Goal: Task Accomplishment & Management: Use online tool/utility

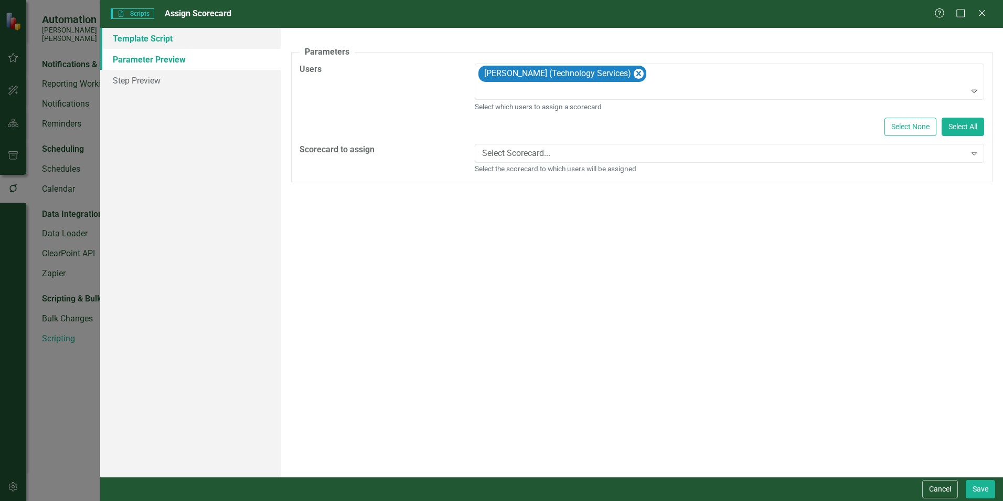
click at [155, 43] on link "Template Script" at bounding box center [190, 38] width 180 height 21
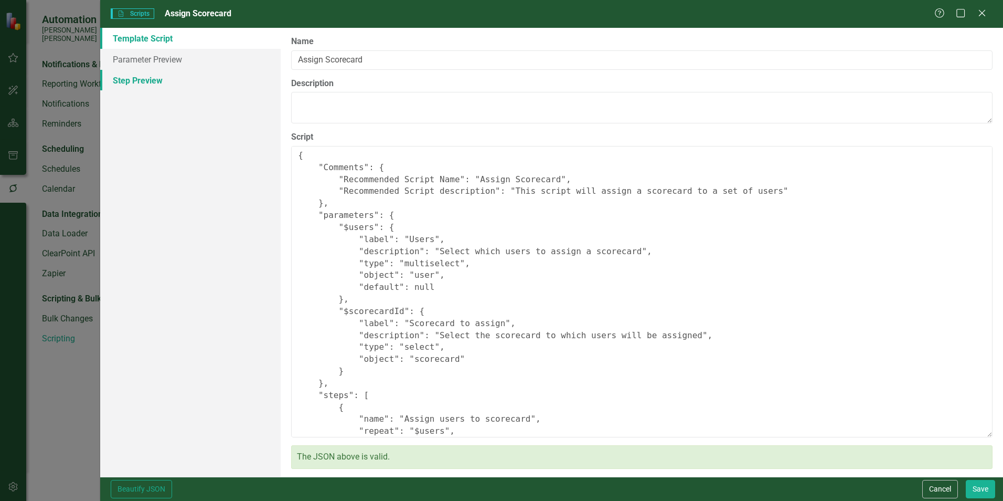
click at [123, 81] on link "Step Preview" at bounding box center [190, 80] width 180 height 21
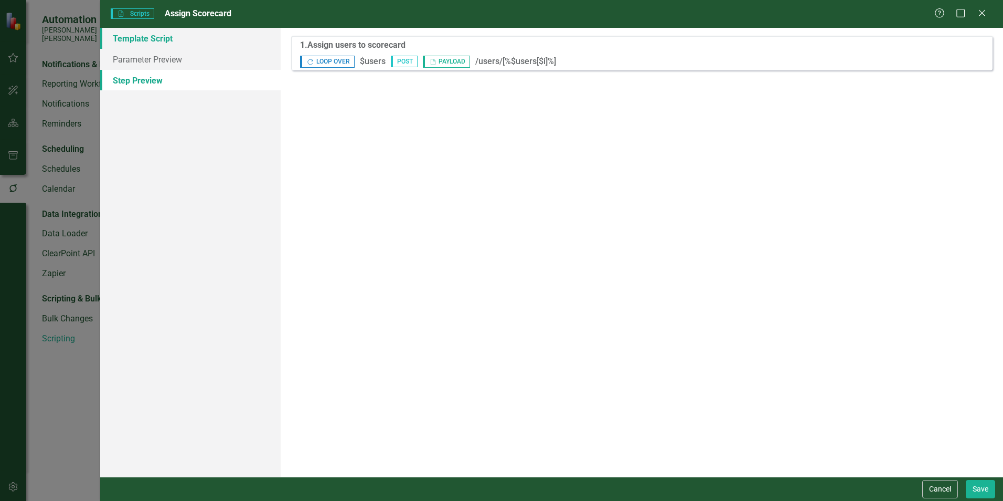
click at [135, 40] on link "Template Script" at bounding box center [190, 38] width 180 height 21
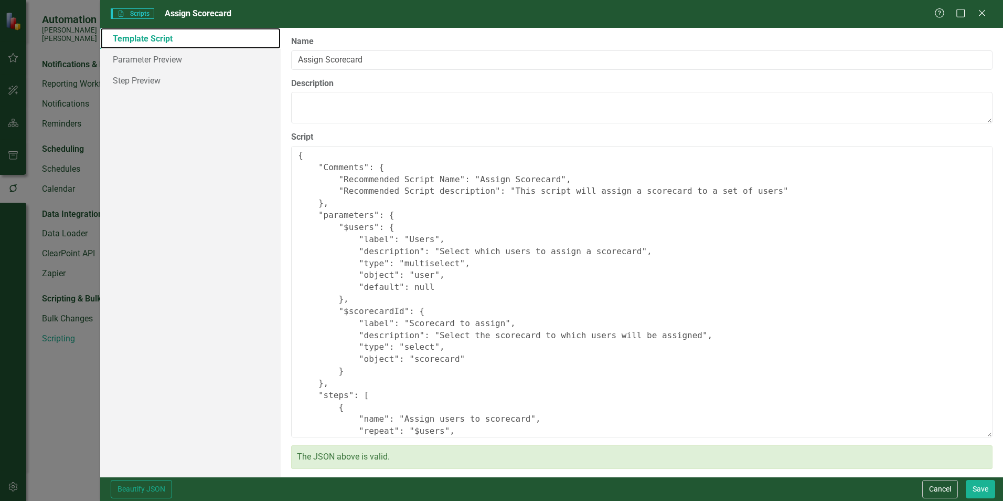
scroll to position [52, 0]
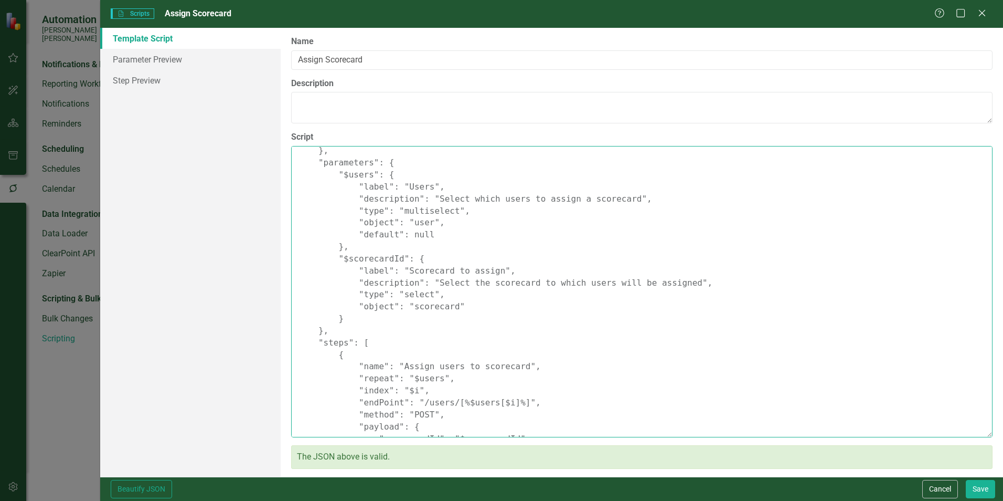
click at [349, 325] on textarea "{ "Comments": { "Recommended Script Name": "Assign Scorecard", "Recommended Scr…" at bounding box center [642, 291] width 702 height 291
click at [341, 319] on textarea "{ "Comments": { "Recommended Script Name": "Assign Scorecard", "Recommended Scr…" at bounding box center [642, 291] width 702 height 291
type textarea "{ "Comments": { "Recommended Script Name": "Assign Scorecard", "Recommended Scr…"
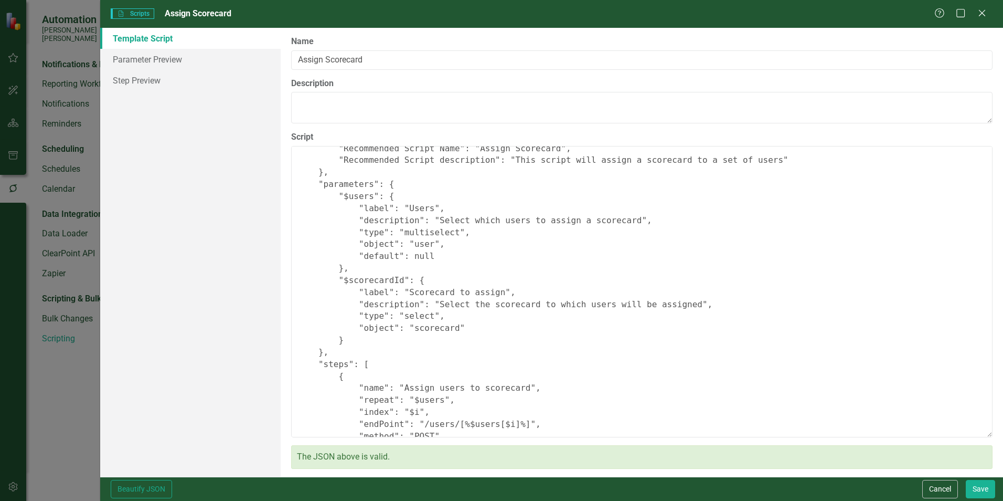
scroll to position [30, 0]
click at [359, 340] on textarea "{ "Comments": { "Recommended Script Name": "Assign Scorecard", "Recommended Scr…" at bounding box center [642, 291] width 702 height 291
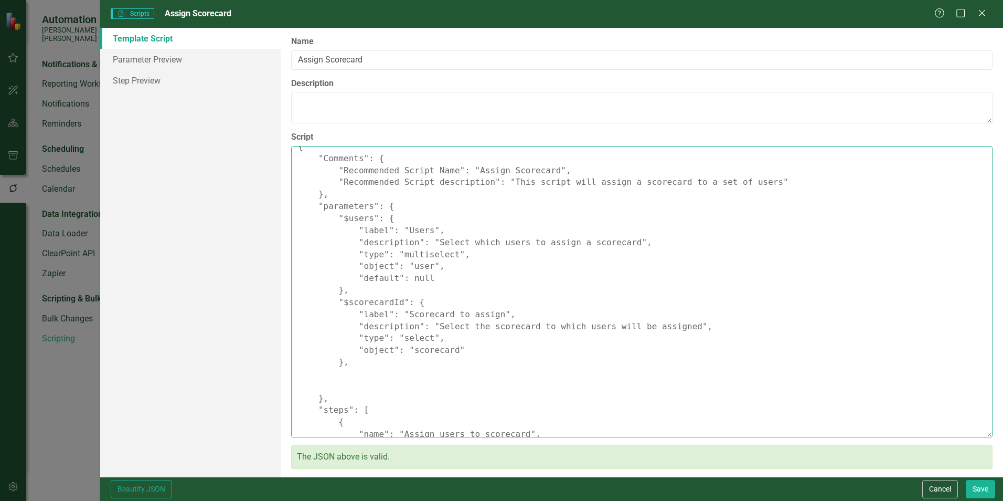
scroll to position [0, 0]
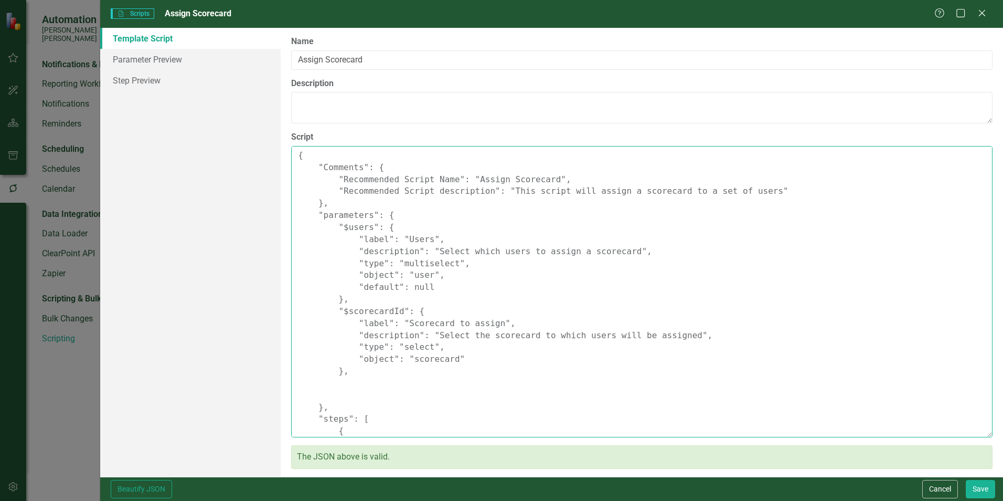
click at [374, 393] on textarea "{ "Comments": { "Recommended Script Name": "Assign Scorecard", "Recommended Scr…" at bounding box center [642, 291] width 702 height 291
click at [365, 388] on textarea "{ "Comments": { "Recommended Script Name": "Assign Scorecard", "Recommended Scr…" at bounding box center [642, 291] width 702 height 291
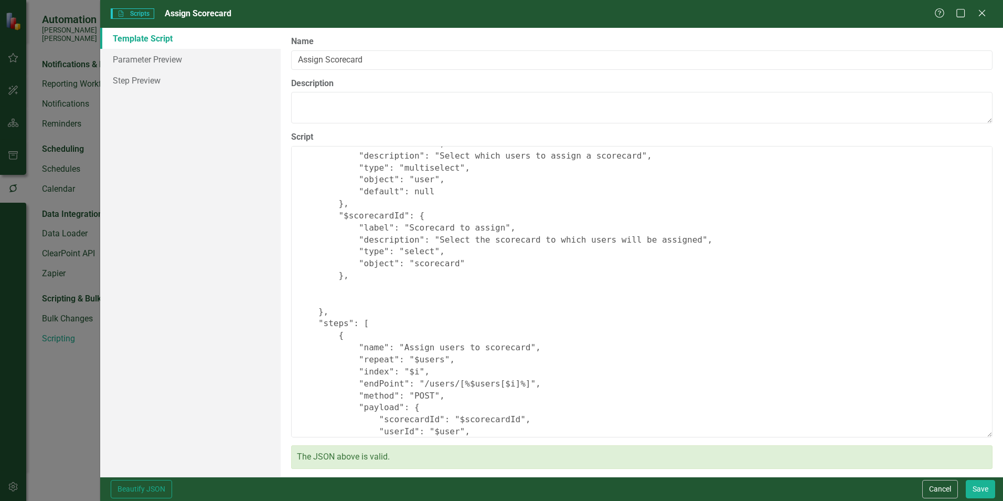
scroll to position [105, 0]
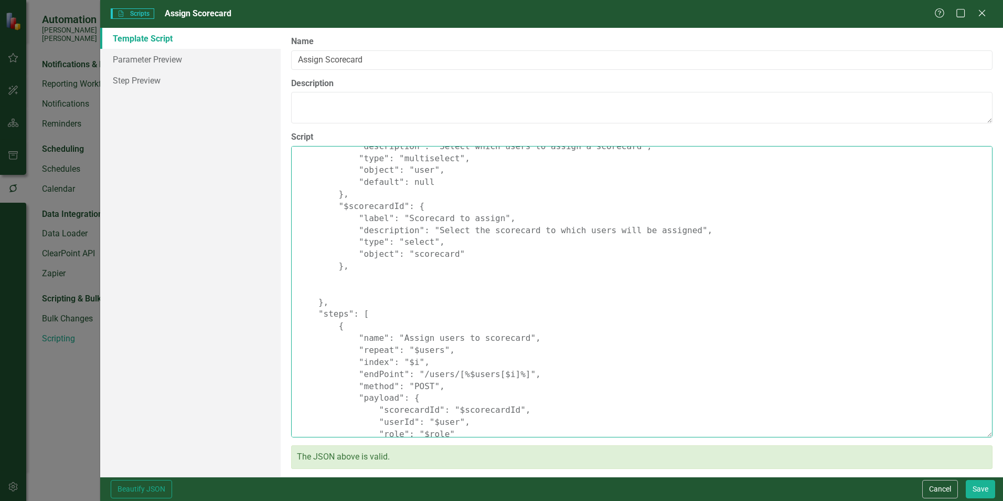
click at [358, 267] on textarea "{ "Comments": { "Recommended Script Name": "Assign Scorecard", "Recommended Scr…" at bounding box center [642, 291] width 702 height 291
paste textarea "{ "name": "$role", "label": "Role / Permission", "description": "Permission rol…"
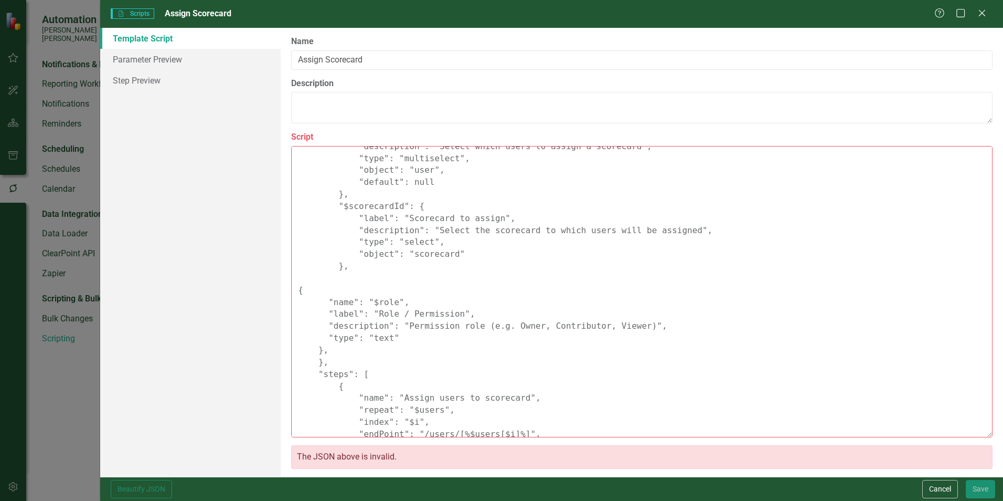
click at [628, 322] on textarea "{ "Comments": { "Recommended Script Name": "Assign Scorecard", "Recommended Scr…" at bounding box center [642, 291] width 702 height 291
drag, startPoint x: 333, startPoint y: 363, endPoint x: 313, endPoint y: 363, distance: 20.5
click at [313, 363] on textarea "{ "Comments": { "Recommended Script Name": "Assign Scorecard", "Recommended Scr…" at bounding box center [642, 291] width 702 height 291
click at [484, 374] on textarea "{ "Comments": { "Recommended Script Name": "Assign Scorecard", "Recommended Scr…" at bounding box center [642, 291] width 702 height 291
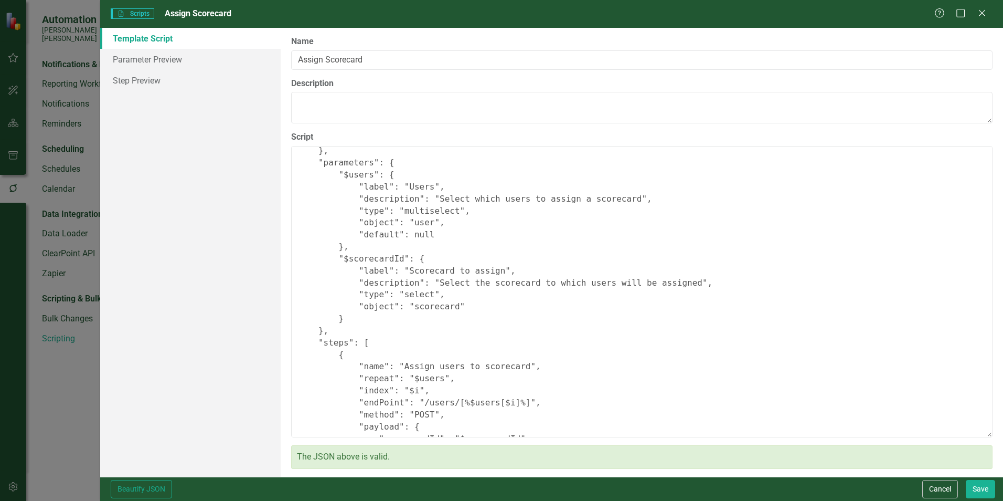
scroll to position [0, 0]
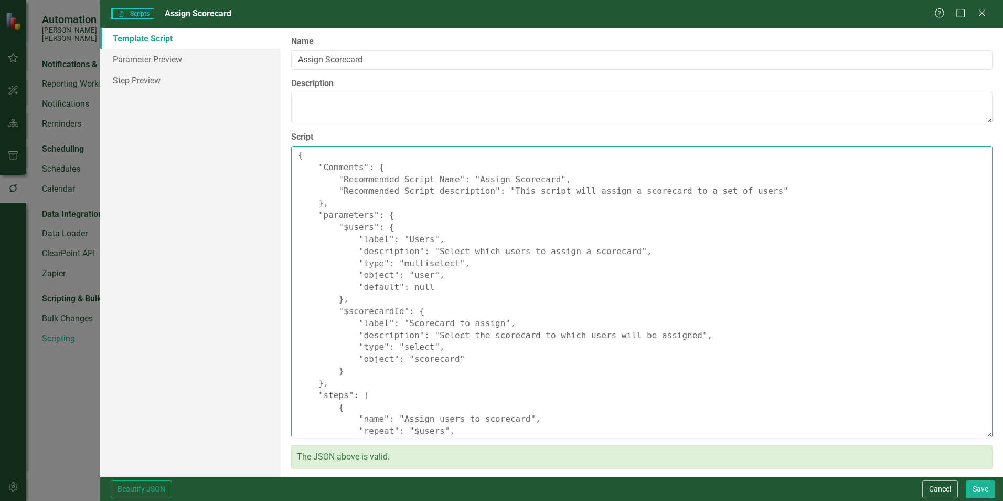
click at [333, 300] on textarea "{ "Comments": { "Recommended Script Name": "Assign Scorecard", "Recommended Scr…" at bounding box center [642, 291] width 702 height 291
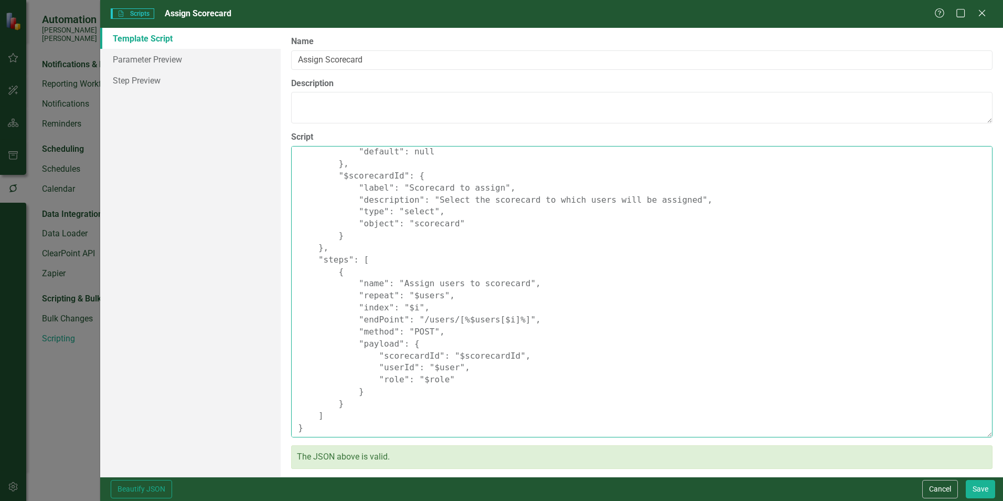
scroll to position [83, 0]
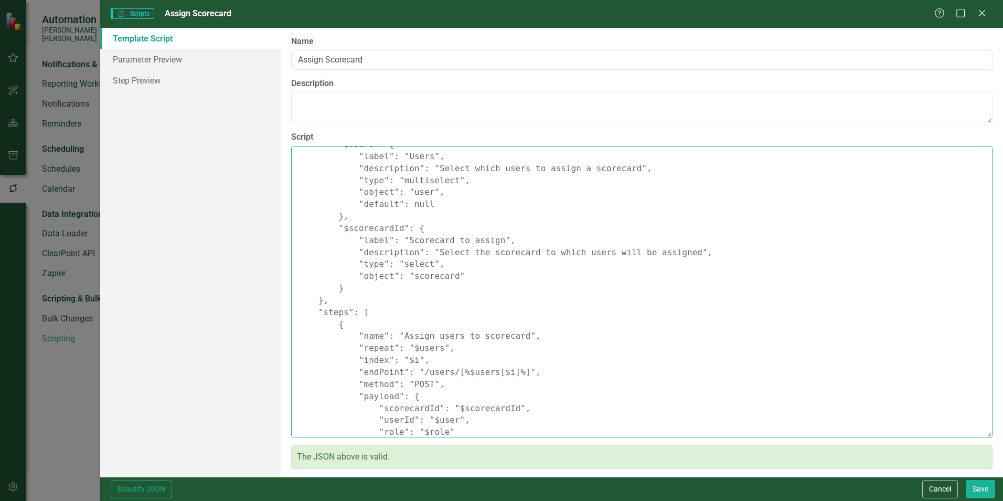
click at [334, 302] on textarea "{ "Comments": { "Recommended Script Name": "Assign Scorecard", "Recommended Scr…" at bounding box center [642, 291] width 702 height 291
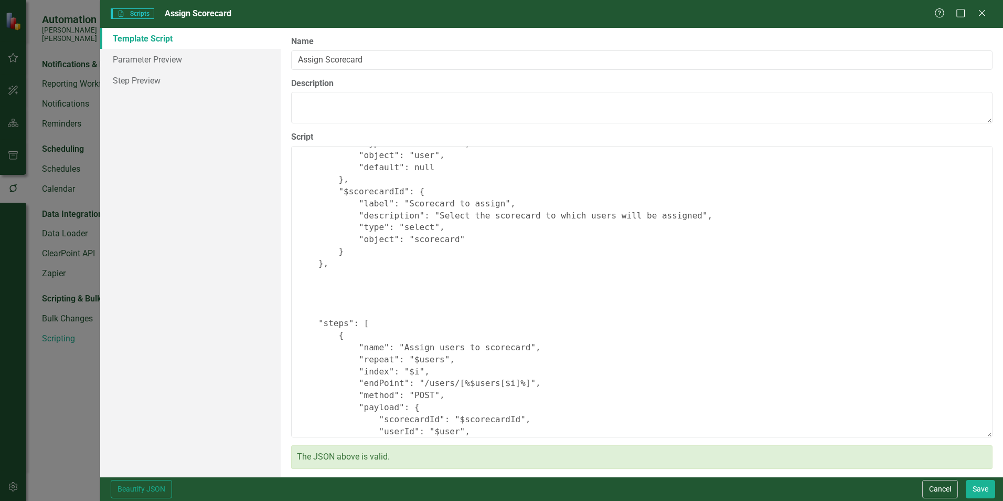
scroll to position [135, 0]
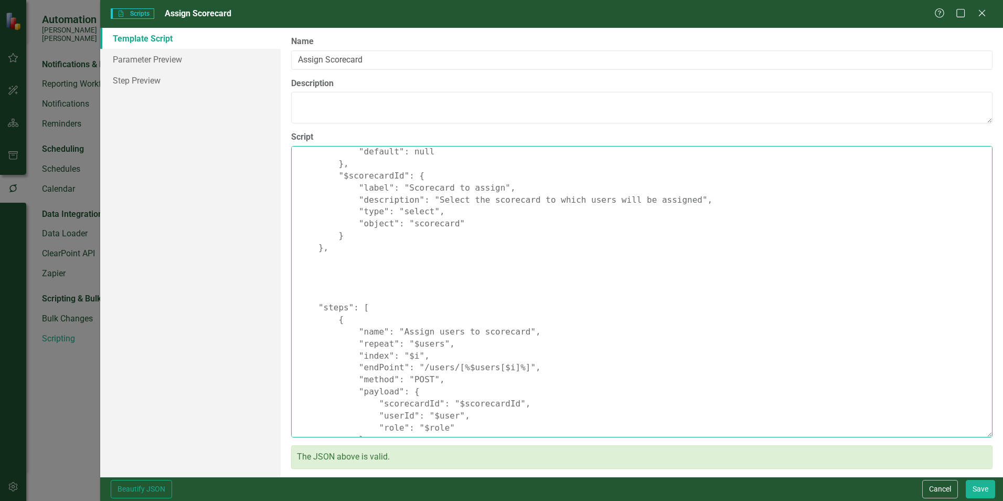
click at [336, 247] on textarea "{ "Comments": { "Recommended Script Name": "Assign Scorecard", "Recommended Scr…" at bounding box center [642, 291] width 702 height 291
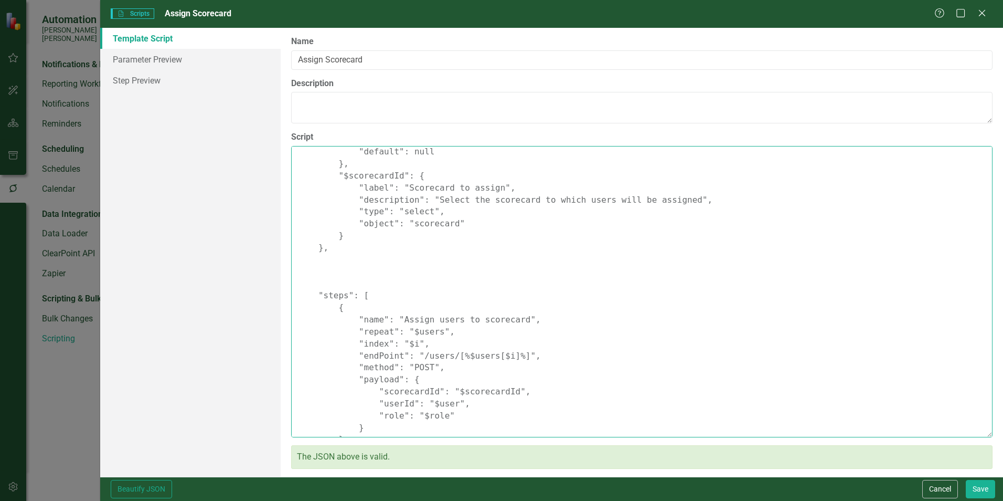
paste textarea "{ "name": "$role", "label": "Role / Permission", "description": "Permission rol…"
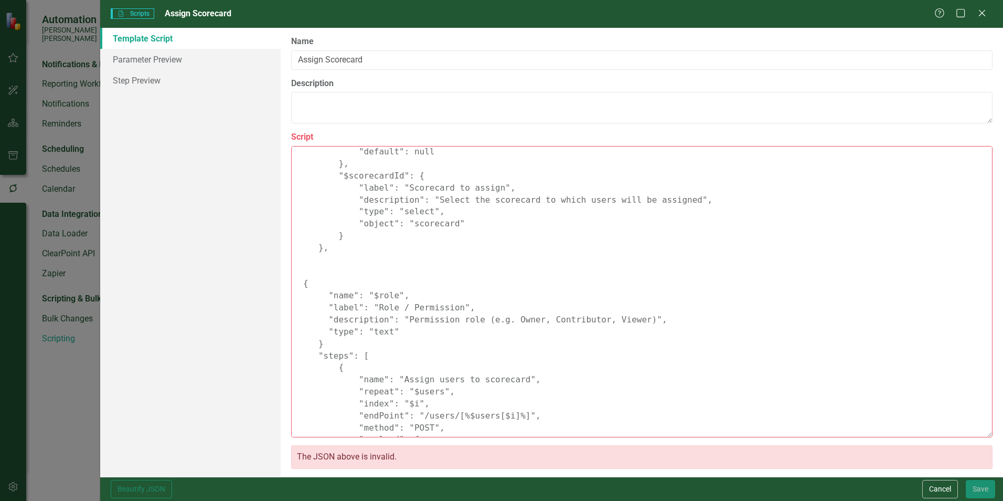
click at [387, 216] on textarea "{ "Comments": { "Recommended Script Name": "Assign Scorecard", "Recommended Scr…" at bounding box center [642, 291] width 702 height 291
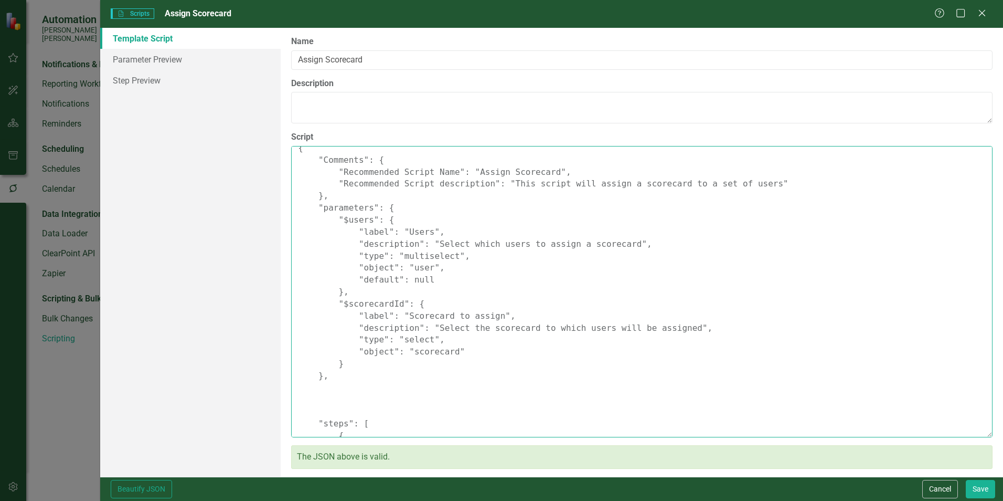
scroll to position [0, 0]
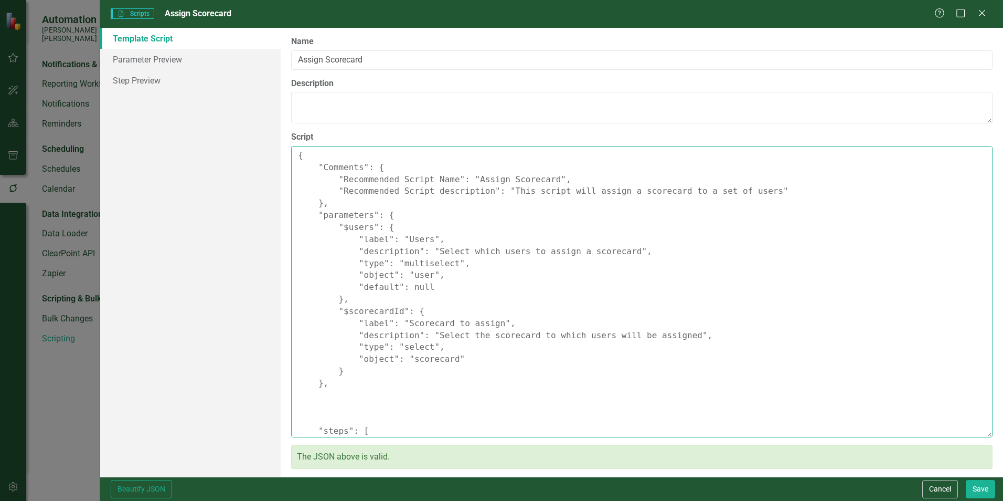
click at [315, 211] on textarea "{ "Comments": { "Recommended Script Name": "Assign Scorecard", "Recommended Scr…" at bounding box center [642, 291] width 702 height 291
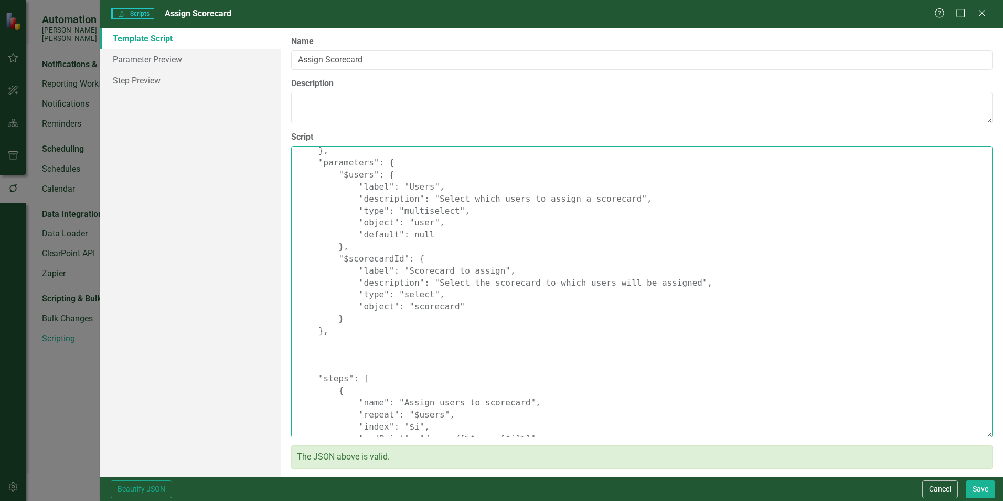
click at [320, 343] on textarea "{ "Comments": { "Recommended Script Name": "Assign Scorecard", "Recommended Scr…" at bounding box center [642, 291] width 702 height 291
paste textarea "{ "name": "$role", "label": "Role / Permission", "description": "Permission rol…"
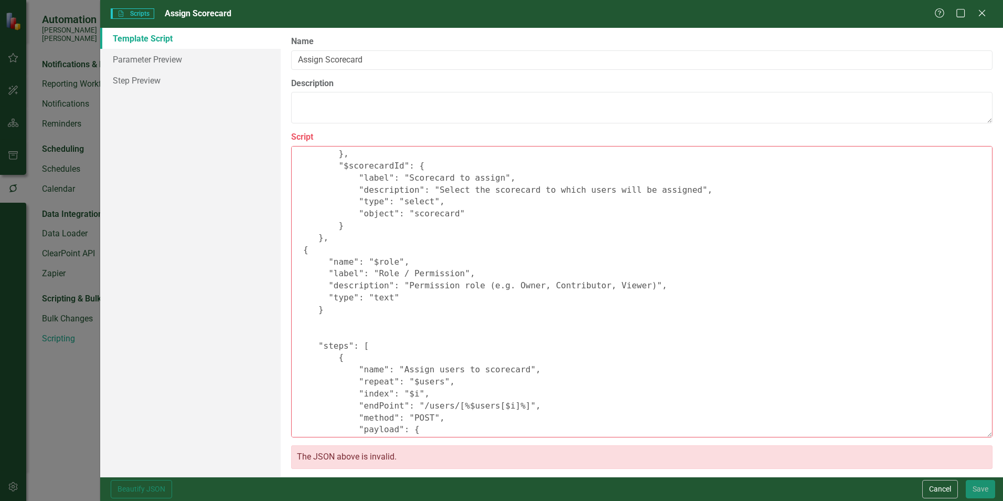
scroll to position [126, 0]
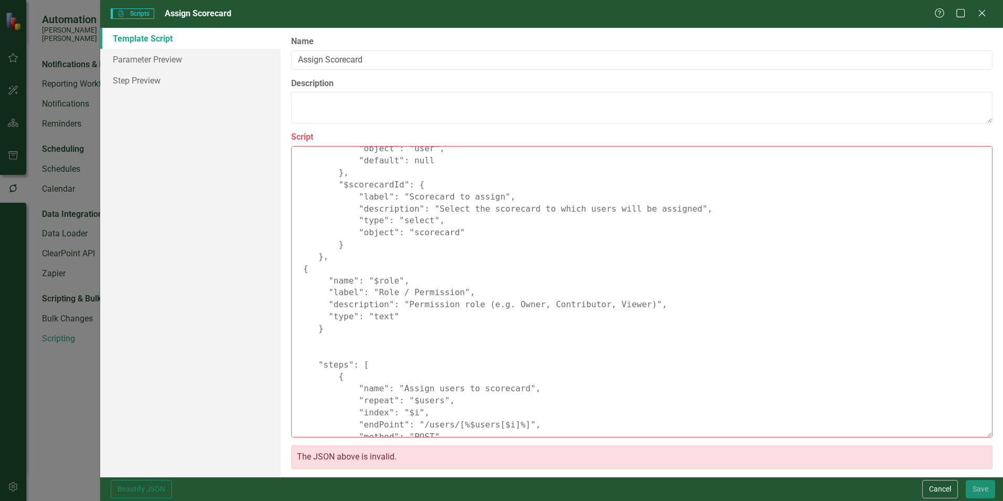
click at [318, 345] on textarea "{ "Comments": { "Recommended Script Name": "Assign Scorecard", "Recommended Scr…" at bounding box center [642, 291] width 702 height 291
click at [552, 251] on textarea "{ "Comments": { "Recommended Script Name": "Assign Scorecard", "Recommended Scr…" at bounding box center [642, 291] width 702 height 291
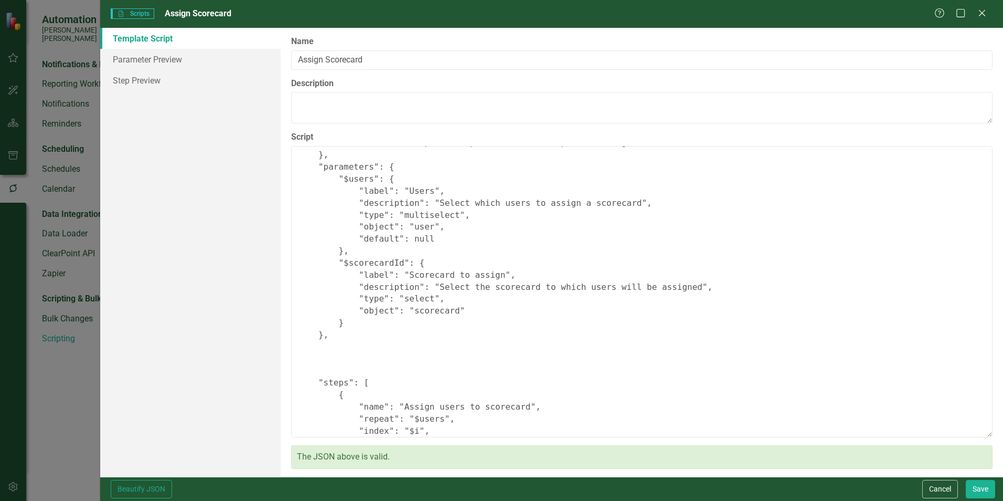
scroll to position [30, 0]
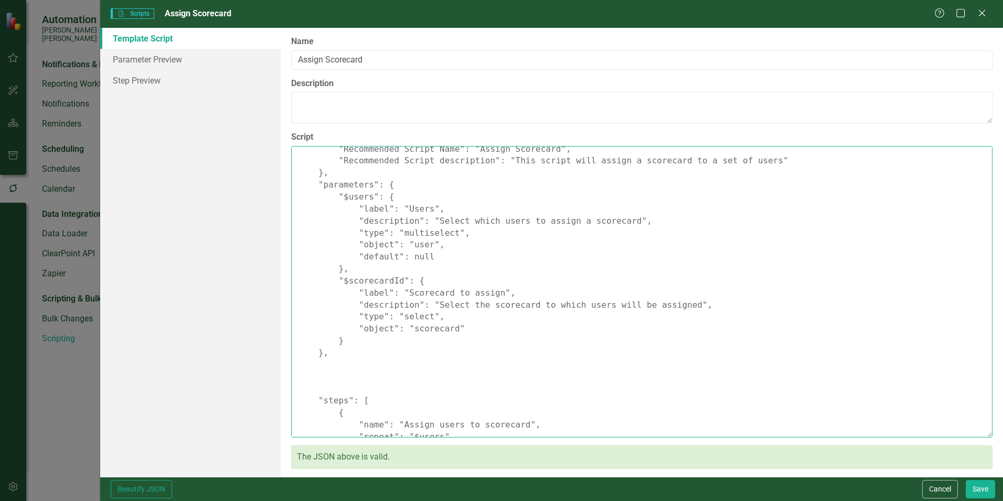
click at [337, 355] on textarea "{ "Comments": { "Recommended Script Name": "Assign Scorecard", "Recommended Scr…" at bounding box center [642, 291] width 702 height 291
click at [326, 370] on textarea "{ "Comments": { "Recommended Script Name": "Assign Scorecard", "Recommended Scr…" at bounding box center [642, 291] width 702 height 291
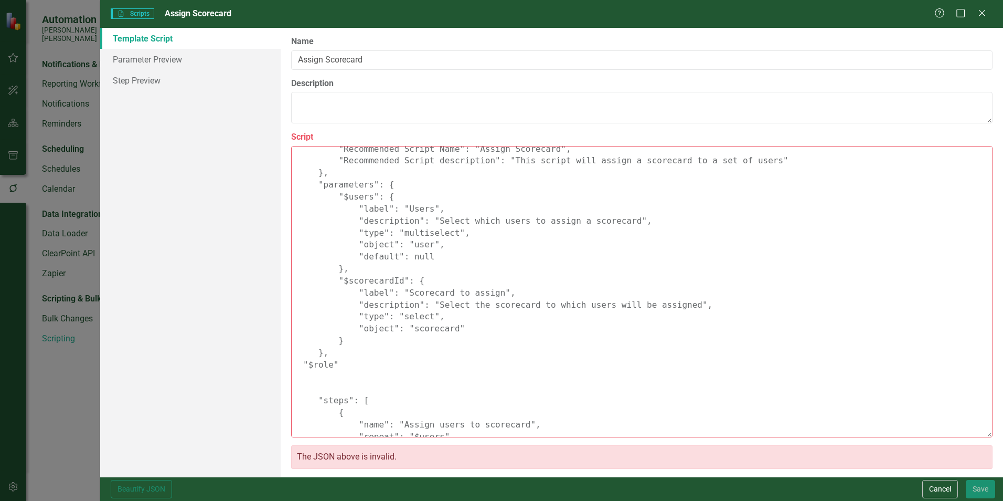
click at [337, 358] on textarea "{ "Comments": { "Recommended Script Name": "Assign Scorecard", "Recommended Scr…" at bounding box center [642, 291] width 702 height 291
click at [340, 360] on textarea "{ "Comments": { "Recommended Script Name": "Assign Scorecard", "Recommended Scr…" at bounding box center [642, 291] width 702 height 291
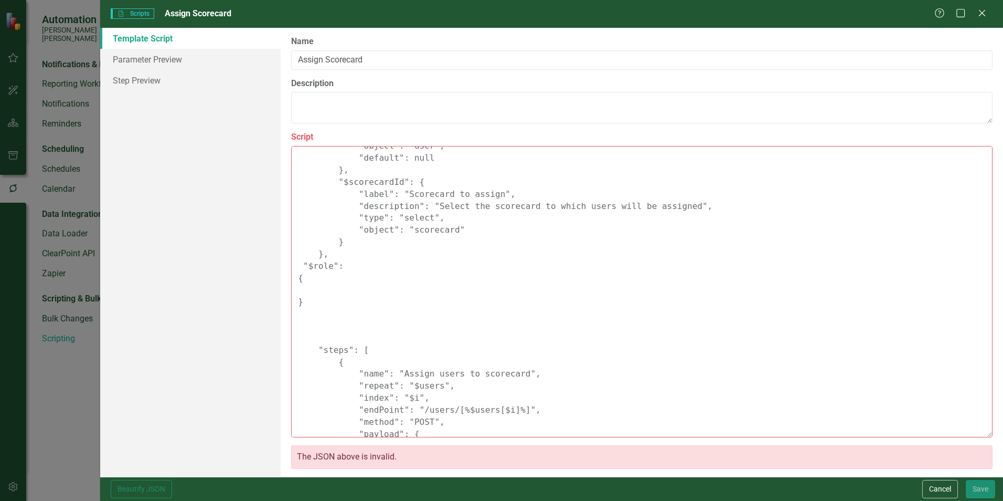
scroll to position [135, 0]
click at [324, 313] on textarea "{ "Comments": { "Recommended Script Name": "Assign Scorecard", "Recommended Scr…" at bounding box center [642, 291] width 702 height 291
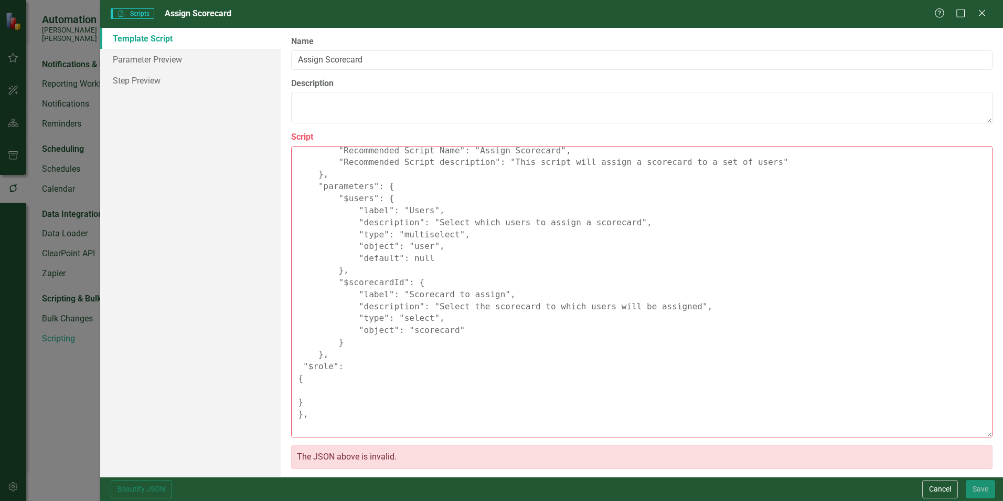
scroll to position [52, 0]
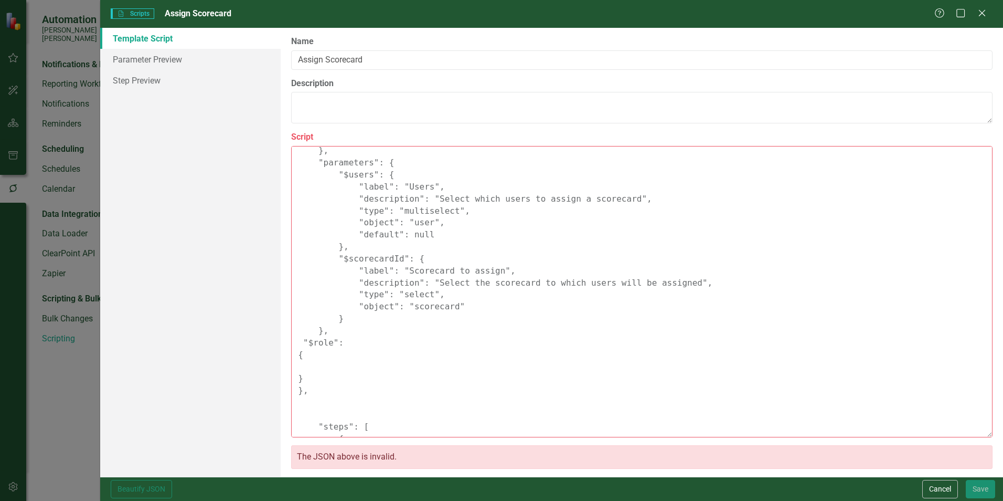
click at [295, 357] on textarea "{ "Comments": { "Recommended Script Name": "Assign Scorecard", "Recommended Scr…" at bounding box center [642, 291] width 702 height 291
click at [332, 355] on textarea "{ "Comments": { "Recommended Script Name": "Assign Scorecard", "Recommended Scr…" at bounding box center [642, 291] width 702 height 291
click at [299, 377] on textarea "{ "Comments": { "Recommended Script Name": "Assign Scorecard", "Recommended Scr…" at bounding box center [642, 291] width 702 height 291
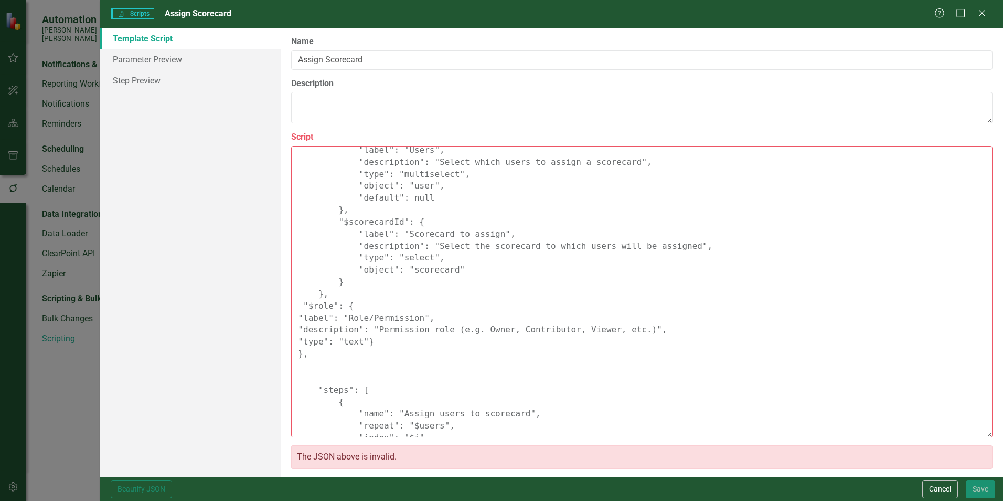
scroll to position [105, 0]
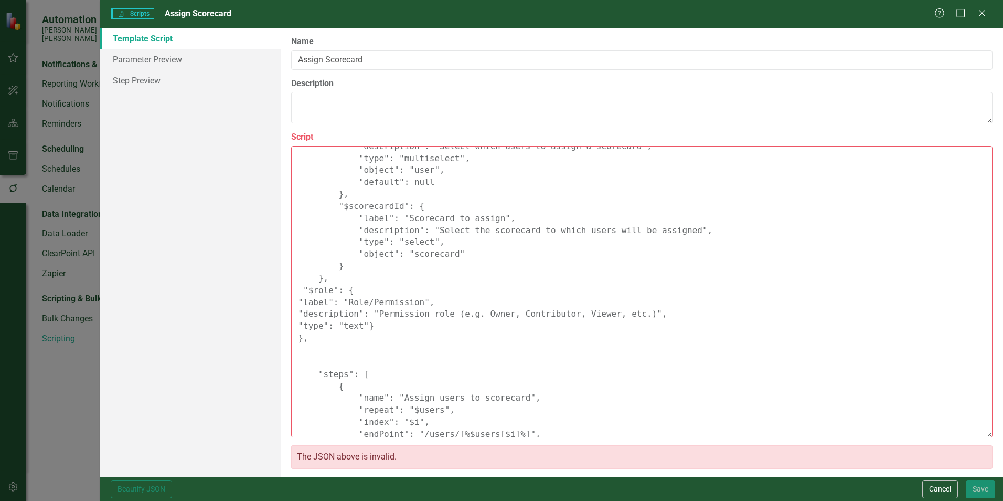
click at [299, 337] on textarea "{ "Comments": { "Recommended Script Name": "Assign Scorecard", "Recommended Scr…" at bounding box center [642, 291] width 702 height 291
click at [303, 288] on textarea "{ "Comments": { "Recommended Script Name": "Assign Scorecard", "Recommended Scr…" at bounding box center [642, 291] width 702 height 291
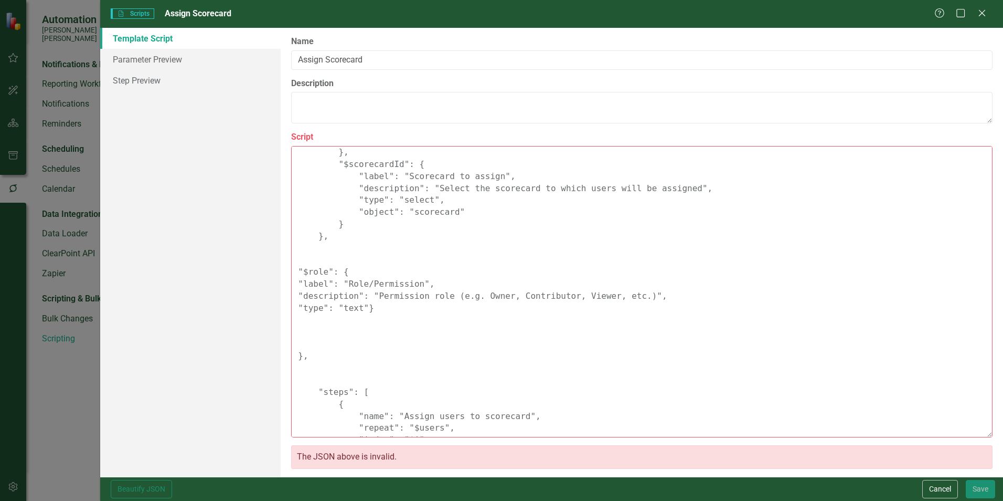
scroll to position [157, 0]
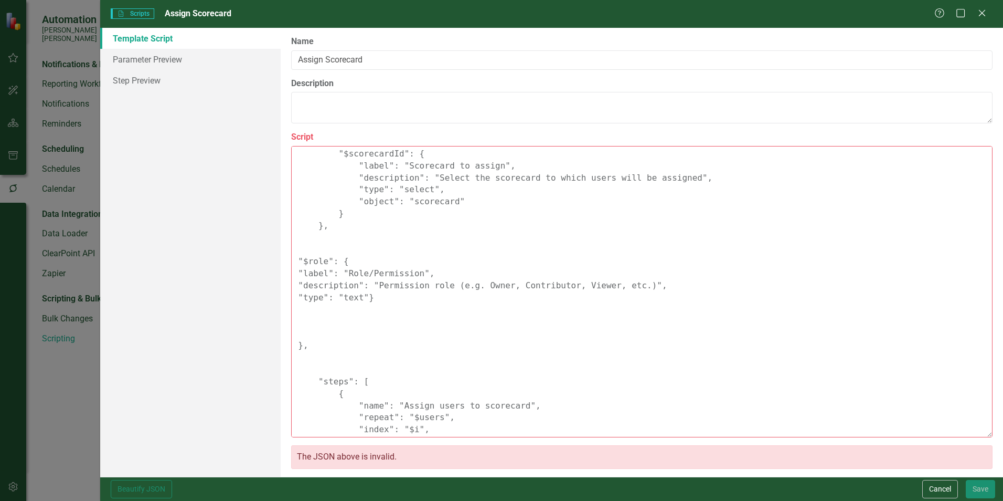
drag, startPoint x: 306, startPoint y: 347, endPoint x: 296, endPoint y: 348, distance: 10.0
click at [296, 348] on textarea "{ "Comments": { "Recommended Script Name": "Assign Scorecard", "Recommended Scr…" at bounding box center [642, 291] width 702 height 291
click at [317, 227] on textarea "{ "Comments": { "Recommended Script Name": "Assign Scorecard", "Recommended Scr…" at bounding box center [642, 291] width 702 height 291
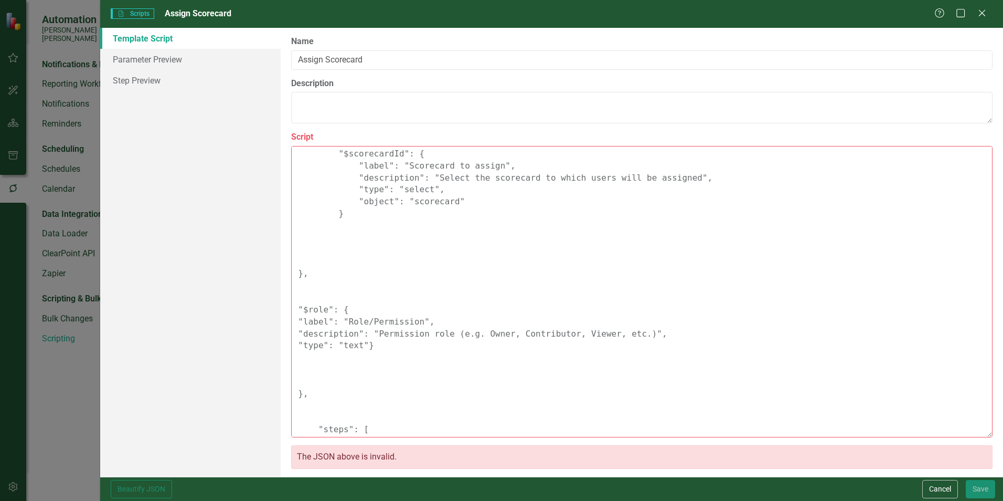
drag, startPoint x: 374, startPoint y: 350, endPoint x: 291, endPoint y: 307, distance: 93.6
click at [291, 307] on div "Please enter the script name, description, and script JSON in the fields below.…" at bounding box center [642, 252] width 723 height 449
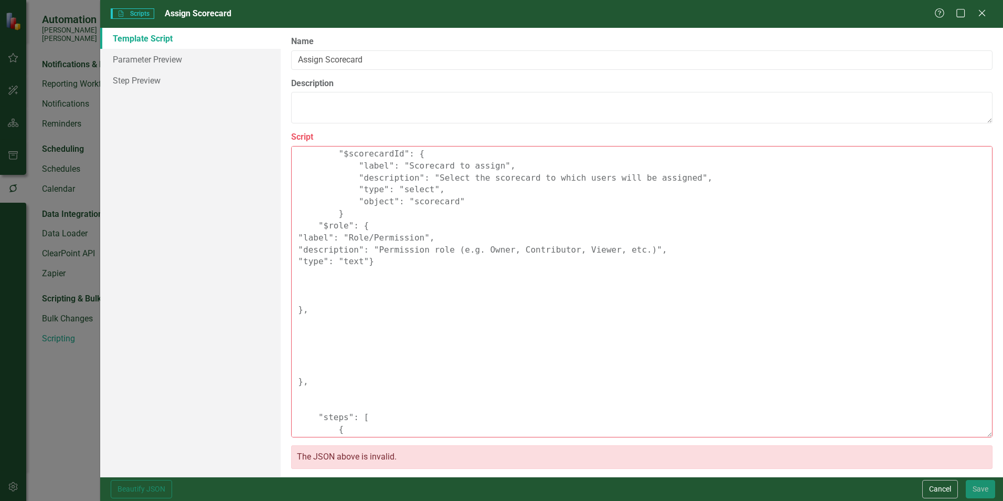
click at [384, 306] on textarea "{ "Comments": { "Recommended Script Name": "Assign Scorecard", "Recommended Scr…" at bounding box center [642, 291] width 702 height 291
click at [362, 215] on textarea "{ "Comments": { "Recommended Script Name": "Assign Scorecard", "Recommended Scr…" at bounding box center [642, 291] width 702 height 291
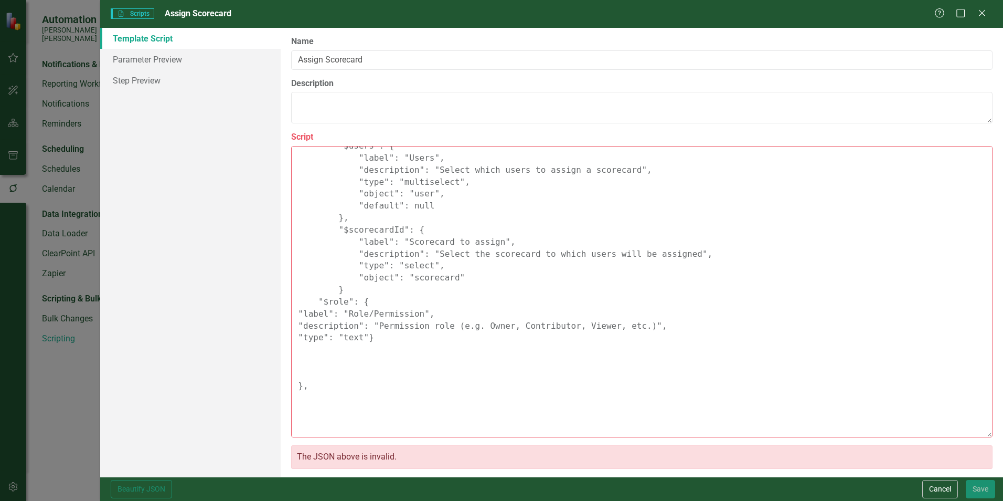
scroll to position [52, 0]
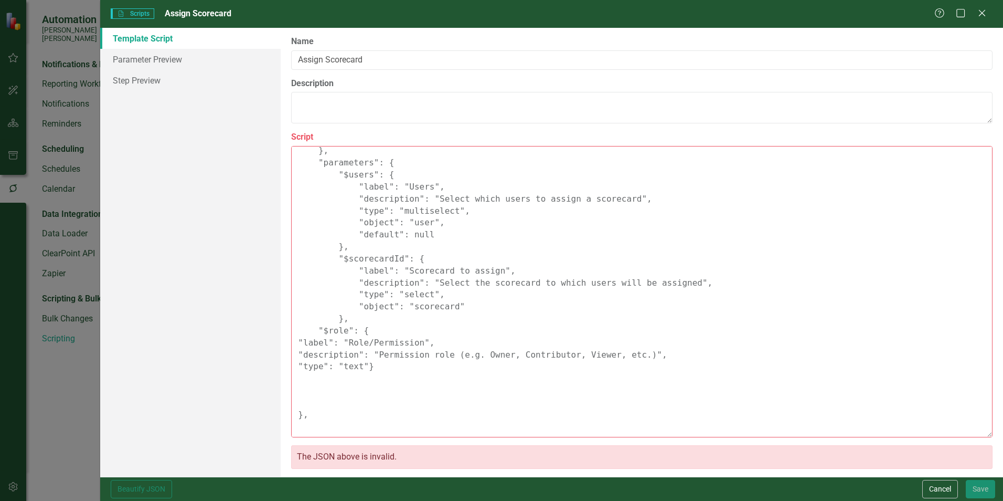
click at [624, 394] on textarea "{ "Comments": { "Recommended Script Name": "Assign Scorecard", "Recommended Scr…" at bounding box center [642, 291] width 702 height 291
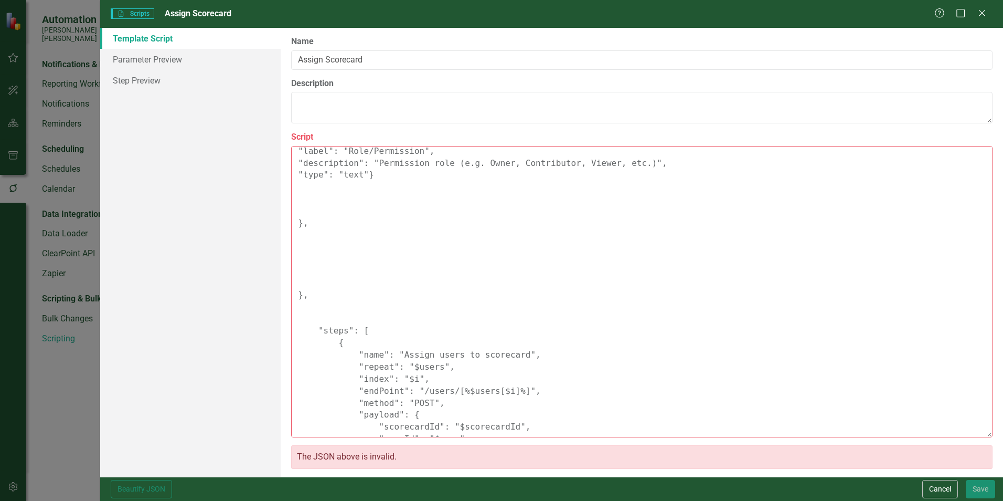
scroll to position [262, 0]
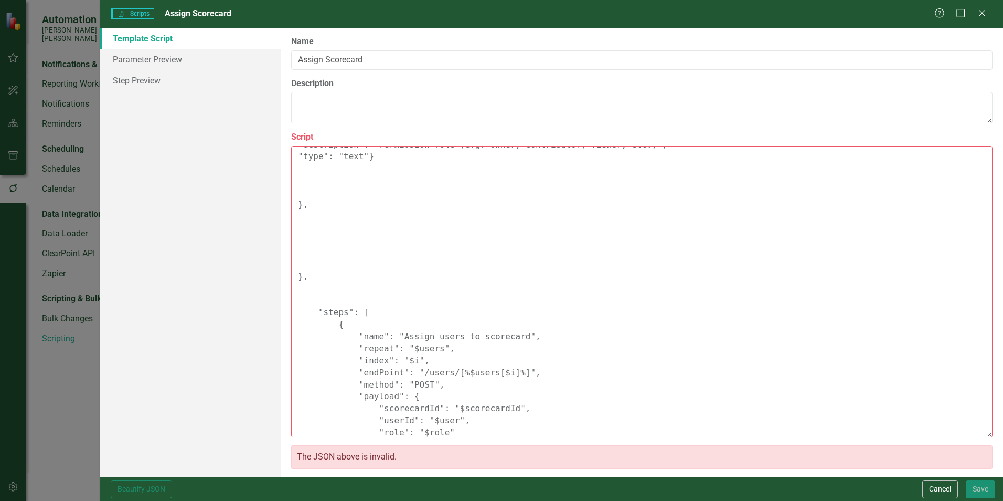
drag, startPoint x: 316, startPoint y: 209, endPoint x: 307, endPoint y: 207, distance: 9.6
click at [307, 207] on textarea "{ "Comments": { "Recommended Script Name": "Assign Scorecard", "Recommended Scr…" at bounding box center [642, 291] width 702 height 291
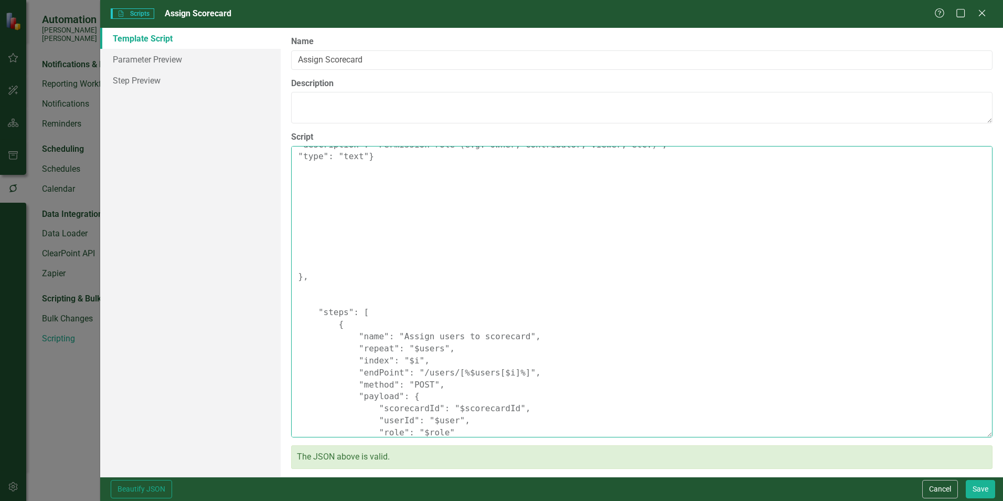
drag, startPoint x: 309, startPoint y: 268, endPoint x: 301, endPoint y: 184, distance: 84.3
click at [301, 184] on textarea "{ "Comments": { "Recommended Script Name": "Assign Scorecard", "Recommended Scr…" at bounding box center [642, 291] width 702 height 291
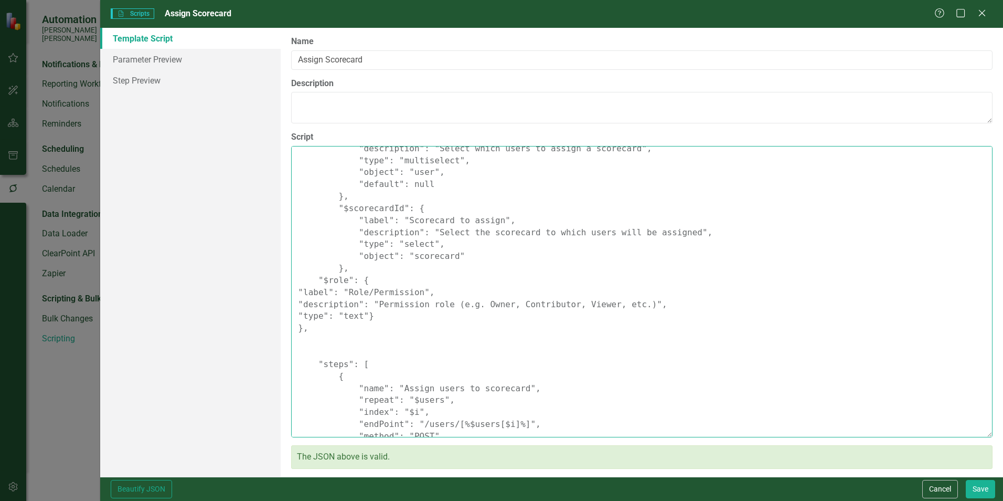
scroll to position [50, 0]
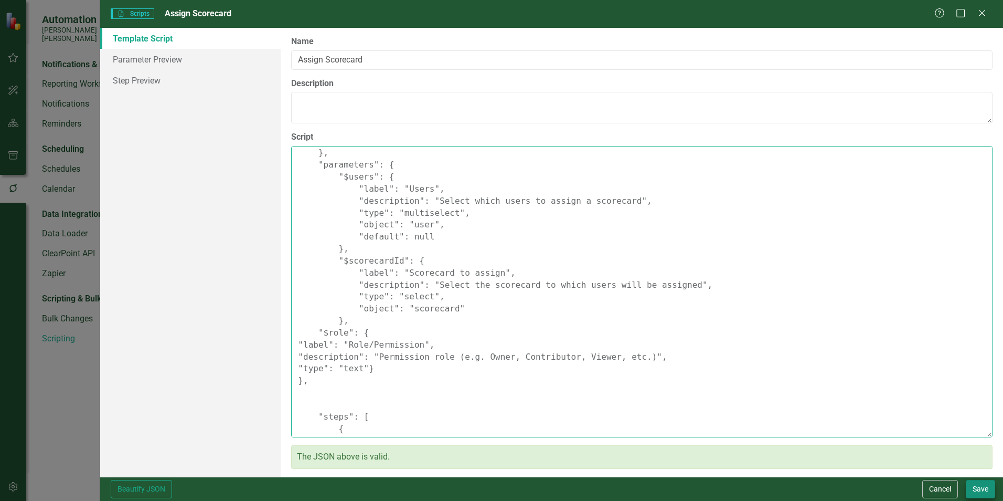
type textarea "{ "Comments": { "Recommended Script Name": "Assign Scorecard", "Recommended Scr…"
click at [978, 491] on button "Save" at bounding box center [980, 489] width 29 height 18
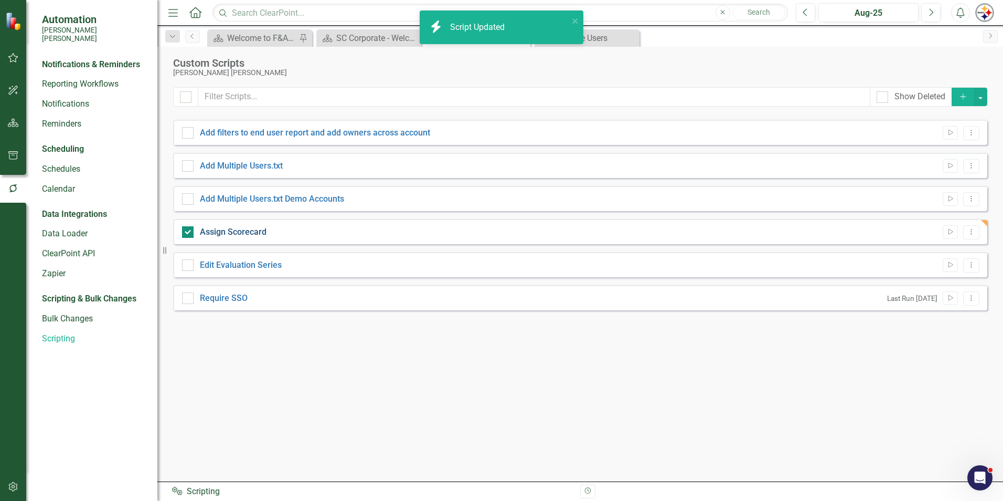
click at [236, 232] on link "Assign Scorecard" at bounding box center [233, 232] width 67 height 10
click at [189, 232] on input "Assign Scorecard" at bounding box center [185, 229] width 7 height 7
checkbox input "false"
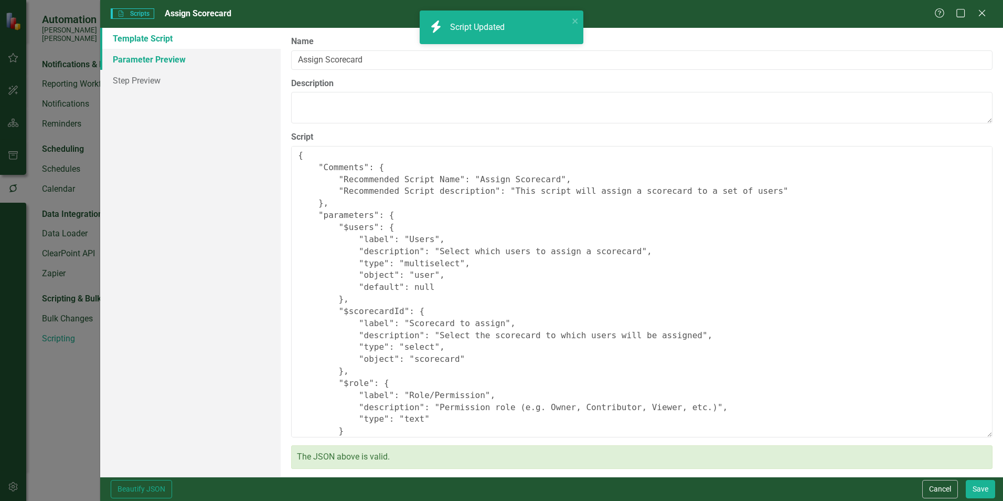
click at [151, 65] on link "Parameter Preview" at bounding box center [190, 59] width 180 height 21
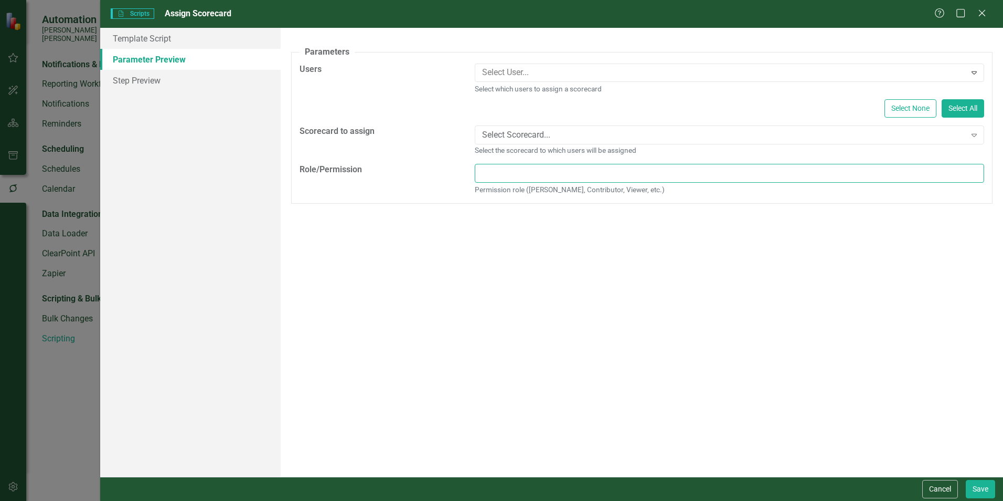
click at [553, 174] on input "Role/Permission" at bounding box center [729, 173] width 509 height 19
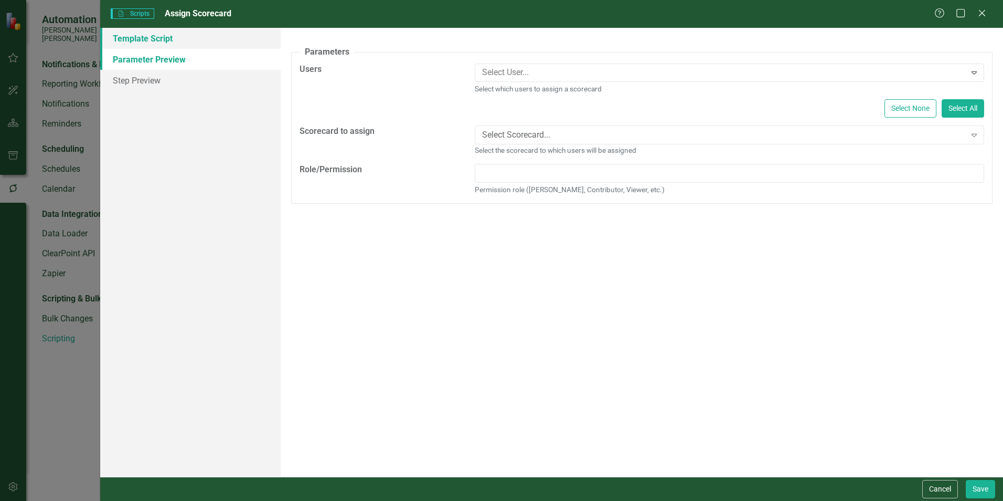
click at [145, 42] on link "Template Script" at bounding box center [190, 38] width 180 height 21
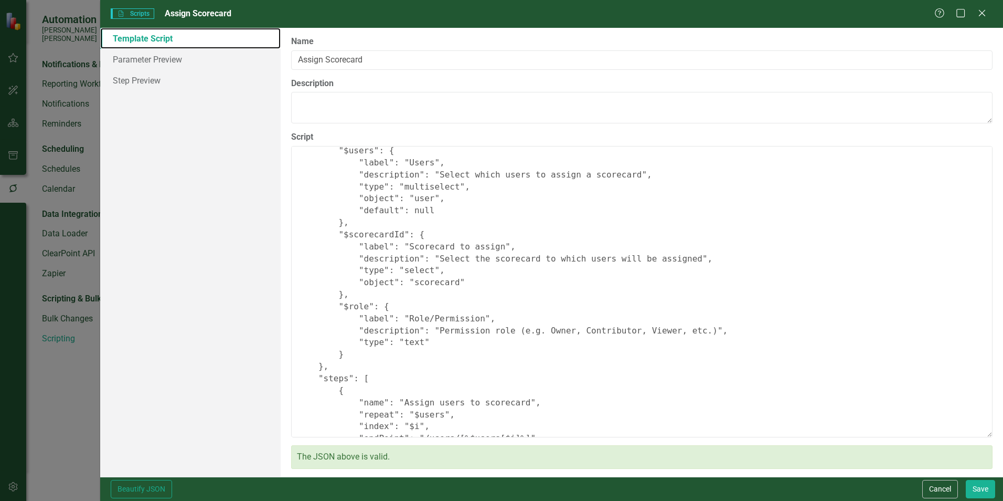
scroll to position [105, 0]
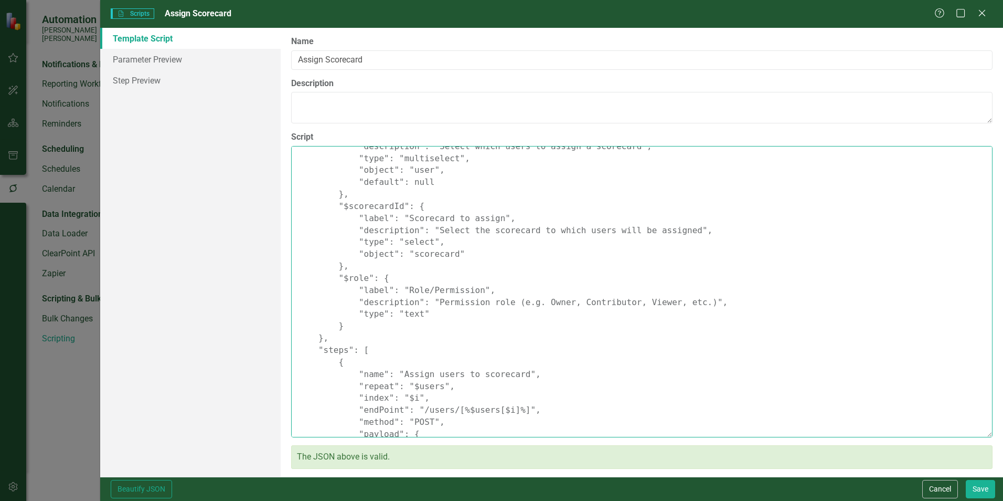
drag, startPoint x: 415, startPoint y: 316, endPoint x: 397, endPoint y: 316, distance: 17.8
click at [397, 316] on textarea "{ "Comments": { "Recommended Script Name": "Assign Scorecard", "Recommended Scr…" at bounding box center [642, 291] width 702 height 291
type textarea "{ "Comments": { "Recommended Script Name": "Assign Scorecard", "Recommended Scr…"
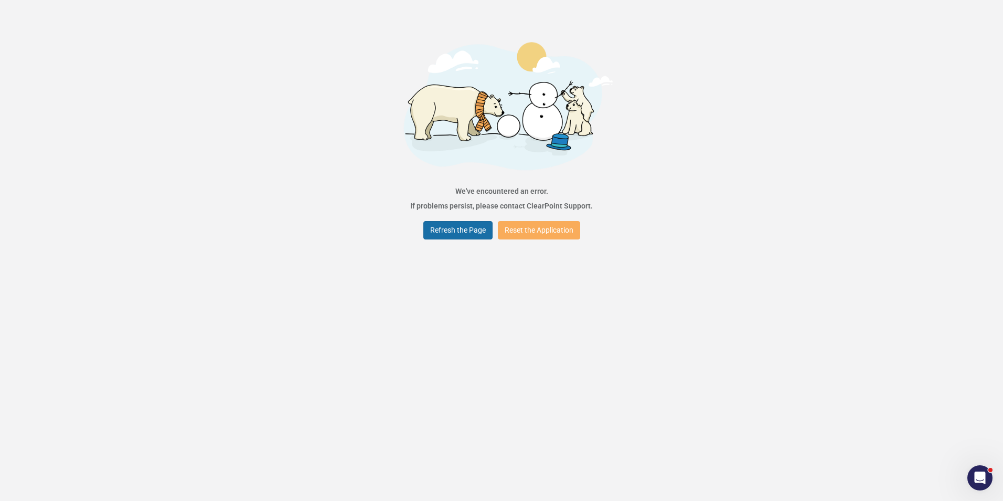
click at [476, 236] on button "Refresh the Page" at bounding box center [457, 230] width 69 height 18
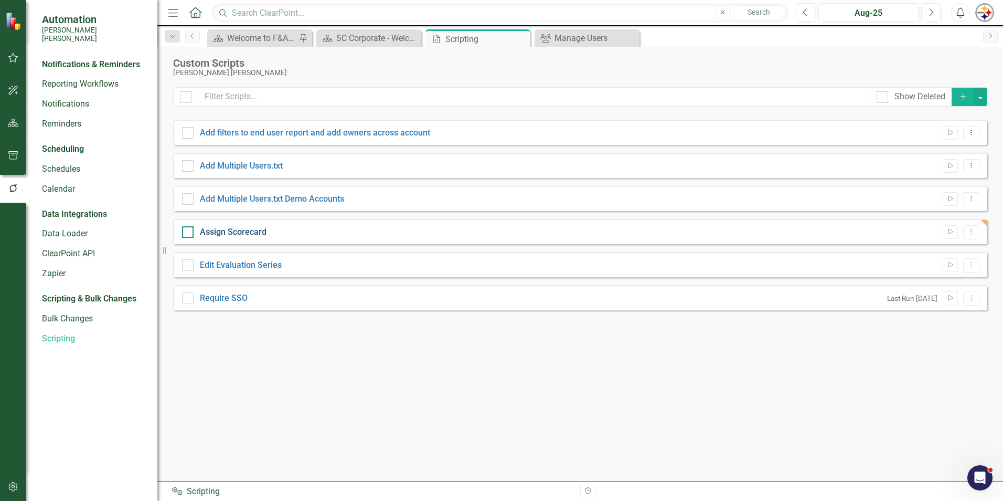
click at [234, 231] on link "Assign Scorecard" at bounding box center [233, 232] width 67 height 10
click at [189, 231] on input "Assign Scorecard" at bounding box center [185, 229] width 7 height 7
checkbox input "true"
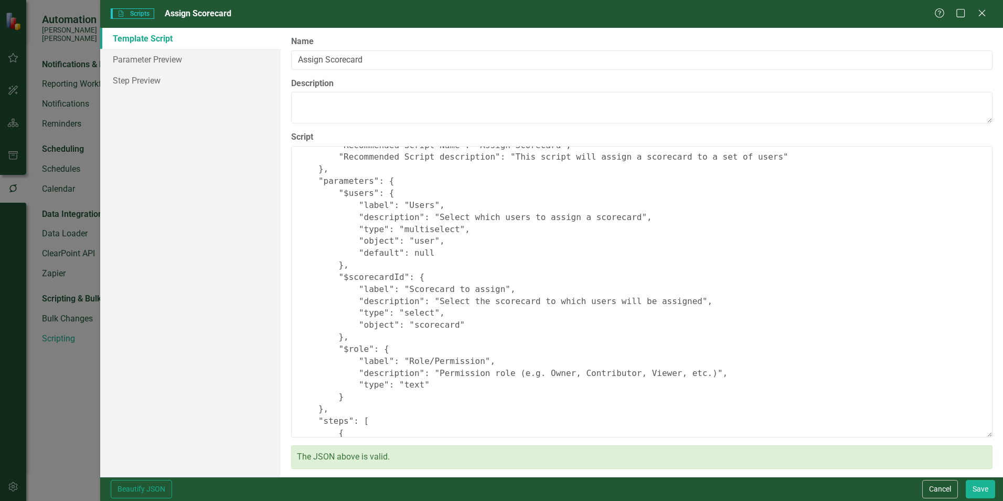
scroll to position [52, 0]
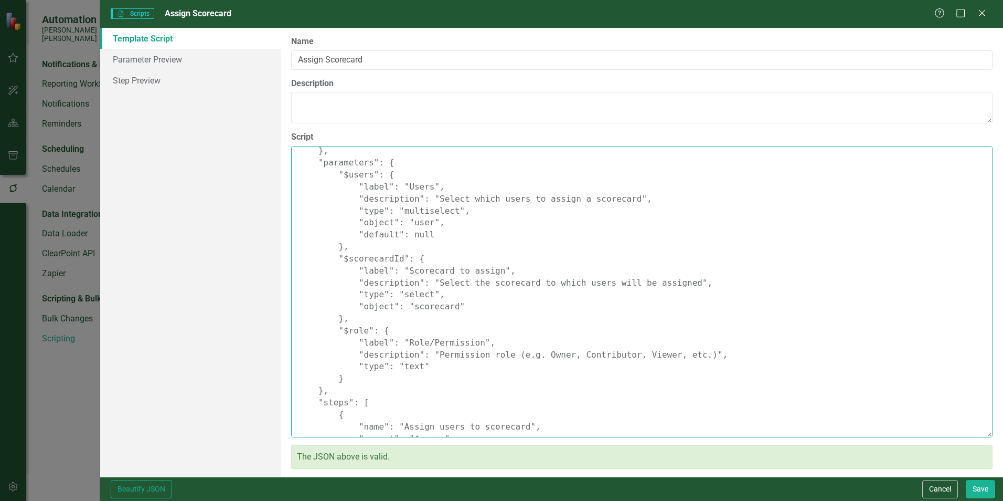
drag, startPoint x: 415, startPoint y: 369, endPoint x: 395, endPoint y: 366, distance: 19.6
click at [395, 366] on textarea "{ "Comments": { "Recommended Script Name": "Assign Scorecard", "Recommended Scr…" at bounding box center [642, 291] width 702 height 291
type textarea "{ "Comments": { "Recommended Script Name": "Assign Scorecard", "Recommended Scr…"
click at [978, 490] on button "Save" at bounding box center [980, 489] width 29 height 18
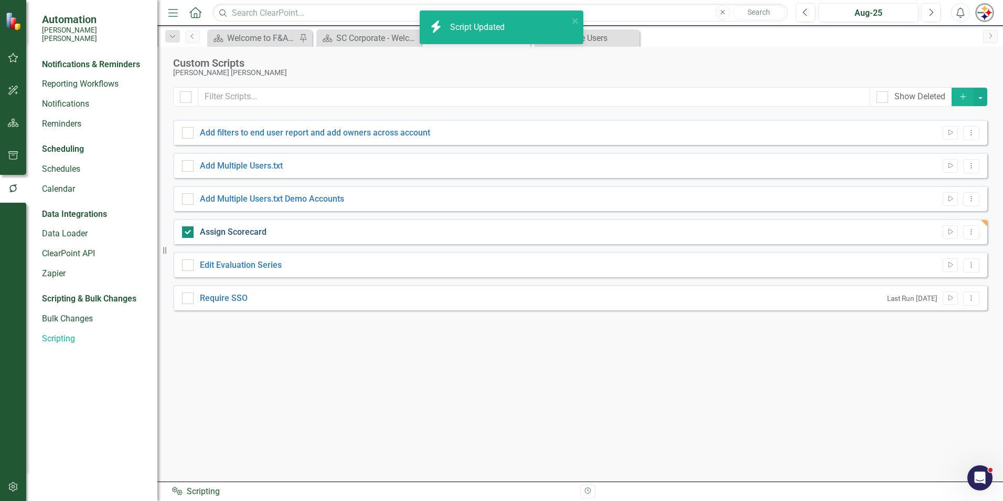
click at [228, 228] on link "Assign Scorecard" at bounding box center [233, 232] width 67 height 10
click at [189, 228] on input "Assign Scorecard" at bounding box center [185, 229] width 7 height 7
checkbox input "false"
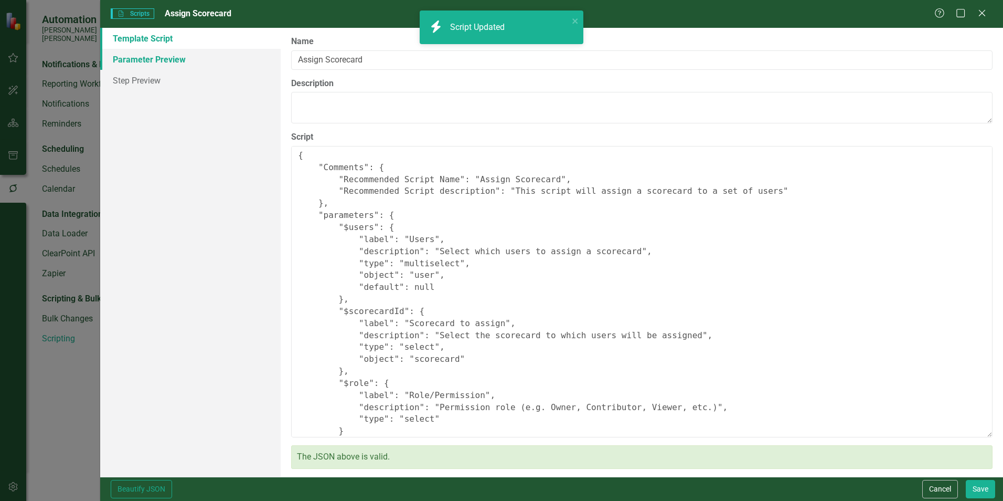
click at [131, 52] on link "Parameter Preview" at bounding box center [190, 59] width 180 height 21
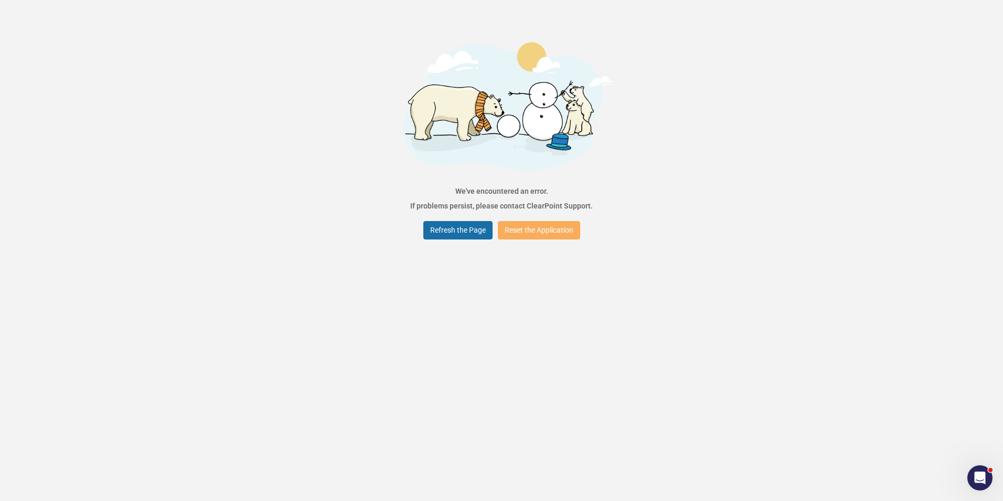
click at [455, 235] on button "Refresh the Page" at bounding box center [457, 230] width 69 height 18
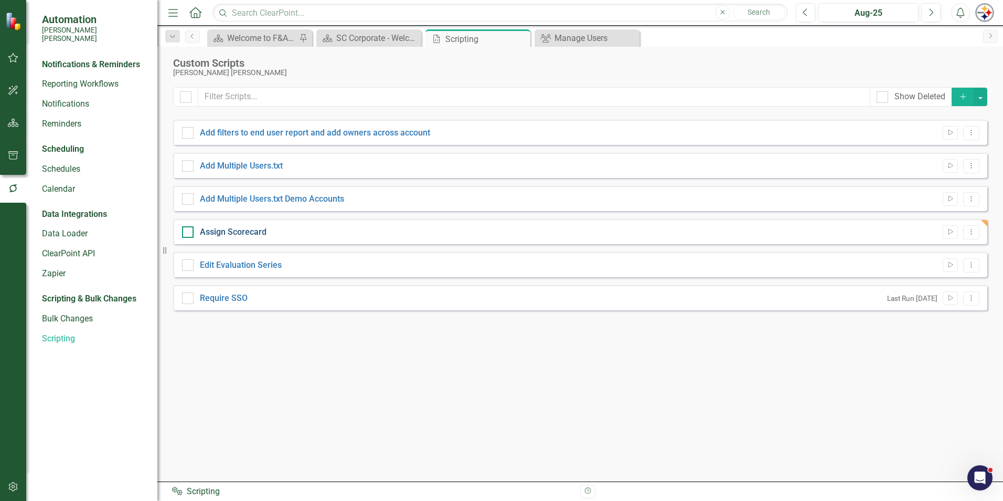
click at [237, 230] on link "Assign Scorecard" at bounding box center [233, 232] width 67 height 10
click at [189, 230] on input "Assign Scorecard" at bounding box center [185, 229] width 7 height 7
checkbox input "true"
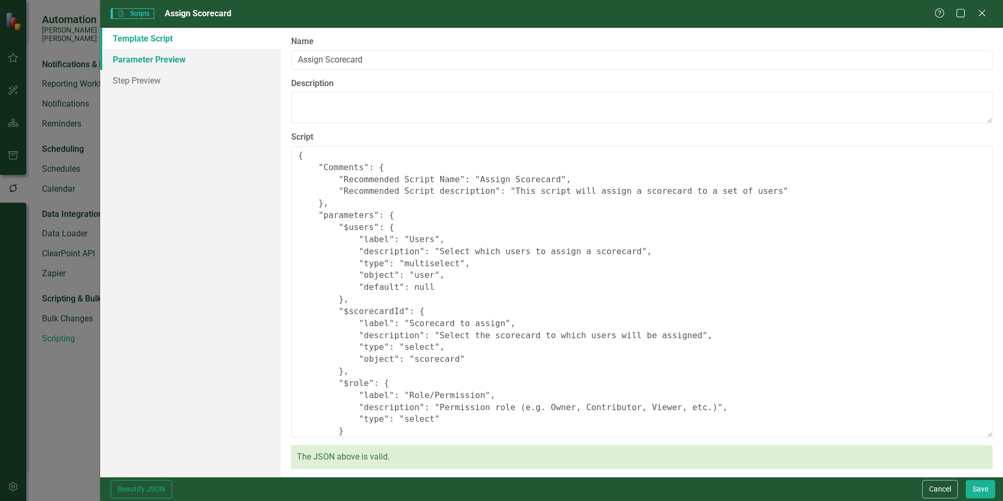
click at [156, 55] on link "Parameter Preview" at bounding box center [190, 59] width 180 height 21
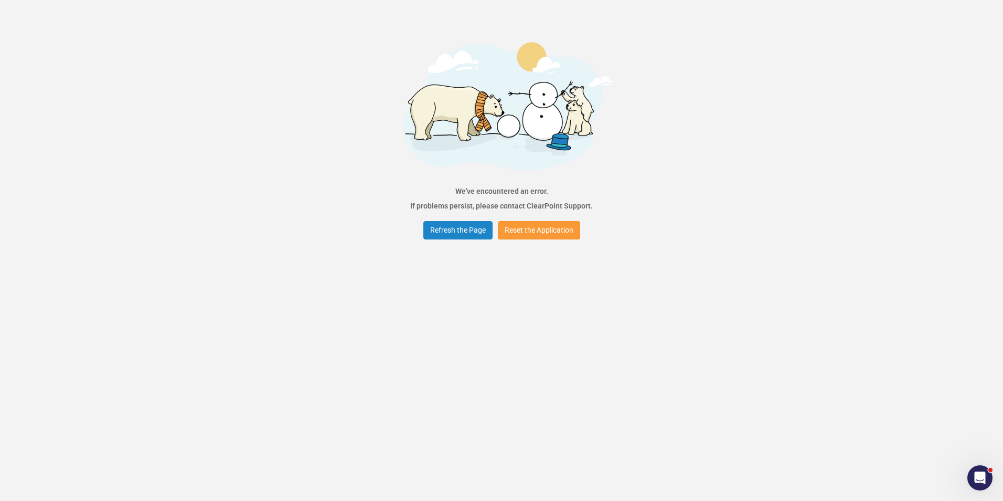
click at [549, 229] on button "Reset the Application" at bounding box center [539, 230] width 82 height 18
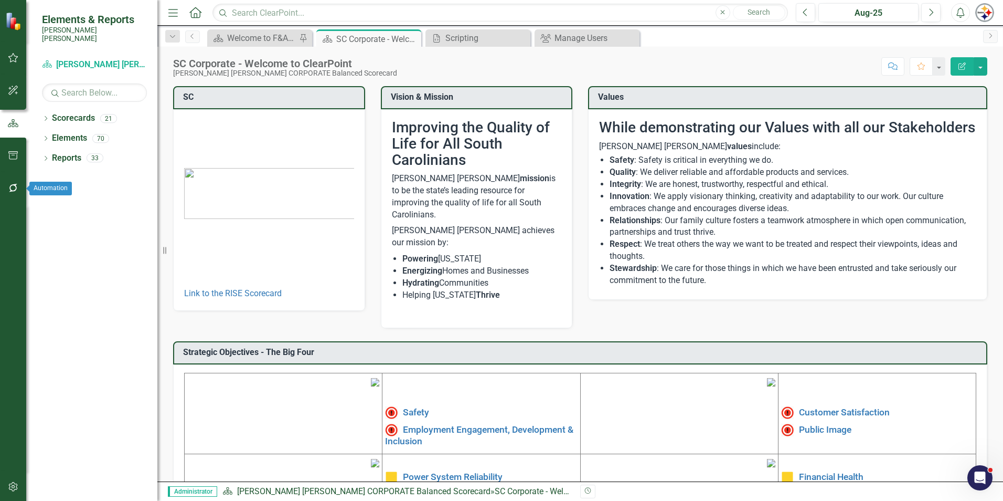
click at [16, 189] on icon "button" at bounding box center [13, 188] width 8 height 8
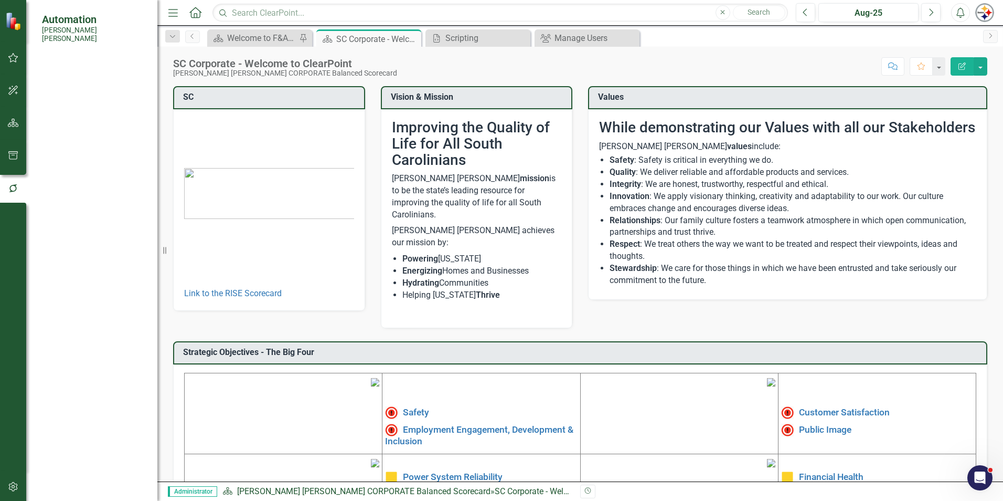
click at [59, 330] on div "Scripting" at bounding box center [94, 338] width 105 height 17
click at [61, 333] on link "Scripting" at bounding box center [94, 339] width 105 height 12
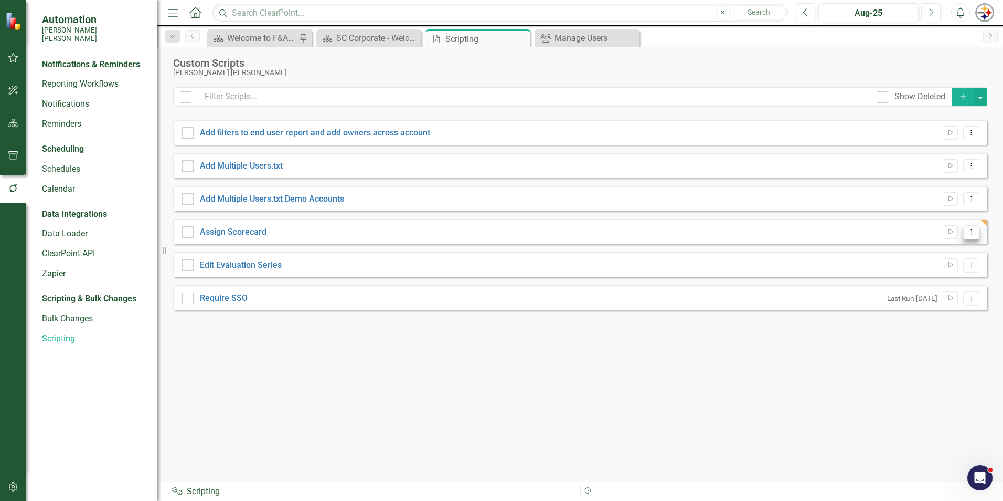
click at [976, 237] on button "Dropdown Menu" at bounding box center [971, 232] width 16 height 14
click at [214, 233] on link "Assign Scorecard" at bounding box center [233, 232] width 67 height 10
click at [189, 233] on input "Assign Scorecard" at bounding box center [185, 229] width 7 height 7
checkbox input "true"
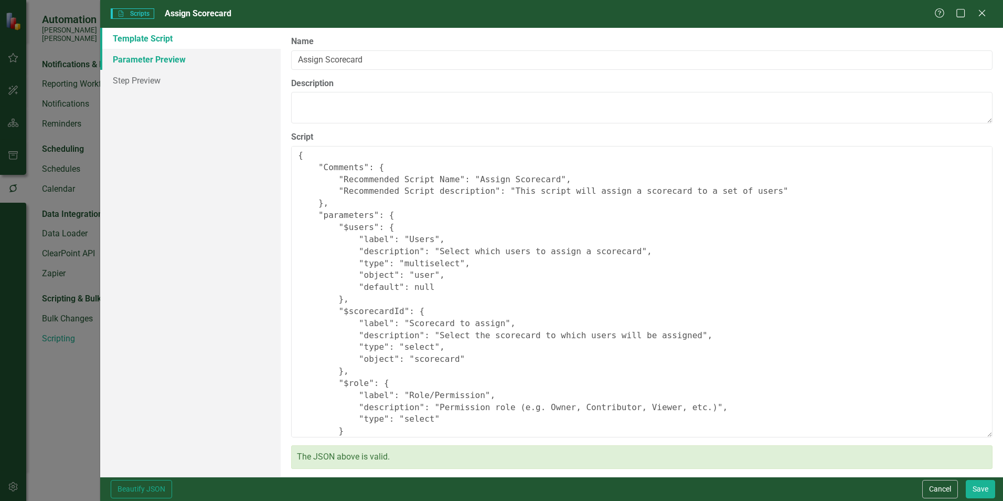
click at [155, 61] on link "Parameter Preview" at bounding box center [190, 59] width 180 height 21
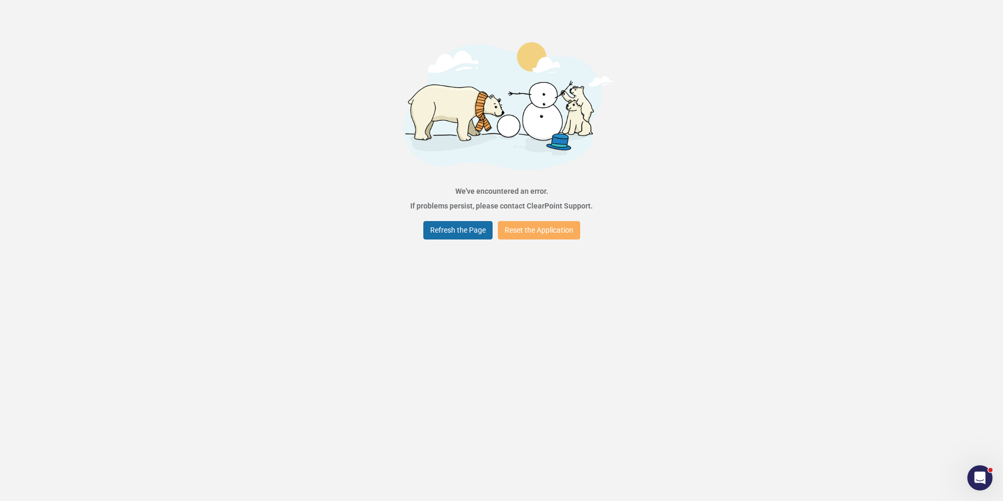
click at [470, 234] on button "Refresh the Page" at bounding box center [457, 230] width 69 height 18
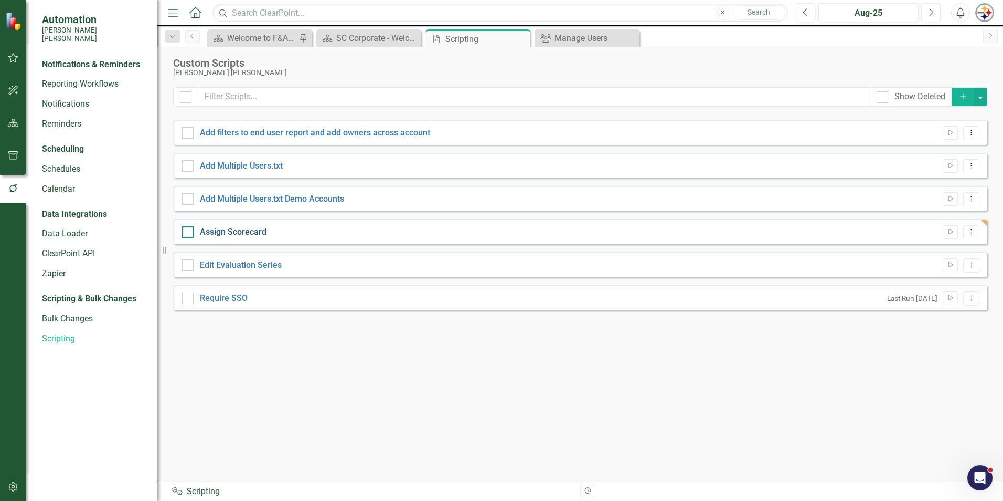
click at [226, 232] on link "Assign Scorecard" at bounding box center [233, 232] width 67 height 10
click at [189, 232] on input "Assign Scorecard" at bounding box center [185, 229] width 7 height 7
checkbox input "true"
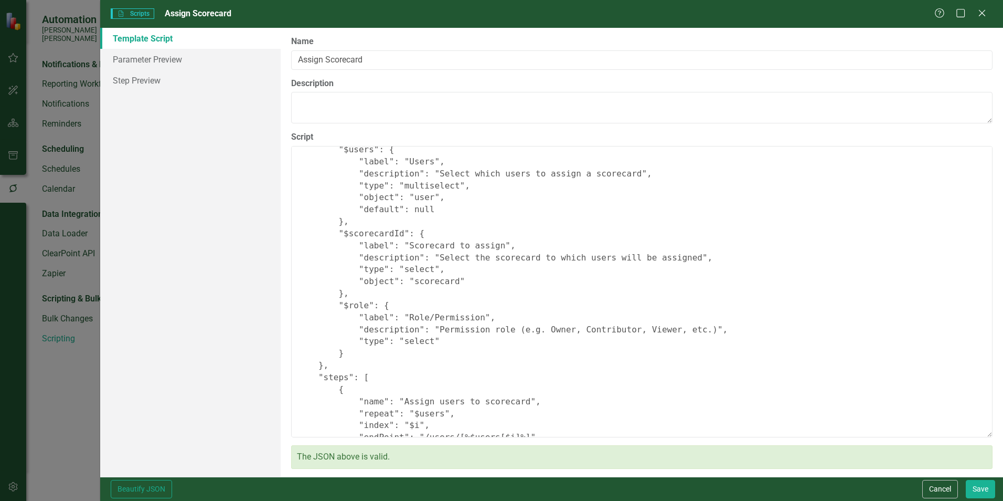
scroll to position [105, 0]
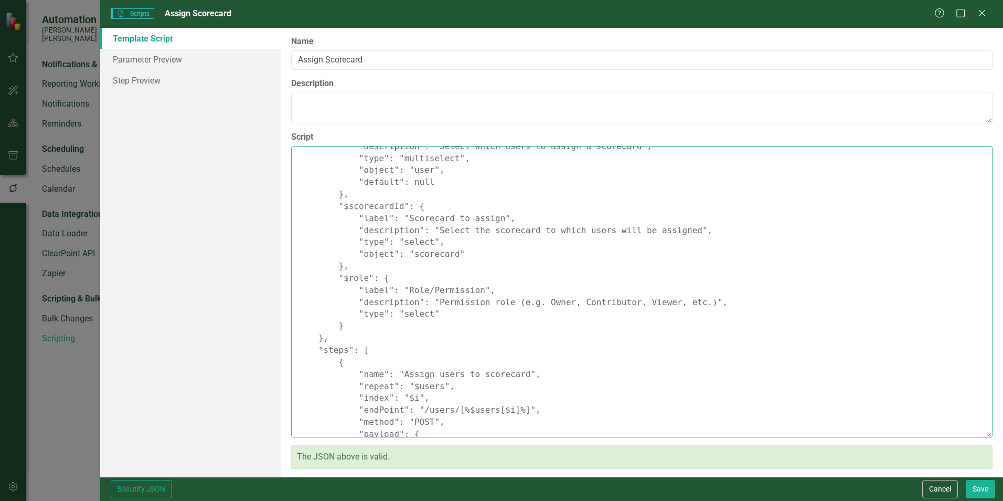
click at [409, 318] on textarea "{ "Comments": { "Recommended Script Name": "Assign Scorecard", "Recommended Scr…" at bounding box center [642, 291] width 702 height 291
type textarea "{ "Comments": { "Recommended Script Name": "Assign Scorecard", "Recommended Scr…"
click at [986, 490] on button "Save" at bounding box center [980, 489] width 29 height 18
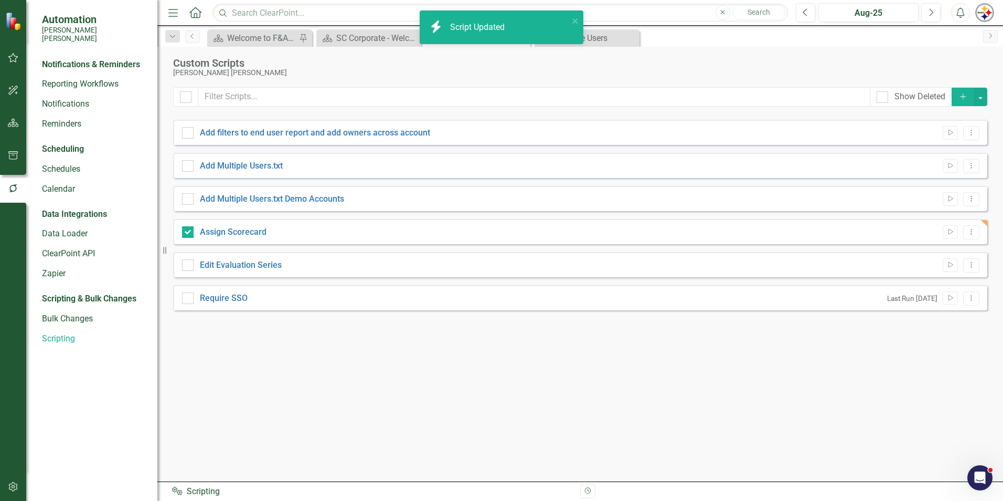
click at [985, 221] on div "Assign Scorecard Run Script Dropdown Menu" at bounding box center [580, 231] width 814 height 25
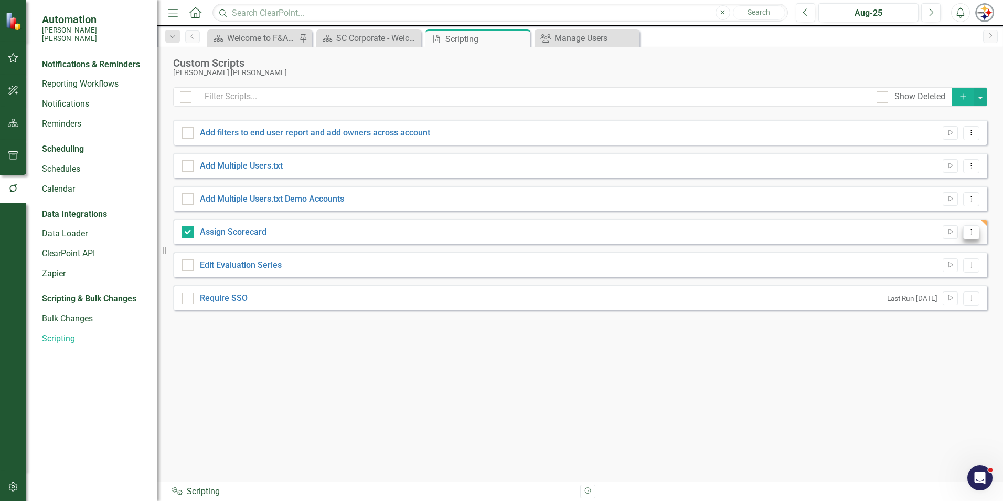
click at [975, 233] on icon "Dropdown Menu" at bounding box center [971, 231] width 9 height 7
click at [907, 381] on div "Show Deleted Add Add filters to end user report and add owners across account R…" at bounding box center [580, 277] width 814 height 381
click at [243, 233] on link "Assign Scorecard" at bounding box center [233, 232] width 67 height 10
click at [189, 233] on input "Assign Scorecard" at bounding box center [185, 229] width 7 height 7
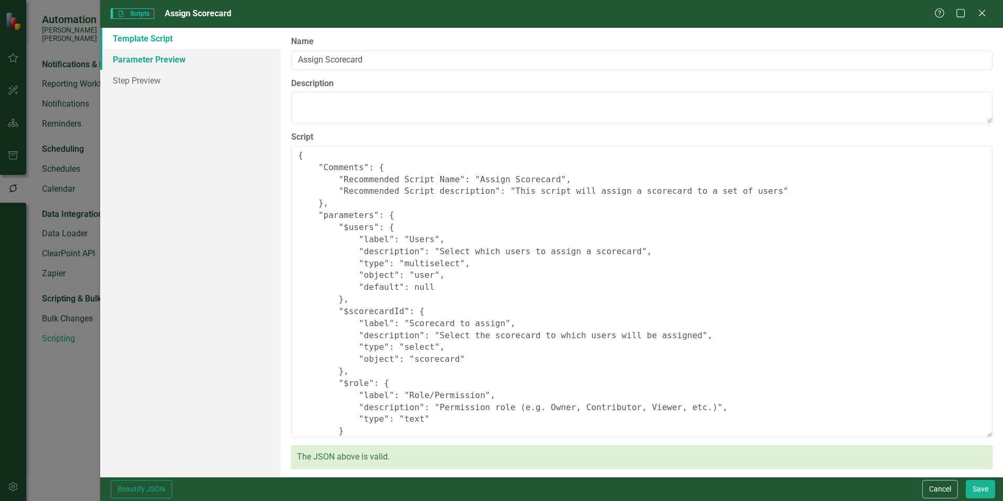
click at [155, 62] on link "Parameter Preview" at bounding box center [190, 59] width 180 height 21
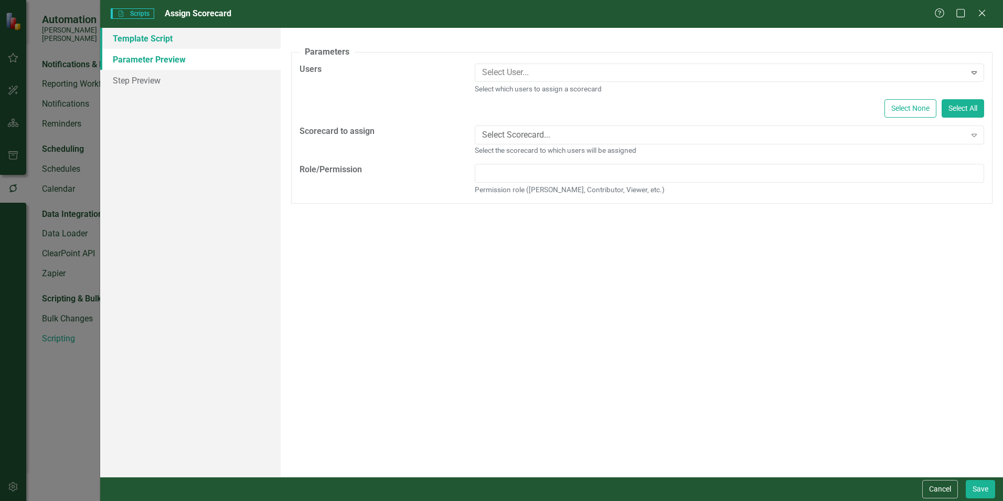
click at [150, 45] on link "Template Script" at bounding box center [190, 38] width 180 height 21
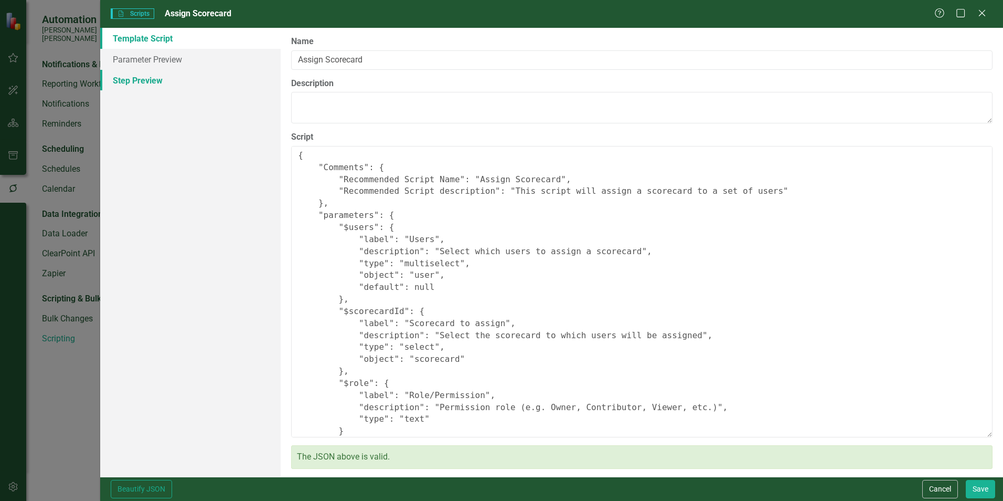
click at [145, 82] on link "Step Preview" at bounding box center [190, 80] width 180 height 21
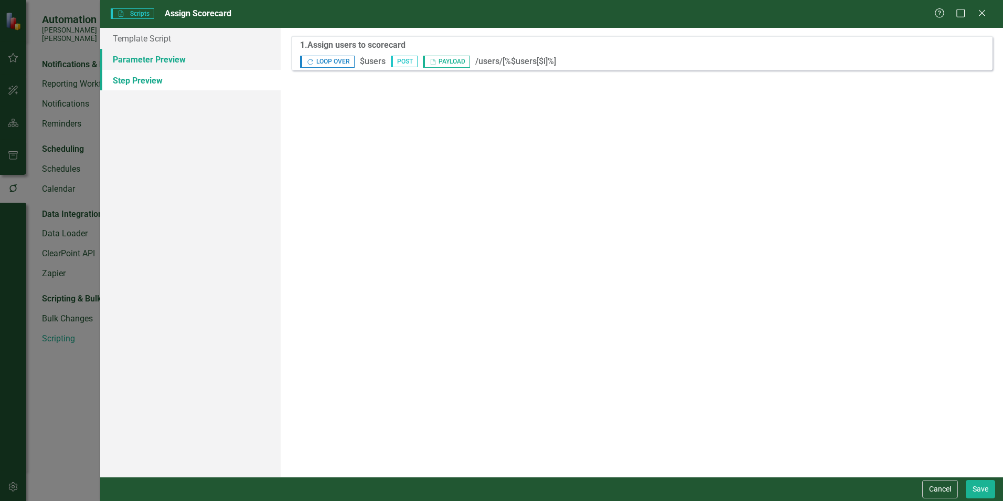
click at [146, 61] on link "Parameter Preview" at bounding box center [190, 59] width 180 height 21
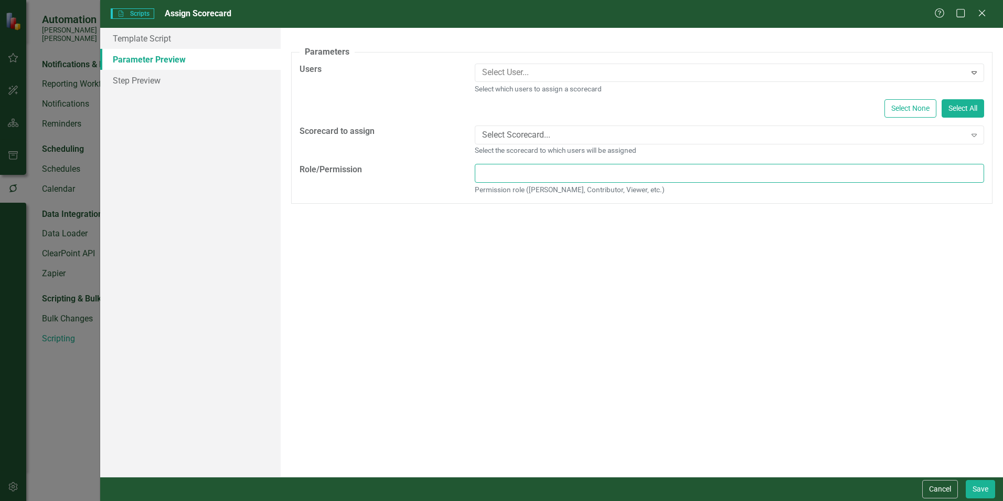
click at [602, 169] on input "Role/Permission" at bounding box center [729, 173] width 509 height 19
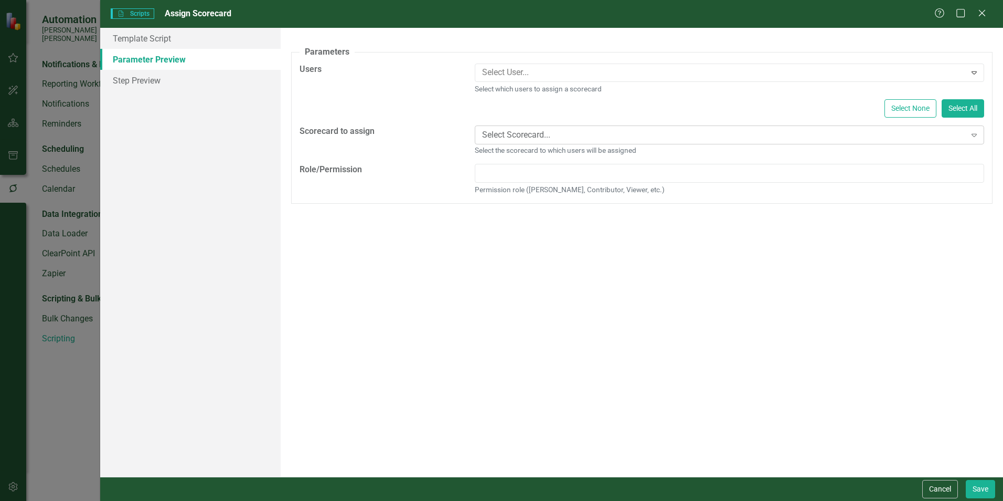
click at [957, 136] on div "Select Scorecard..." at bounding box center [724, 135] width 484 height 12
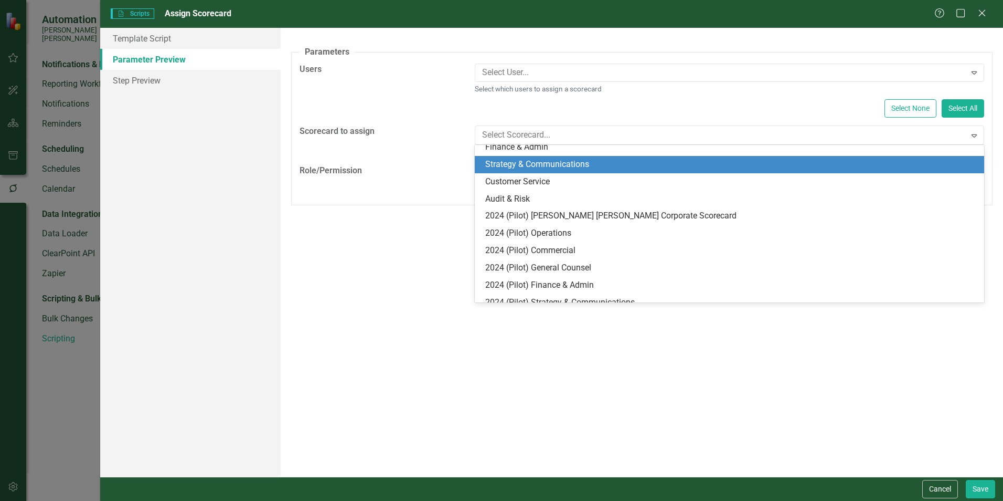
scroll to position [205, 0]
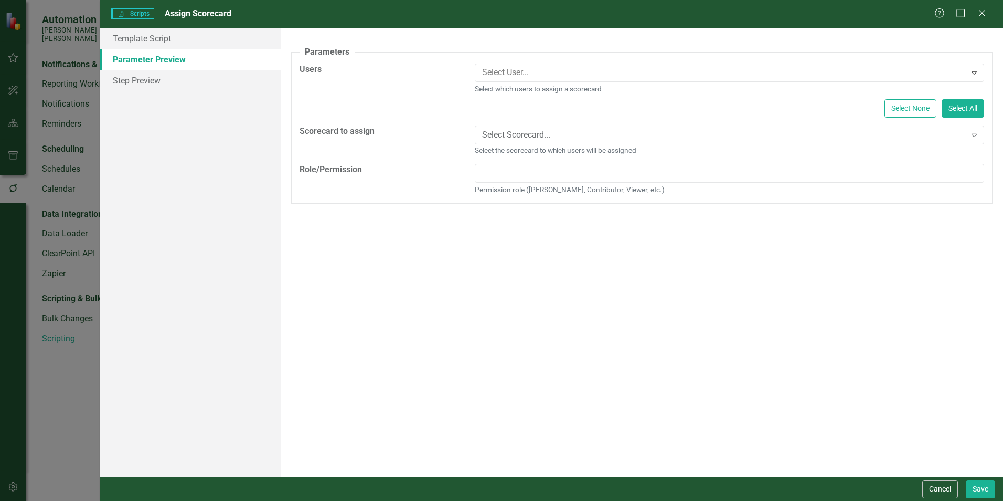
click at [500, 349] on div "A preview of the parameters (i.e., the changes you can make at runtime) for thi…" at bounding box center [642, 252] width 723 height 449
click at [153, 47] on link "Template Script" at bounding box center [190, 38] width 180 height 21
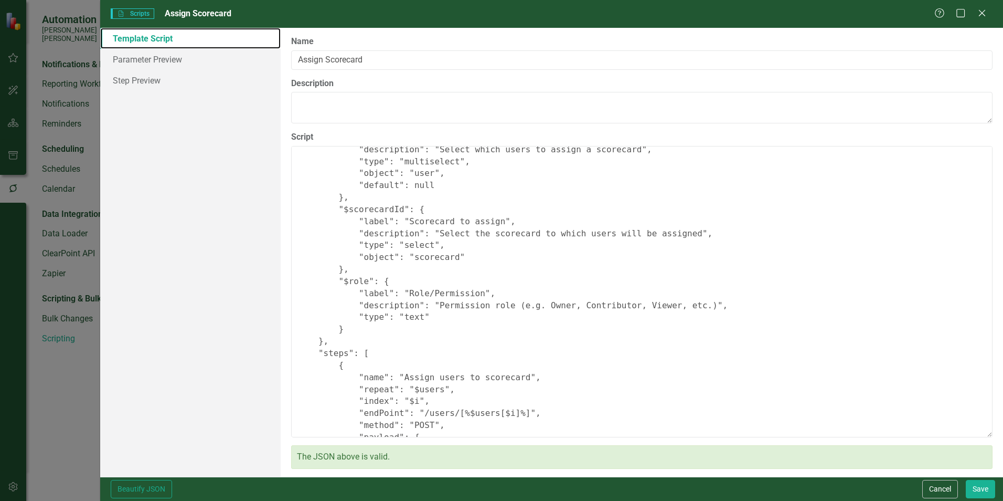
scroll to position [52, 0]
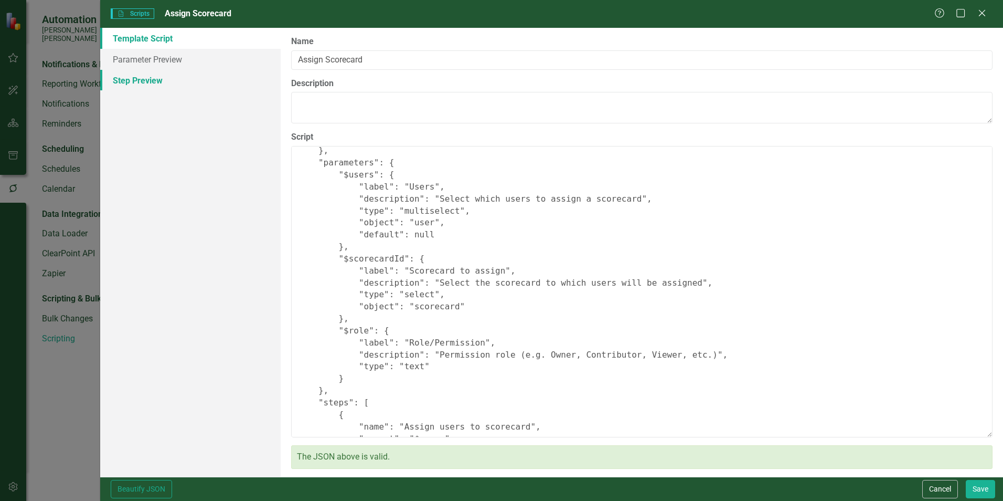
click at [132, 84] on link "Step Preview" at bounding box center [190, 80] width 180 height 21
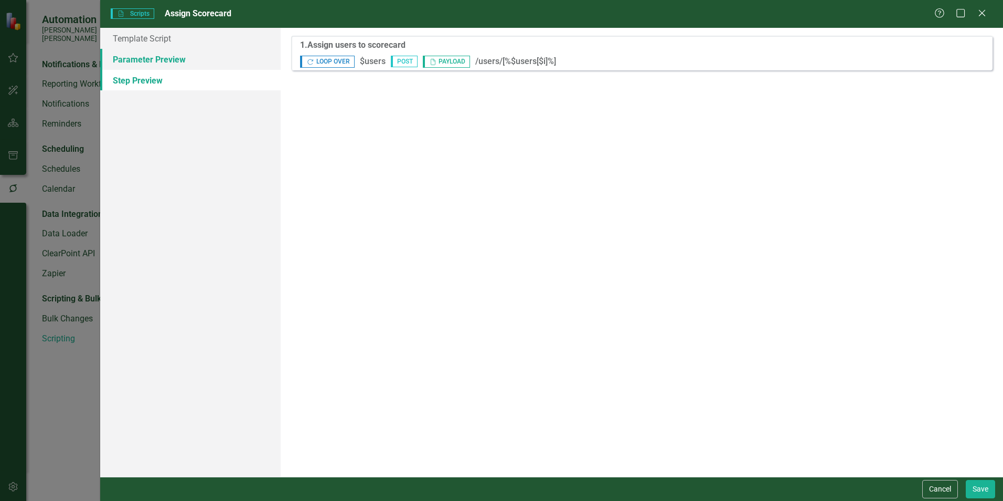
click at [138, 63] on link "Parameter Preview" at bounding box center [190, 59] width 180 height 21
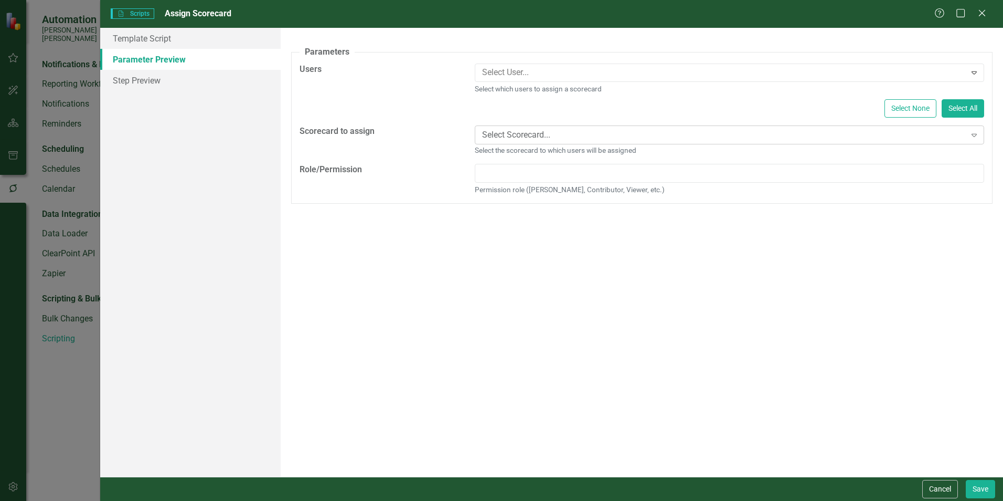
click at [973, 136] on icon "Expand" at bounding box center [974, 135] width 10 height 8
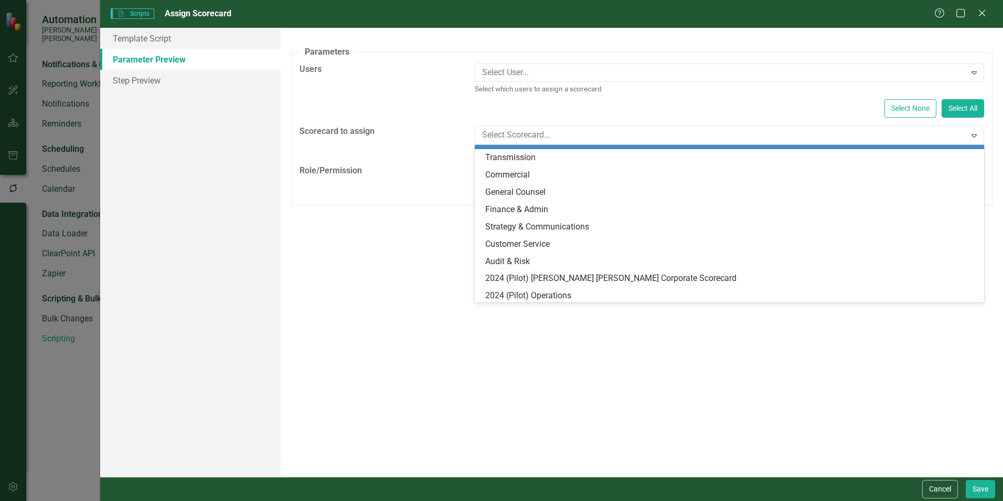
scroll to position [0, 0]
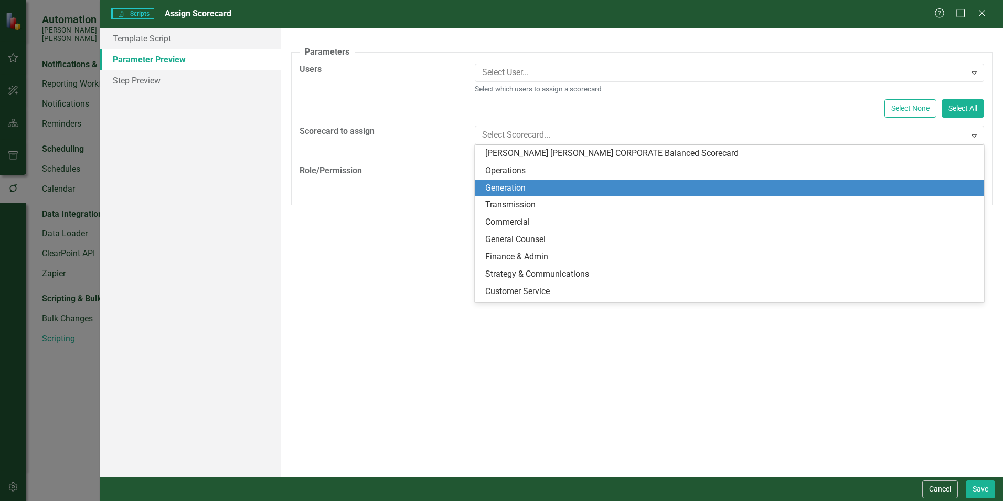
click at [512, 189] on div "Generation" at bounding box center [731, 188] width 493 height 12
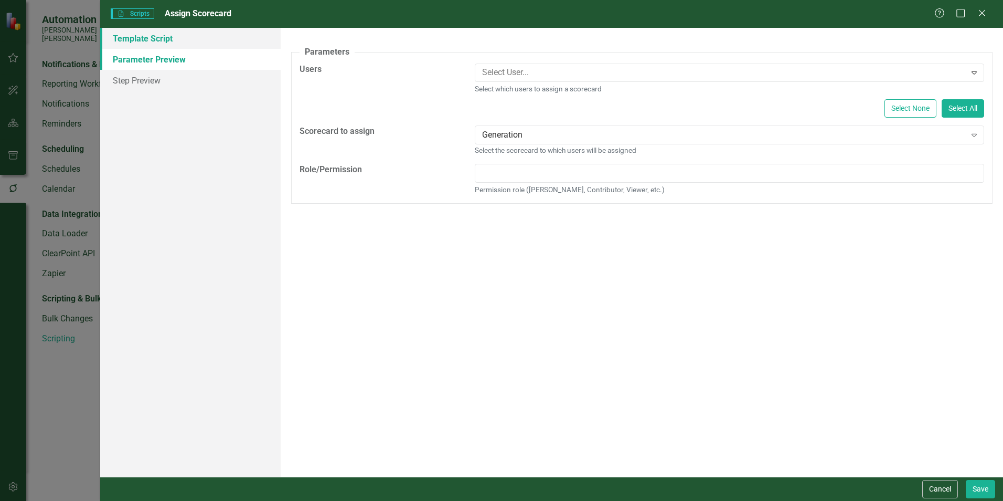
click at [148, 46] on link "Template Script" at bounding box center [190, 38] width 180 height 21
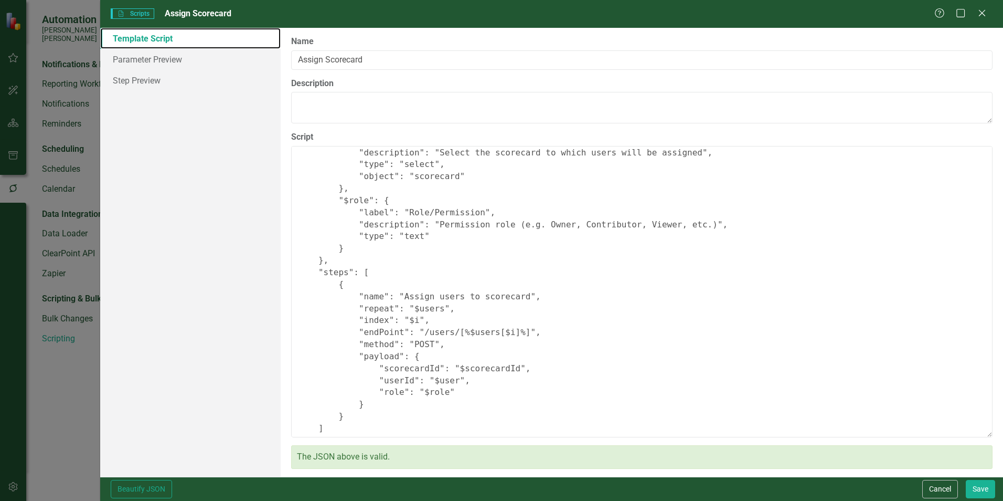
scroll to position [196, 0]
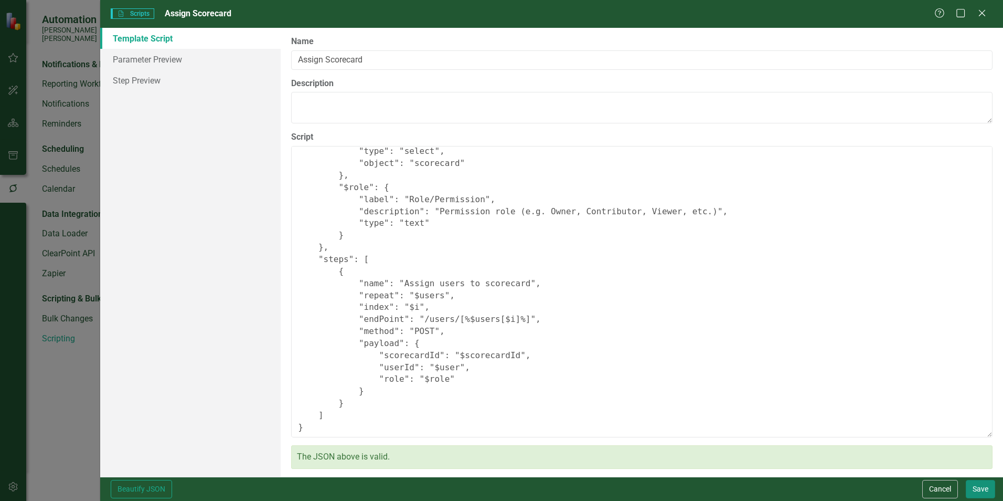
click at [987, 492] on button "Save" at bounding box center [980, 489] width 29 height 18
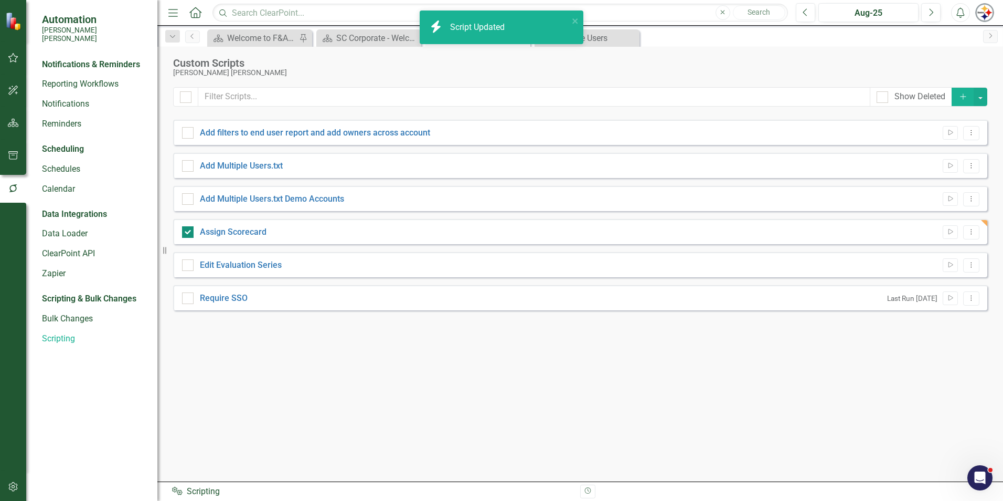
click at [191, 231] on div at bounding box center [188, 232] width 12 height 12
click at [189, 231] on input "Assign Scorecard" at bounding box center [185, 229] width 7 height 7
checkbox input "false"
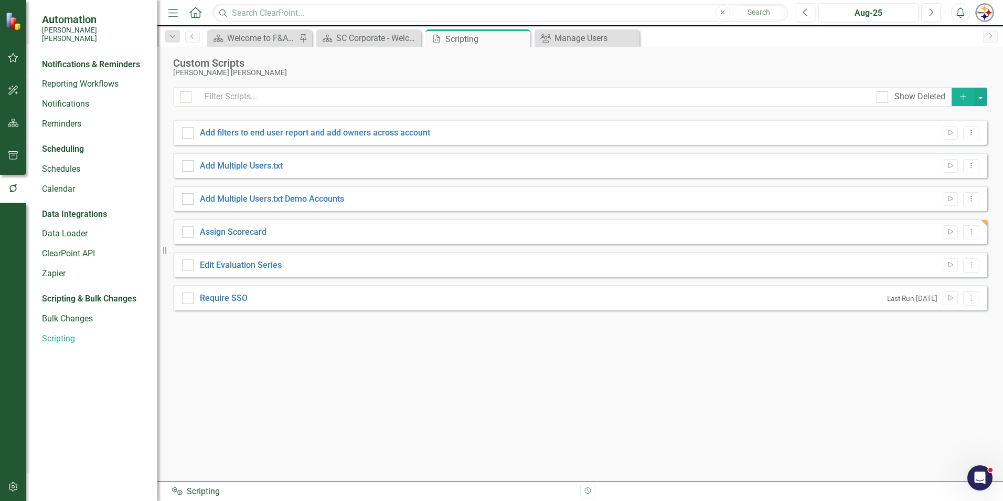
click at [984, 223] on div "Assign Scorecard Run Script Dropdown Menu" at bounding box center [580, 231] width 814 height 25
click at [979, 231] on button "Dropdown Menu" at bounding box center [971, 232] width 16 height 14
click at [987, 222] on div "Assign Scorecard Run Script Dropdown Menu" at bounding box center [580, 231] width 814 height 25
click at [928, 355] on div "Show Deleted Add Add filters to end user report and add owners across account R…" at bounding box center [580, 277] width 814 height 381
click at [984, 221] on div "Assign Scorecard Run Script Dropdown Menu" at bounding box center [580, 231] width 814 height 25
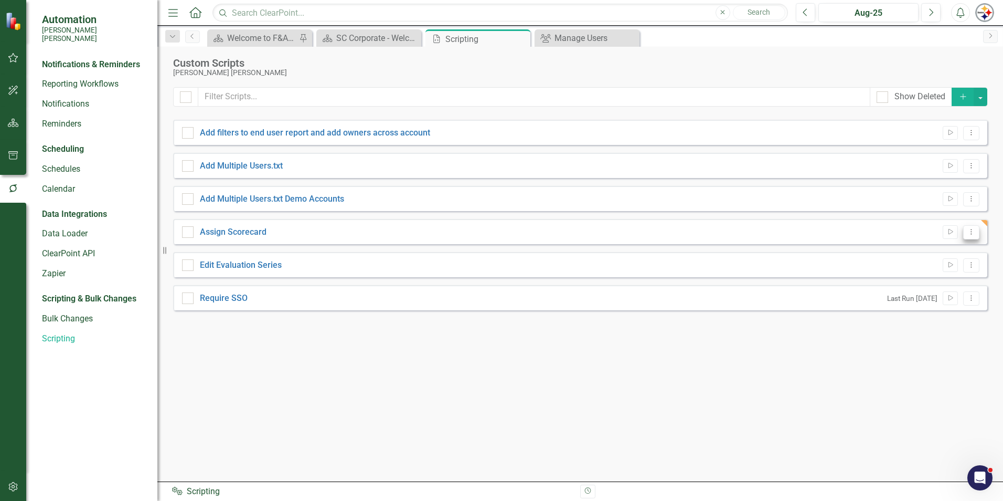
click at [969, 233] on icon "Dropdown Menu" at bounding box center [971, 231] width 9 height 7
click at [762, 385] on div "Show Deleted Add Add filters to end user report and add owners across account R…" at bounding box center [580, 277] width 814 height 381
click at [213, 296] on link "Require SSO" at bounding box center [224, 298] width 48 height 10
click at [189, 296] on input "Require SSO" at bounding box center [185, 295] width 7 height 7
checkbox input "true"
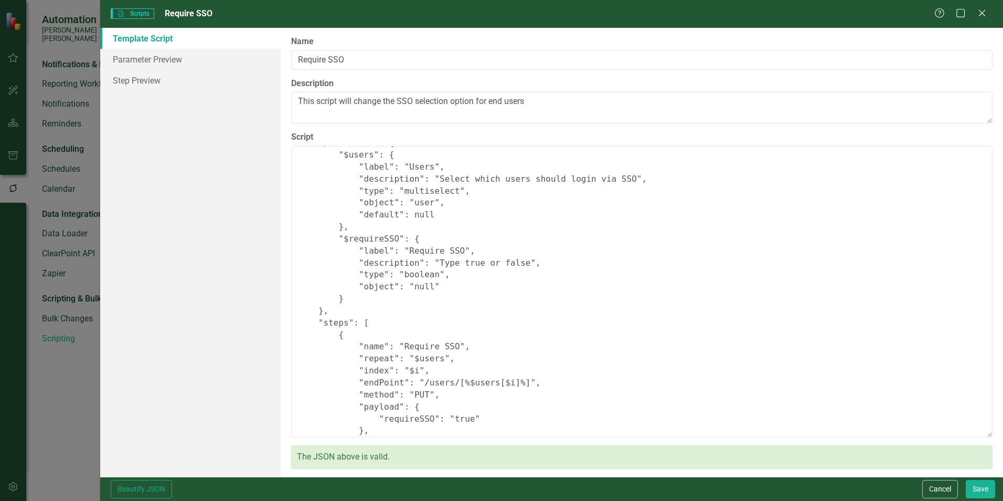
scroll to position [0, 0]
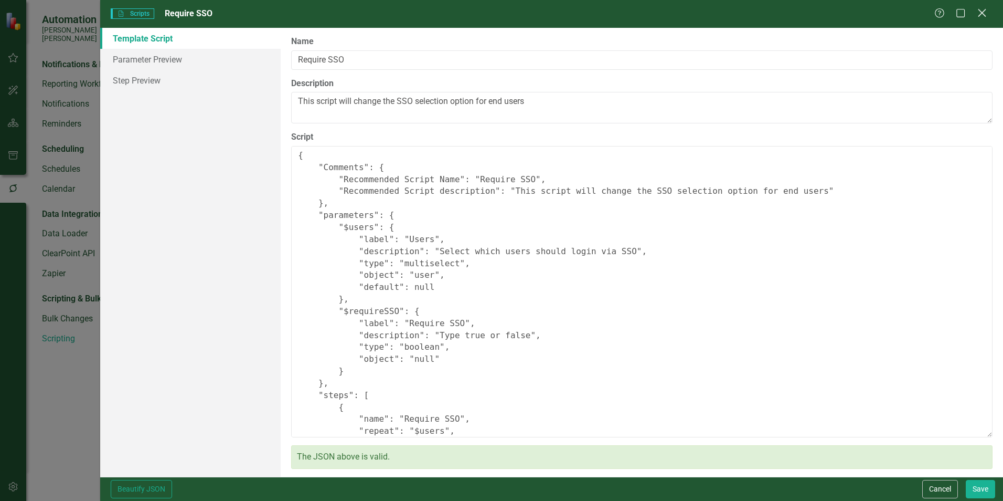
click at [982, 13] on icon at bounding box center [982, 13] width 8 height 8
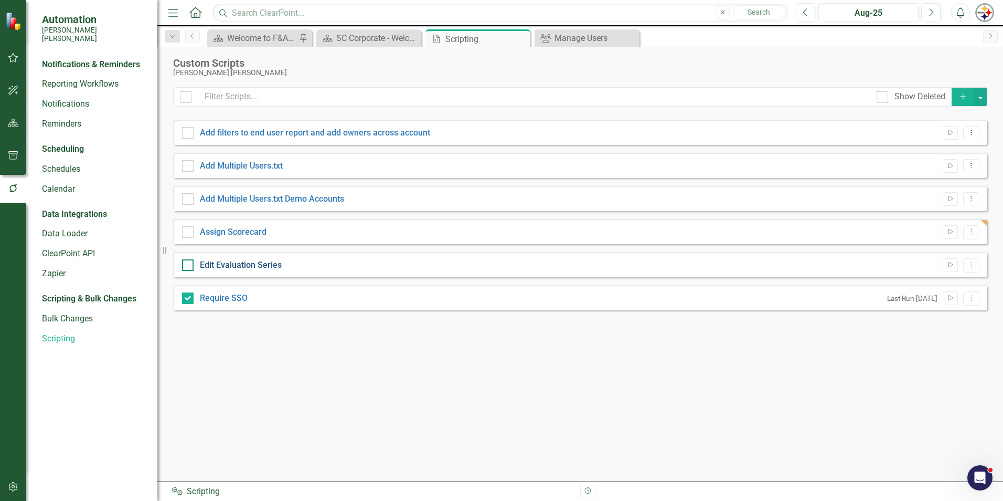
click at [238, 267] on link "Edit Evaluation Series" at bounding box center [241, 265] width 82 height 10
click at [189, 266] on input "Edit Evaluation Series" at bounding box center [185, 262] width 7 height 7
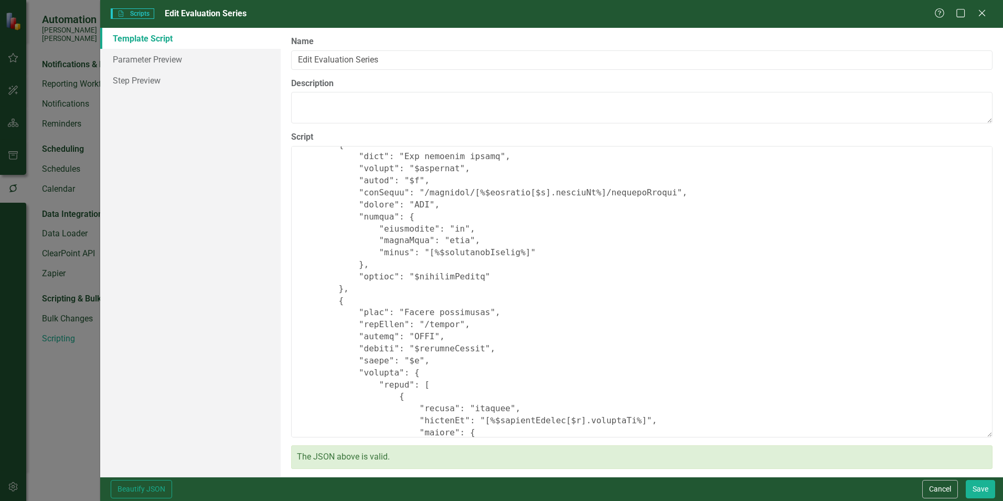
scroll to position [210, 0]
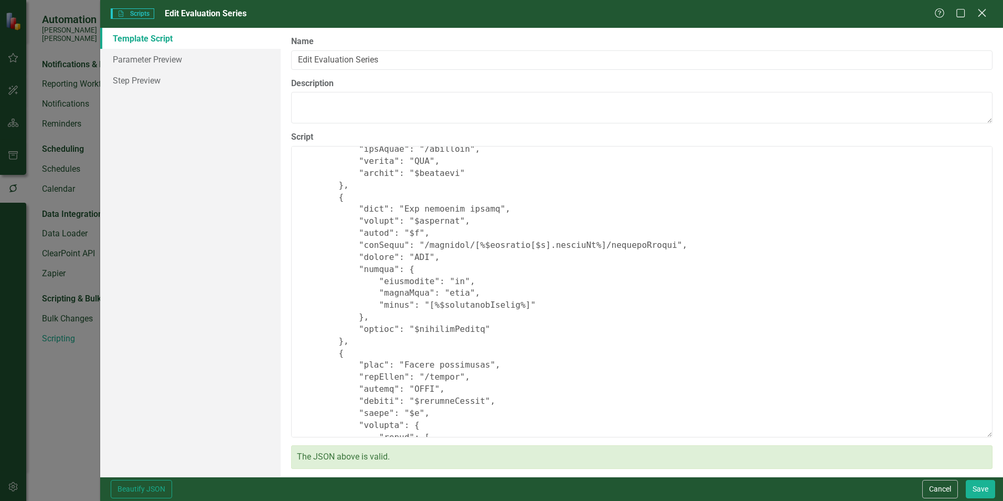
click at [982, 15] on icon "Close" at bounding box center [981, 13] width 13 height 10
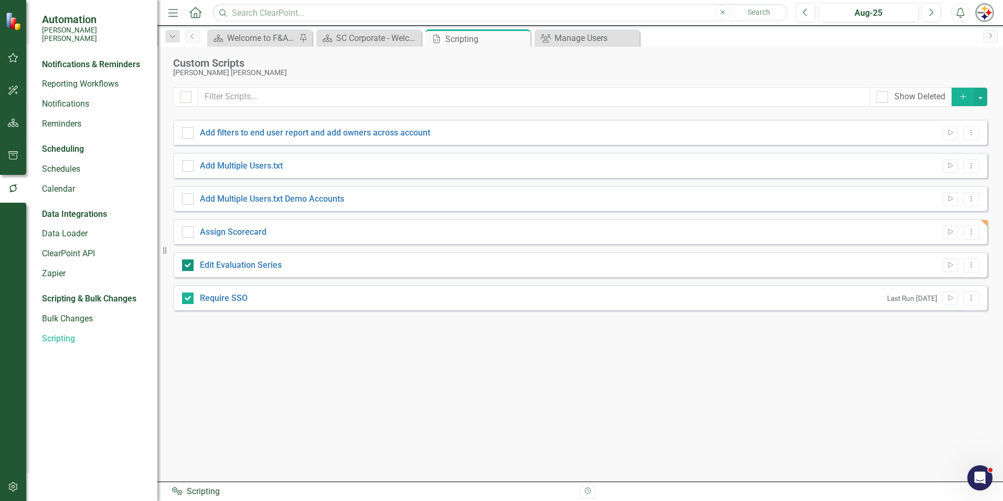
click at [193, 265] on div at bounding box center [188, 265] width 12 height 12
click at [189, 265] on input "Edit Evaluation Series" at bounding box center [185, 262] width 7 height 7
checkbox input "false"
click at [188, 299] on input "Require SSO" at bounding box center [185, 295] width 7 height 7
checkbox input "false"
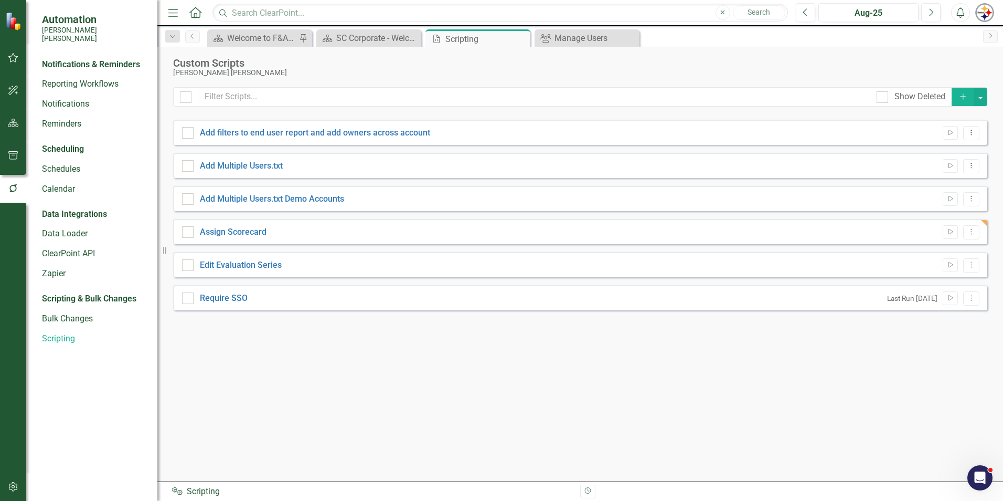
click at [986, 224] on div "Assign Scorecard Run Script Dropdown Menu" at bounding box center [580, 231] width 814 height 25
click at [797, 226] on div "Assign Scorecard Run Script Dropdown Menu" at bounding box center [580, 231] width 814 height 25
click at [260, 234] on link "Assign Scorecard" at bounding box center [233, 232] width 67 height 10
click at [189, 233] on input "Assign Scorecard" at bounding box center [185, 229] width 7 height 7
checkbox input "true"
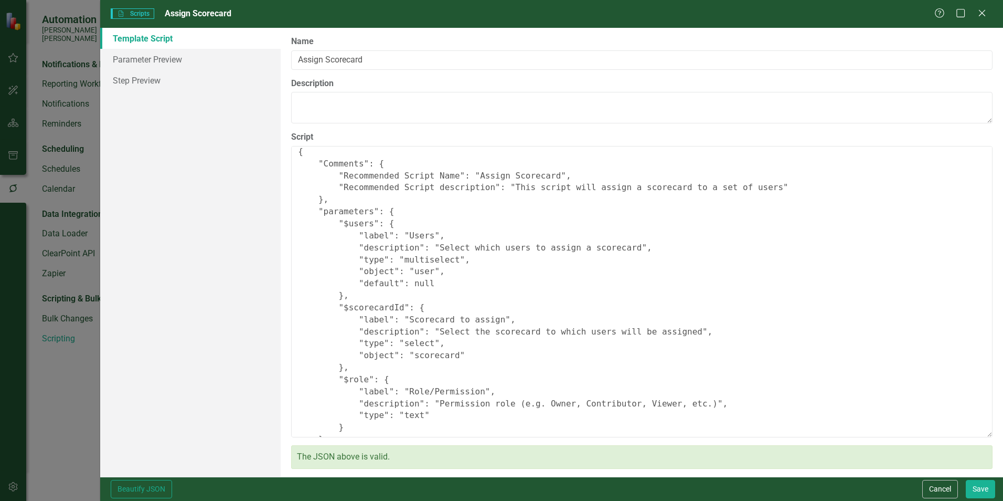
scroll to position [0, 0]
click at [943, 486] on button "Cancel" at bounding box center [940, 489] width 36 height 18
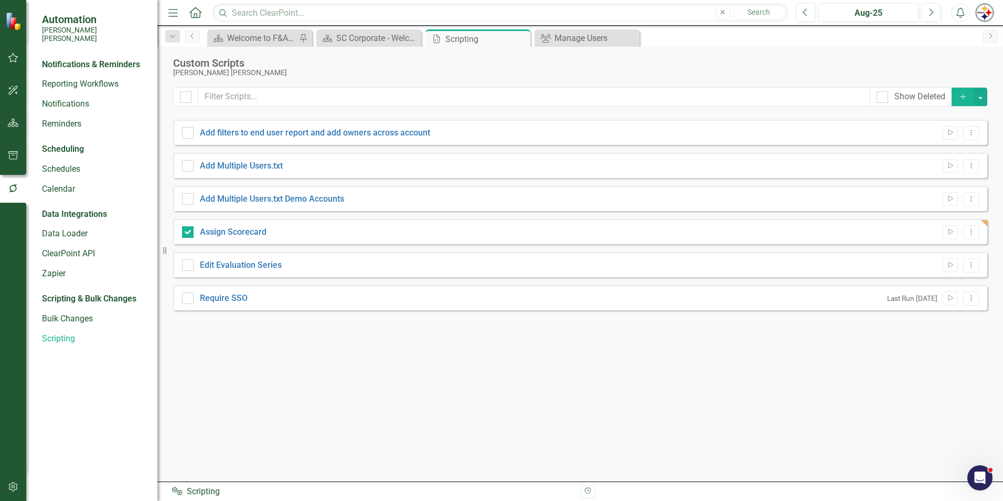
click at [978, 11] on img "button" at bounding box center [984, 12] width 19 height 19
click at [12, 492] on button "button" at bounding box center [14, 487] width 24 height 22
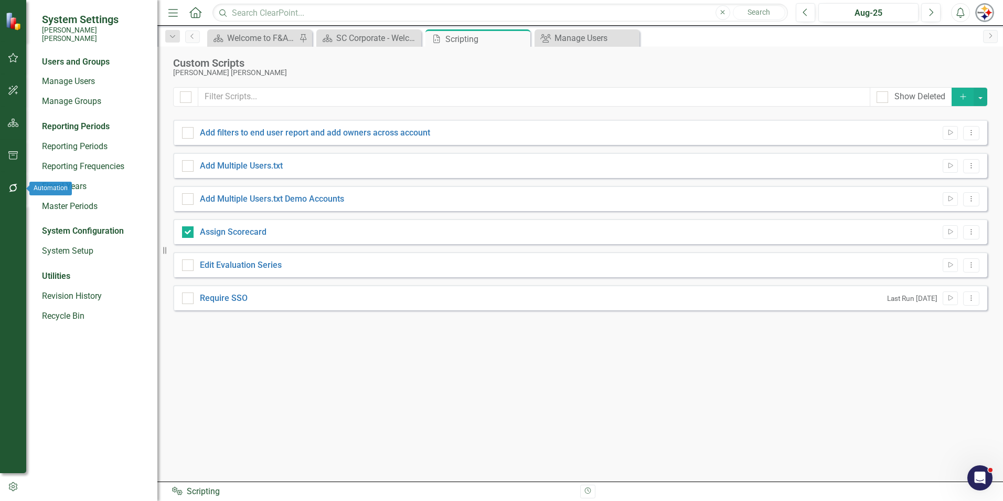
click at [14, 187] on icon "button" at bounding box center [13, 188] width 11 height 8
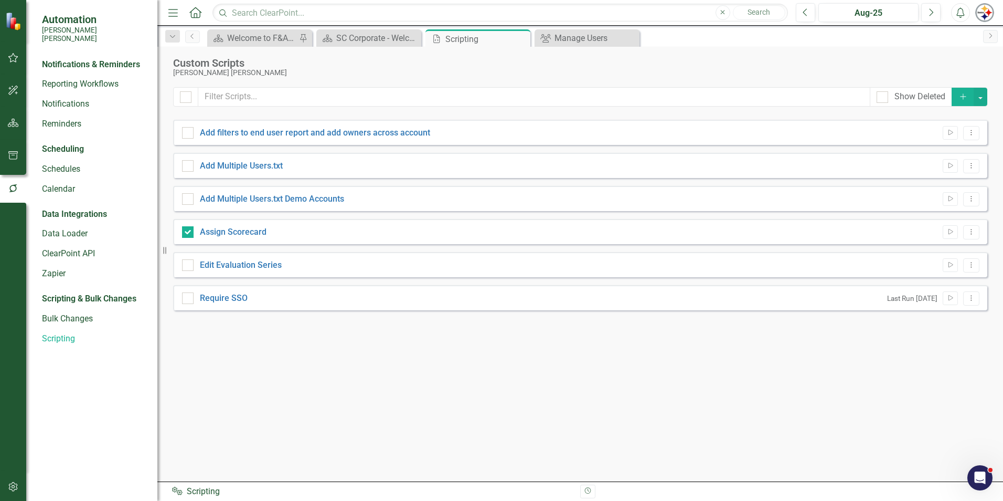
click at [10, 24] on img at bounding box center [14, 21] width 18 height 18
click at [59, 31] on small "[PERSON_NAME] [PERSON_NAME]" at bounding box center [94, 34] width 105 height 17
click at [983, 9] on img "button" at bounding box center [984, 12] width 19 height 19
click at [15, 62] on icon "button" at bounding box center [13, 57] width 10 height 9
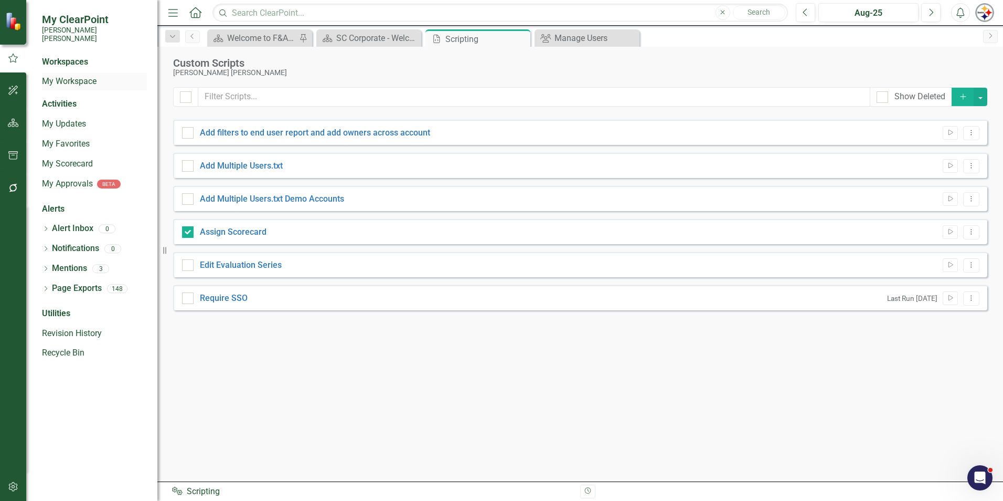
click at [76, 76] on link "My Workspace" at bounding box center [94, 82] width 105 height 12
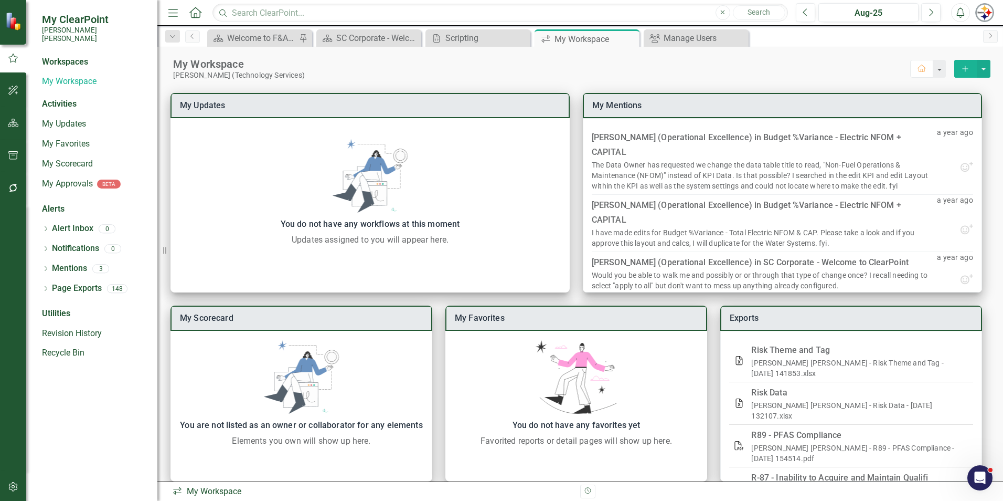
click at [19, 487] on button "button" at bounding box center [14, 487] width 24 height 22
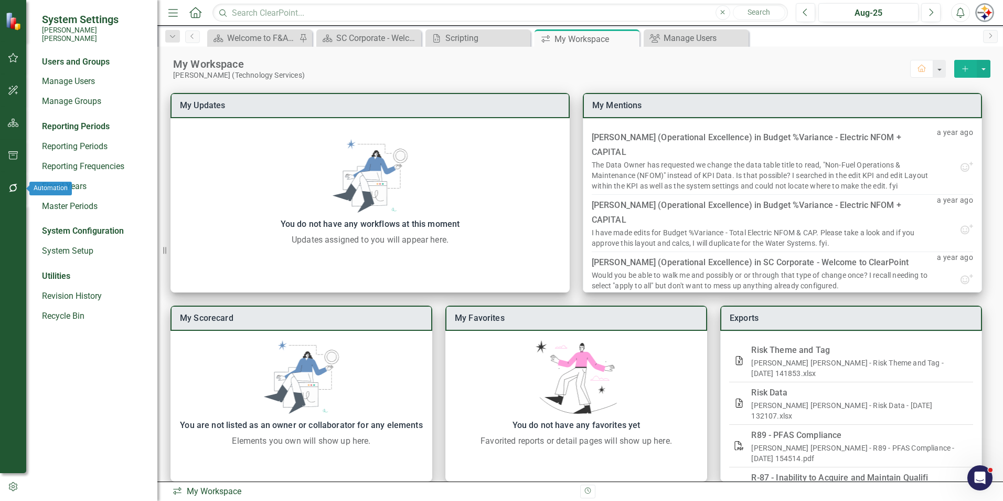
click at [20, 191] on button "button" at bounding box center [14, 188] width 24 height 22
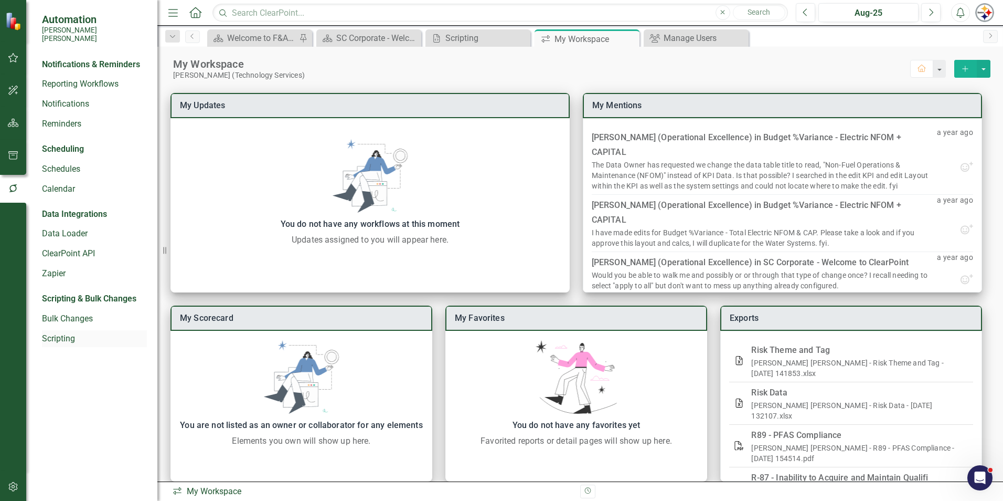
click at [61, 334] on link "Scripting" at bounding box center [94, 339] width 105 height 12
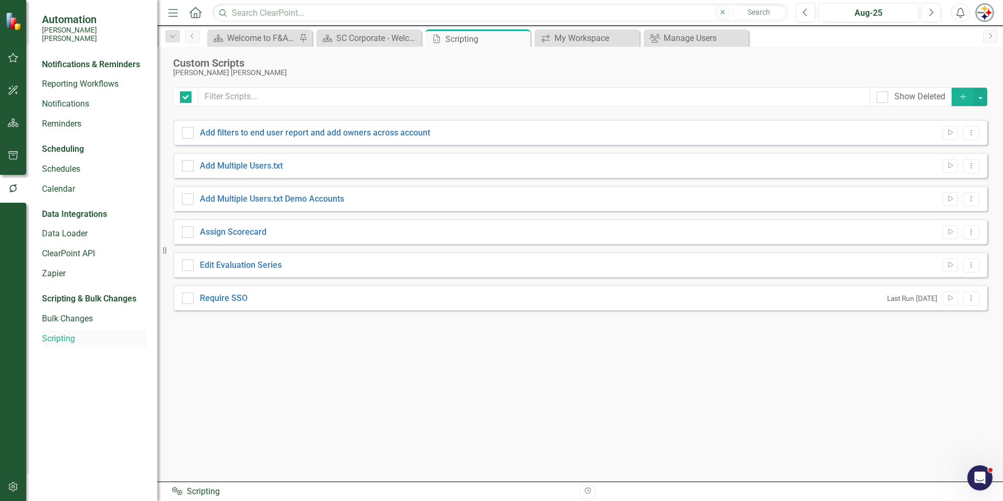
checkbox input "false"
click at [411, 39] on icon at bounding box center [412, 38] width 6 height 6
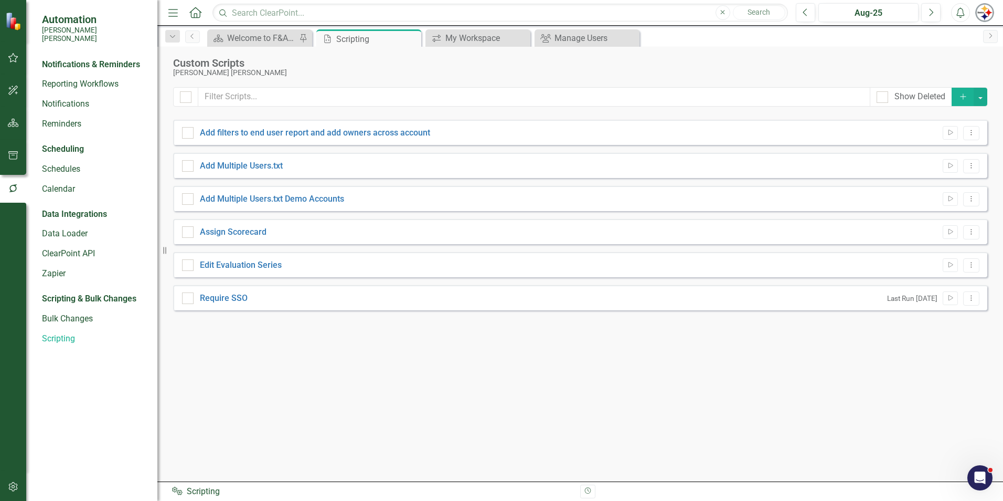
click at [982, 15] on img "button" at bounding box center [984, 12] width 19 height 19
click at [970, 77] on link "Help Support Center" at bounding box center [952, 72] width 83 height 19
click at [987, 14] on img "button" at bounding box center [984, 12] width 19 height 19
click at [957, 114] on link "Settings System Setup" at bounding box center [952, 111] width 83 height 19
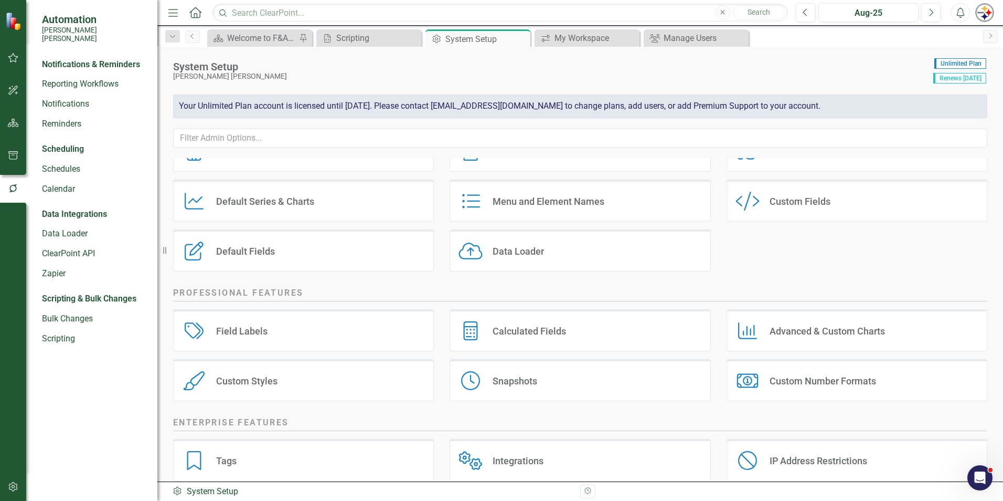
scroll to position [120, 0]
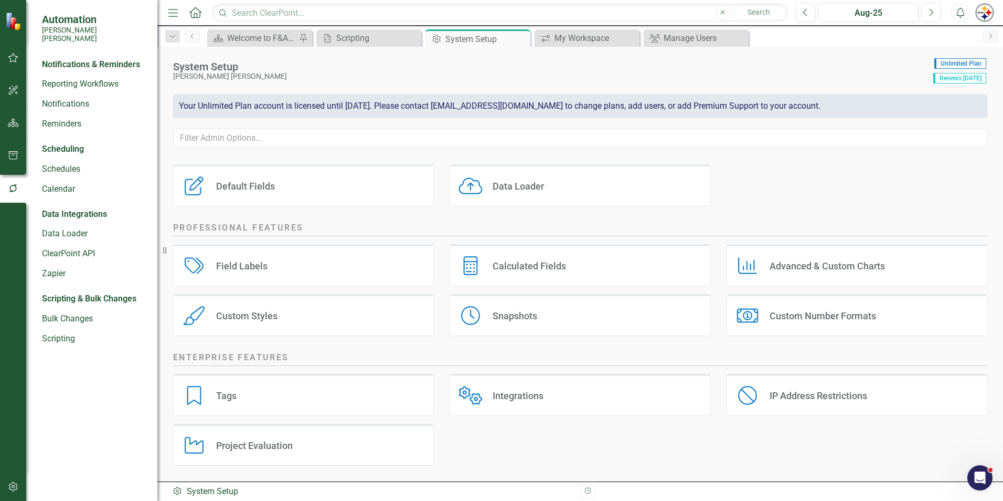
click at [195, 489] on div "Admin Options System Setup" at bounding box center [372, 491] width 400 height 12
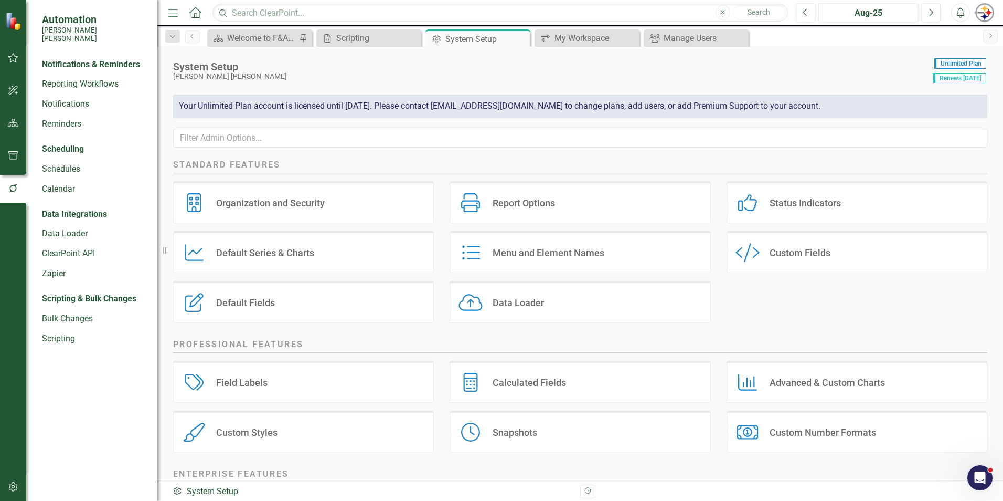
scroll to position [0, 0]
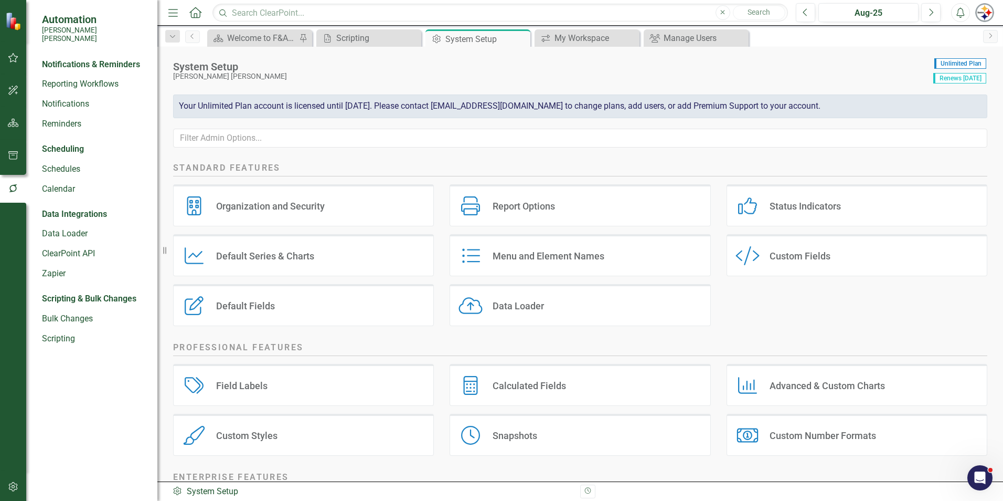
click at [957, 81] on span "Renews 7/31/29" at bounding box center [959, 78] width 53 height 10
click at [331, 220] on div "Organization and Security Organization and Security" at bounding box center [303, 205] width 261 height 42
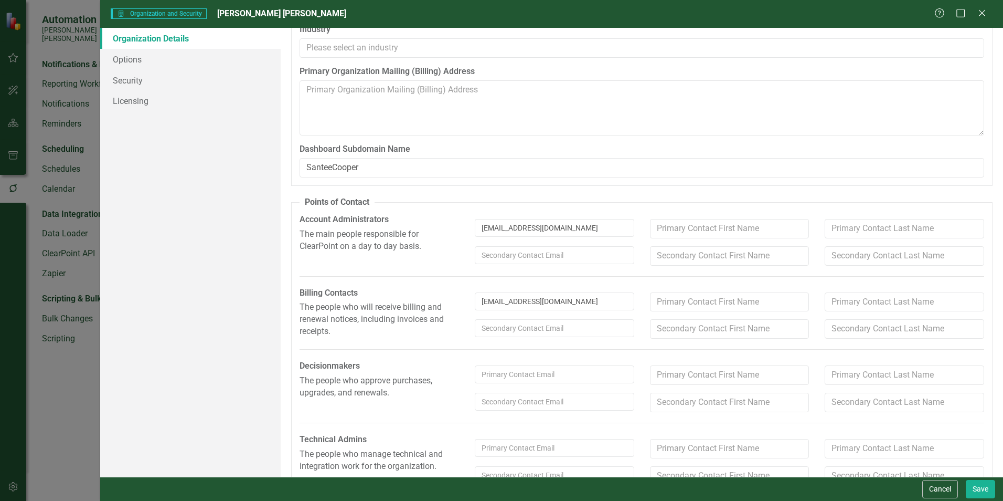
scroll to position [96, 0]
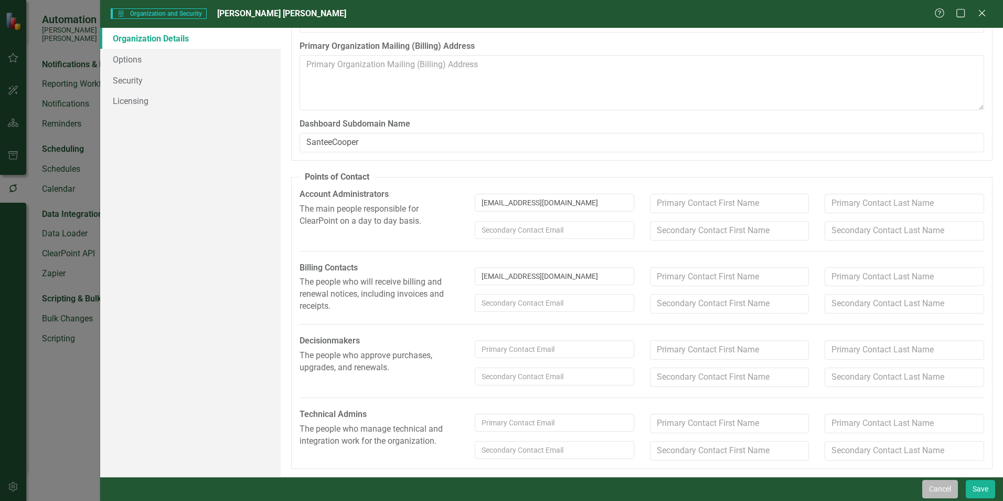
click at [951, 488] on button "Cancel" at bounding box center [940, 489] width 36 height 18
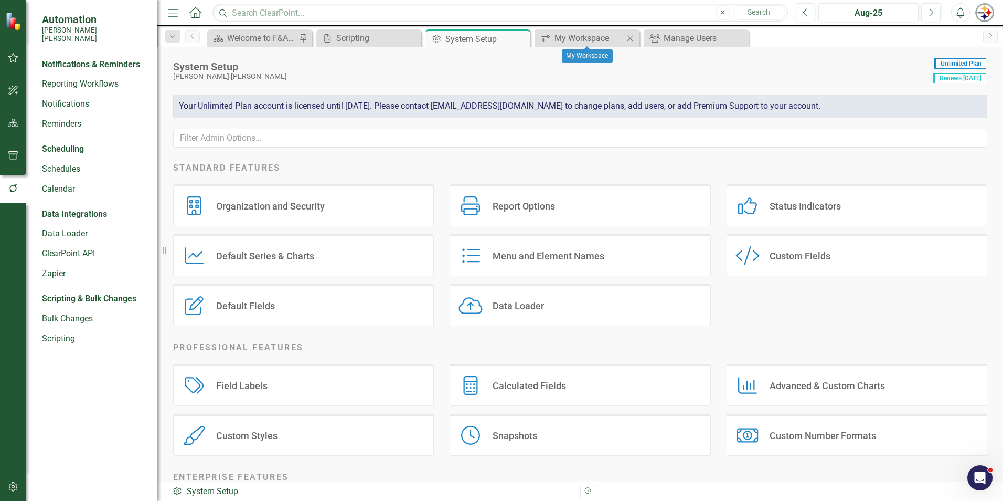
click at [632, 38] on icon "Close" at bounding box center [630, 38] width 10 height 8
click at [604, 39] on div "Manage Users" at bounding box center [589, 37] width 69 height 13
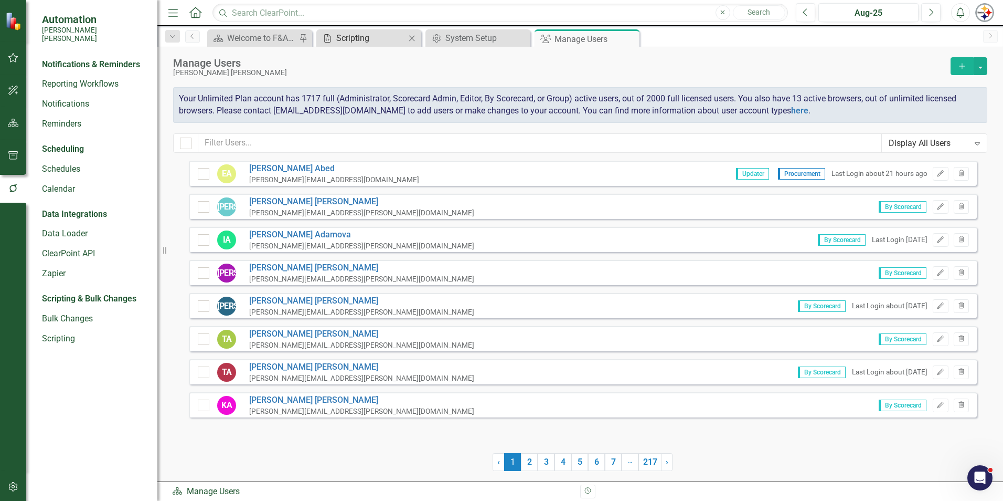
click at [345, 37] on div "Scripting" at bounding box center [370, 37] width 69 height 13
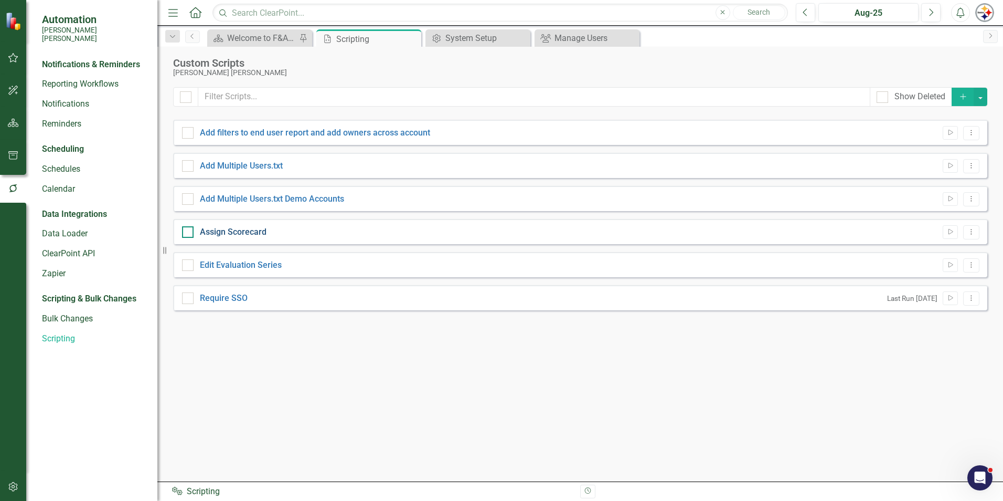
click at [238, 228] on link "Assign Scorecard" at bounding box center [233, 232] width 67 height 10
click at [189, 228] on input "Assign Scorecard" at bounding box center [185, 229] width 7 height 7
checkbox input "true"
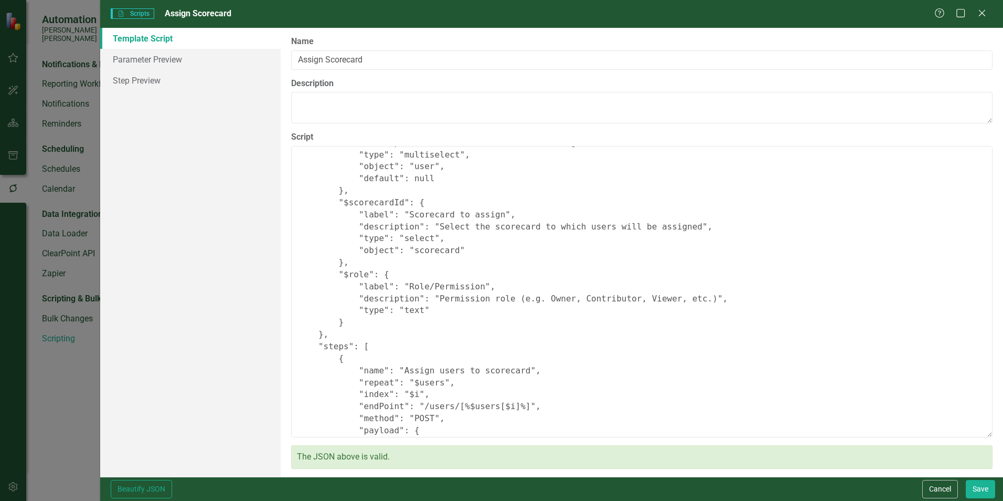
scroll to position [91, 0]
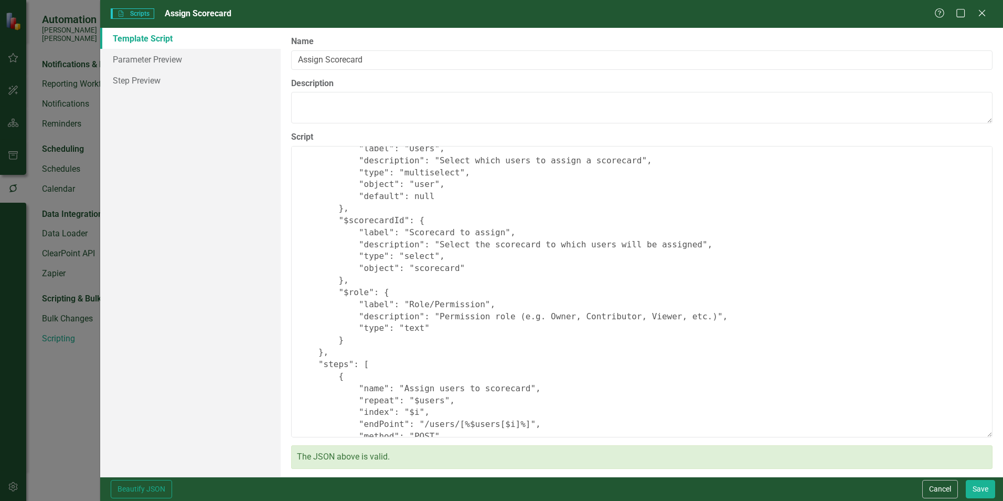
click at [49, 381] on div "Scripting Scripts Assign Scorecard Help Maximize Close Template Script Paramete…" at bounding box center [501, 250] width 1003 height 501
click at [982, 9] on icon "Close" at bounding box center [981, 13] width 13 height 10
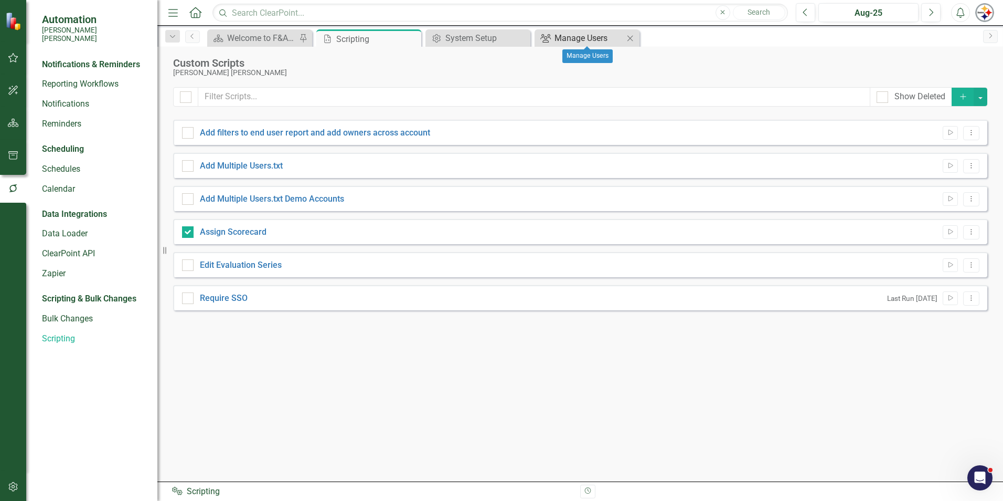
click at [544, 37] on icon "Group" at bounding box center [545, 38] width 10 height 8
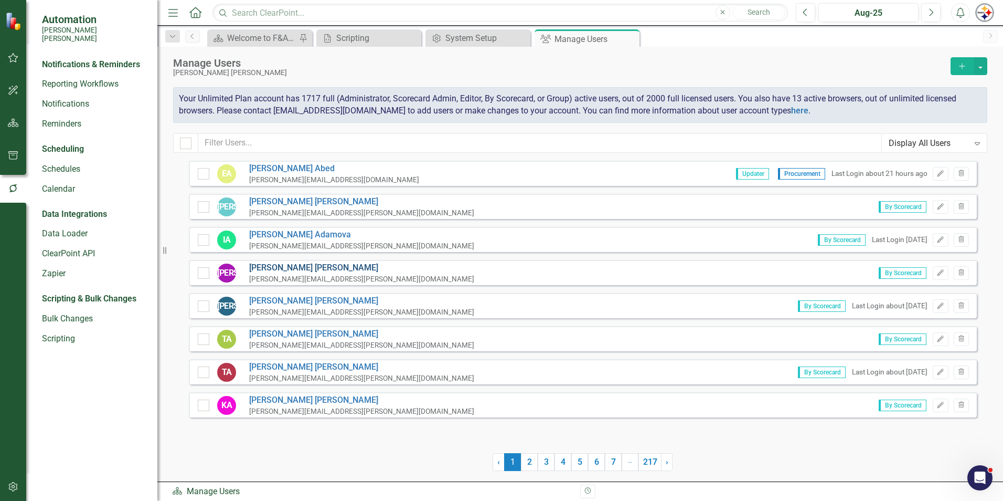
click at [277, 269] on link "James Adams" at bounding box center [361, 268] width 225 height 12
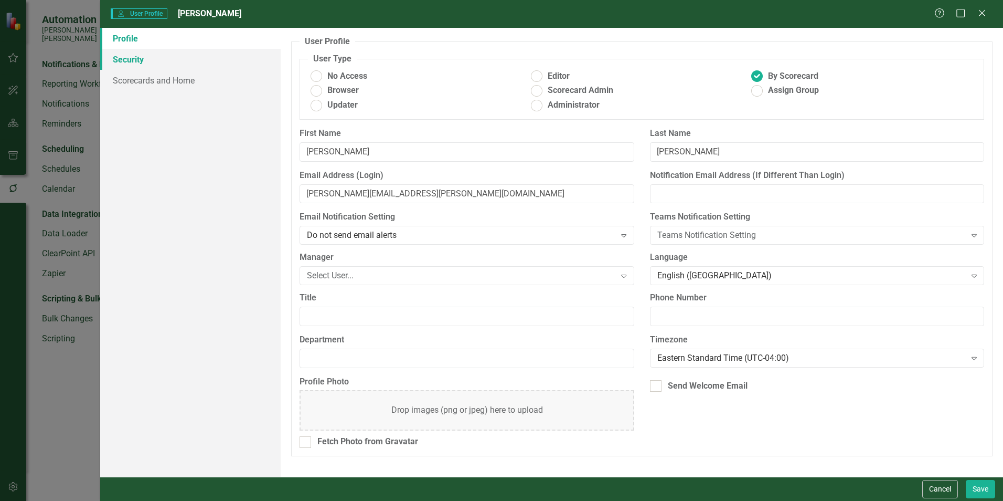
click at [146, 63] on link "Security" at bounding box center [190, 59] width 180 height 21
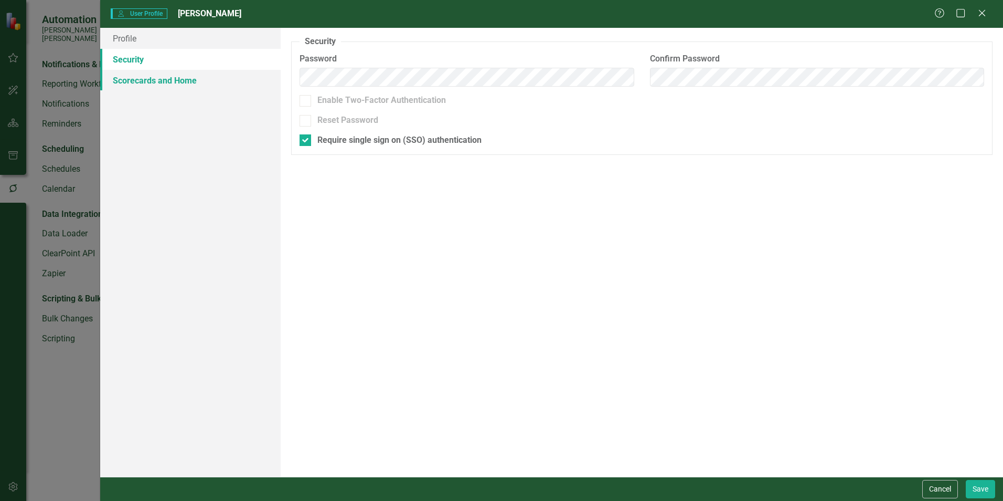
click at [148, 79] on link "Scorecards and Home" at bounding box center [190, 80] width 180 height 21
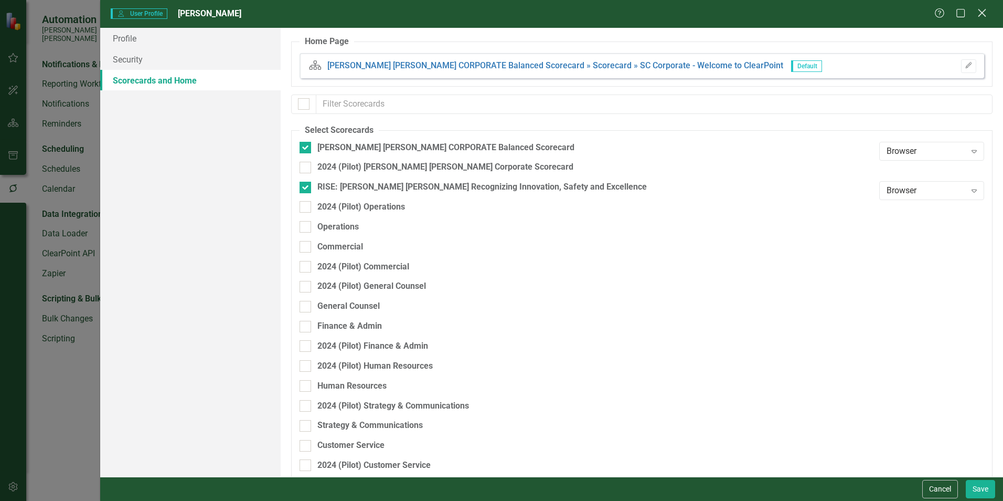
click at [987, 15] on icon "Close" at bounding box center [981, 13] width 13 height 10
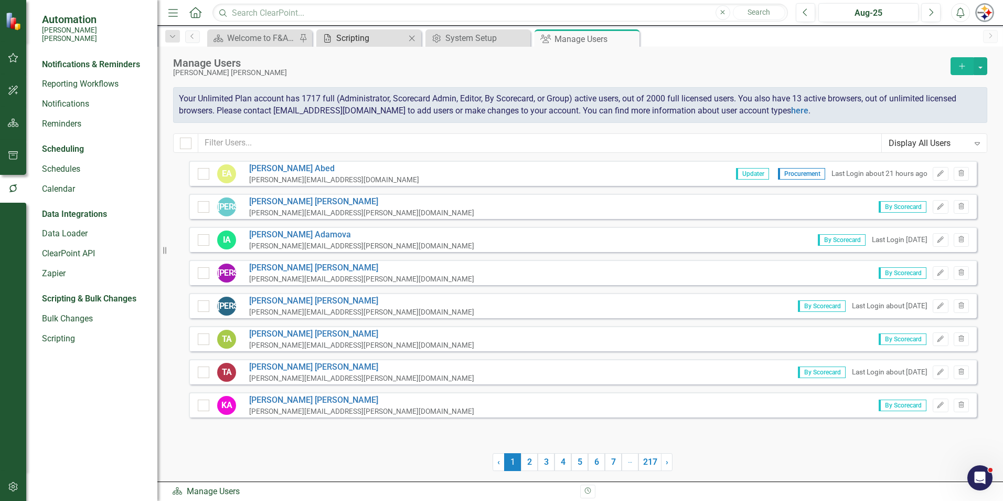
click at [380, 42] on div "Scripting" at bounding box center [370, 37] width 69 height 13
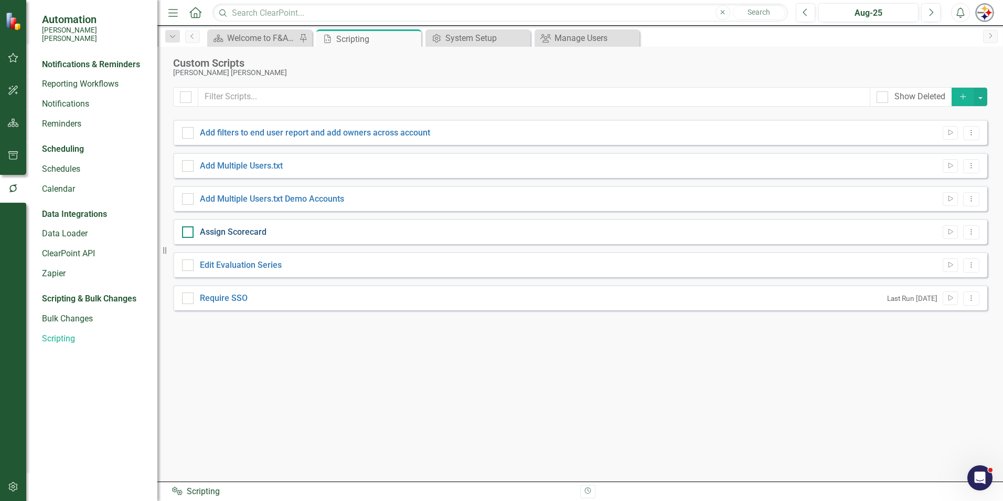
click at [234, 232] on link "Assign Scorecard" at bounding box center [233, 232] width 67 height 10
click at [189, 232] on input "Assign Scorecard" at bounding box center [185, 229] width 7 height 7
checkbox input "true"
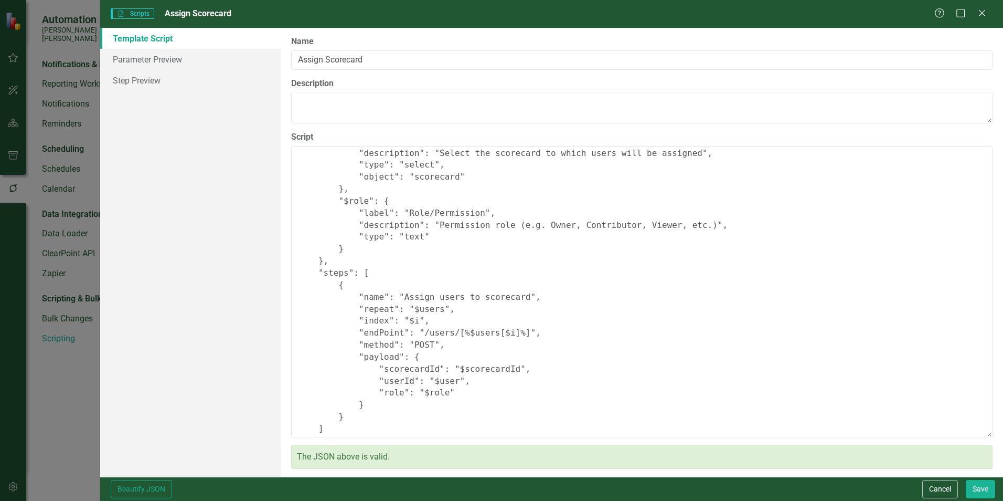
scroll to position [196, 0]
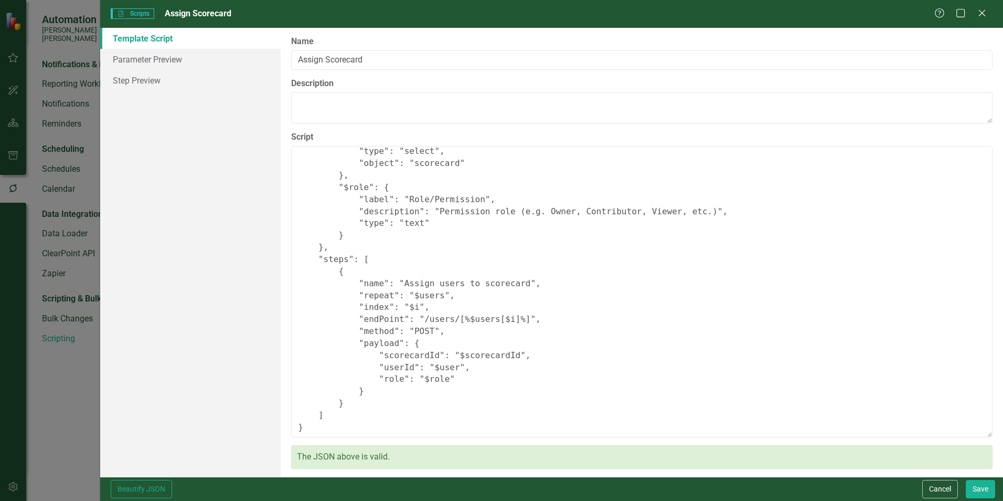
click at [975, 8] on div "Help Maximize Close" at bounding box center [963, 14] width 58 height 12
click at [977, 10] on icon "Close" at bounding box center [981, 13] width 13 height 10
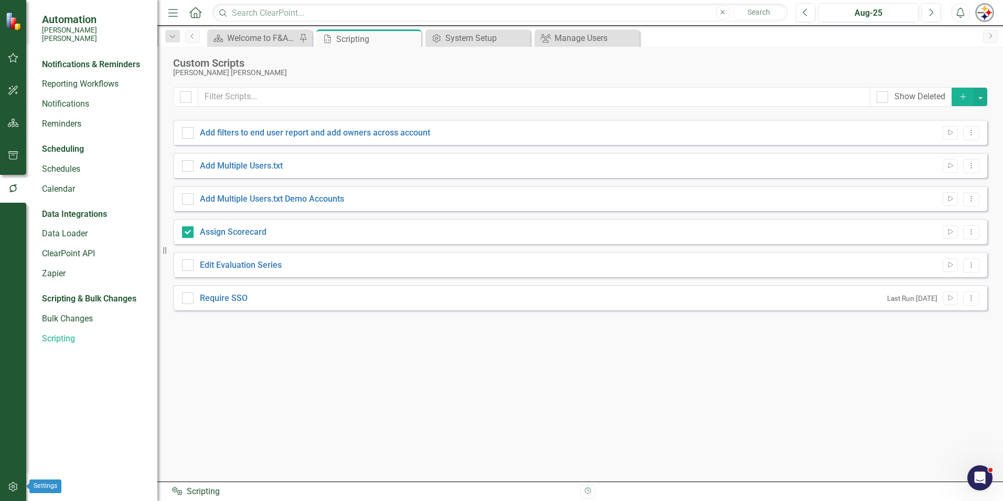
click at [15, 481] on button "button" at bounding box center [14, 487] width 24 height 22
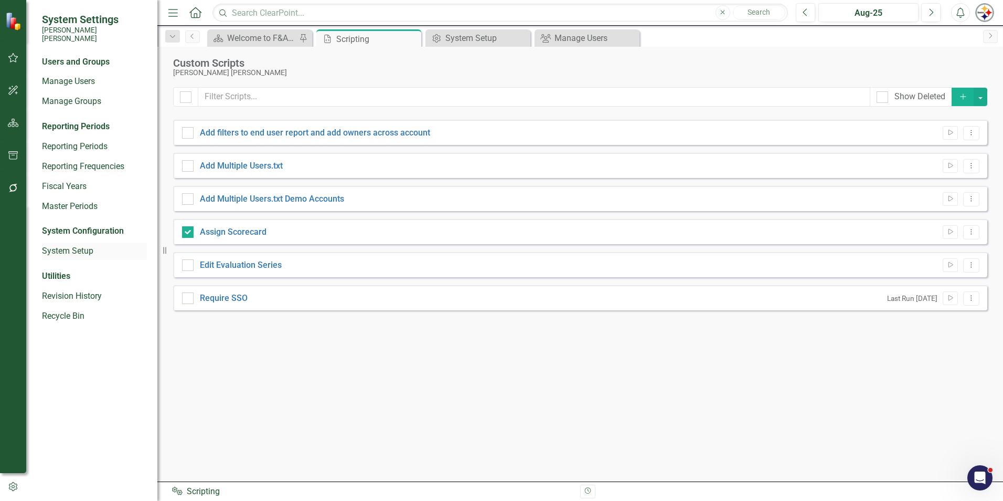
click at [77, 246] on link "System Setup" at bounding box center [94, 251] width 105 height 12
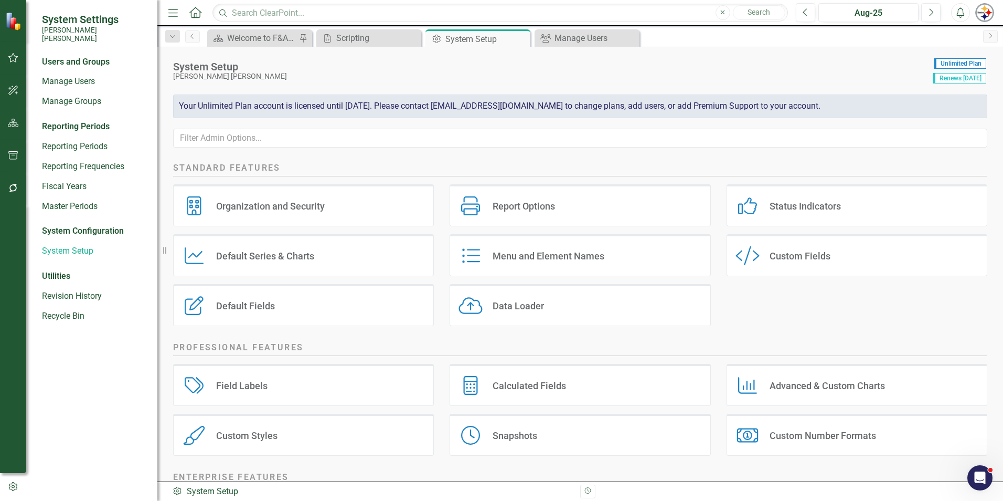
click at [789, 251] on div "Custom Fields" at bounding box center [800, 256] width 61 height 12
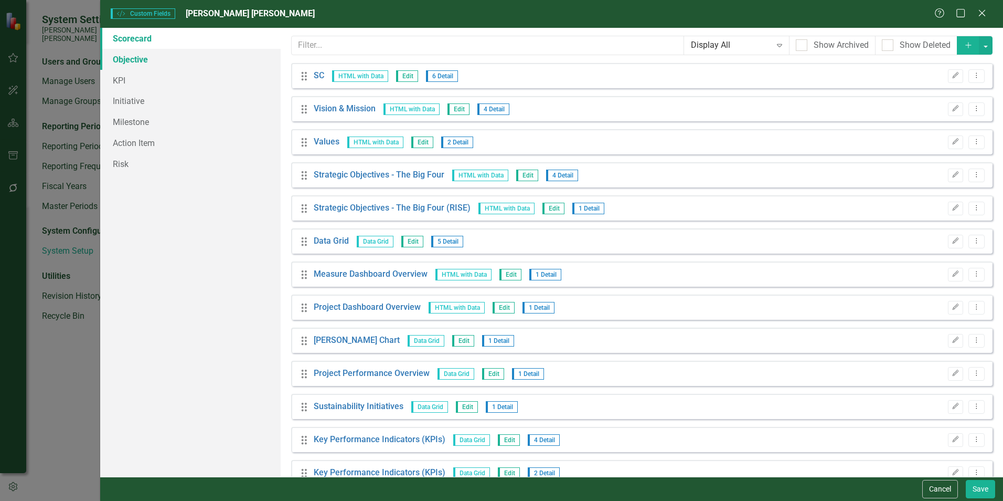
click at [127, 63] on link "Objective" at bounding box center [190, 59] width 180 height 21
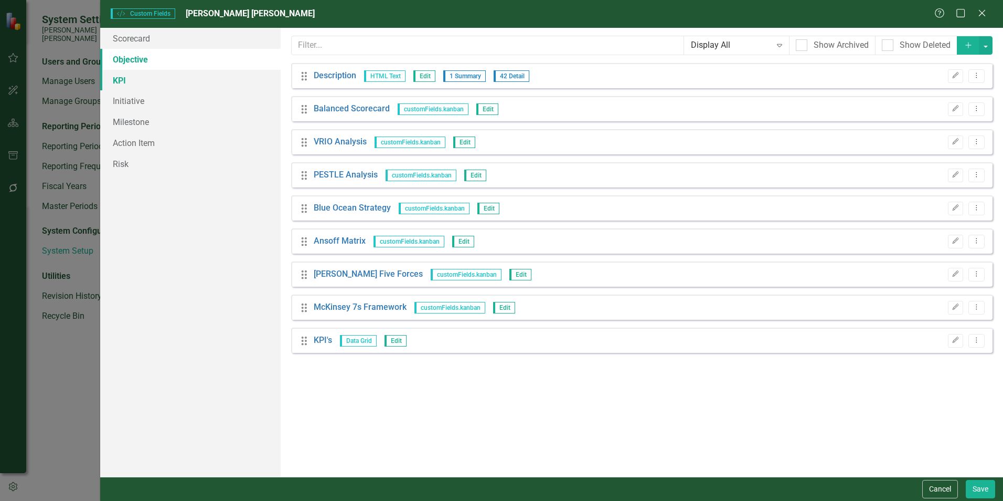
click at [126, 85] on link "KPI" at bounding box center [190, 80] width 180 height 21
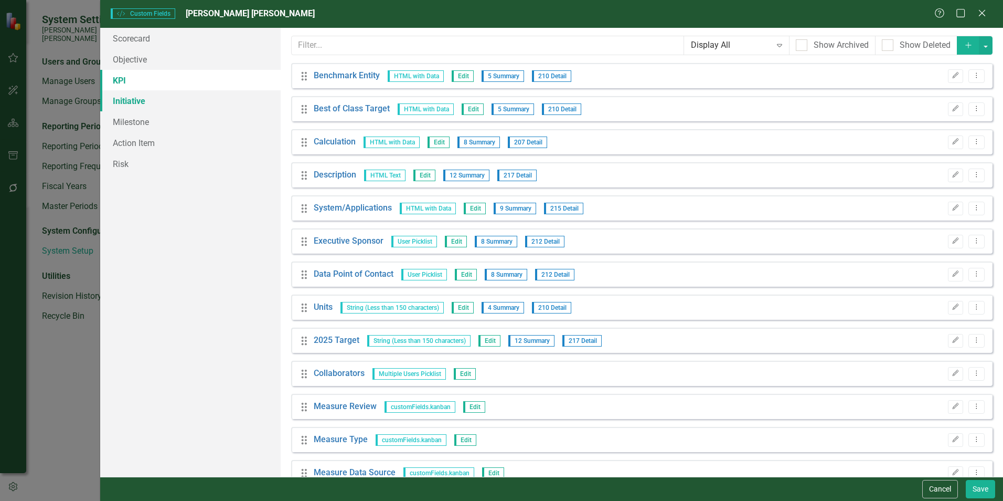
click at [130, 103] on link "Initiative" at bounding box center [190, 100] width 180 height 21
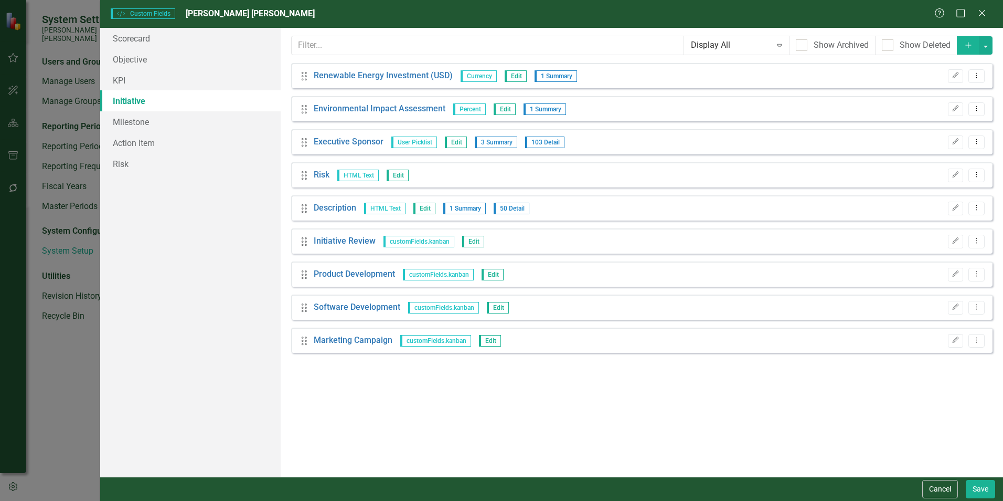
click at [985, 7] on div "Custom Style Custom Fields Santee Cooper Help Maximize Close" at bounding box center [551, 14] width 903 height 28
click at [987, 11] on icon "Close" at bounding box center [981, 13] width 13 height 10
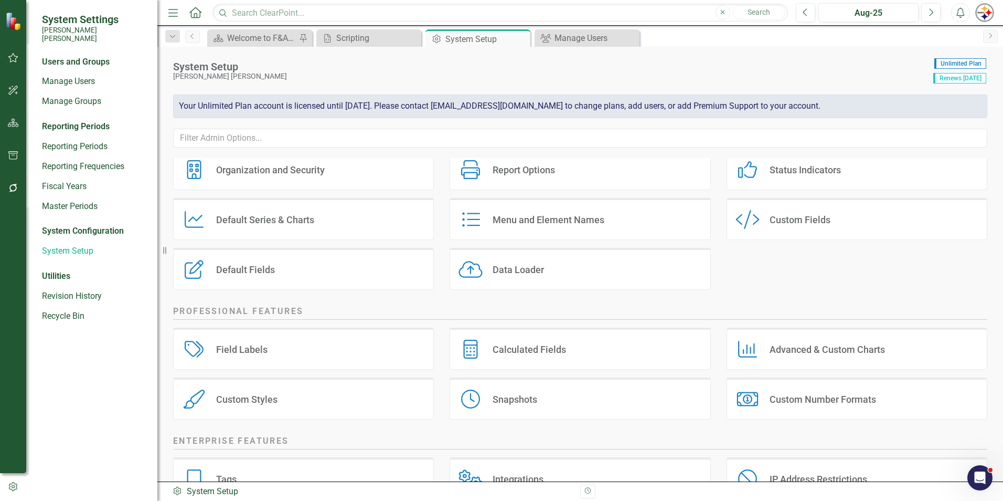
scroll to position [52, 0]
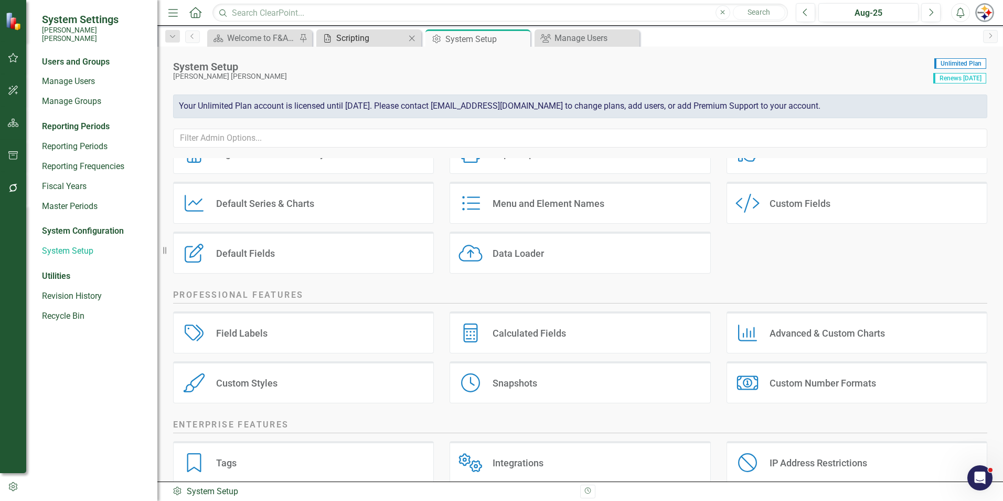
click at [347, 40] on div "Scripting" at bounding box center [370, 37] width 69 height 13
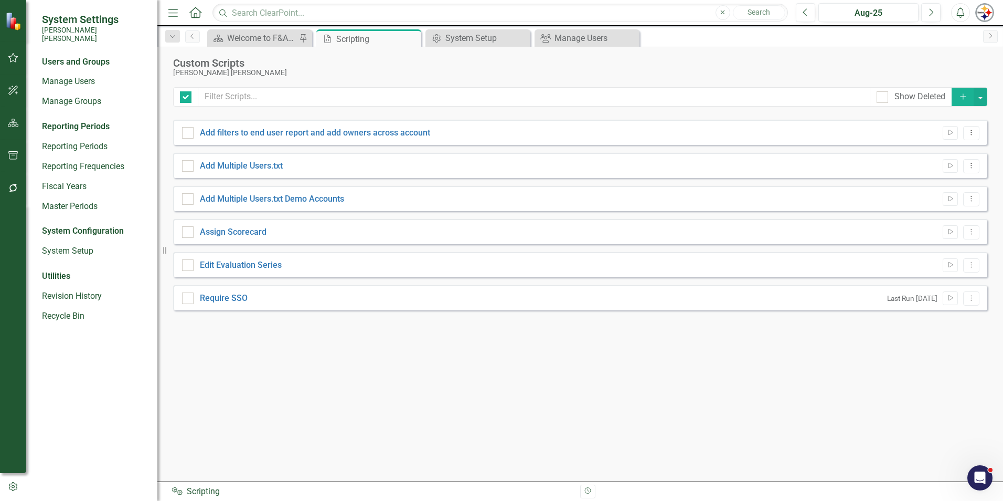
checkbox input "false"
click at [232, 297] on link "Require SSO" at bounding box center [224, 298] width 48 height 10
click at [189, 297] on input "Require SSO" at bounding box center [185, 295] width 7 height 7
checkbox input "true"
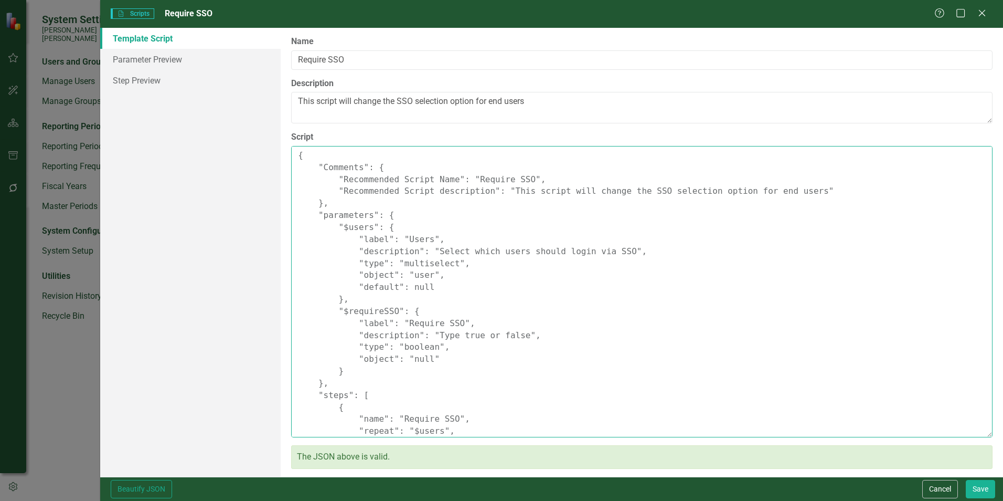
click at [827, 214] on textarea "{ "Comments": { "Recommended Script Name": "Require SSO", "Recommended Script d…" at bounding box center [642, 291] width 702 height 291
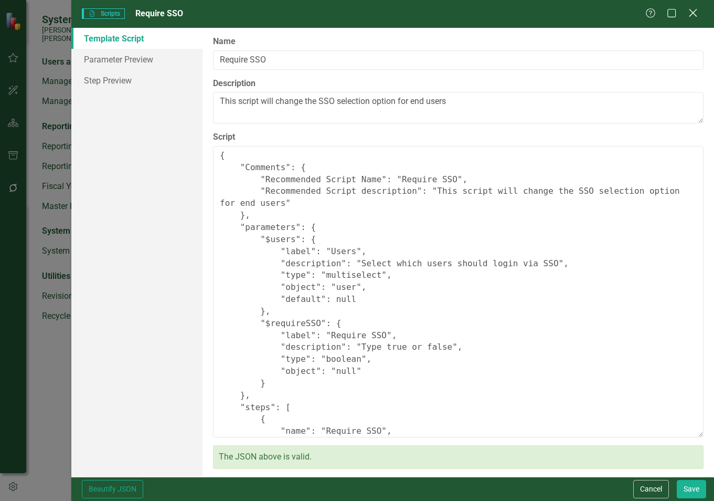
click at [694, 17] on icon "Close" at bounding box center [692, 13] width 13 height 10
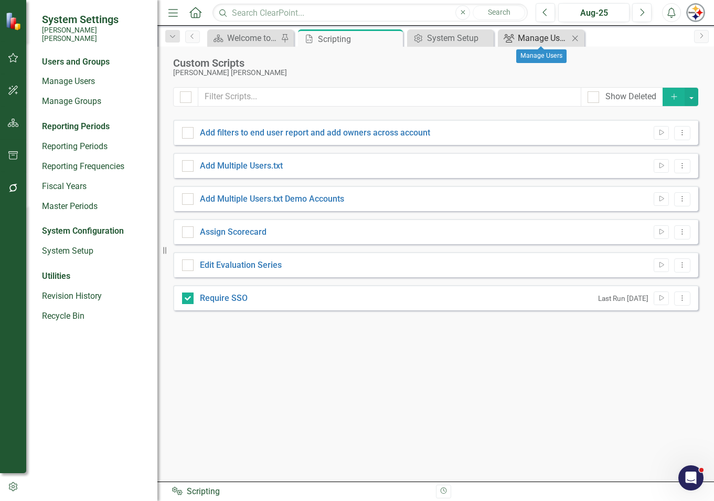
click at [522, 37] on div "Manage Users" at bounding box center [543, 37] width 51 height 13
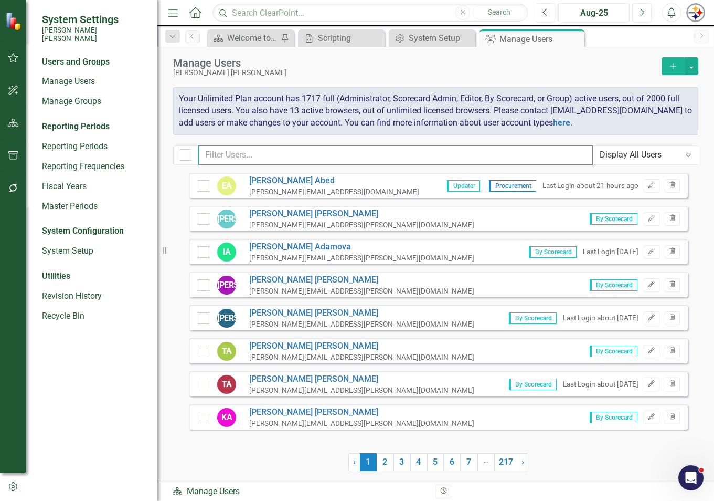
click at [250, 156] on input "text" at bounding box center [395, 154] width 395 height 19
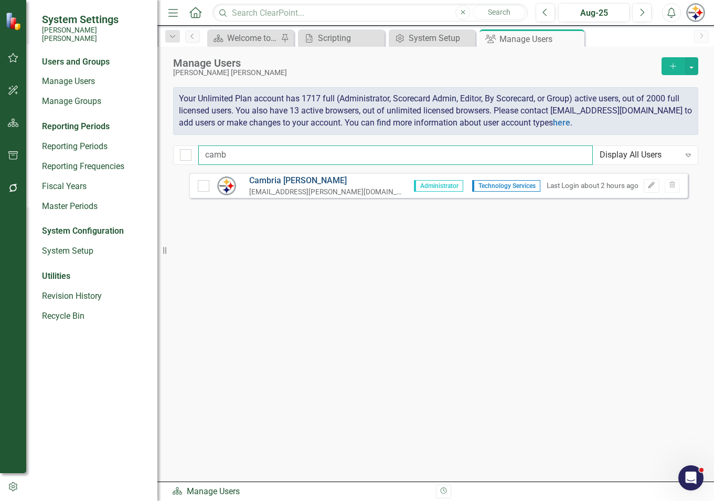
type input "camb"
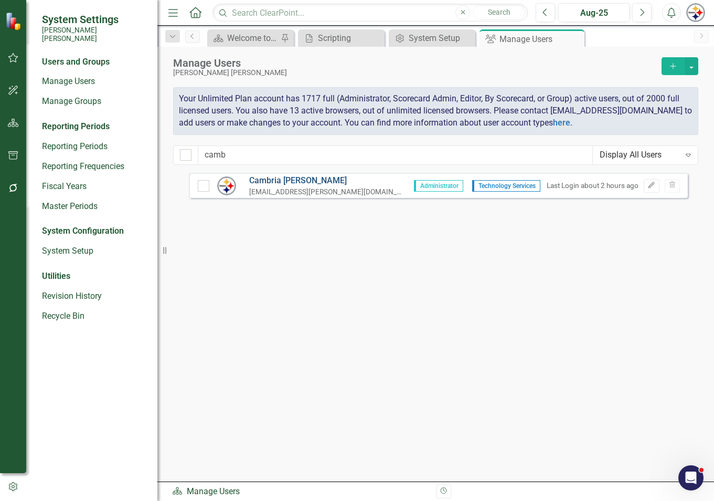
click at [264, 180] on link "Cambria Fayall" at bounding box center [327, 181] width 157 height 12
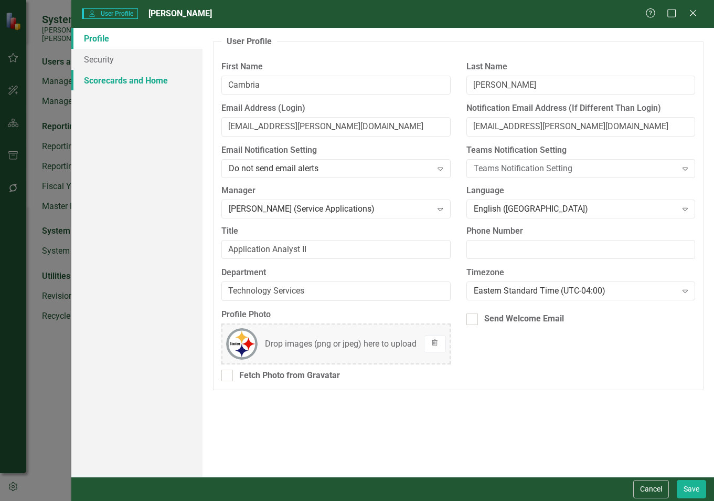
click at [111, 78] on link "Scorecards and Home" at bounding box center [136, 80] width 131 height 21
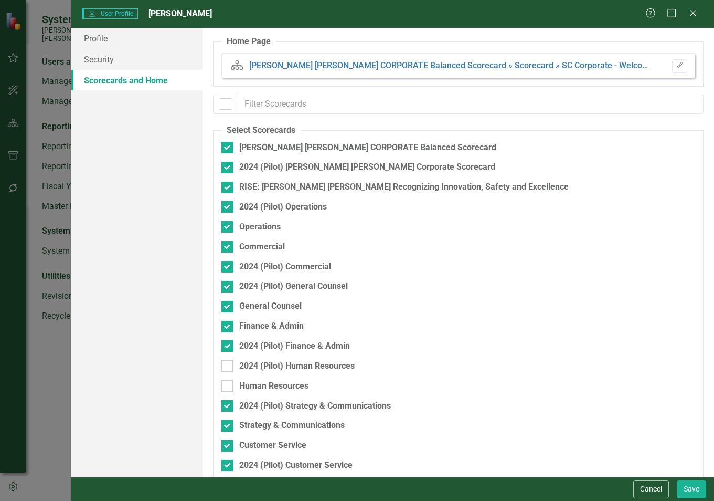
checkbox input "false"
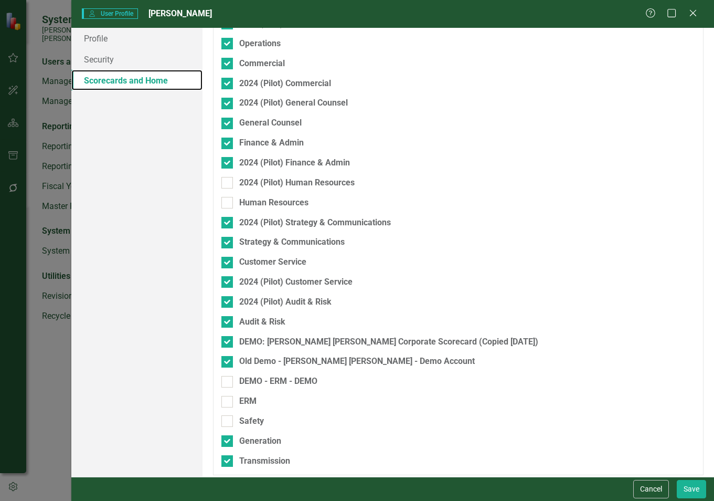
scroll to position [189, 0]
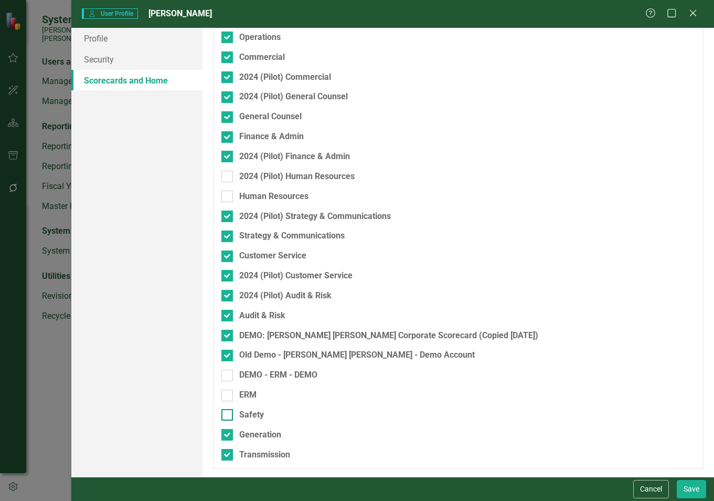
click at [226, 412] on input "Safety" at bounding box center [224, 412] width 7 height 7
checkbox input "true"
click at [686, 493] on button "Save" at bounding box center [691, 489] width 29 height 18
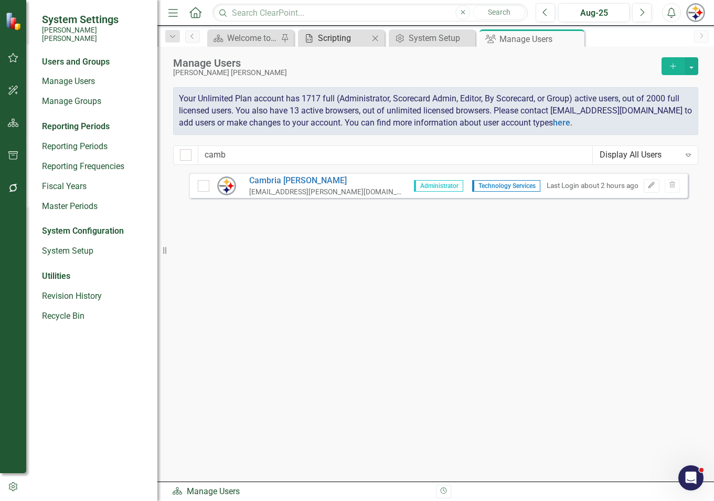
click at [342, 41] on div "Scripting" at bounding box center [343, 37] width 51 height 13
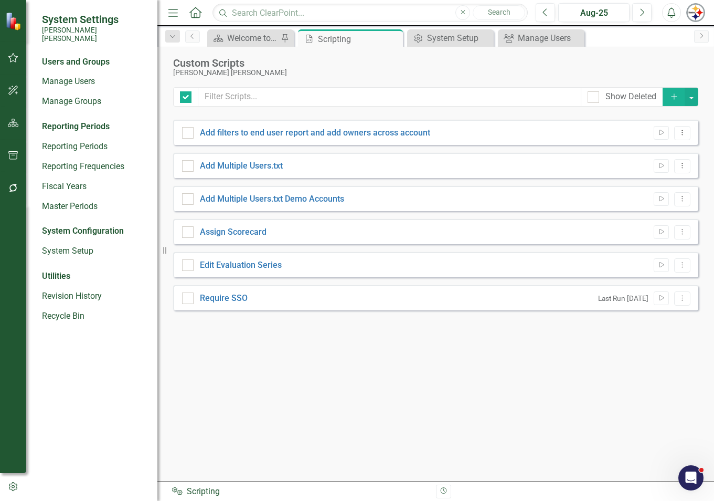
checkbox input "false"
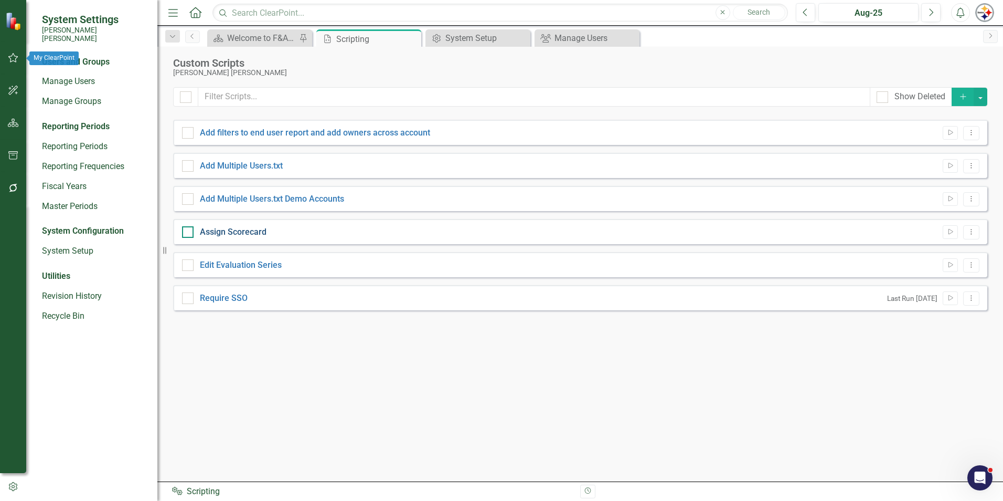
click at [235, 229] on link "Assign Scorecard" at bounding box center [233, 232] width 67 height 10
click at [189, 229] on input "Assign Scorecard" at bounding box center [185, 229] width 7 height 7
checkbox input "true"
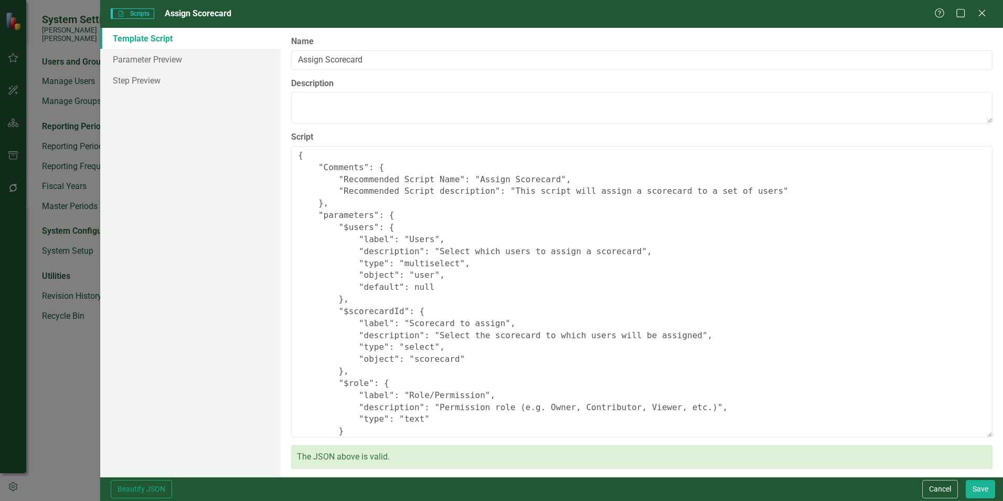
scroll to position [52, 0]
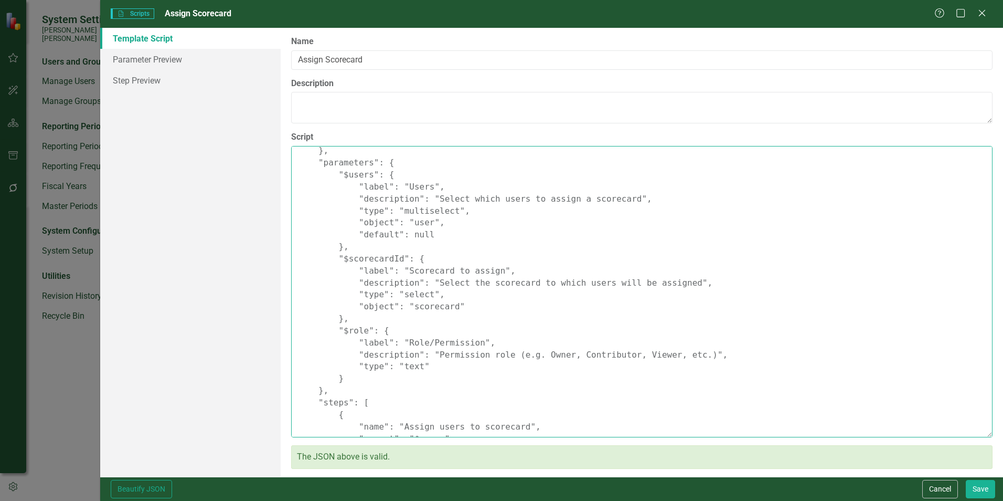
drag, startPoint x: 365, startPoint y: 331, endPoint x: 341, endPoint y: 334, distance: 23.8
click at [341, 334] on textarea "{ "Comments": { "Recommended Script Name": "Assign Scorecard", "Recommended Scr…" at bounding box center [642, 291] width 702 height 291
click at [361, 333] on textarea "{ "Comments": { "Recommended Script Name": "Assign Scorecard", "Recommended Scr…" at bounding box center [642, 291] width 702 height 291
drag, startPoint x: 363, startPoint y: 332, endPoint x: 346, endPoint y: 333, distance: 16.3
click at [346, 333] on textarea "{ "Comments": { "Recommended Script Name": "Assign Scorecard", "Recommended Scr…" at bounding box center [642, 291] width 702 height 291
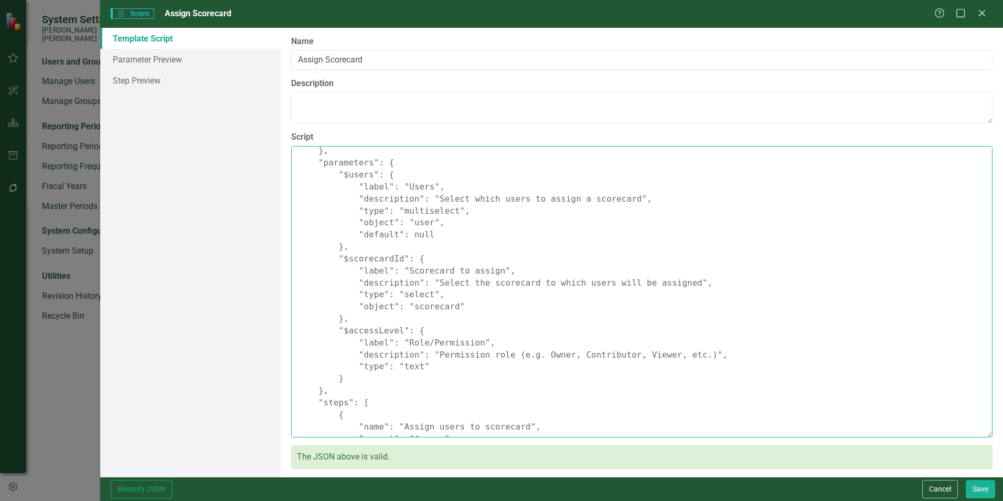
drag, startPoint x: 415, startPoint y: 368, endPoint x: 396, endPoint y: 369, distance: 19.0
click at [396, 369] on textarea "{ "Comments": { "Recommended Script Name": "Assign Scorecard", "Recommended Scr…" at bounding box center [642, 291] width 702 height 291
click at [442, 370] on textarea "{ "Comments": { "Recommended Script Name": "Assign Scorecard", "Recommended Scr…" at bounding box center [642, 291] width 702 height 291
click at [438, 366] on textarea "{ "Comments": { "Recommended Script Name": "Assign Scorecard", "Recommended Scr…" at bounding box center [642, 291] width 702 height 291
paste textarea ""options": [ { "label": "Viewer", "value": "Viewer" }, { "label": "Contributor"…"
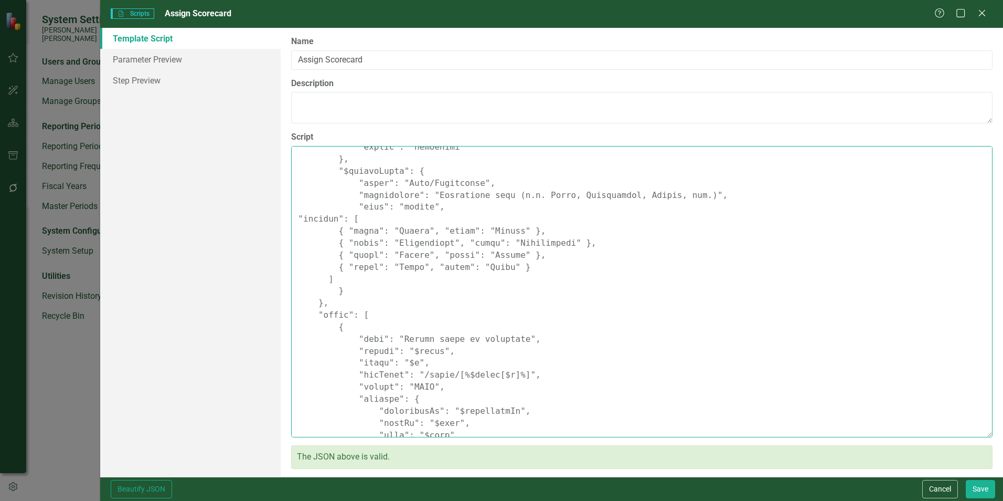
scroll to position [217, 0]
click at [522, 350] on textarea "Script" at bounding box center [642, 291] width 702 height 291
click at [338, 277] on textarea "Script" at bounding box center [642, 291] width 702 height 291
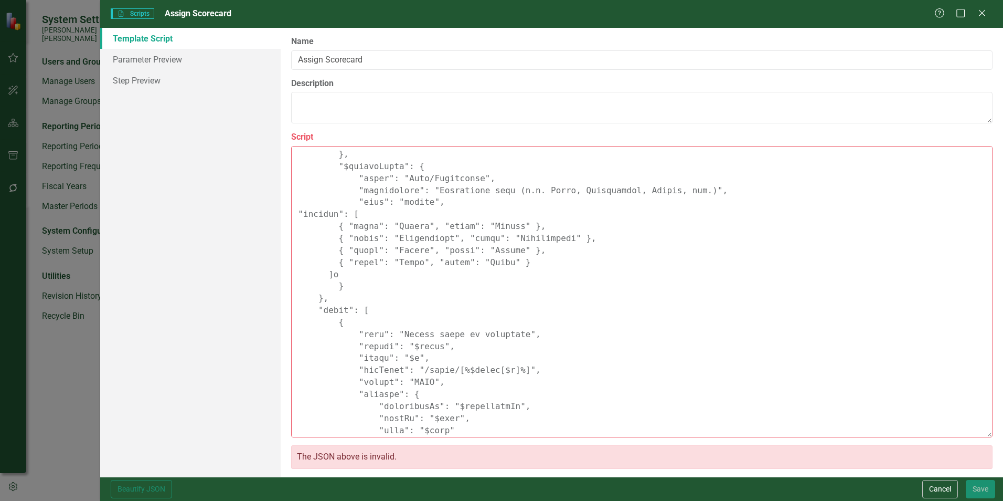
click at [362, 365] on textarea "Script" at bounding box center [642, 291] width 702 height 291
click at [341, 273] on textarea "Script" at bounding box center [642, 291] width 702 height 291
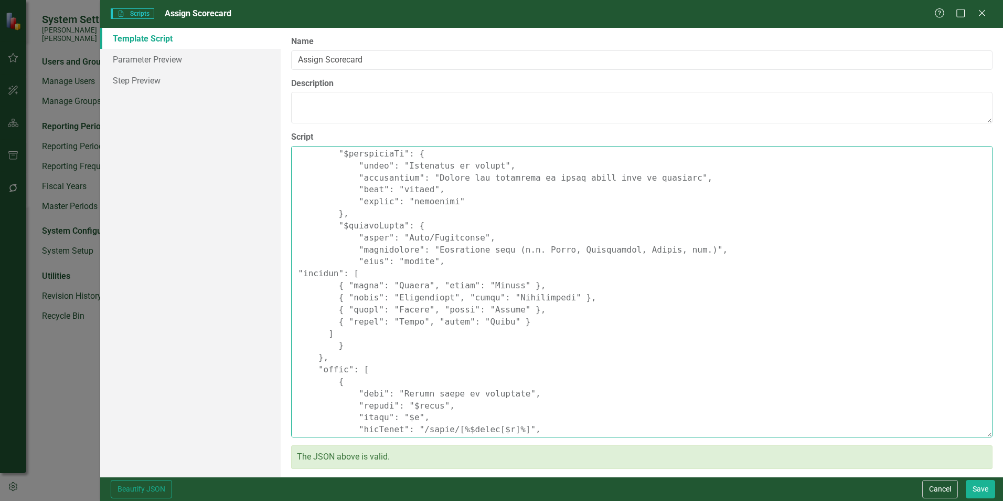
scroll to position [210, 0]
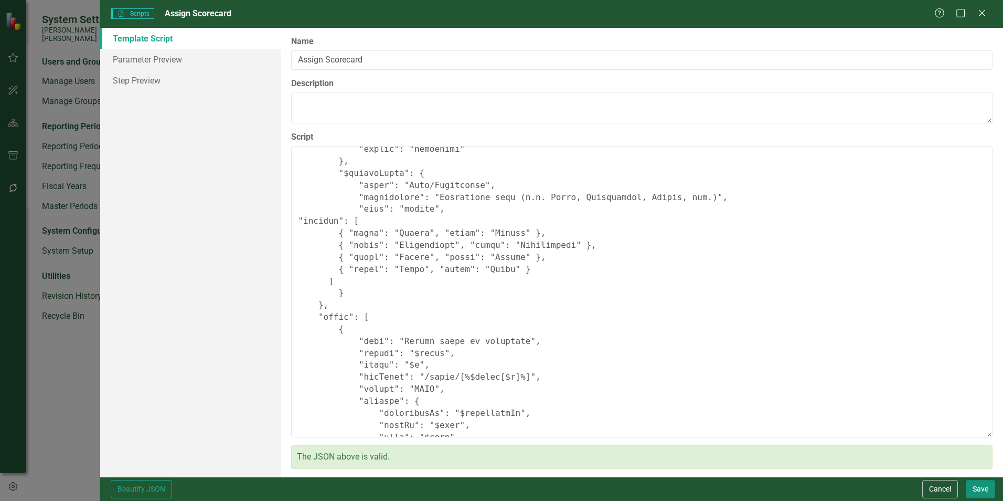
type textarea "{ "Comments": { "Recommended Script Name": "Assign Scorecard", "Recommended Scr…"
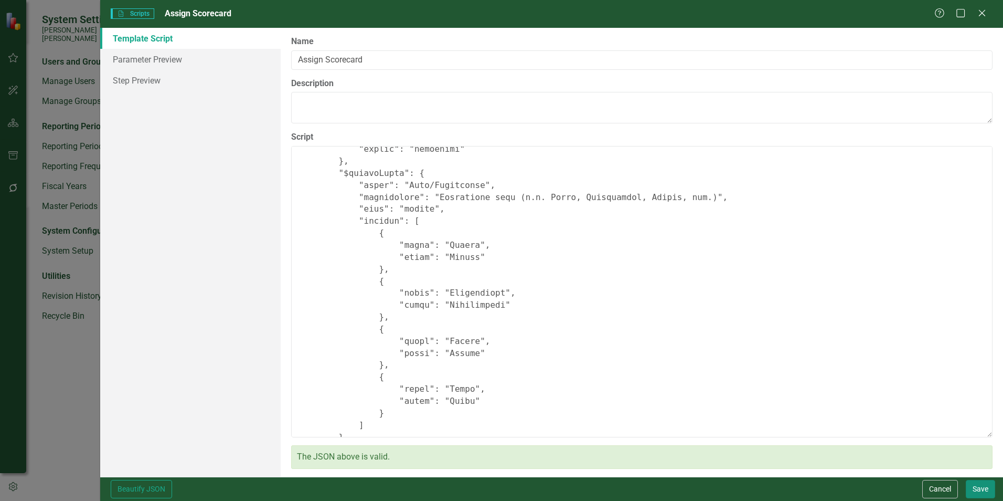
click at [975, 486] on button "Save" at bounding box center [980, 489] width 29 height 18
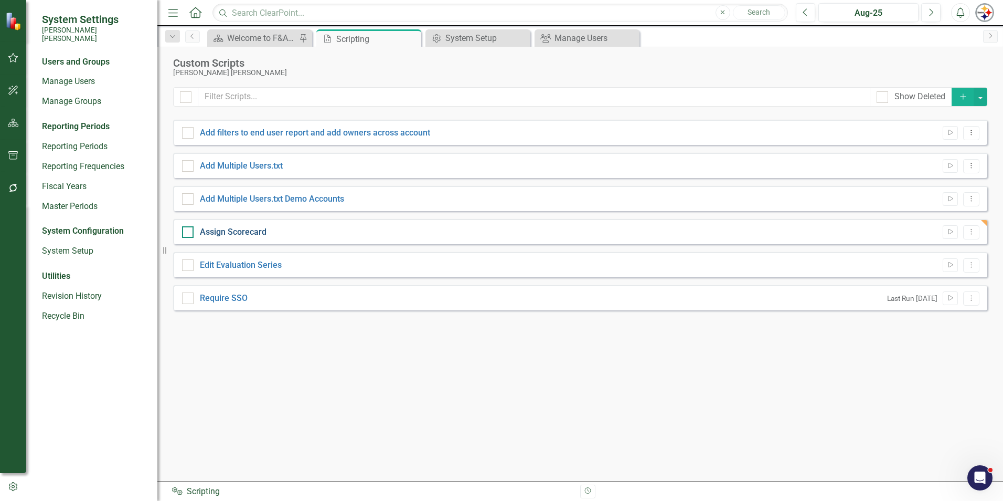
click at [259, 230] on link "Assign Scorecard" at bounding box center [233, 232] width 67 height 10
click at [189, 230] on input "Assign Scorecard" at bounding box center [185, 229] width 7 height 7
checkbox input "true"
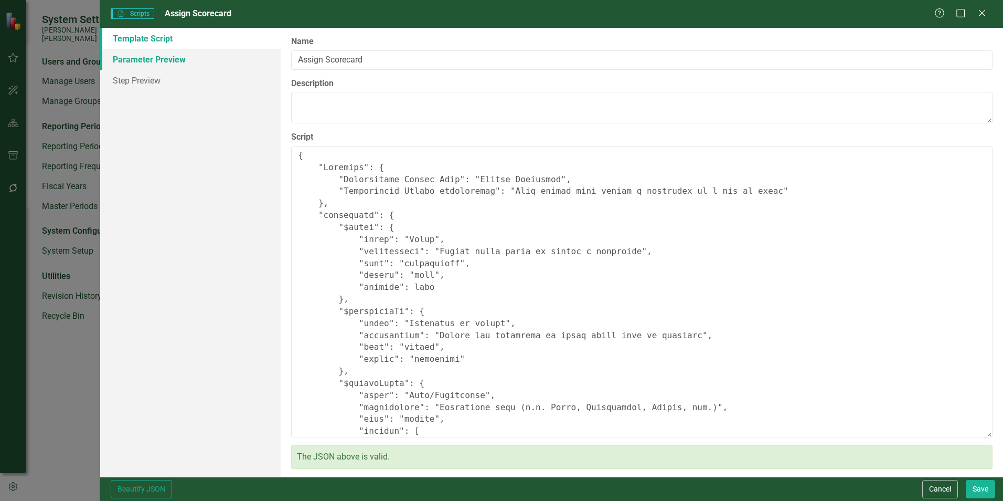
click at [171, 65] on link "Parameter Preview" at bounding box center [190, 59] width 180 height 21
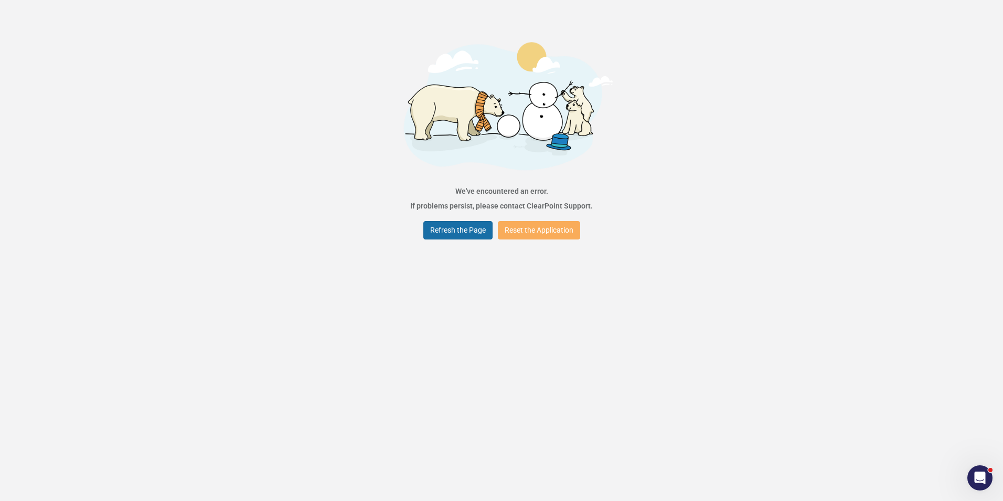
click at [447, 232] on button "Refresh the Page" at bounding box center [457, 230] width 69 height 18
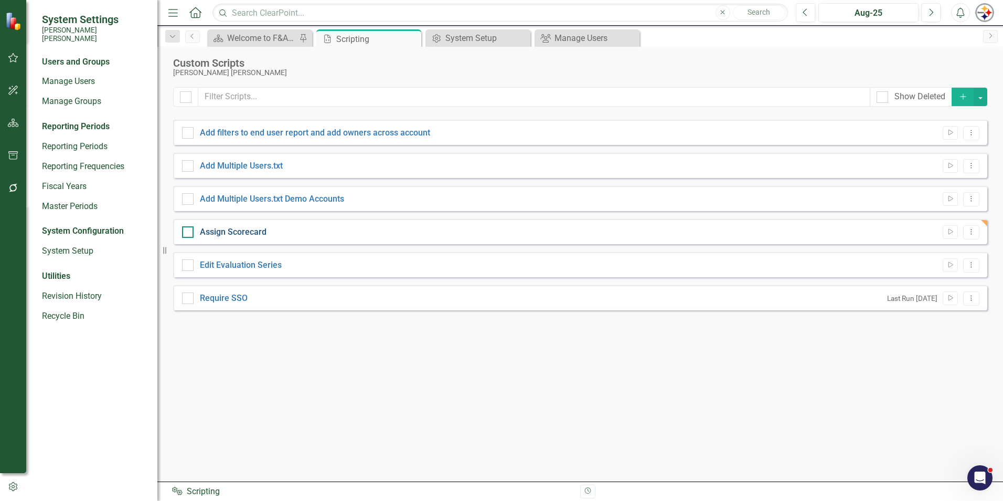
click at [264, 229] on link "Assign Scorecard" at bounding box center [233, 232] width 67 height 10
click at [189, 229] on input "Assign Scorecard" at bounding box center [185, 229] width 7 height 7
checkbox input "true"
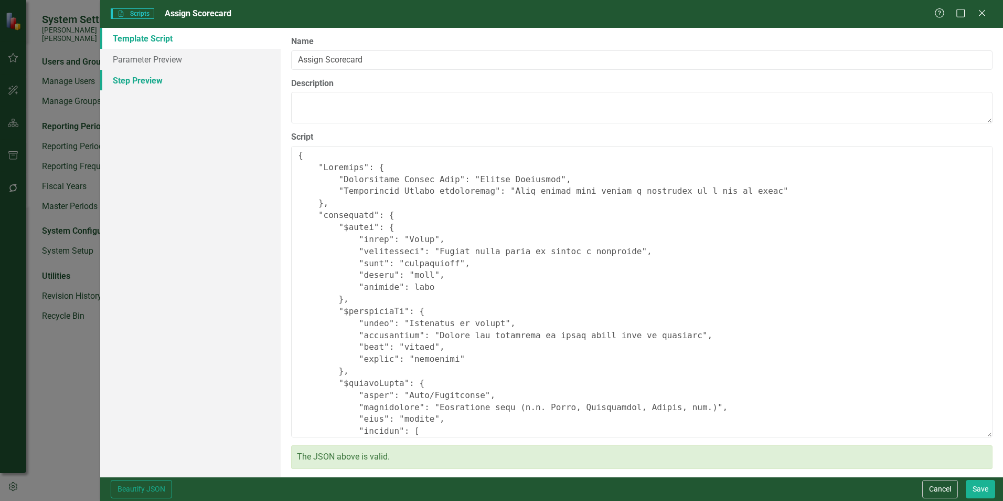
click at [146, 85] on link "Step Preview" at bounding box center [190, 80] width 180 height 21
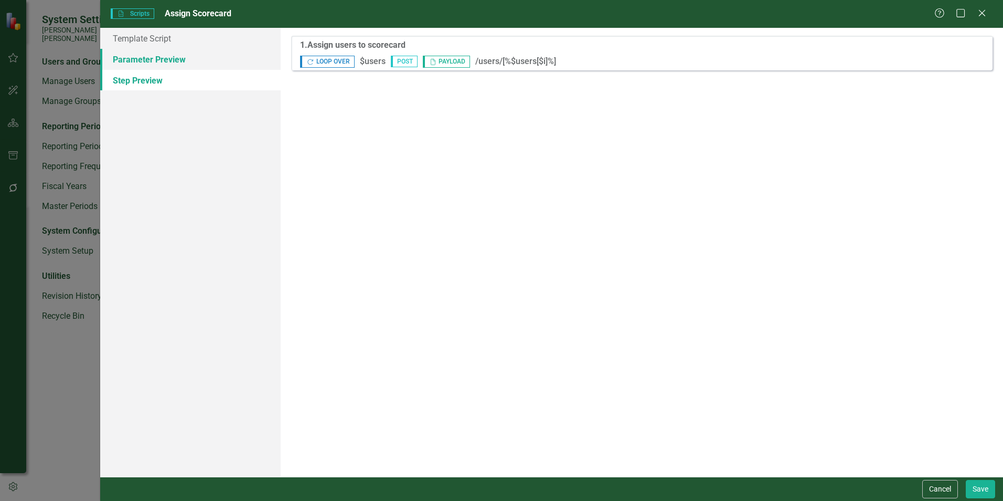
click at [141, 65] on link "Parameter Preview" at bounding box center [190, 59] width 180 height 21
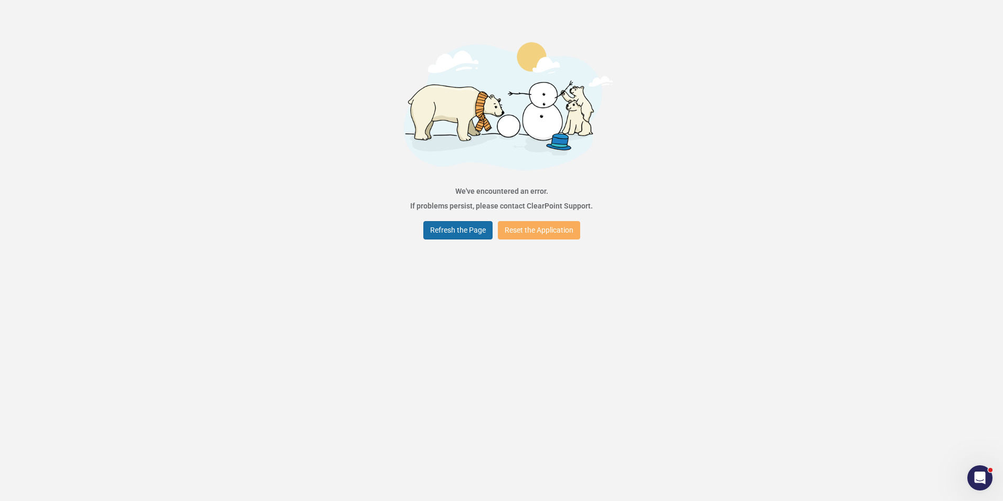
click at [463, 235] on button "Refresh the Page" at bounding box center [457, 230] width 69 height 18
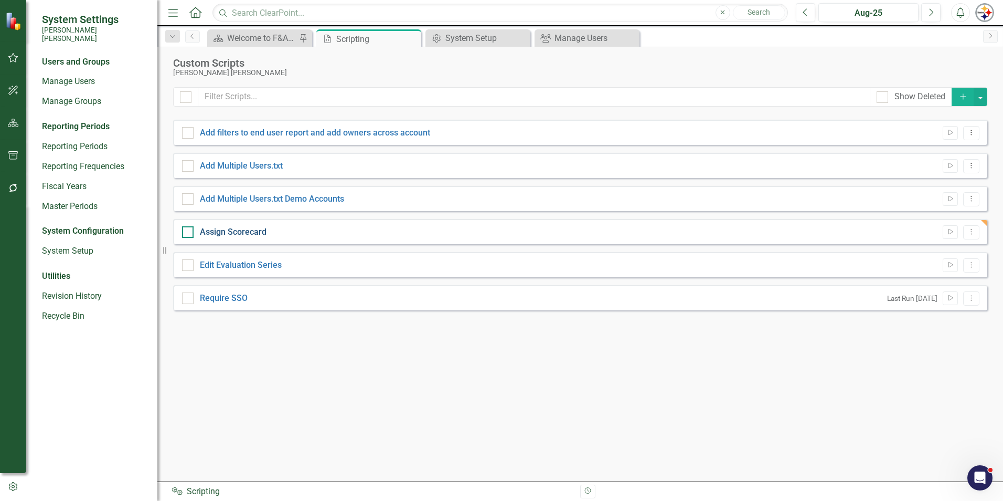
click at [255, 231] on link "Assign Scorecard" at bounding box center [233, 232] width 67 height 10
click at [189, 231] on input "Assign Scorecard" at bounding box center [185, 229] width 7 height 7
checkbox input "true"
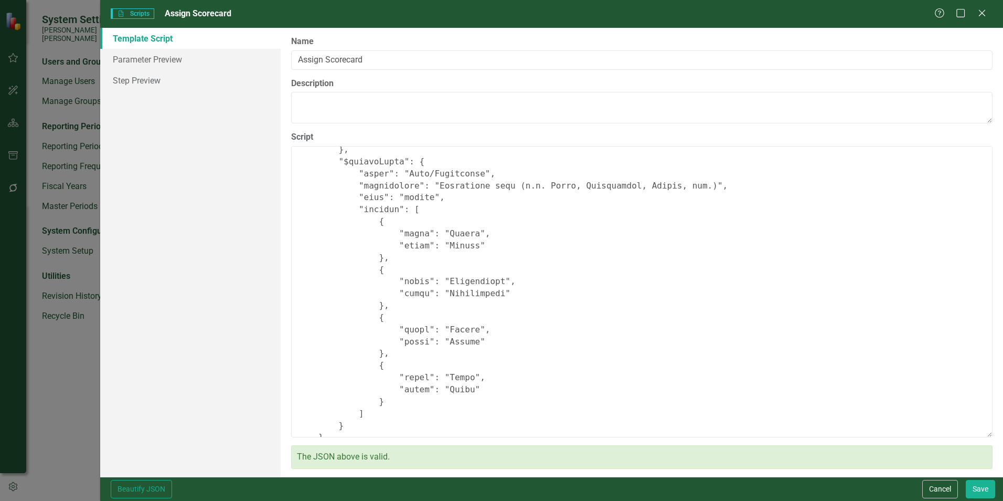
scroll to position [157, 0]
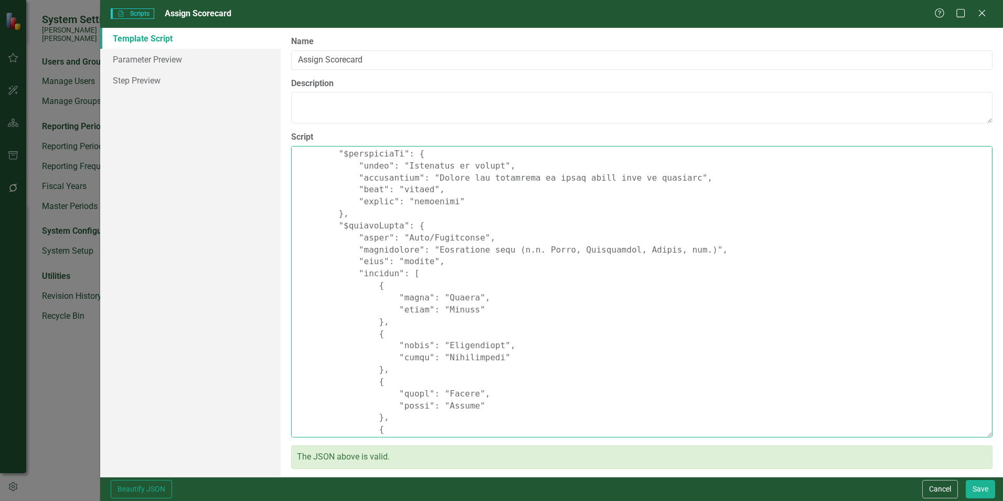
click at [412, 260] on textarea "Script" at bounding box center [642, 291] width 702 height 291
type textarea "{ "Comments": { "Recommended Script Name": "Assign Scorecard", "Recommended Scr…"
click at [990, 487] on button "Save" at bounding box center [980, 489] width 29 height 18
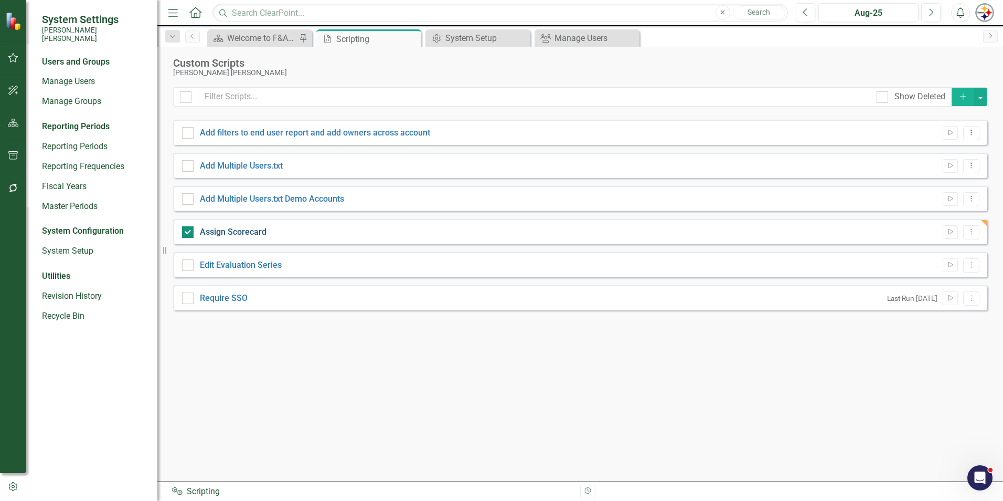
click at [222, 232] on link "Assign Scorecard" at bounding box center [233, 232] width 67 height 10
click at [189, 232] on input "Assign Scorecard" at bounding box center [185, 229] width 7 height 7
checkbox input "false"
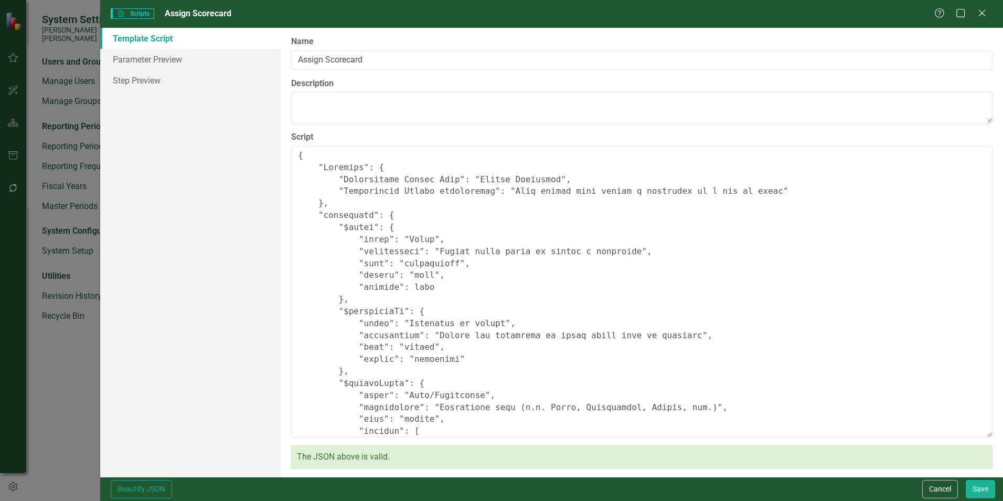
type textarea "{ "Comments": { "Recommended Script Name": "Assign Scorecard", "Recommended Scr…"
click at [175, 65] on link "Parameter Preview" at bounding box center [190, 59] width 180 height 21
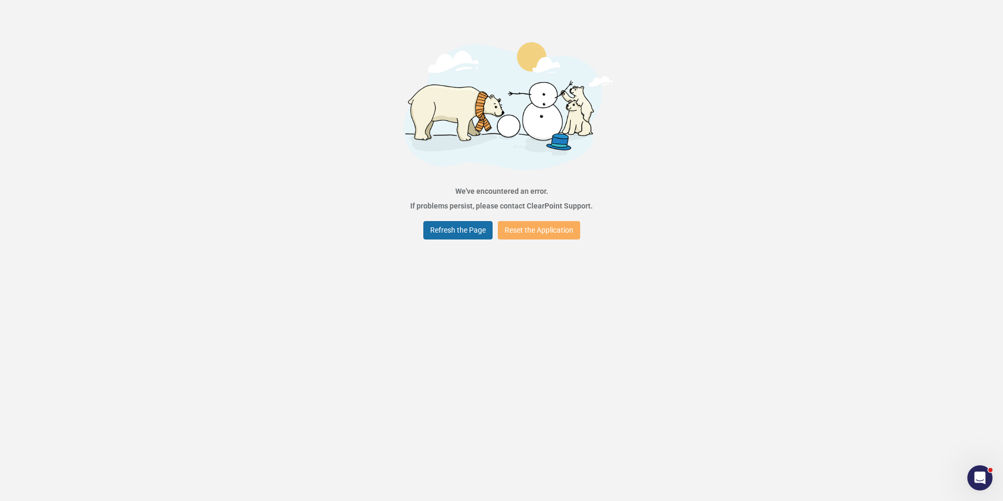
click at [440, 234] on button "Refresh the Page" at bounding box center [457, 230] width 69 height 18
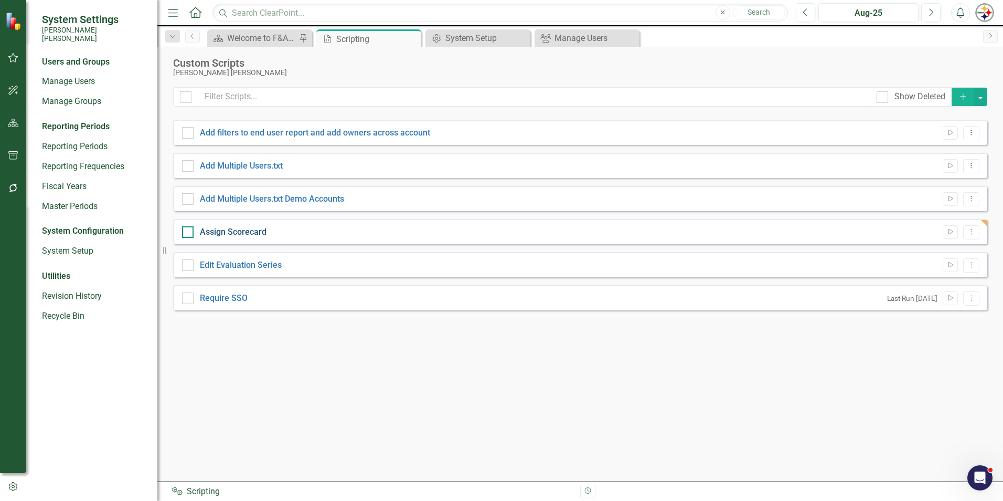
click at [243, 230] on link "Assign Scorecard" at bounding box center [233, 232] width 67 height 10
click at [189, 230] on input "Assign Scorecard" at bounding box center [185, 229] width 7 height 7
checkbox input "true"
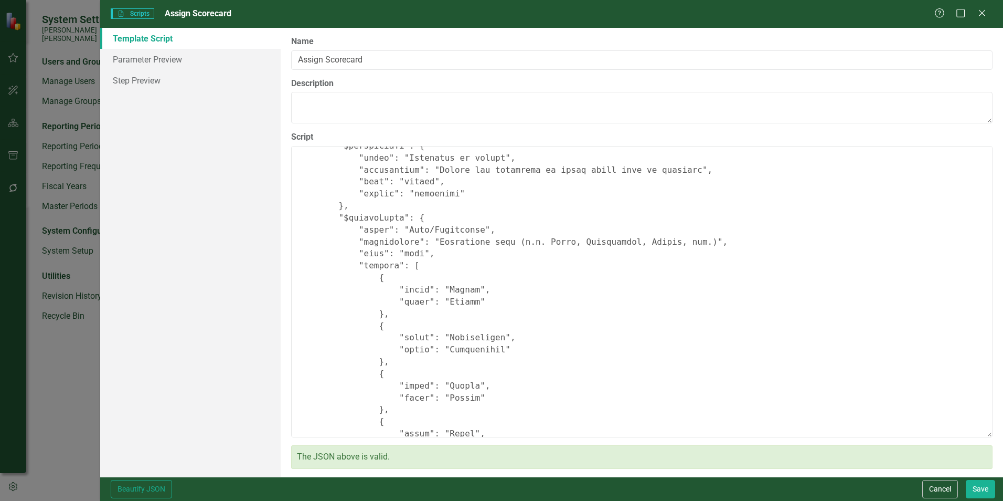
scroll to position [52, 0]
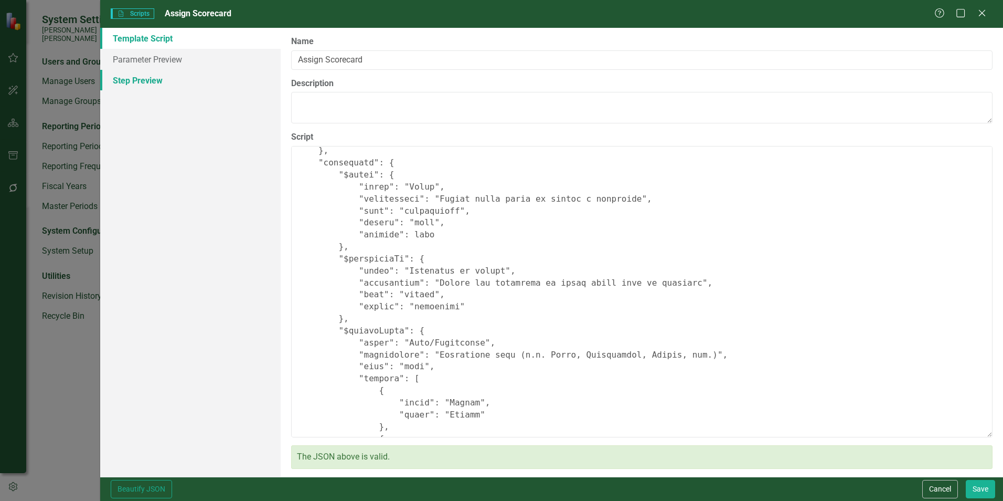
click at [135, 76] on link "Step Preview" at bounding box center [190, 80] width 180 height 21
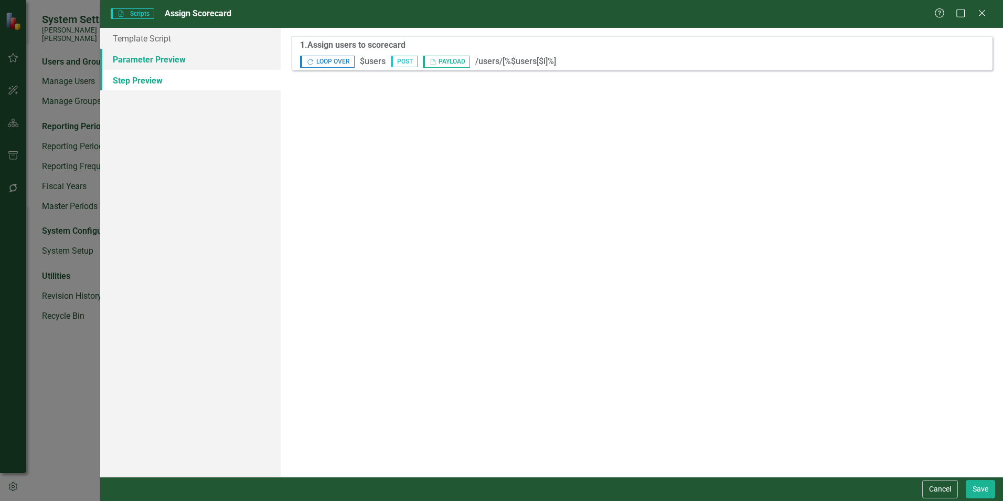
click at [135, 66] on link "Parameter Preview" at bounding box center [190, 59] width 180 height 21
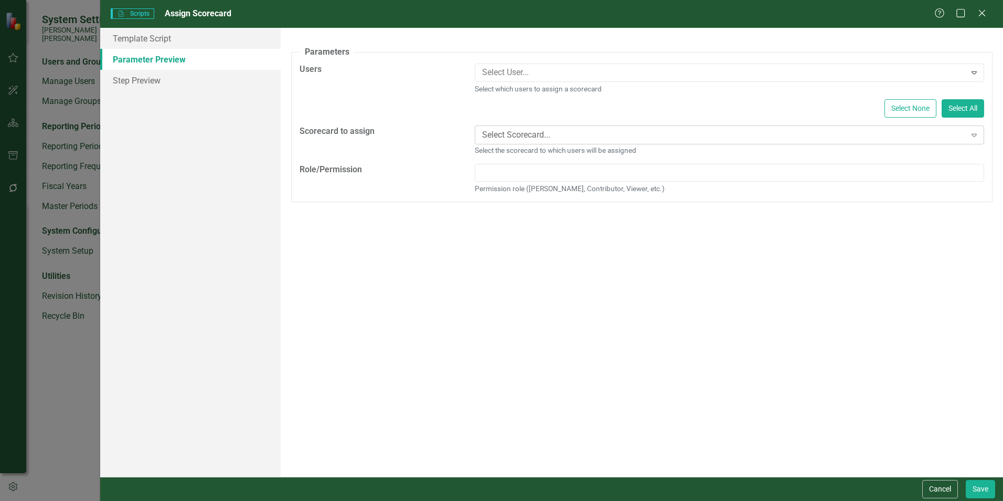
click at [967, 139] on div "Expand" at bounding box center [974, 134] width 19 height 17
click at [403, 270] on div "A preview of the parameters (i.e., the changes you can make at runtime) for thi…" at bounding box center [642, 252] width 723 height 449
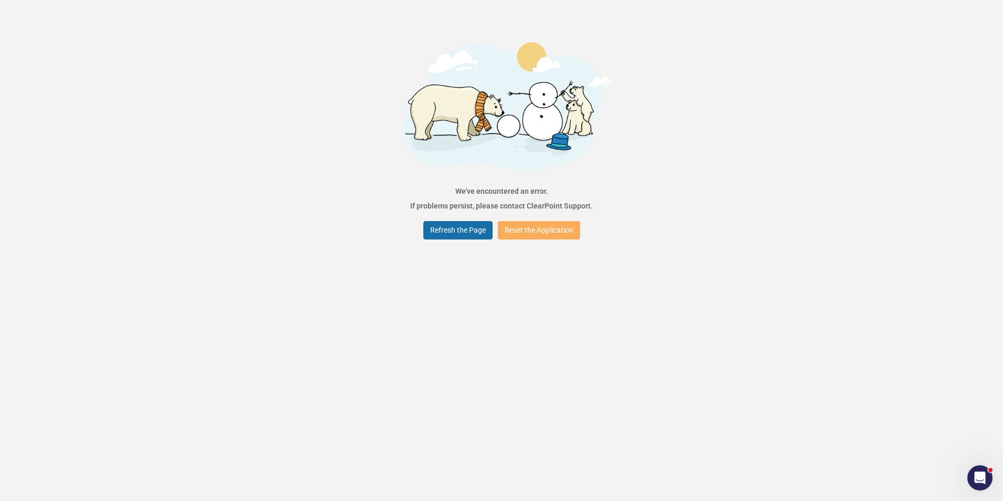
click at [474, 231] on button "Refresh the Page" at bounding box center [457, 230] width 69 height 18
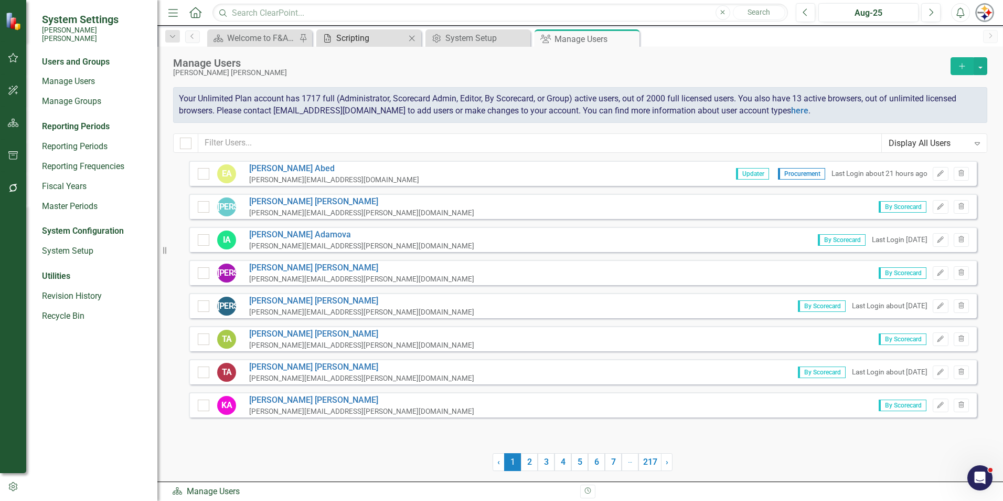
click at [369, 39] on div "Scripting" at bounding box center [370, 37] width 69 height 13
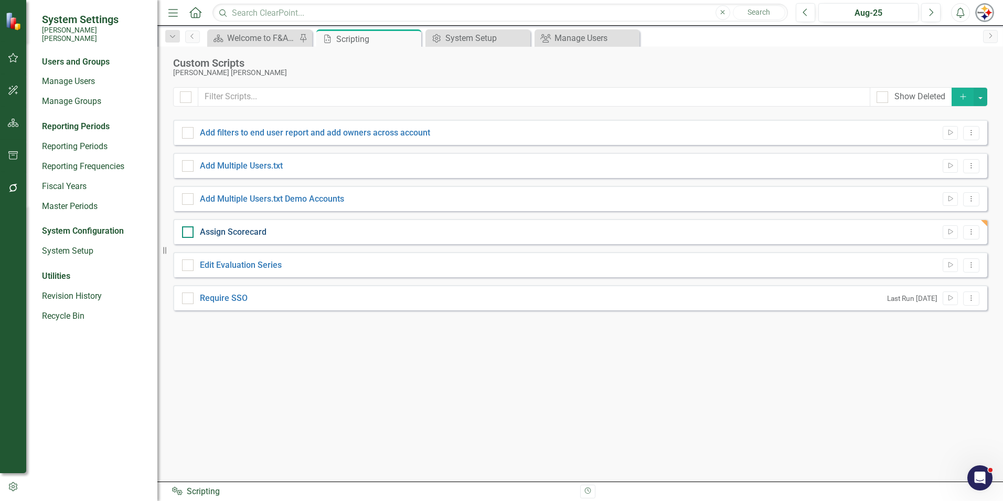
click at [257, 235] on link "Assign Scorecard" at bounding box center [233, 232] width 67 height 10
click at [189, 233] on input "Assign Scorecard" at bounding box center [185, 229] width 7 height 7
checkbox input "true"
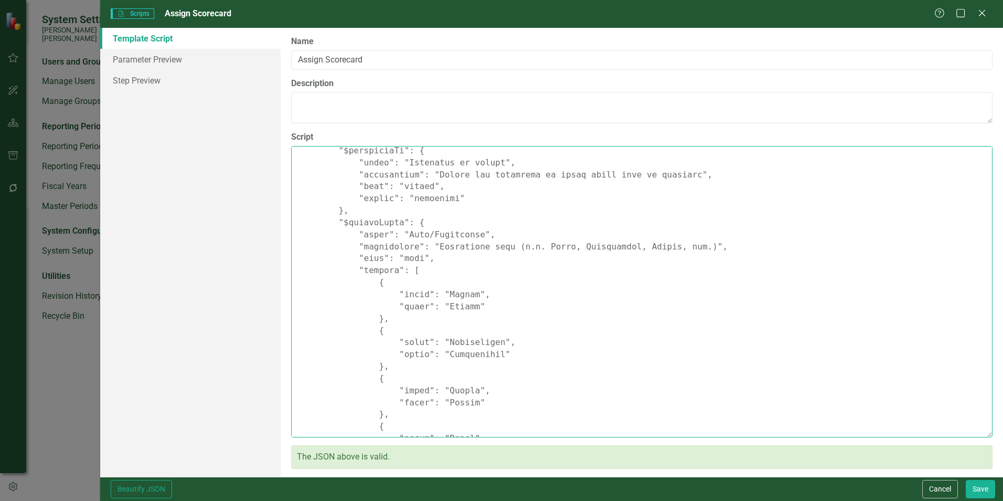
scroll to position [157, 0]
drag, startPoint x: 363, startPoint y: 374, endPoint x: 420, endPoint y: 264, distance: 124.1
click at [420, 264] on textarea "Script" at bounding box center [642, 291] width 702 height 291
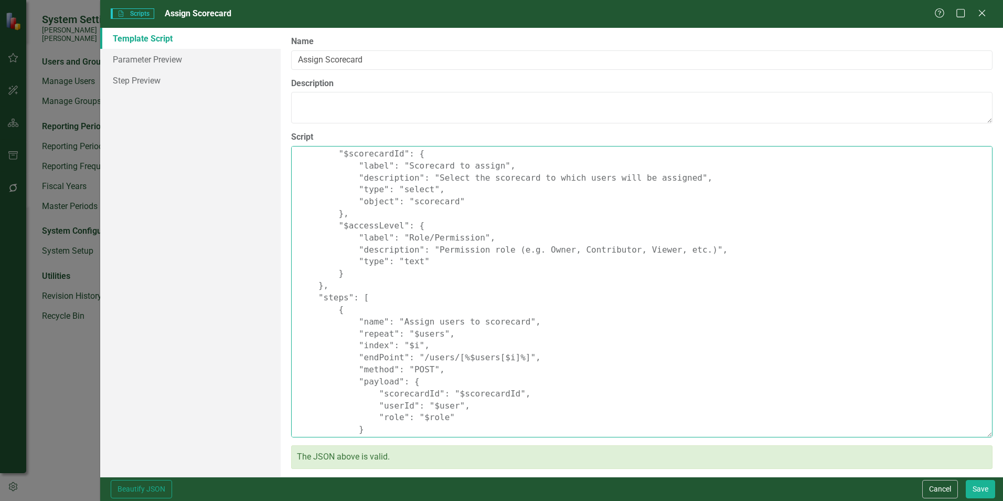
click at [460, 289] on textarea "{ "Comments": { "Recommended Script Name": "Assign Scorecard", "Recommended Scr…" at bounding box center [642, 291] width 702 height 291
type textarea "{ "Comments": { "Recommended Script Name": "Assign Scorecard", "Recommended Scr…"
click at [974, 485] on button "Save" at bounding box center [980, 489] width 29 height 18
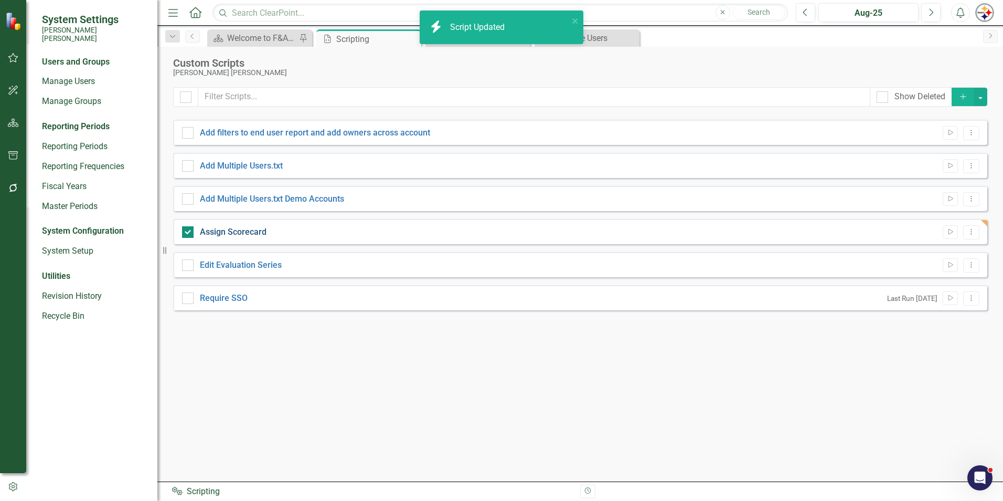
click at [250, 228] on link "Assign Scorecard" at bounding box center [233, 232] width 67 height 10
click at [189, 228] on input "Assign Scorecard" at bounding box center [185, 229] width 7 height 7
checkbox input "false"
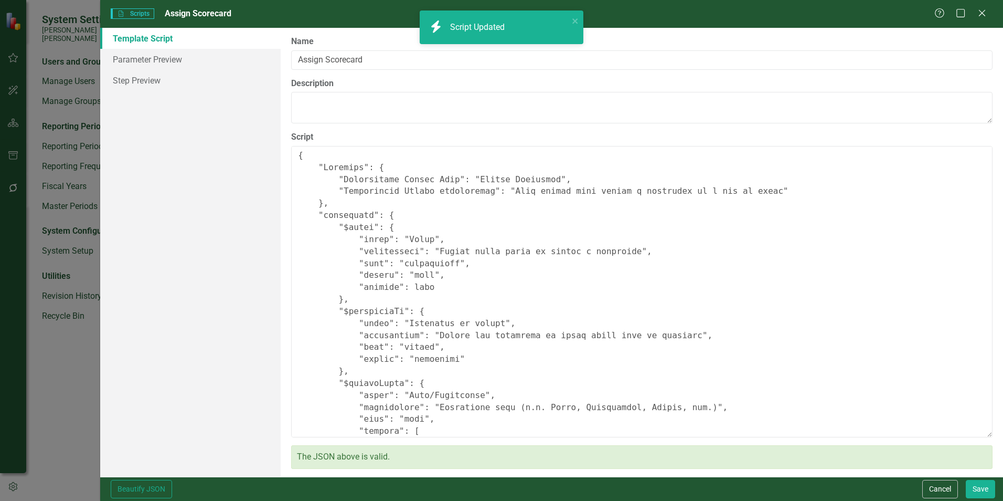
type textarea "{ "Comments": { "Recommended Script Name": "Assign Scorecard", "Recommended Scr…"
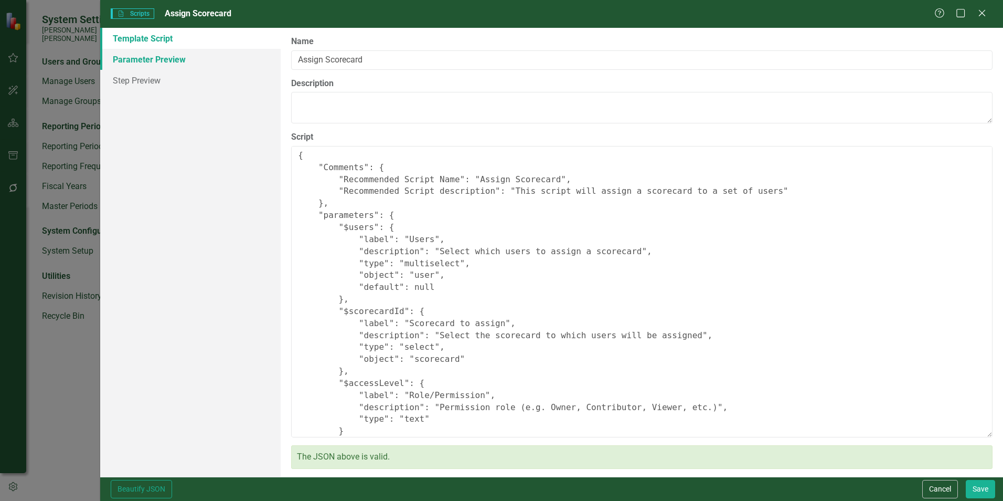
click at [133, 66] on link "Parameter Preview" at bounding box center [190, 59] width 180 height 21
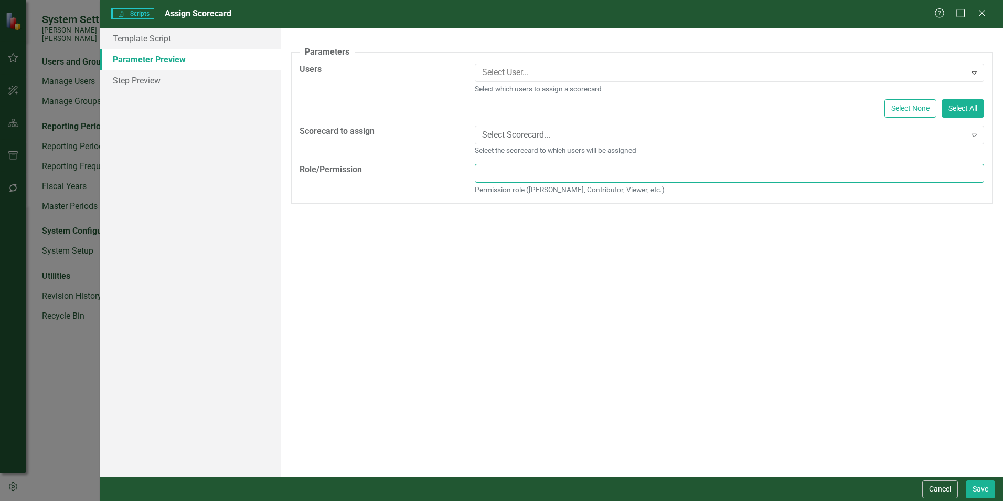
click at [522, 174] on input "Role/Permission" at bounding box center [729, 173] width 509 height 19
type input "h"
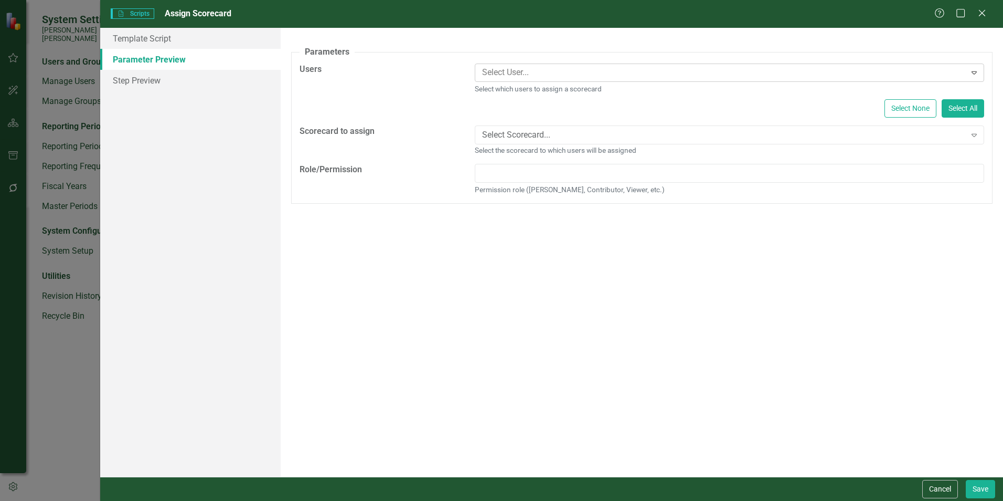
click at [972, 75] on icon "Expand" at bounding box center [974, 72] width 10 height 8
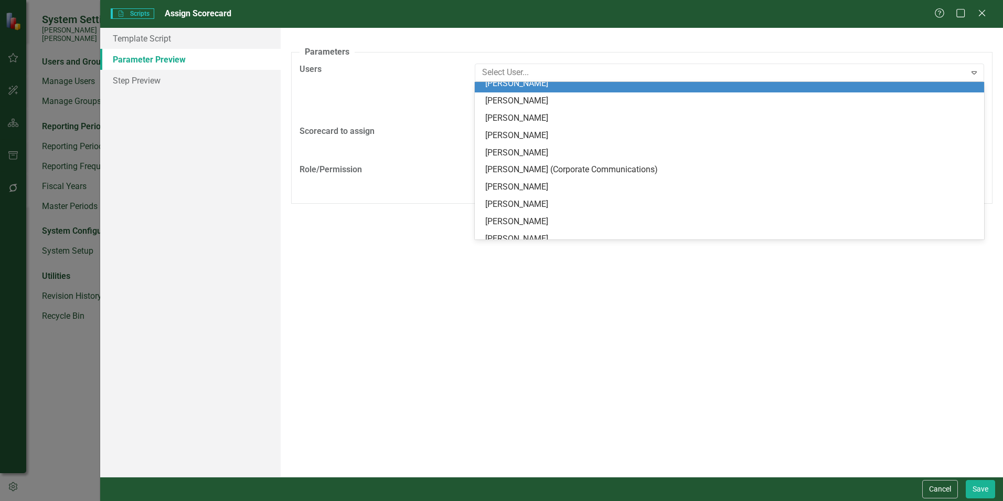
scroll to position [105, 0]
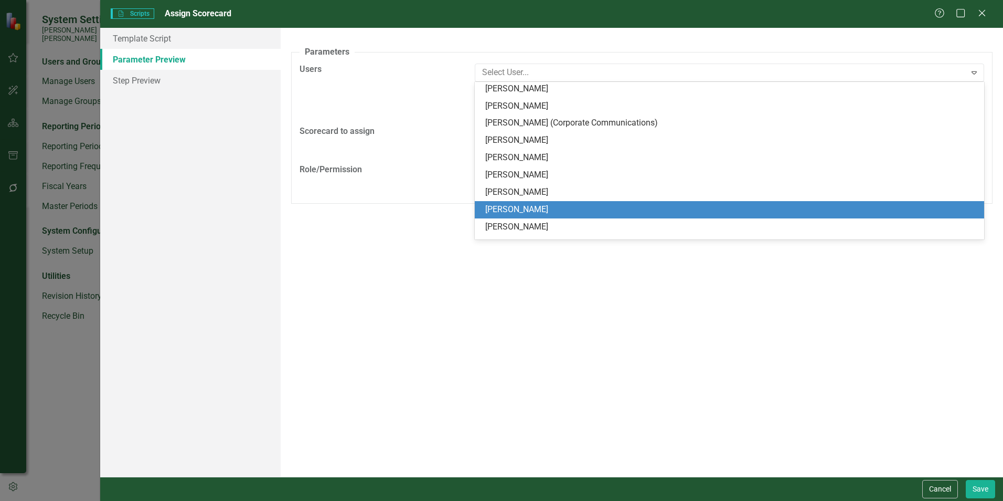
click at [734, 313] on div "A preview of the parameters (i.e., the changes you can make at runtime) for thi…" at bounding box center [642, 252] width 723 height 449
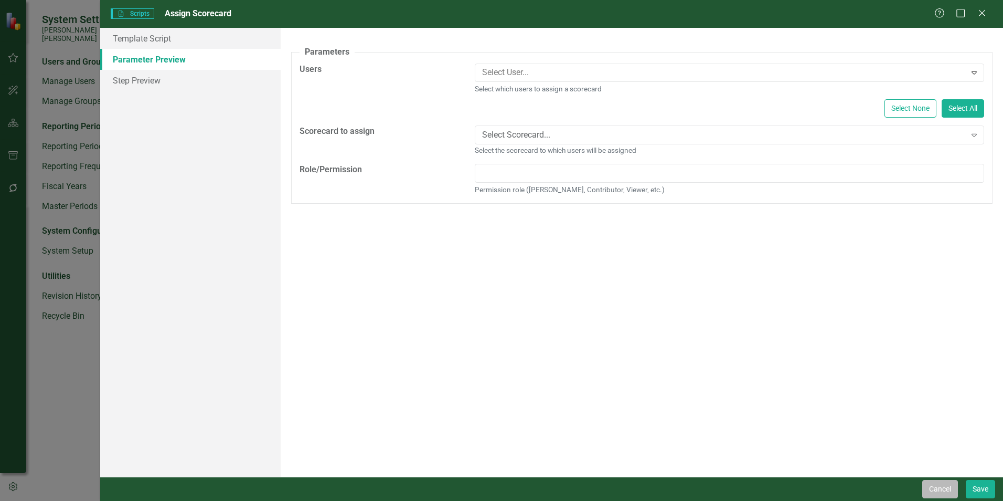
click at [933, 491] on button "Cancel" at bounding box center [940, 489] width 36 height 18
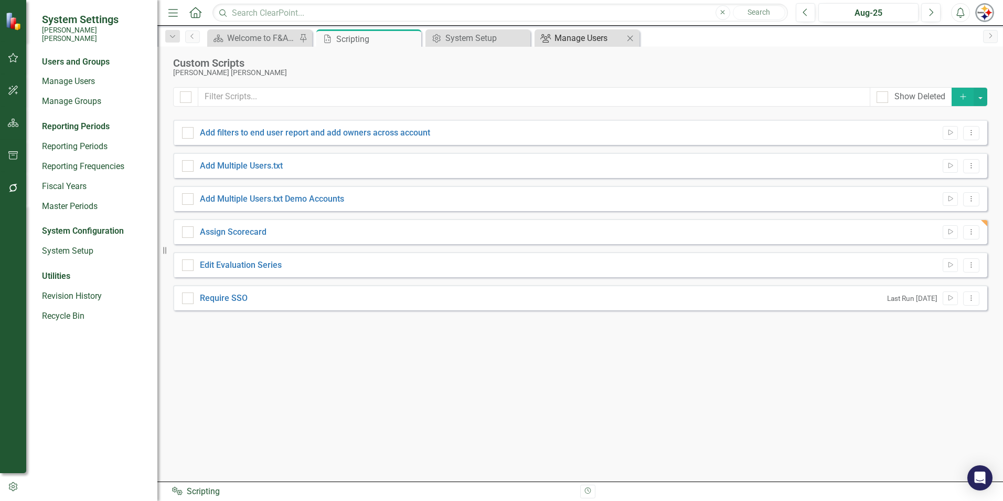
click at [561, 42] on div "Manage Users" at bounding box center [589, 37] width 69 height 13
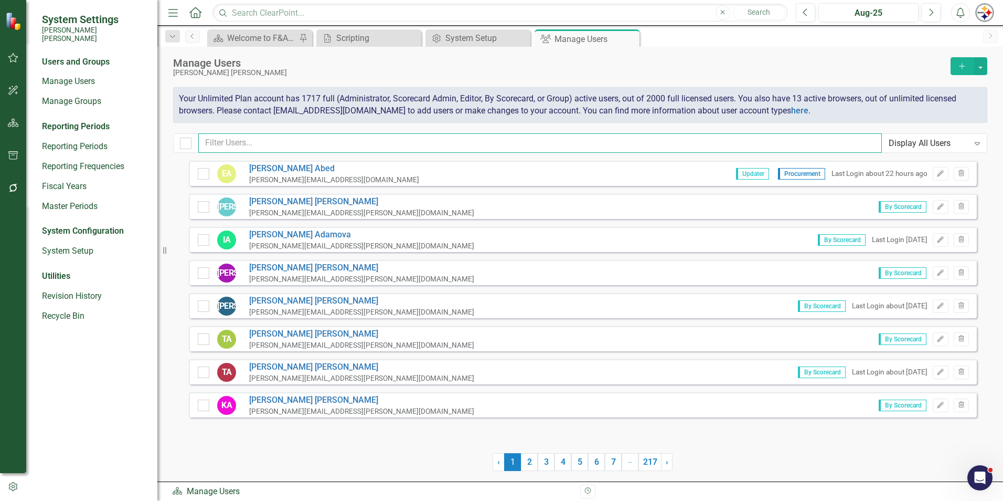
click at [229, 148] on input "text" at bounding box center [540, 142] width 684 height 19
type input "Cambria"
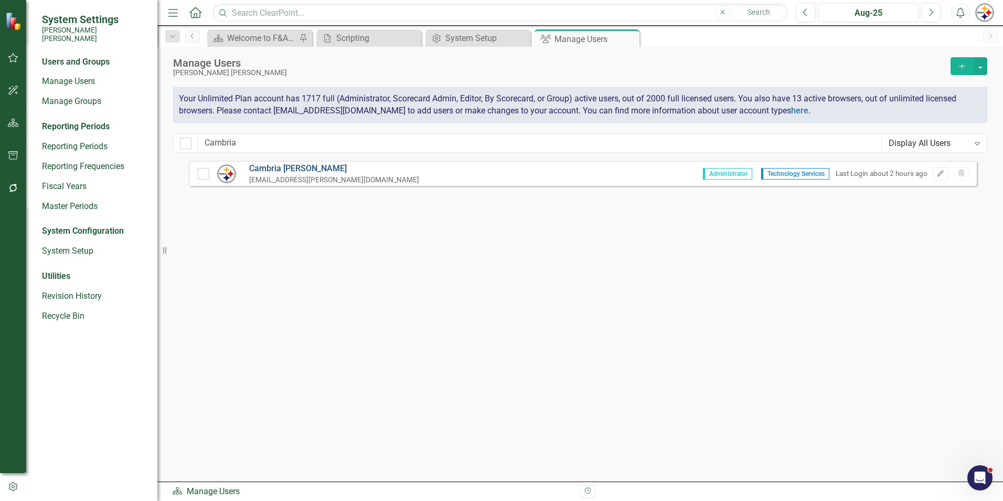
click at [280, 166] on link "[PERSON_NAME]" at bounding box center [334, 169] width 170 height 12
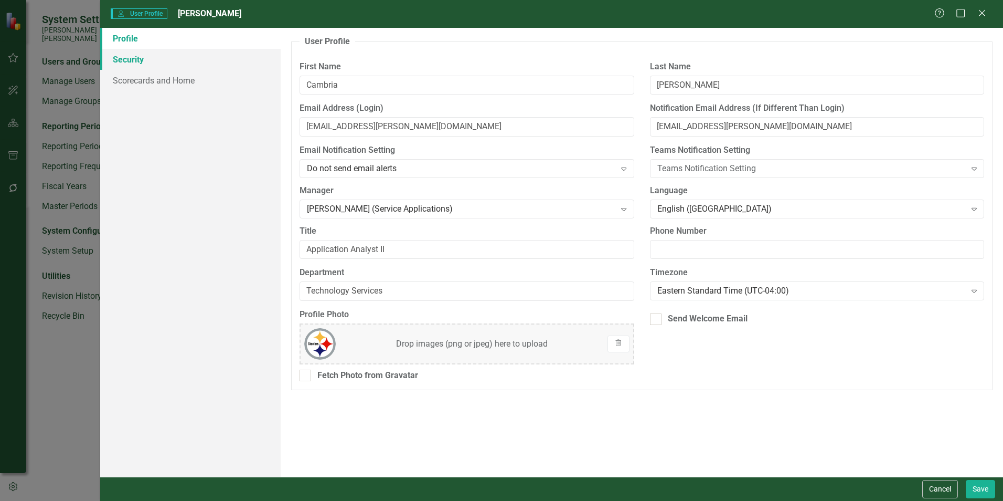
click at [139, 62] on link "Security" at bounding box center [190, 59] width 180 height 21
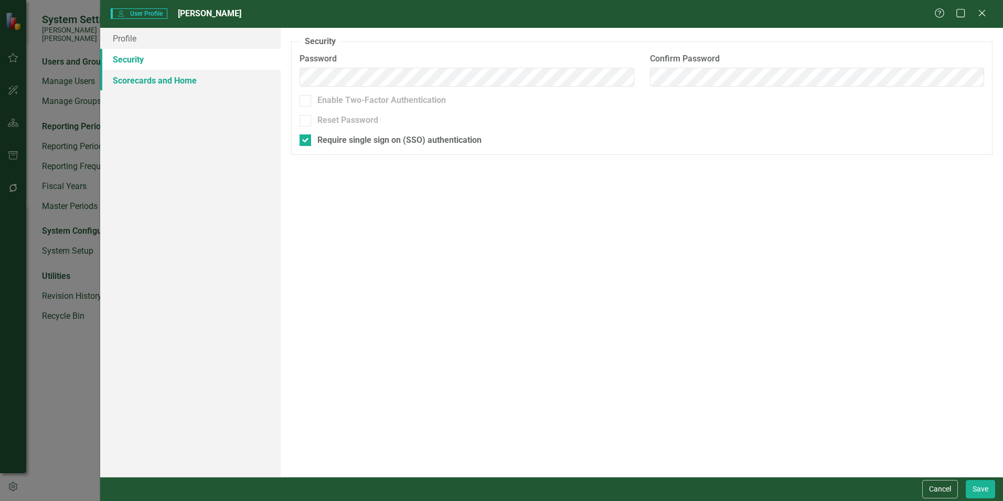
click at [139, 72] on link "Scorecards and Home" at bounding box center [190, 80] width 180 height 21
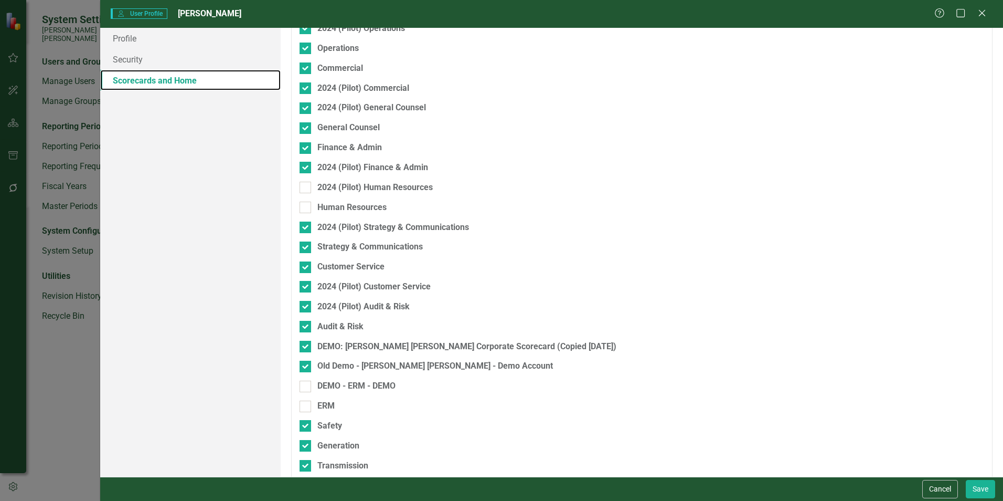
scroll to position [189, 0]
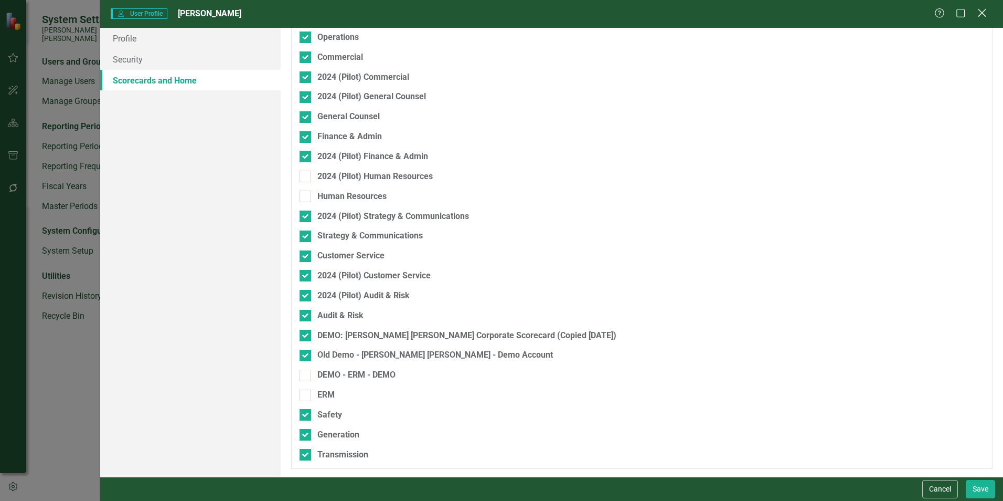
click at [979, 17] on icon at bounding box center [982, 13] width 8 height 8
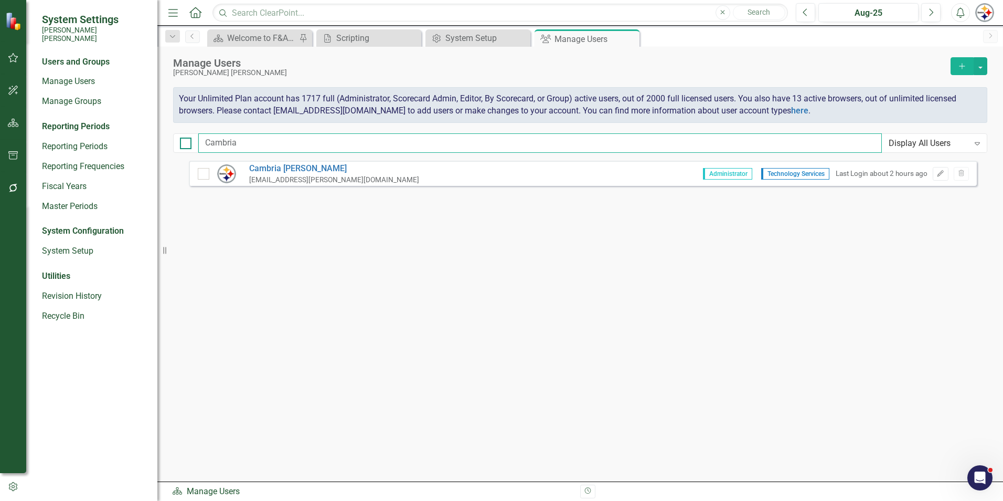
drag, startPoint x: 246, startPoint y: 146, endPoint x: 187, endPoint y: 146, distance: 58.8
click at [187, 146] on div "Cambria Display All Users Expand" at bounding box center [580, 142] width 814 height 19
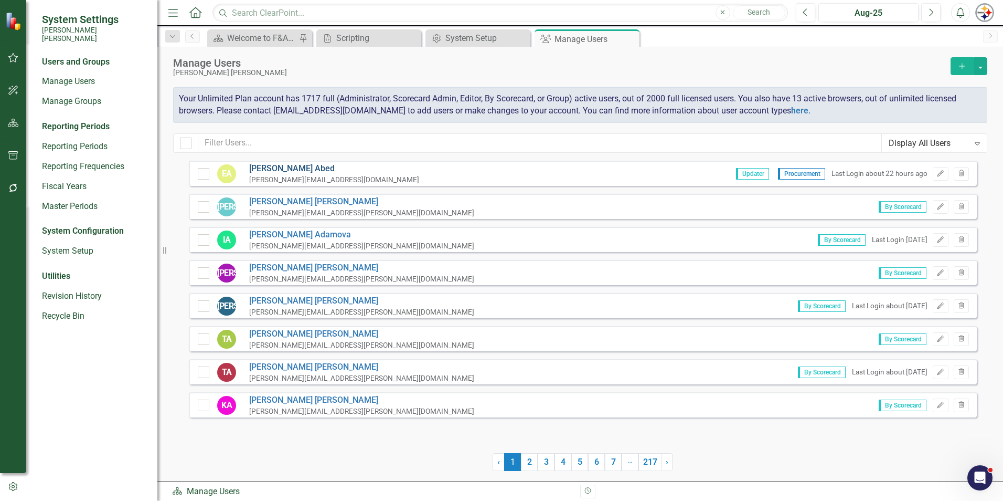
click at [281, 169] on link "[PERSON_NAME]" at bounding box center [334, 169] width 170 height 12
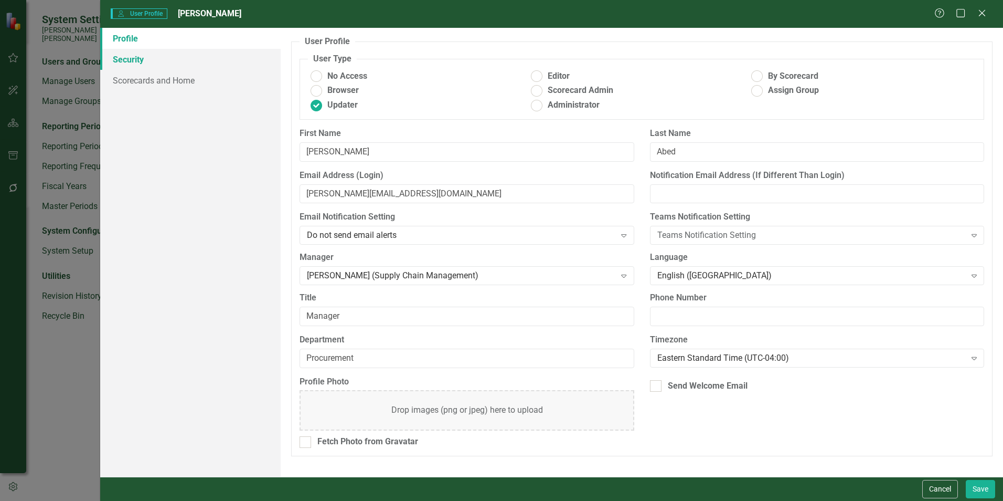
click at [133, 63] on link "Security" at bounding box center [190, 59] width 180 height 21
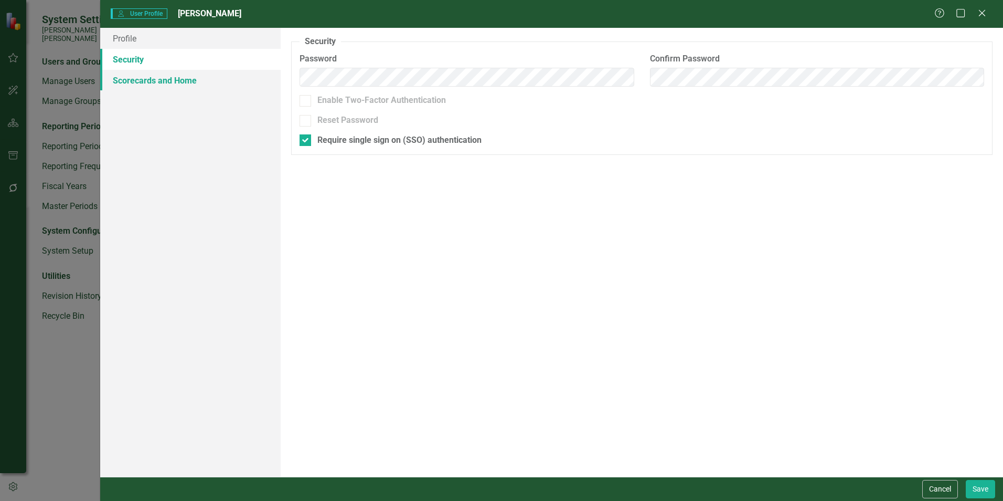
click at [137, 73] on link "Scorecards and Home" at bounding box center [190, 80] width 180 height 21
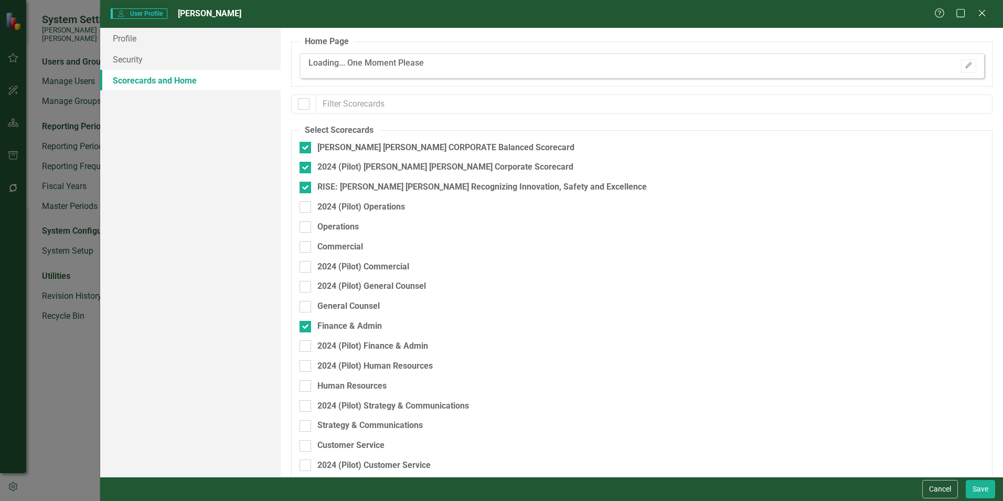
checkbox input "false"
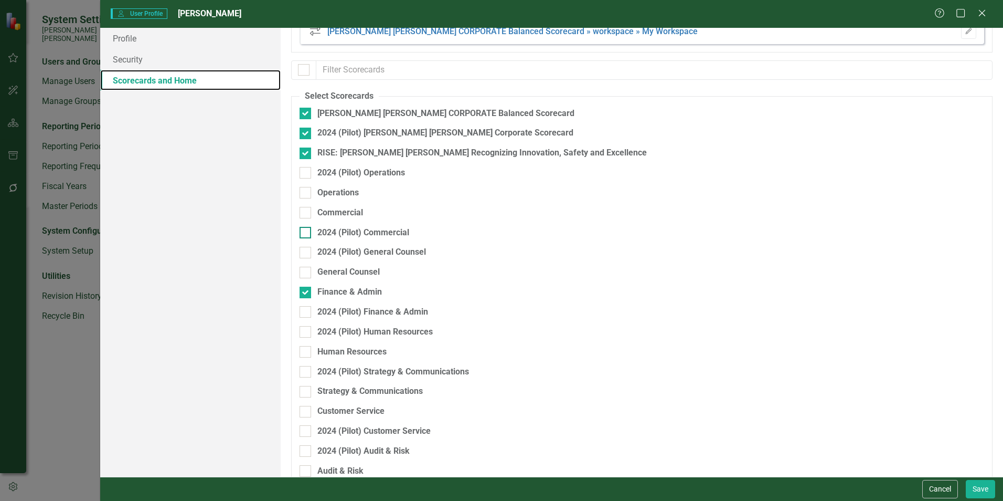
scroll to position [52, 0]
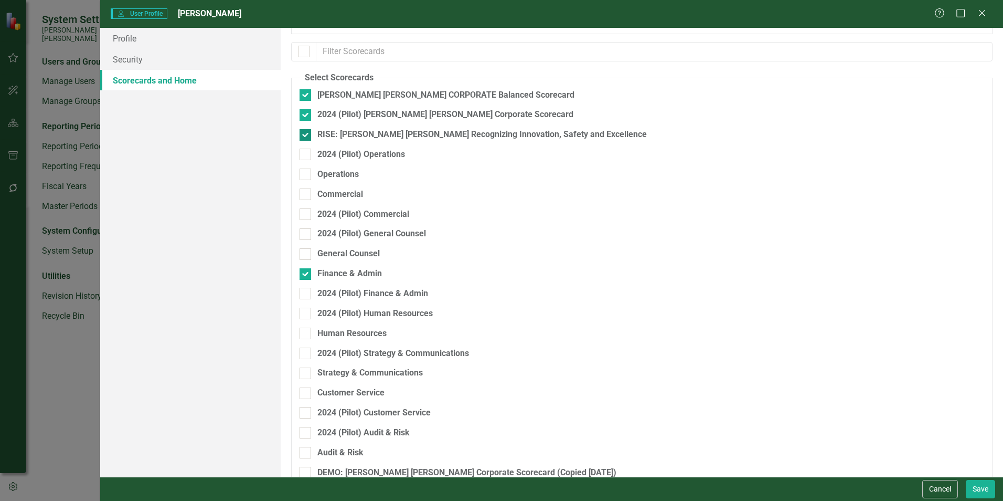
click at [304, 138] on div at bounding box center [306, 135] width 12 height 12
click at [304, 136] on input "RISE: [PERSON_NAME] [PERSON_NAME] Recognizing Innovation, Safety and Excellence" at bounding box center [303, 132] width 7 height 7
click at [305, 137] on div at bounding box center [306, 135] width 12 height 12
click at [305, 136] on input "RISE: [PERSON_NAME] [PERSON_NAME] Recognizing Innovation, Safety and Excellence" at bounding box center [303, 132] width 7 height 7
checkbox input "true"
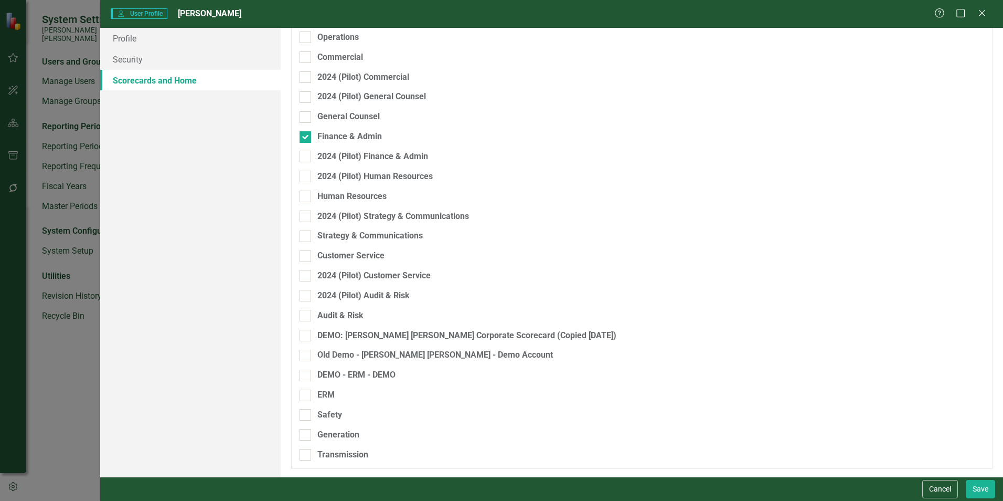
scroll to position [0, 0]
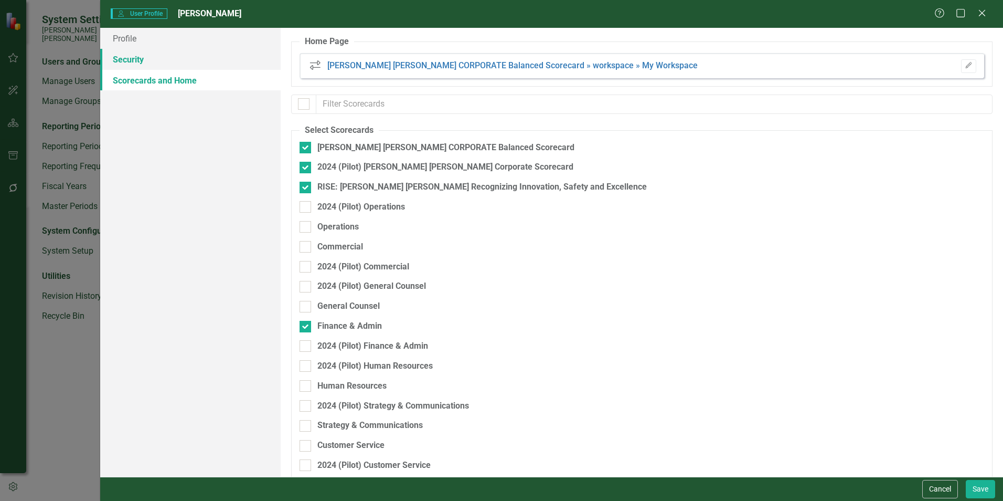
click at [144, 58] on link "Security" at bounding box center [190, 59] width 180 height 21
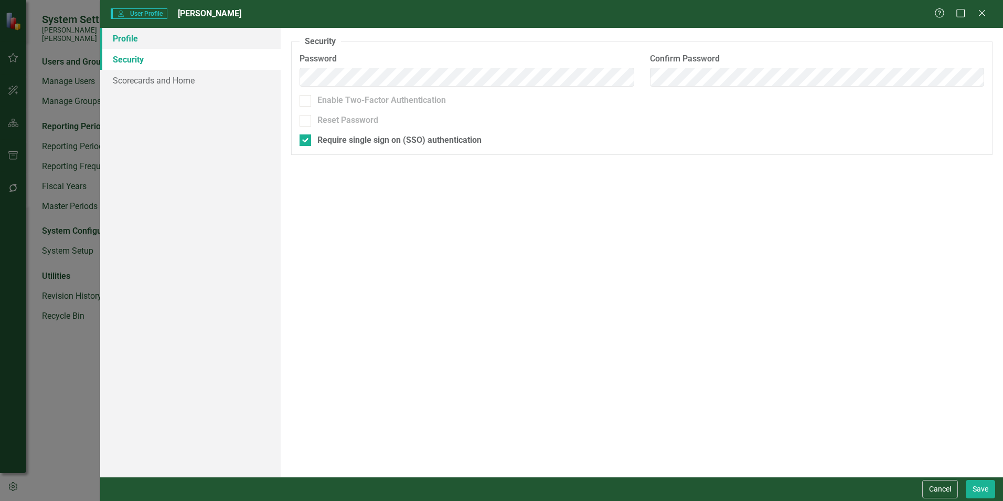
click at [128, 36] on link "Profile" at bounding box center [190, 38] width 180 height 21
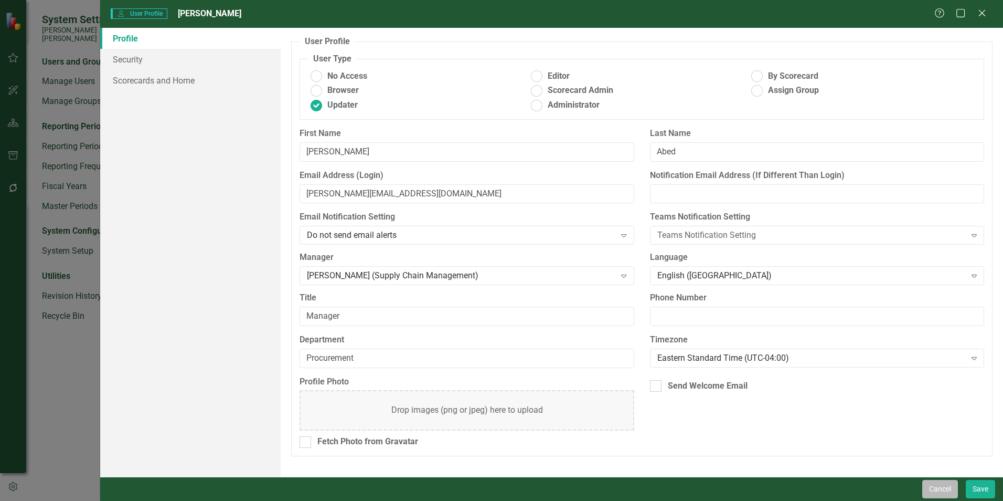
click at [933, 493] on button "Cancel" at bounding box center [940, 489] width 36 height 18
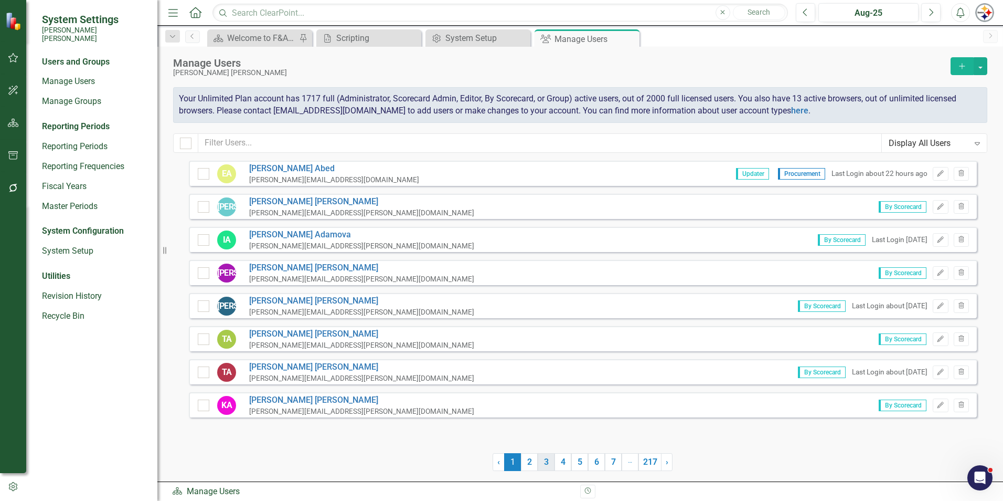
click at [545, 464] on link "3" at bounding box center [546, 462] width 17 height 18
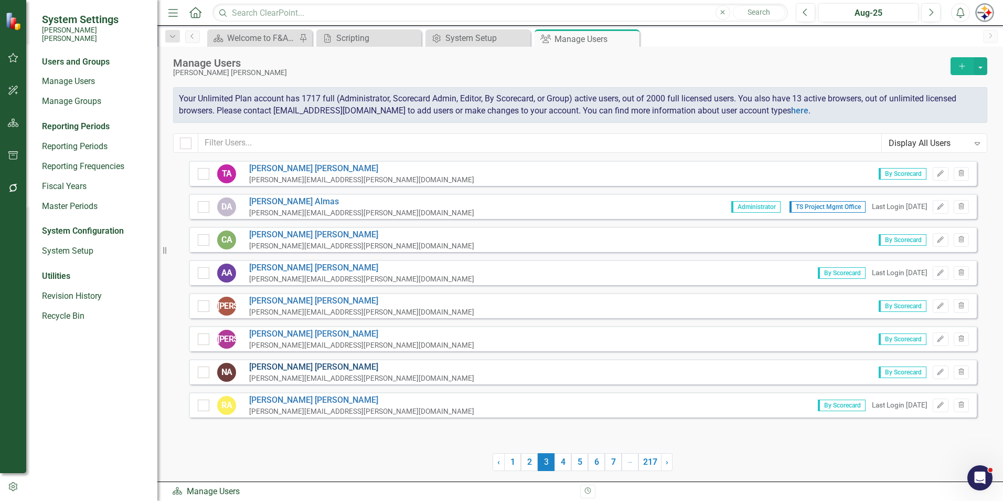
click at [279, 368] on link "[PERSON_NAME]" at bounding box center [361, 367] width 225 height 12
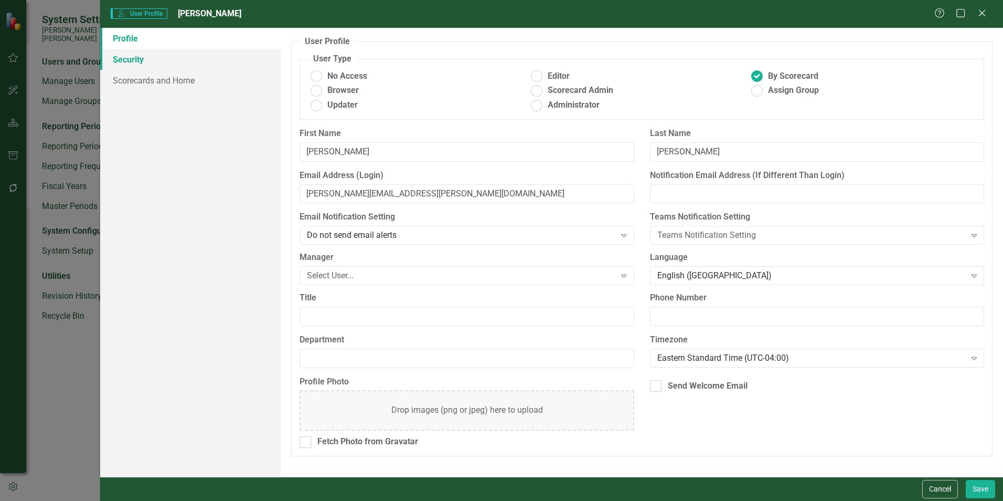
click at [141, 58] on link "Security" at bounding box center [190, 59] width 180 height 21
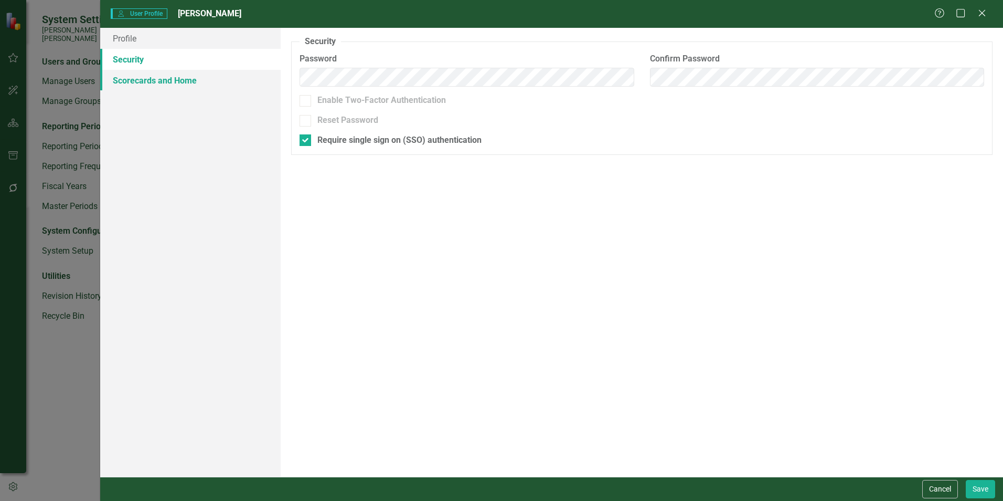
click at [143, 74] on link "Scorecards and Home" at bounding box center [190, 80] width 180 height 21
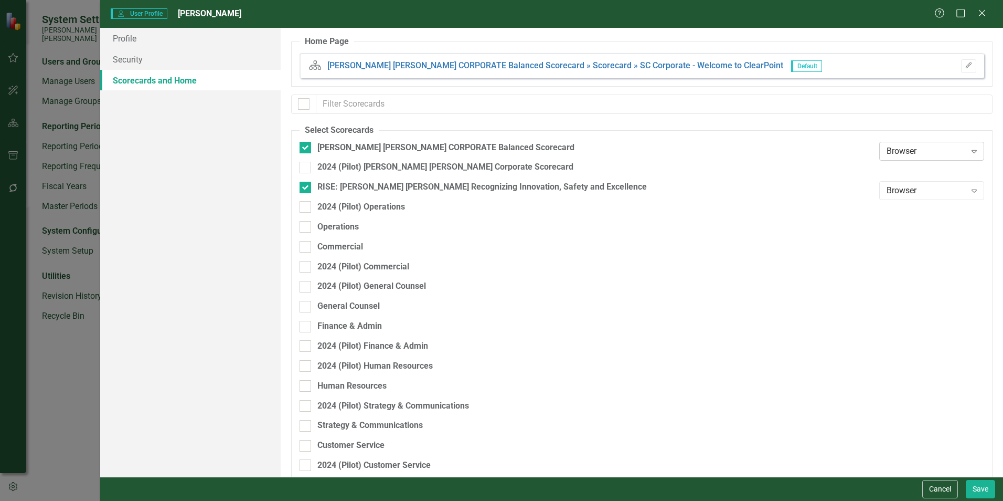
click at [969, 151] on icon "Expand" at bounding box center [974, 151] width 10 height 8
click at [965, 152] on div "Expand" at bounding box center [974, 151] width 19 height 17
click at [952, 146] on div "Browser" at bounding box center [926, 151] width 79 height 12
click at [979, 13] on icon "Close" at bounding box center [981, 13] width 13 height 10
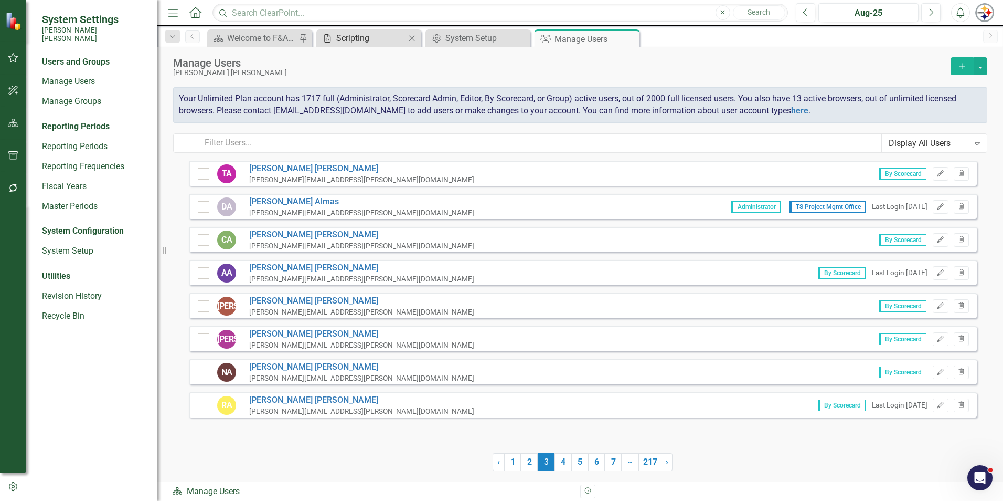
click at [366, 38] on div "Scripting" at bounding box center [370, 37] width 69 height 13
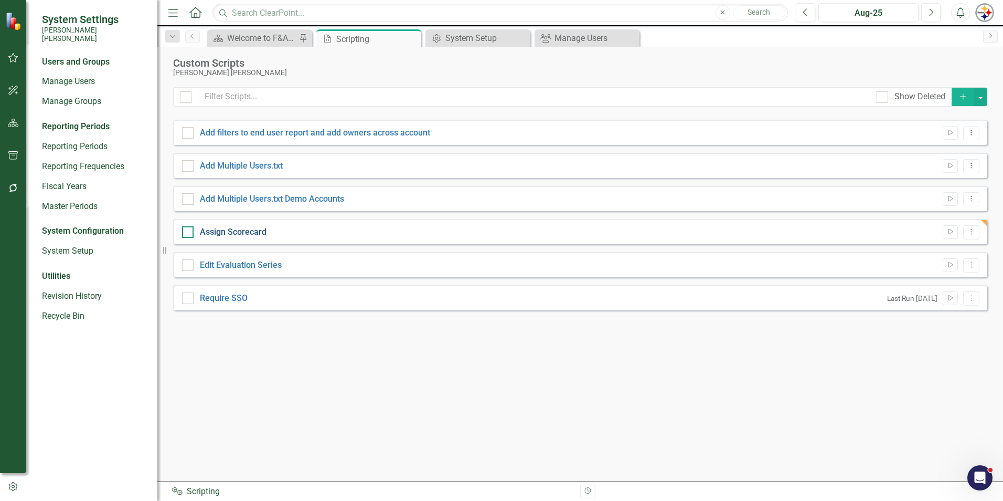
click at [231, 233] on link "Assign Scorecard" at bounding box center [233, 232] width 67 height 10
click at [189, 233] on input "Assign Scorecard" at bounding box center [185, 229] width 7 height 7
checkbox input "true"
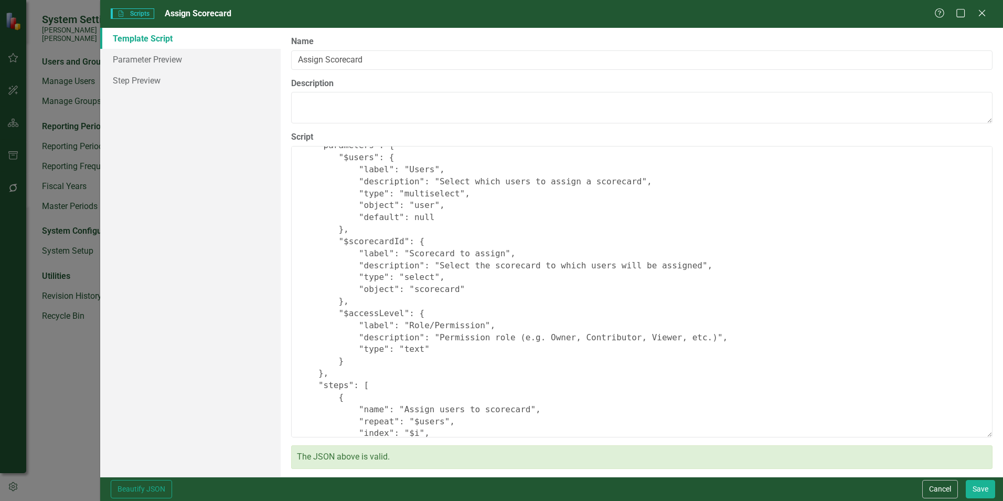
scroll to position [52, 0]
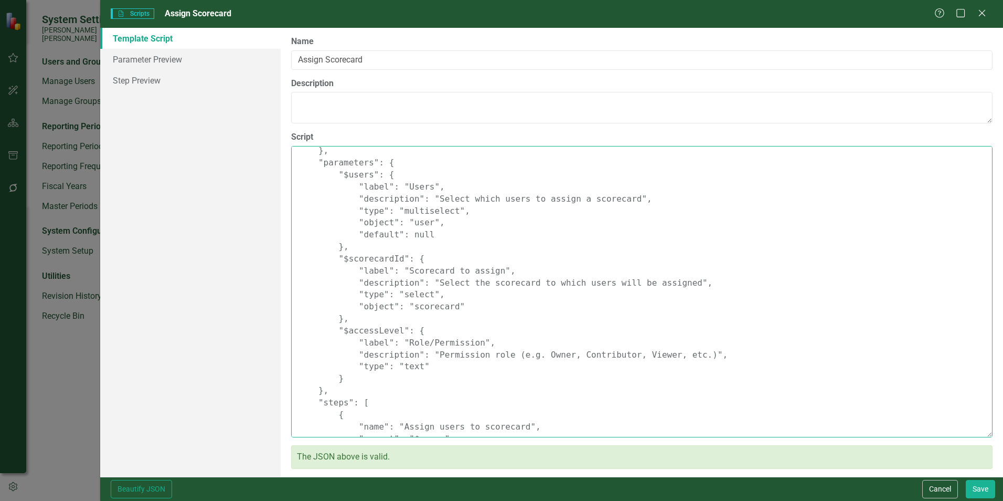
drag, startPoint x: 468, startPoint y: 343, endPoint x: 402, endPoint y: 343, distance: 65.6
click at [402, 343] on textarea "{ "Comments": { "Recommended Script Name": "Assign Scorecard", "Recommended Scr…" at bounding box center [642, 291] width 702 height 291
drag, startPoint x: 496, startPoint y: 356, endPoint x: 429, endPoint y: 357, distance: 66.6
click at [429, 357] on textarea "{ "Comments": { "Recommended Script Name": "Assign Scorecard", "Recommended Scr…" at bounding box center [642, 291] width 702 height 291
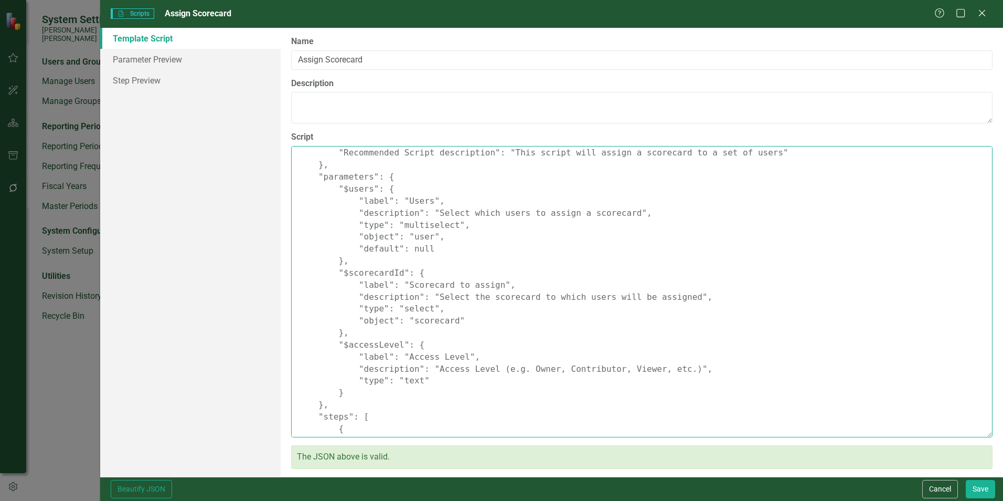
click at [426, 379] on textarea "{ "Comments": { "Recommended Script Name": "Assign Scorecard", "Recommended Scr…" at bounding box center [642, 291] width 702 height 291
paste textarea ""options": [ { "label": "Viewer", "value": "Viewer" }, { "label": "Contributor"…"
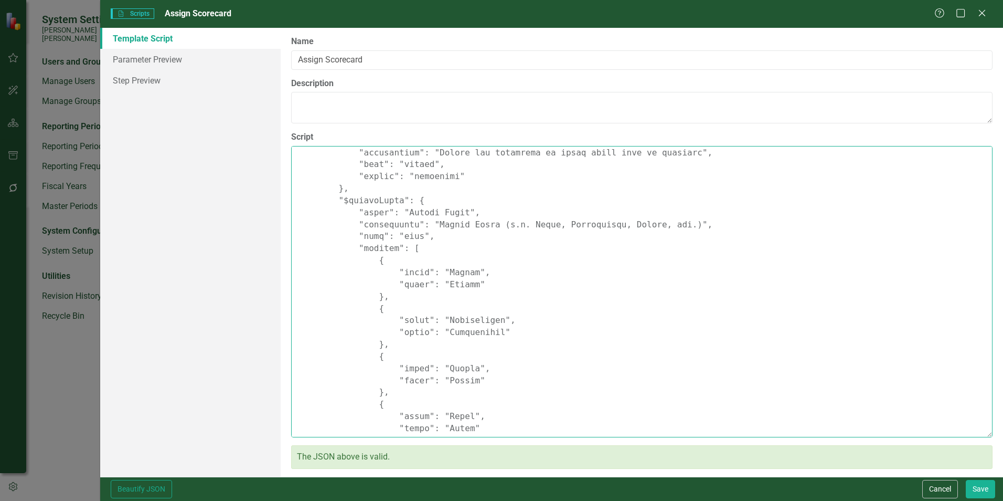
scroll to position [164, 0]
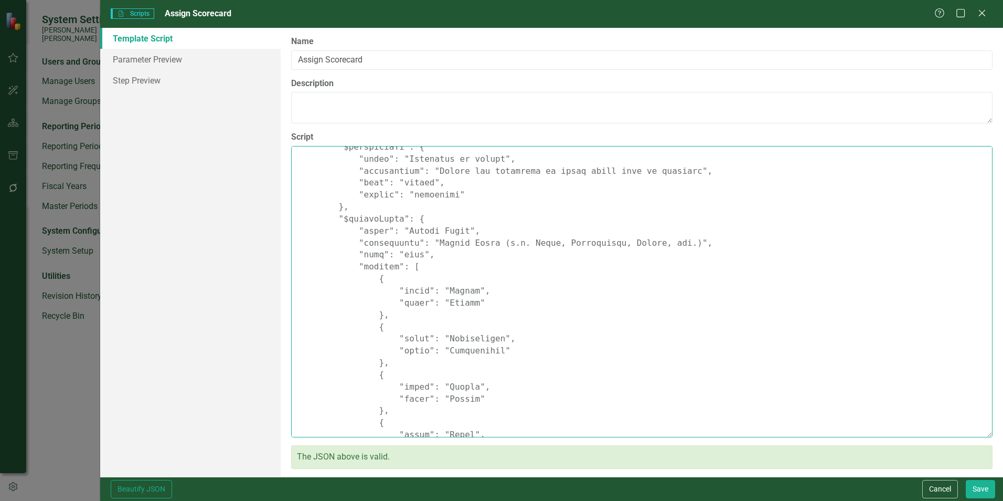
click at [452, 289] on textarea "Script" at bounding box center [642, 291] width 702 height 291
click at [456, 303] on textarea "Script" at bounding box center [642, 291] width 702 height 291
click at [461, 336] on textarea "Script" at bounding box center [642, 291] width 702 height 291
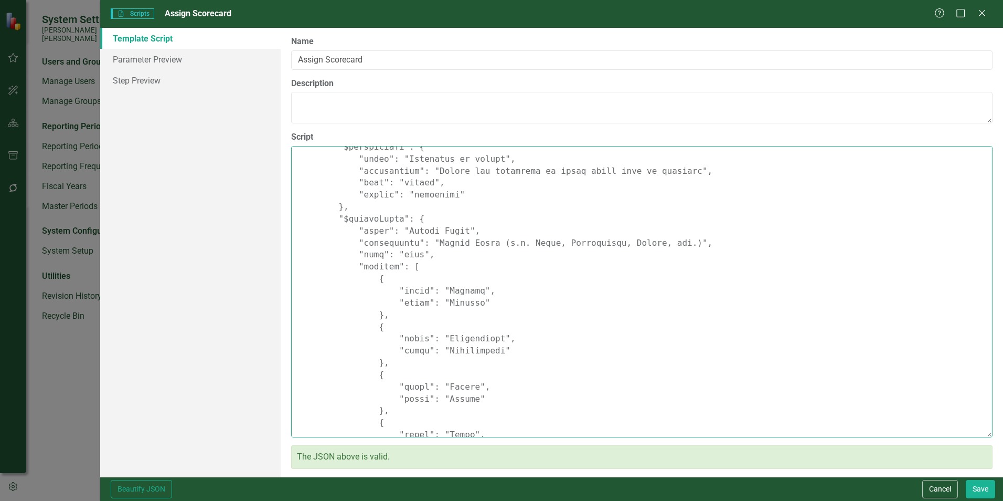
drag, startPoint x: 461, startPoint y: 336, endPoint x: 459, endPoint y: 344, distance: 7.6
click at [459, 344] on textarea "Script" at bounding box center [642, 291] width 702 height 291
click at [454, 355] on textarea "Script" at bounding box center [642, 291] width 702 height 291
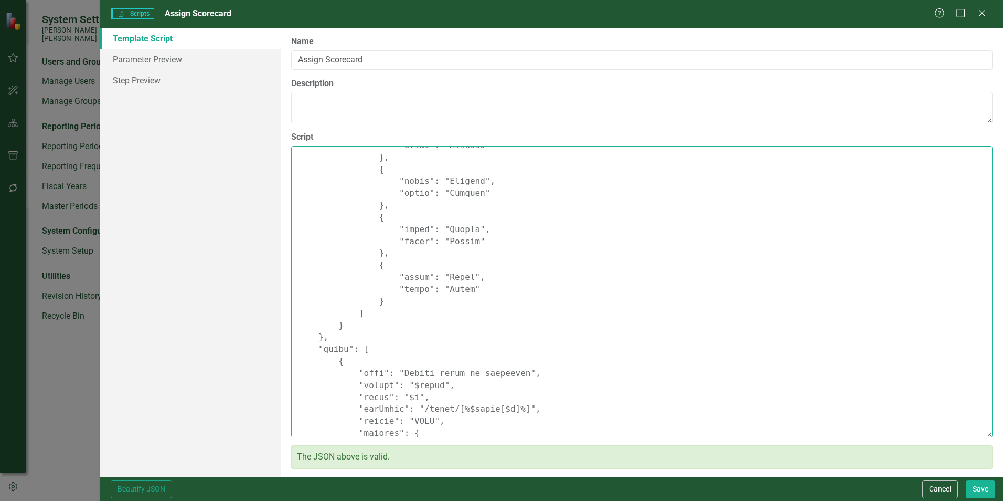
scroll to position [269, 0]
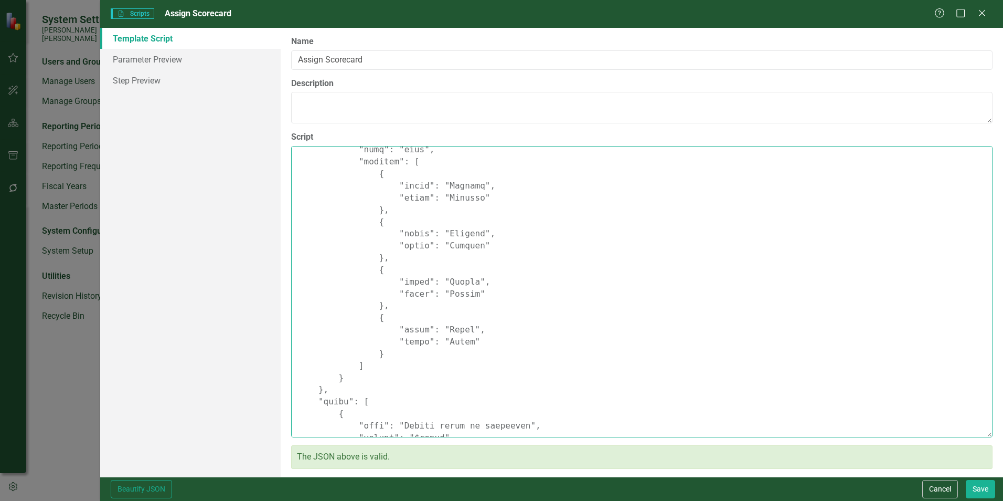
click at [453, 328] on textarea "Script" at bounding box center [642, 291] width 702 height 291
click at [448, 344] on textarea "Script" at bounding box center [642, 291] width 702 height 291
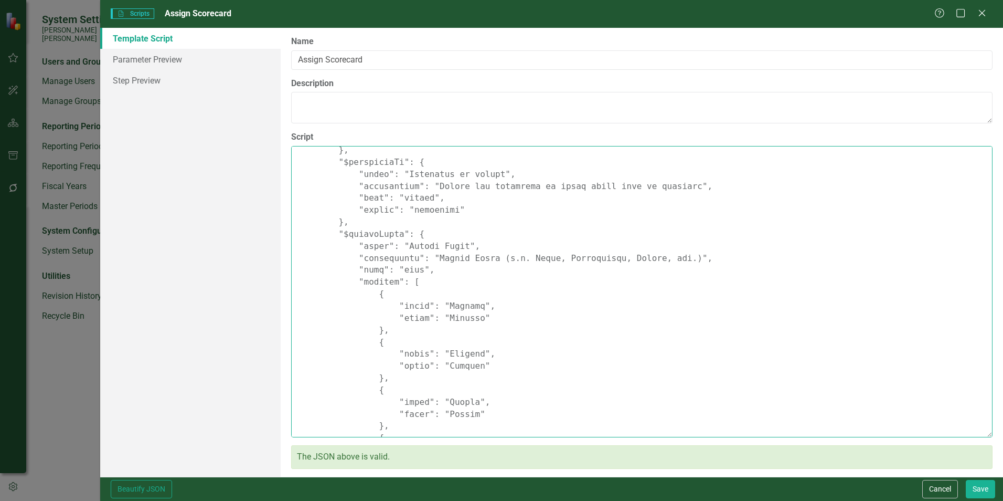
scroll to position [164, 0]
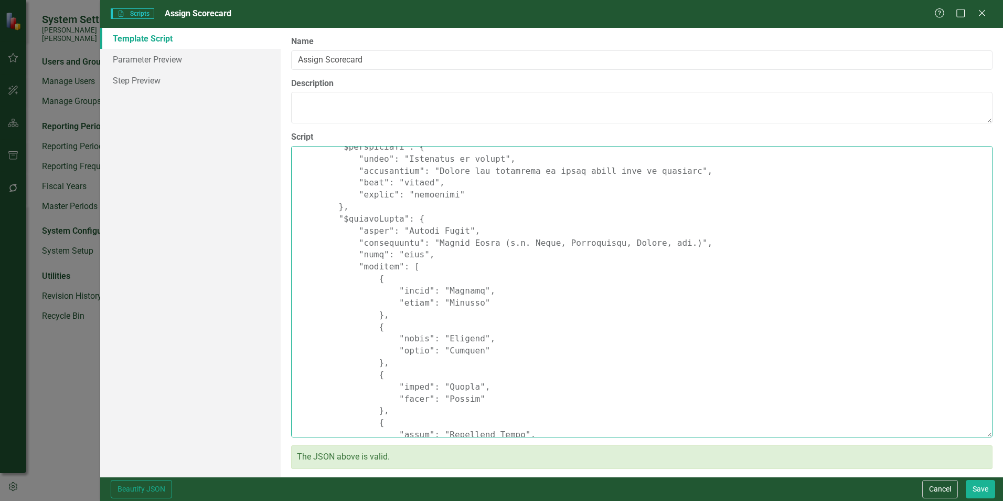
click at [405, 255] on textarea "Script" at bounding box center [642, 291] width 702 height 291
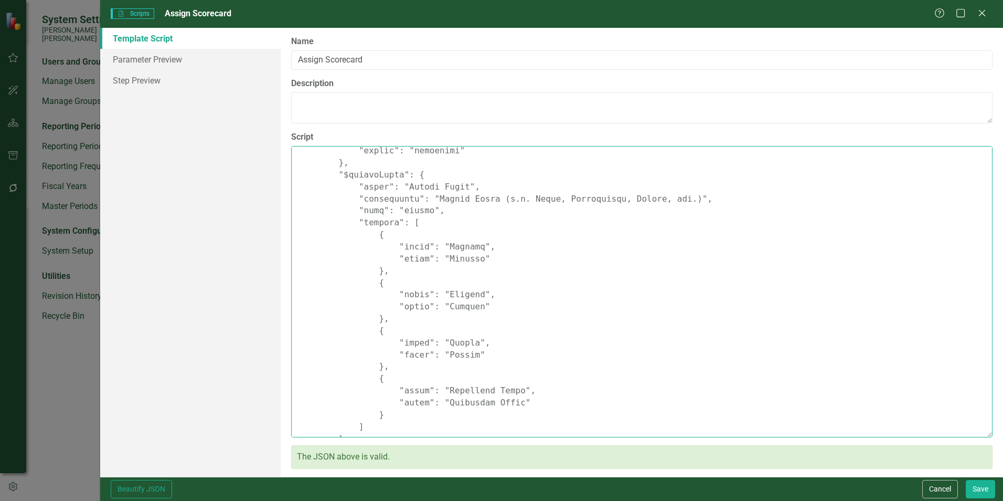
scroll to position [322, 0]
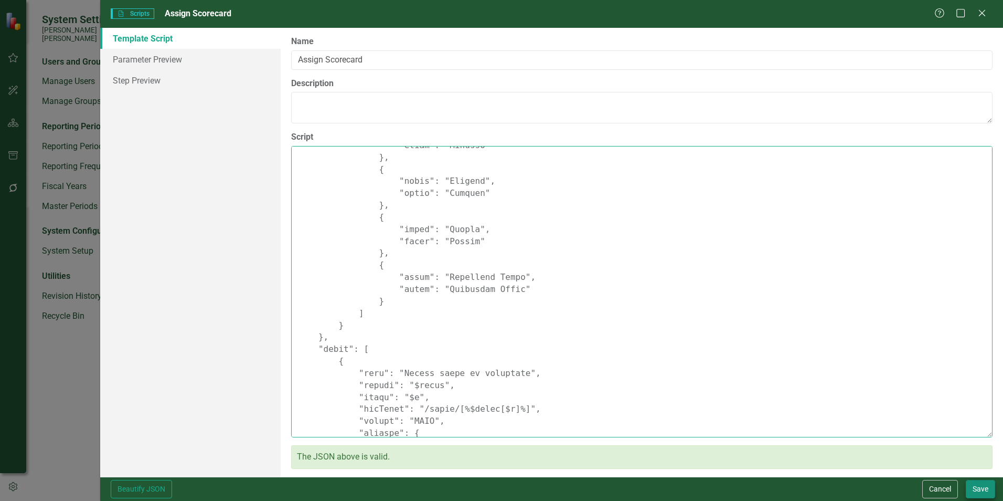
type textarea "{ "Comments": { "Recommended Script Name": "Assign Scorecard", "Recommended Scr…"
click at [981, 493] on button "Save" at bounding box center [980, 489] width 29 height 18
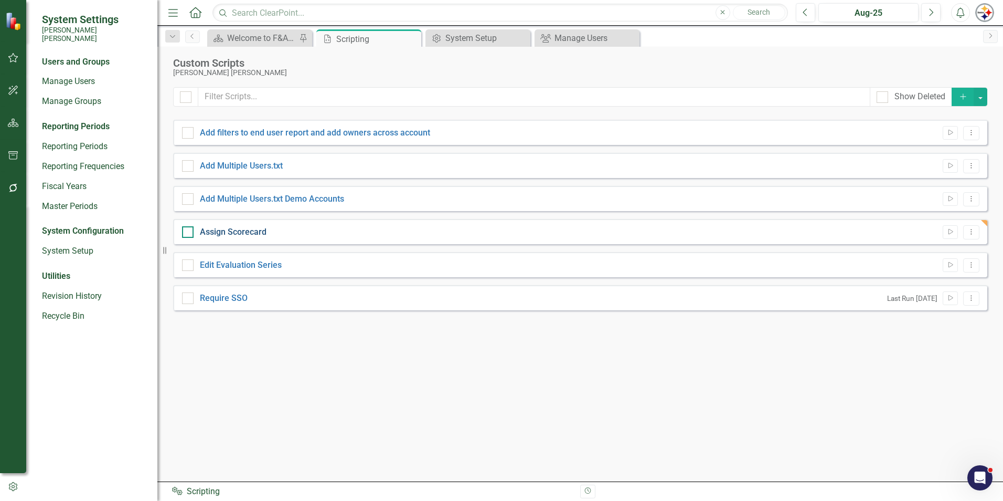
click at [253, 231] on link "Assign Scorecard" at bounding box center [233, 232] width 67 height 10
click at [189, 231] on input "Assign Scorecard" at bounding box center [185, 229] width 7 height 7
checkbox input "true"
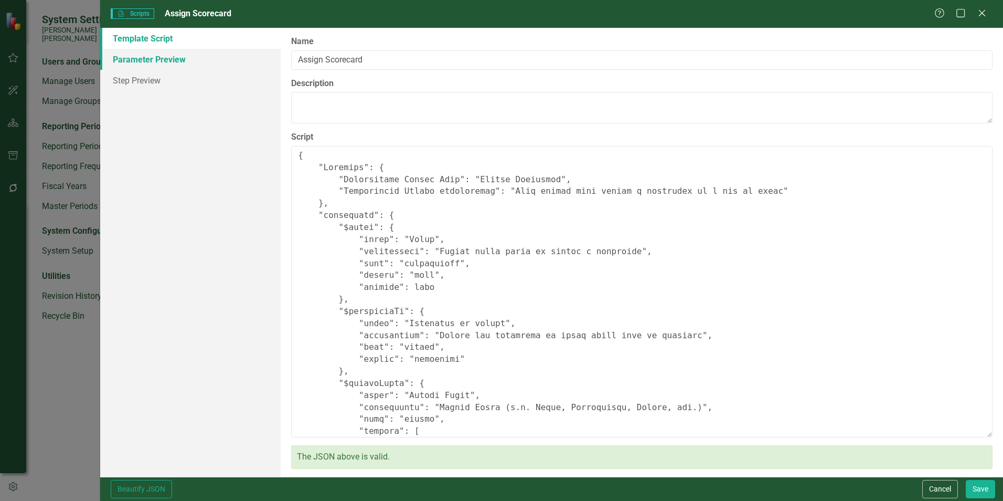
click at [161, 56] on link "Parameter Preview" at bounding box center [190, 59] width 180 height 21
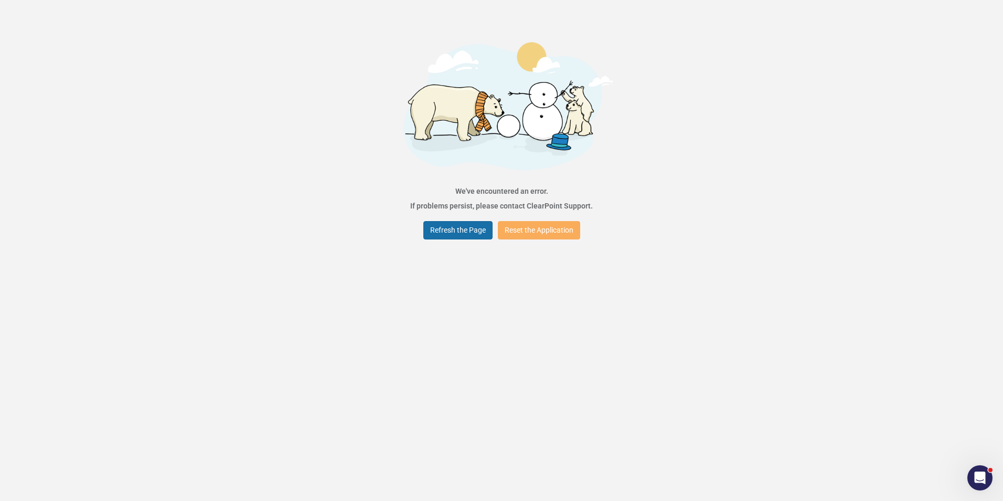
click at [451, 236] on button "Refresh the Page" at bounding box center [457, 230] width 69 height 18
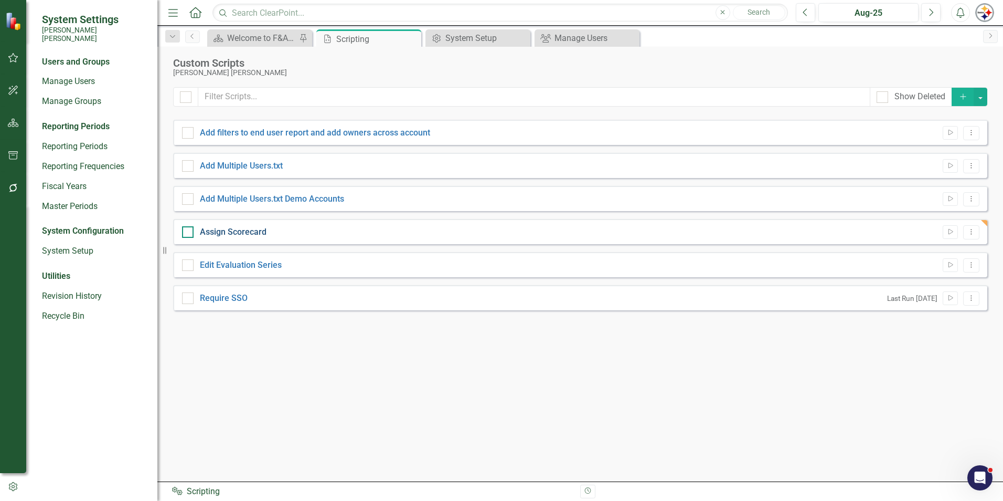
click at [245, 231] on link "Assign Scorecard" at bounding box center [233, 232] width 67 height 10
click at [189, 231] on input "Assign Scorecard" at bounding box center [185, 229] width 7 height 7
checkbox input "true"
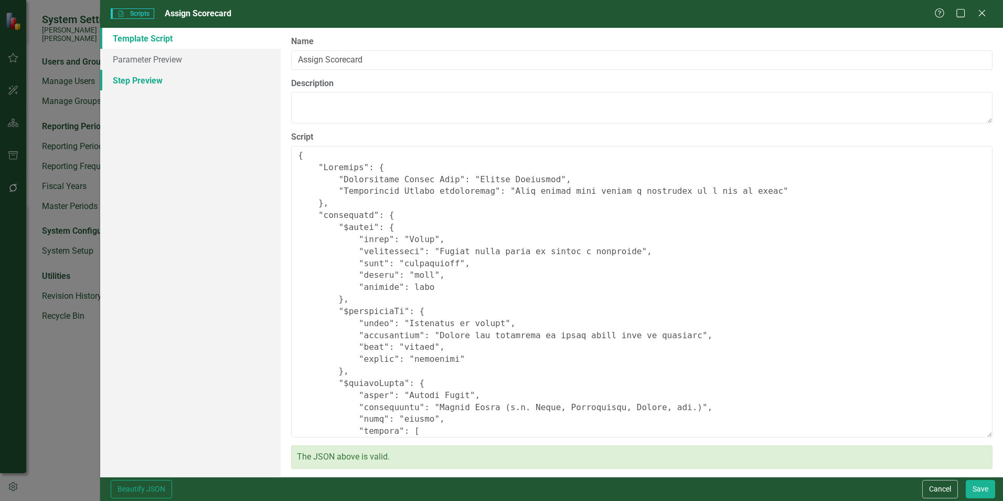
click at [142, 79] on link "Step Preview" at bounding box center [190, 80] width 180 height 21
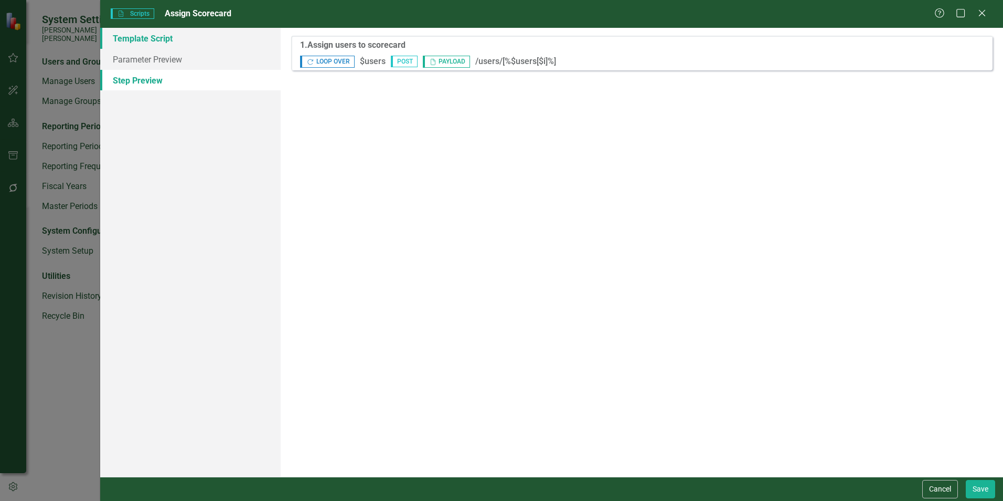
click at [148, 44] on link "Template Script" at bounding box center [190, 38] width 180 height 21
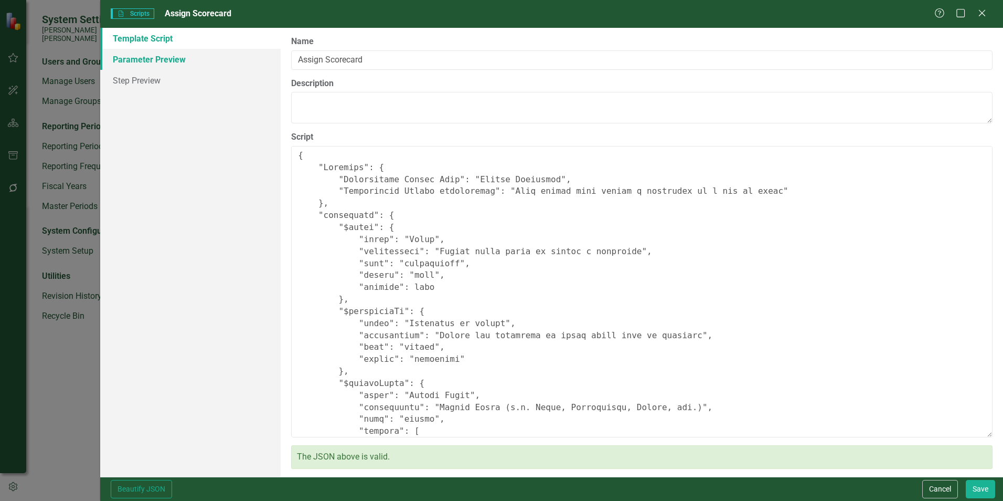
click at [150, 58] on link "Parameter Preview" at bounding box center [190, 59] width 180 height 21
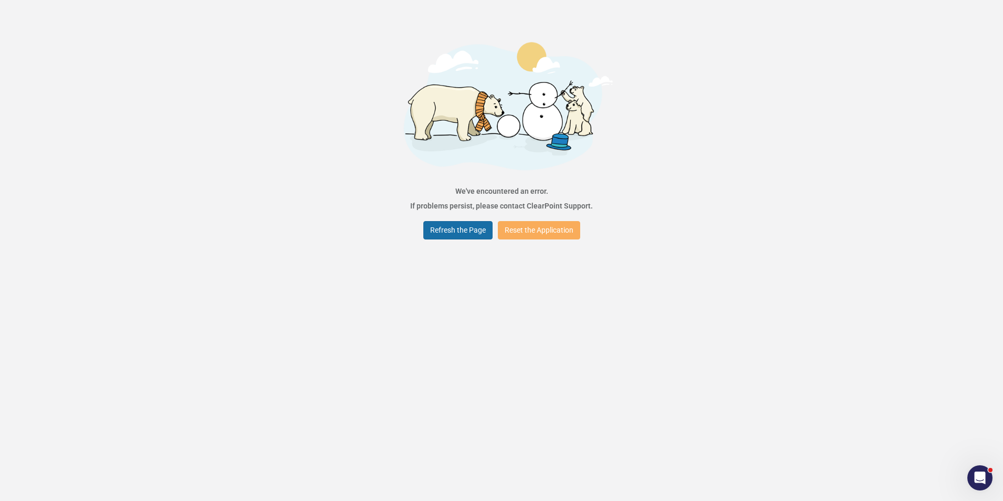
click at [476, 229] on button "Refresh the Page" at bounding box center [457, 230] width 69 height 18
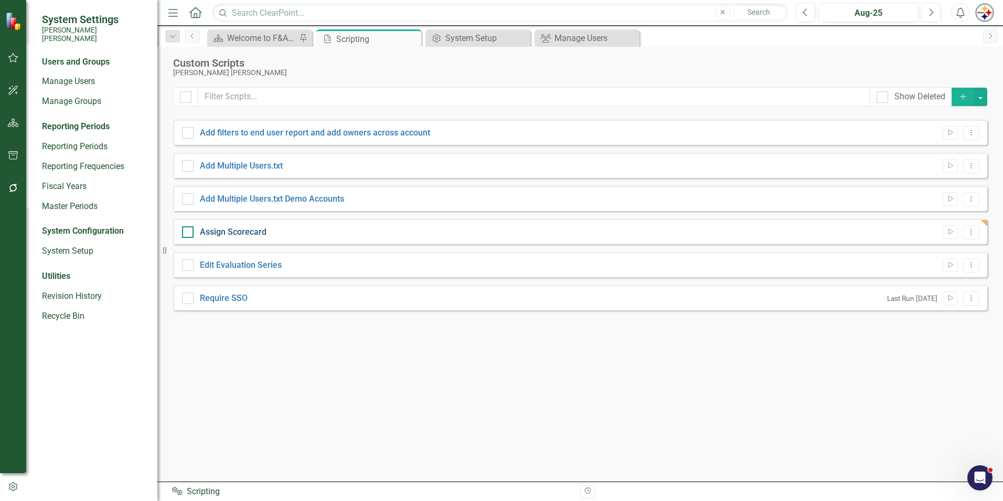
click at [240, 235] on link "Assign Scorecard" at bounding box center [233, 232] width 67 height 10
click at [189, 233] on input "Assign Scorecard" at bounding box center [185, 229] width 7 height 7
checkbox input "true"
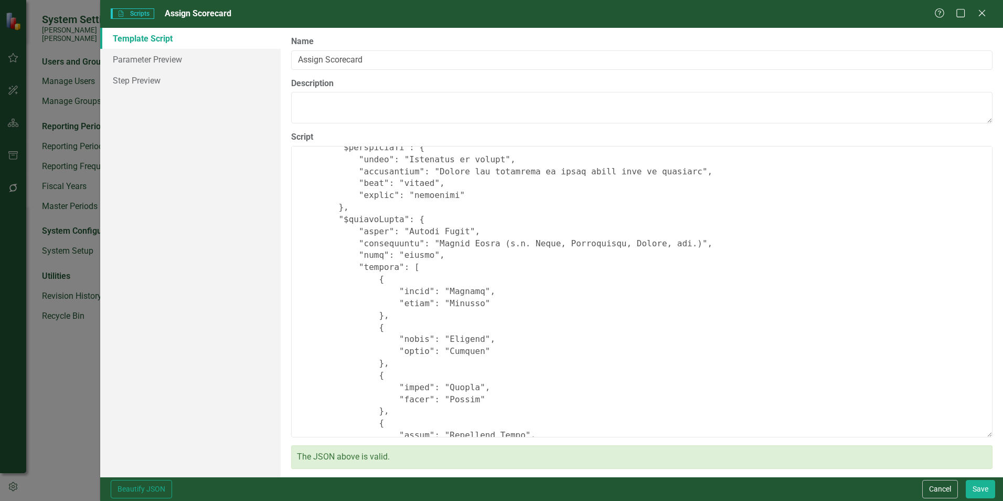
scroll to position [210, 0]
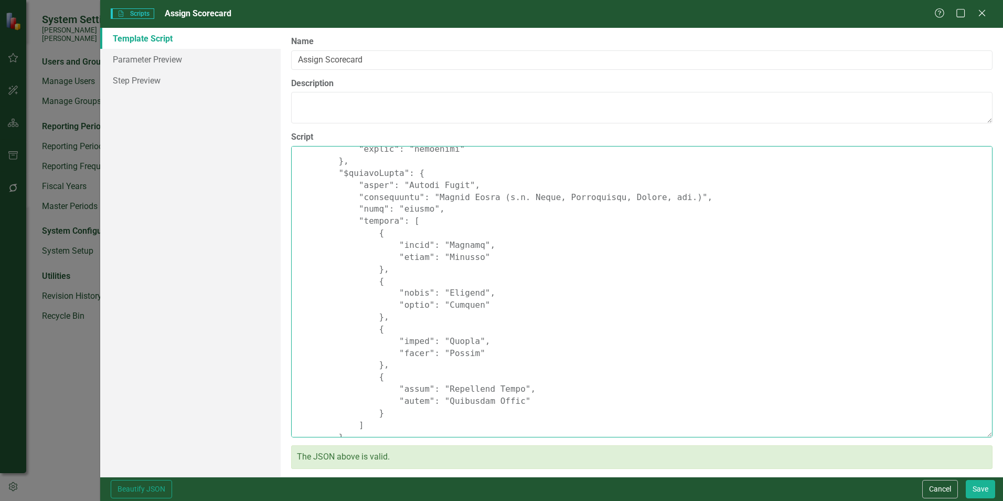
click at [410, 210] on textarea "Script" at bounding box center [642, 291] width 702 height 291
click at [409, 211] on textarea "Script" at bounding box center [642, 291] width 702 height 291
drag, startPoint x: 424, startPoint y: 209, endPoint x: 397, endPoint y: 210, distance: 27.8
click at [397, 210] on textarea "Script" at bounding box center [642, 291] width 702 height 291
type textarea "{ "Comments": { "Recommended Script Name": "Assign Scorecard", "Recommended Scr…"
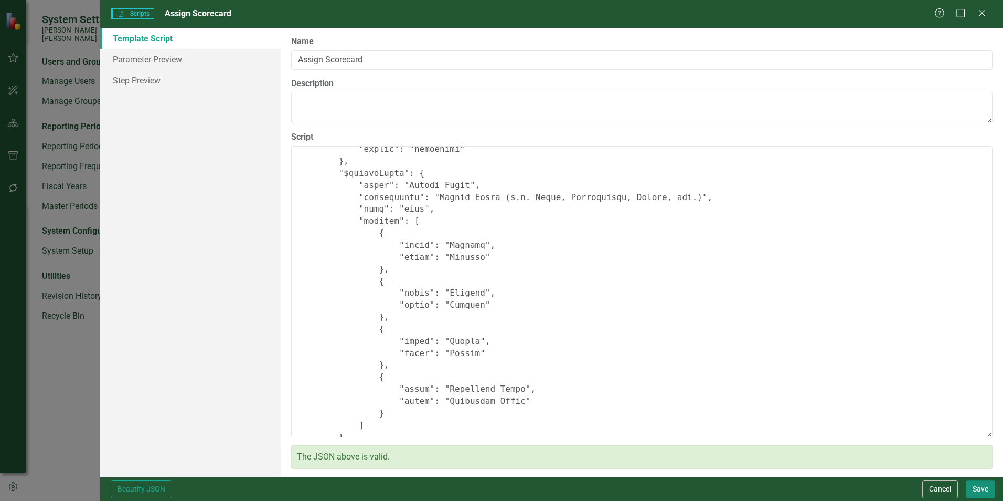
click at [983, 491] on button "Save" at bounding box center [980, 489] width 29 height 18
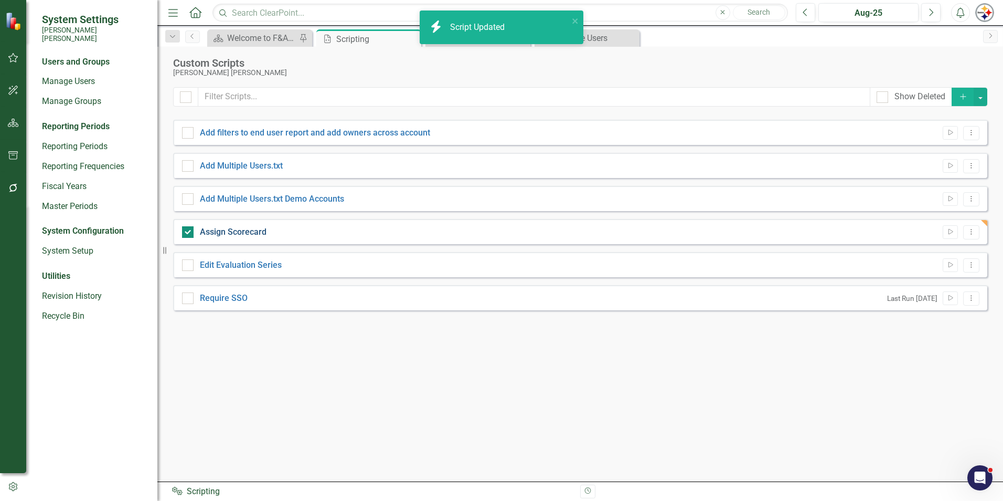
click at [251, 233] on link "Assign Scorecard" at bounding box center [233, 232] width 67 height 10
click at [189, 233] on input "Assign Scorecard" at bounding box center [185, 229] width 7 height 7
checkbox input "false"
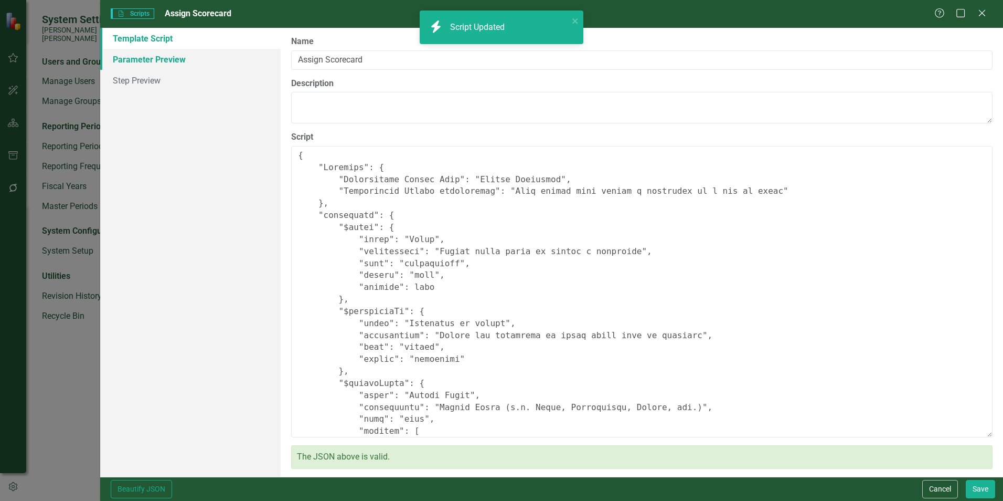
click at [139, 64] on link "Parameter Preview" at bounding box center [190, 59] width 180 height 21
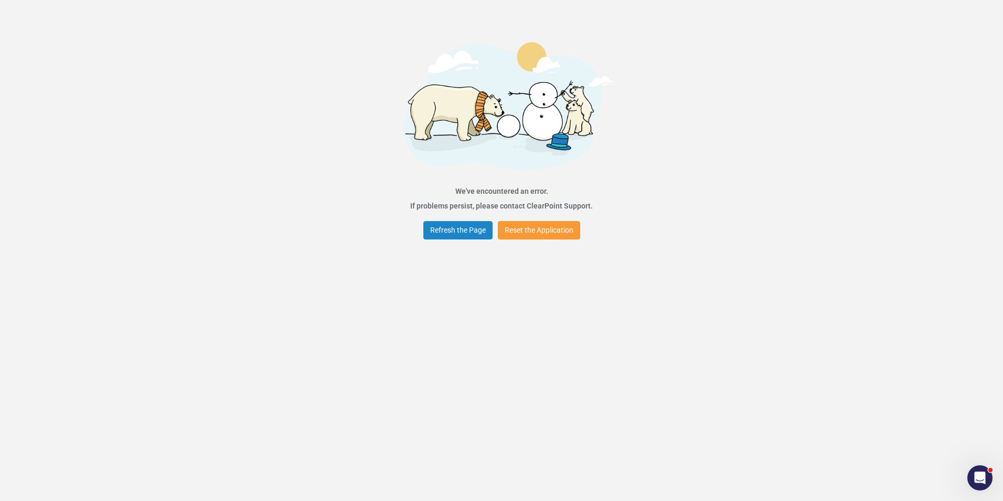
click at [543, 230] on button "Reset the Application" at bounding box center [539, 230] width 82 height 18
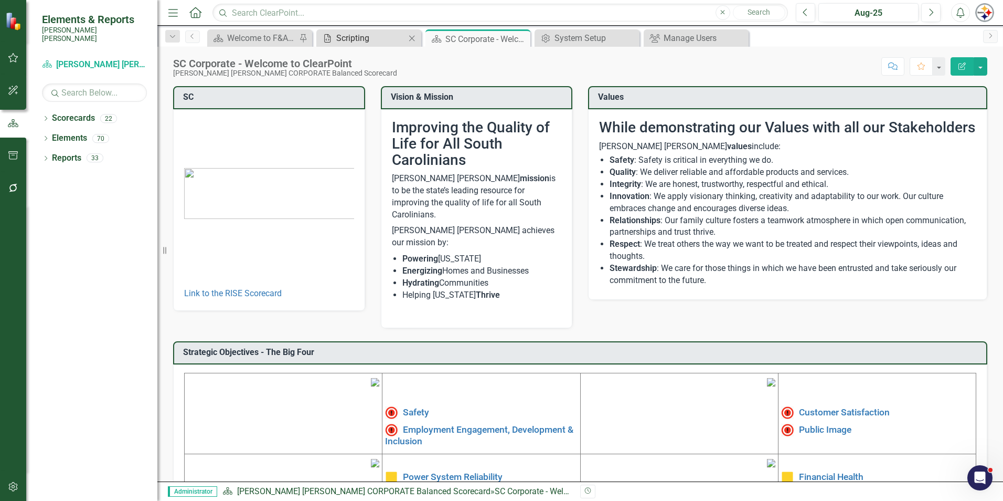
click at [374, 40] on div "Scripting" at bounding box center [370, 37] width 69 height 13
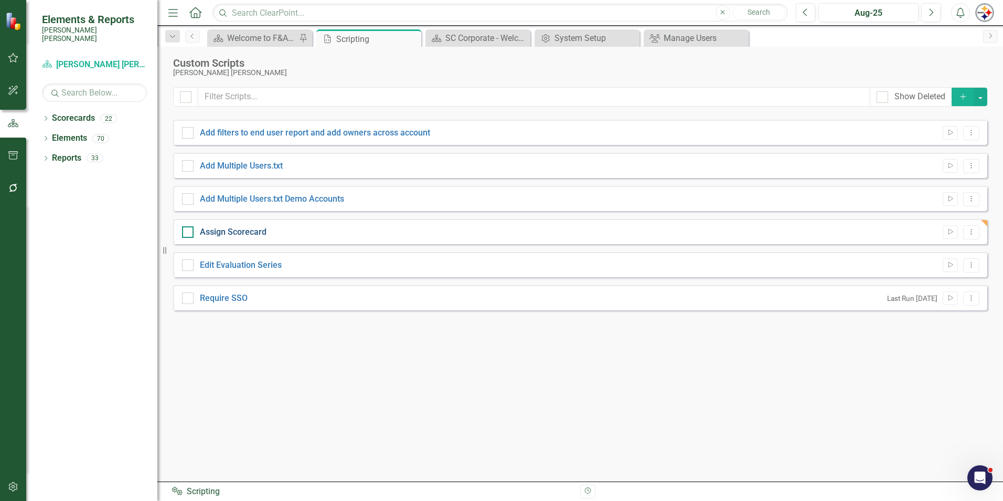
click at [231, 231] on link "Assign Scorecard" at bounding box center [233, 232] width 67 height 10
click at [189, 231] on input "Assign Scorecard" at bounding box center [185, 229] width 7 height 7
checkbox input "true"
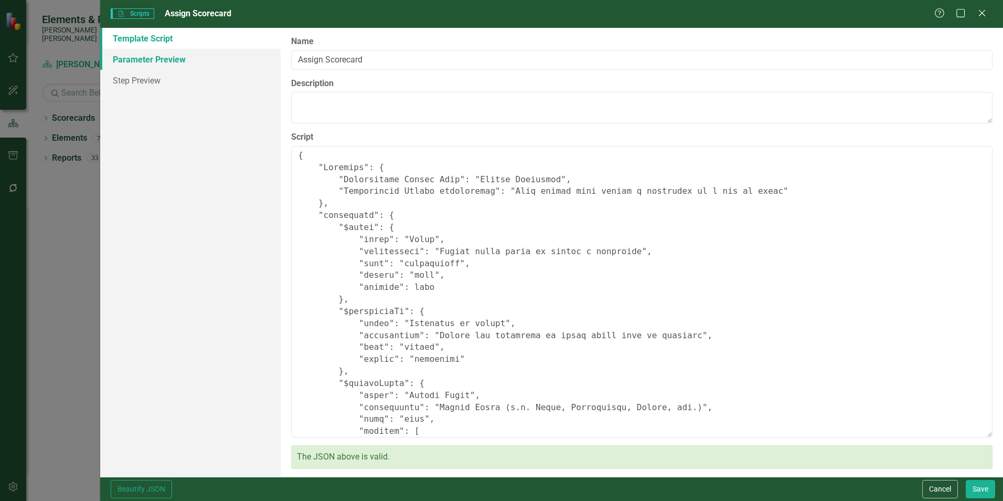
click at [139, 57] on link "Parameter Preview" at bounding box center [190, 59] width 180 height 21
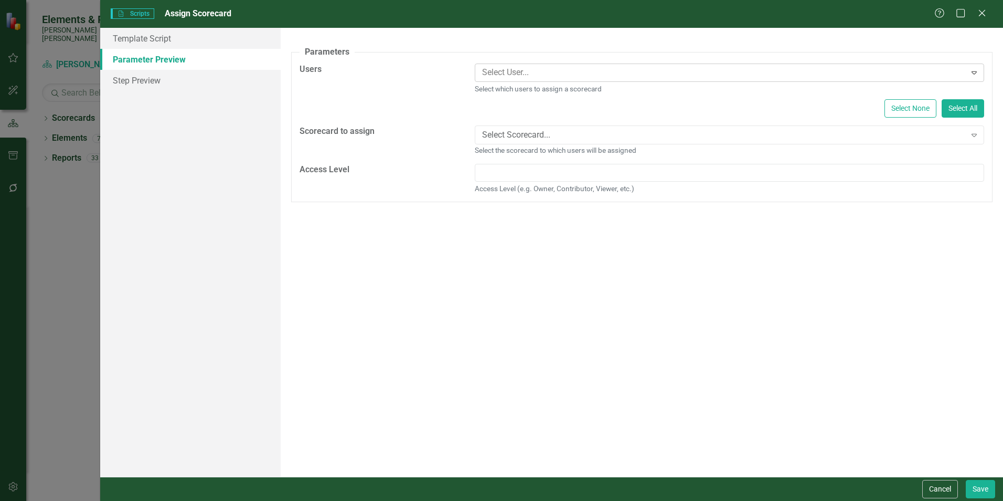
click at [534, 81] on body "Elements & Reports Santee Cooper Scorecard Santee Cooper CORPORATE Balanced Sco…" at bounding box center [501, 250] width 1003 height 501
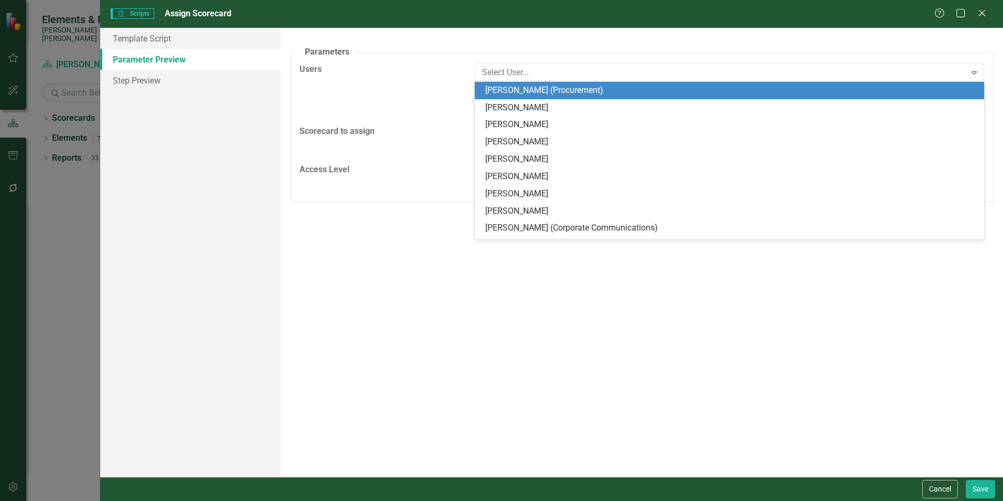
click at [422, 85] on div "Users 1731 results available. Use Up and Down to choose options, press Enter to…" at bounding box center [642, 94] width 700 height 62
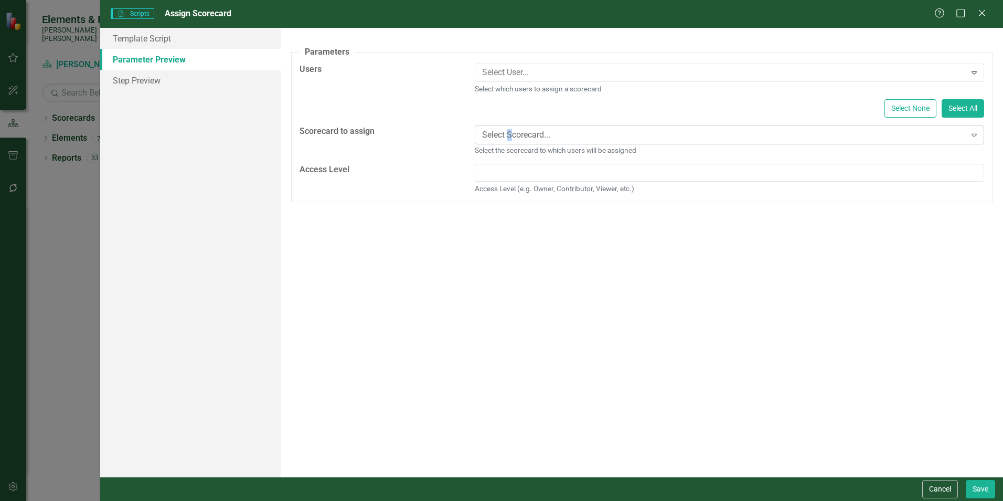
click at [509, 144] on div "Select Scorecard... Expand" at bounding box center [729, 134] width 509 height 19
click at [432, 102] on div "Users Select User... Expand Select which users to assign a scorecard Select Non…" at bounding box center [642, 94] width 700 height 62
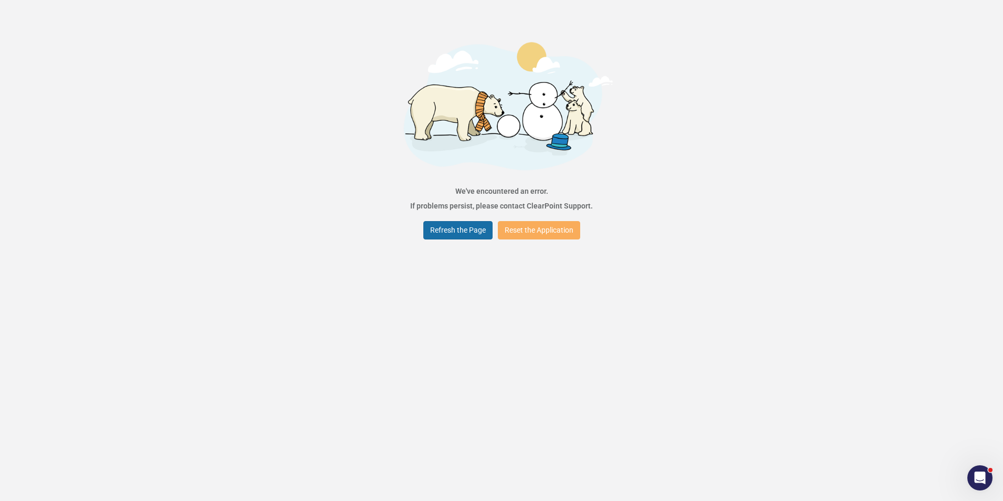
click at [435, 229] on button "Refresh the Page" at bounding box center [457, 230] width 69 height 18
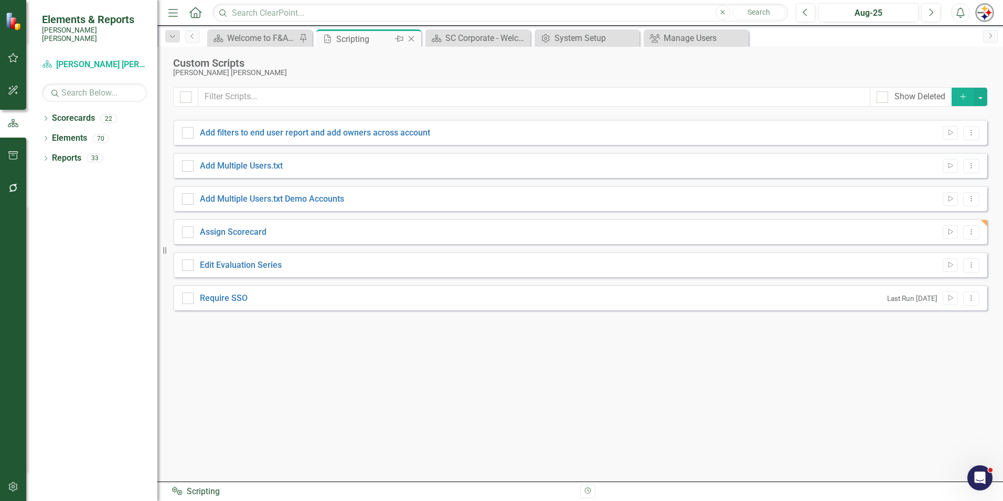
click at [375, 43] on div "Scripting" at bounding box center [364, 39] width 56 height 13
click at [235, 221] on div "Assign Scorecard Run Script Dropdown Menu" at bounding box center [580, 231] width 814 height 25
click at [238, 228] on link "Assign Scorecard" at bounding box center [233, 232] width 67 height 10
click at [189, 228] on input "Assign Scorecard" at bounding box center [185, 229] width 7 height 7
checkbox input "true"
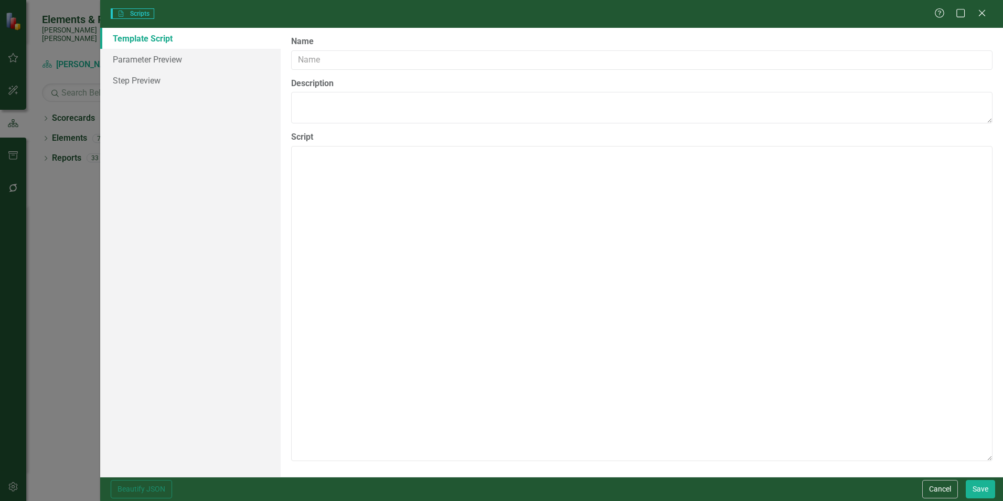
type input "Assign Scorecard"
type textarea "{ "Comments": { "Recommended Script Name": "Assign Scorecard", "Recommended Scr…"
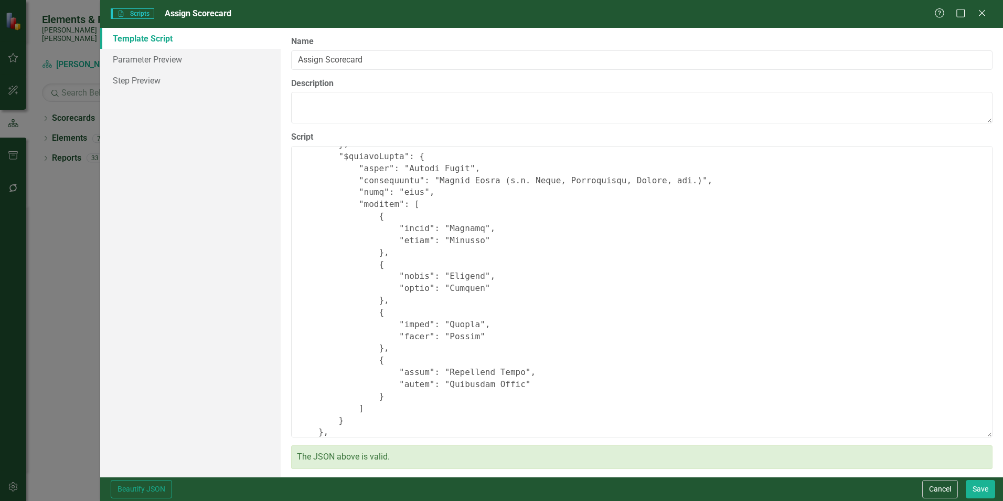
scroll to position [210, 0]
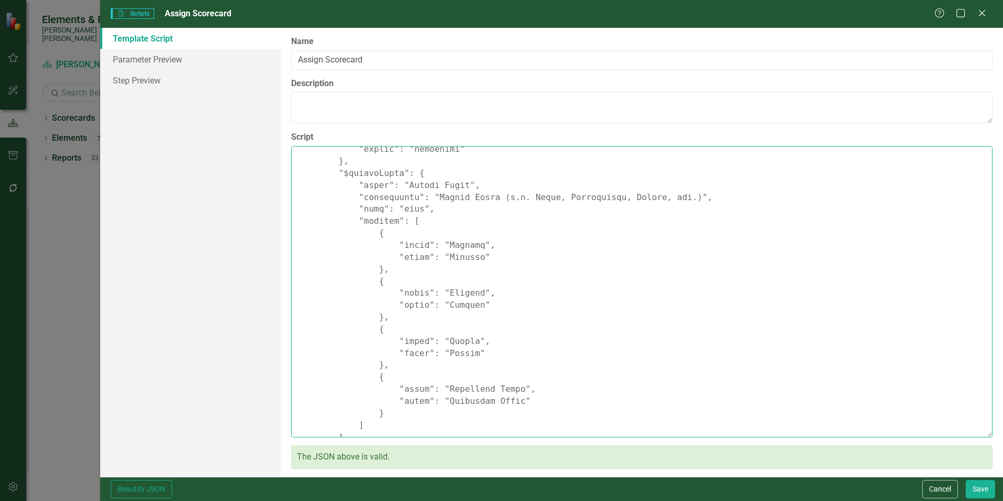
drag, startPoint x: 414, startPoint y: 211, endPoint x: 394, endPoint y: 210, distance: 20.0
click at [394, 210] on textarea "Script" at bounding box center [642, 291] width 702 height 291
click at [972, 491] on button "Save" at bounding box center [980, 489] width 29 height 18
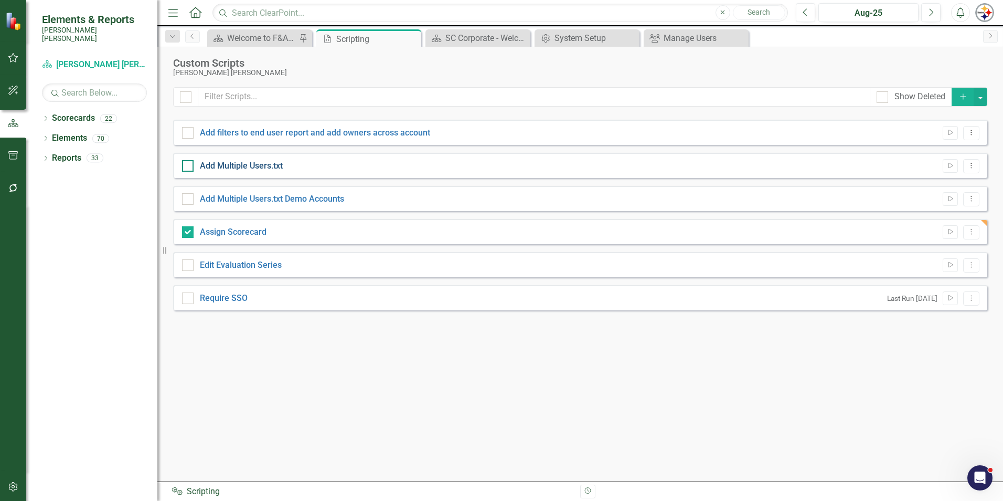
click at [240, 167] on link "Add Multiple Users.txt" at bounding box center [241, 166] width 83 height 10
click at [189, 167] on input "Add Multiple Users.txt" at bounding box center [185, 163] width 7 height 7
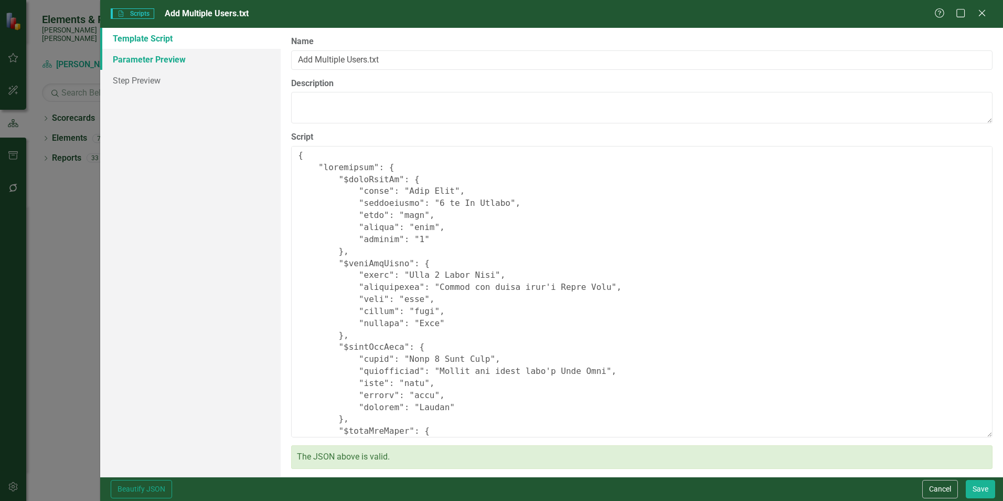
click at [169, 68] on link "Parameter Preview" at bounding box center [190, 59] width 180 height 21
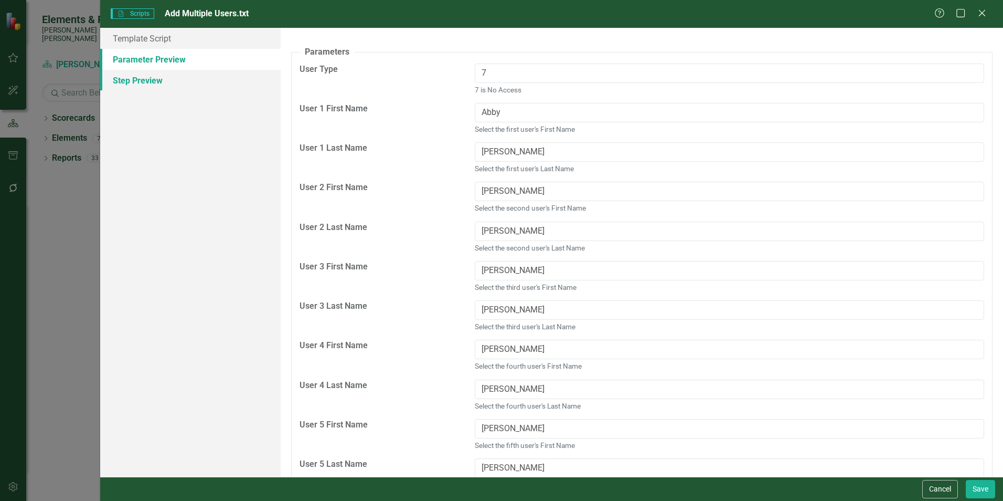
click at [164, 85] on link "Step Preview" at bounding box center [190, 80] width 180 height 21
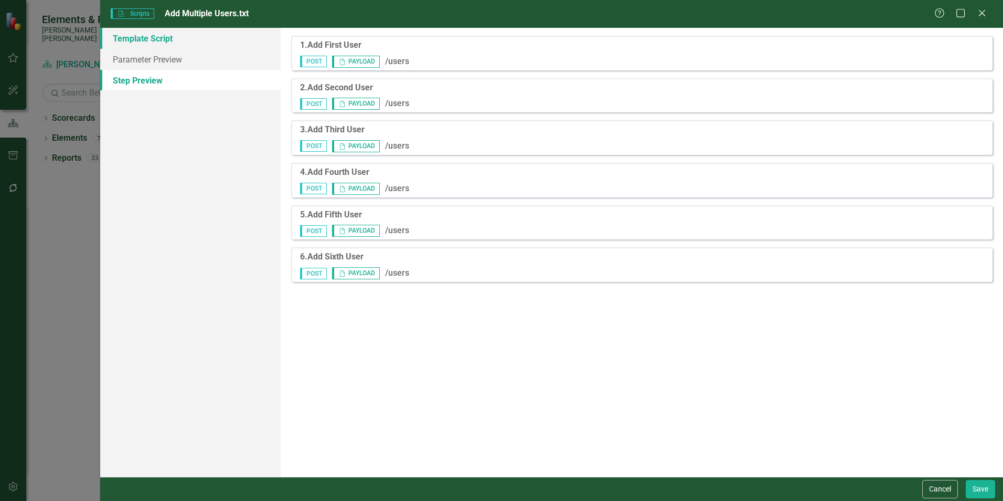
click at [145, 34] on link "Template Script" at bounding box center [190, 38] width 180 height 21
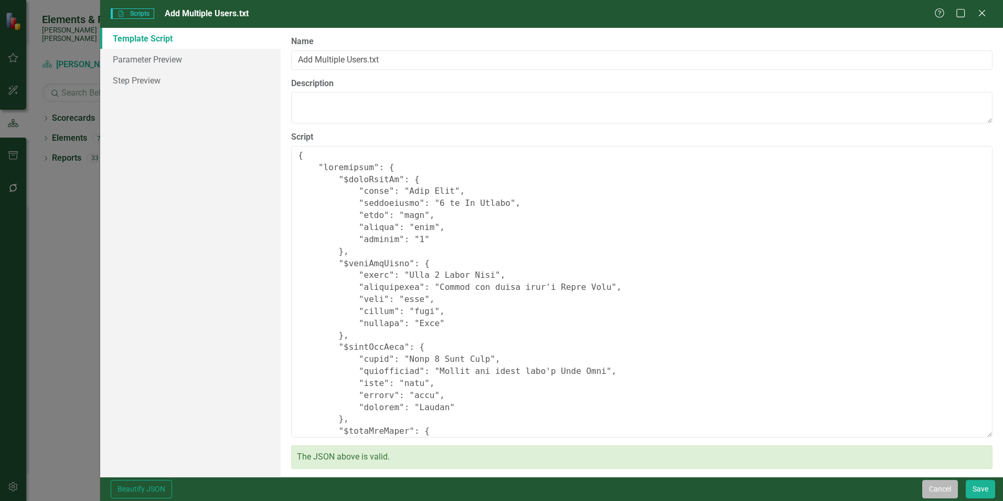
click at [932, 485] on button "Cancel" at bounding box center [940, 489] width 36 height 18
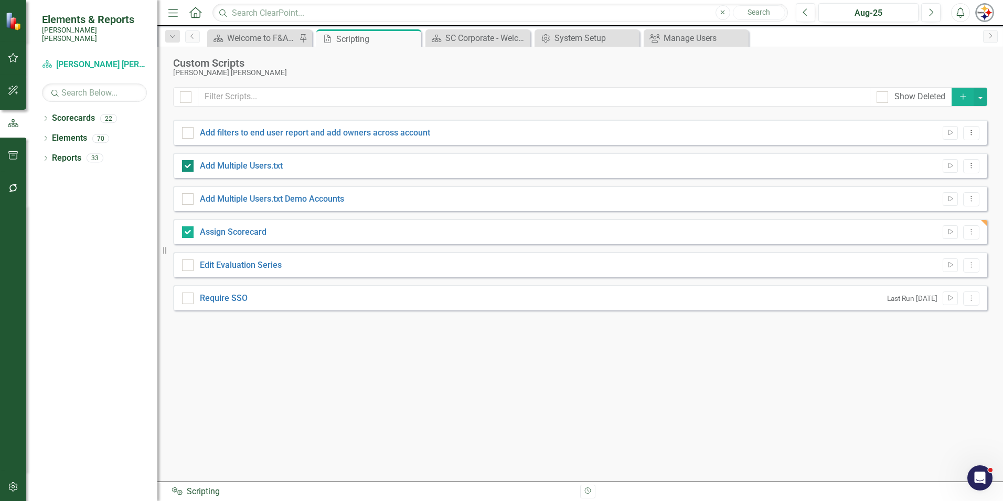
click at [192, 169] on div at bounding box center [188, 166] width 12 height 12
click at [189, 167] on input "Add Multiple Users.txt" at bounding box center [185, 163] width 7 height 7
checkbox input "false"
click at [235, 235] on link "Assign Scorecard" at bounding box center [233, 232] width 67 height 10
click at [189, 233] on input "Assign Scorecard" at bounding box center [185, 229] width 7 height 7
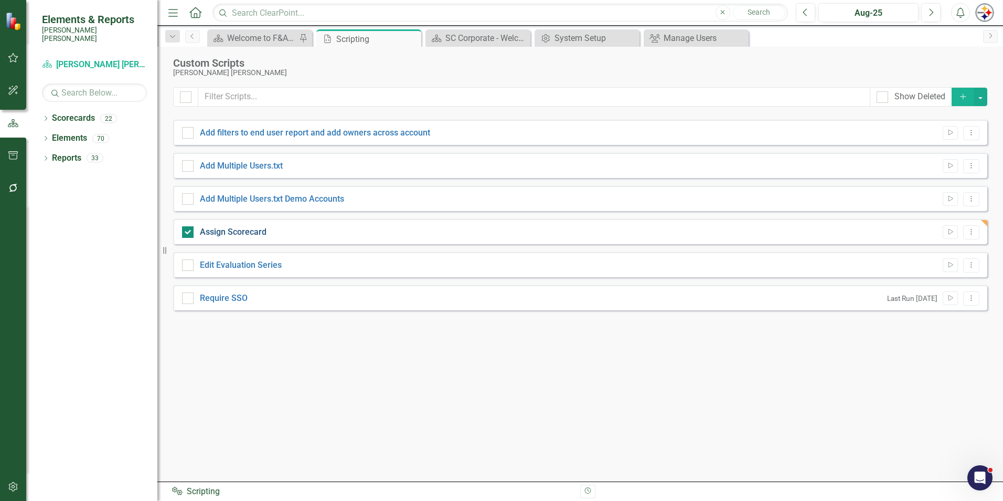
checkbox input "false"
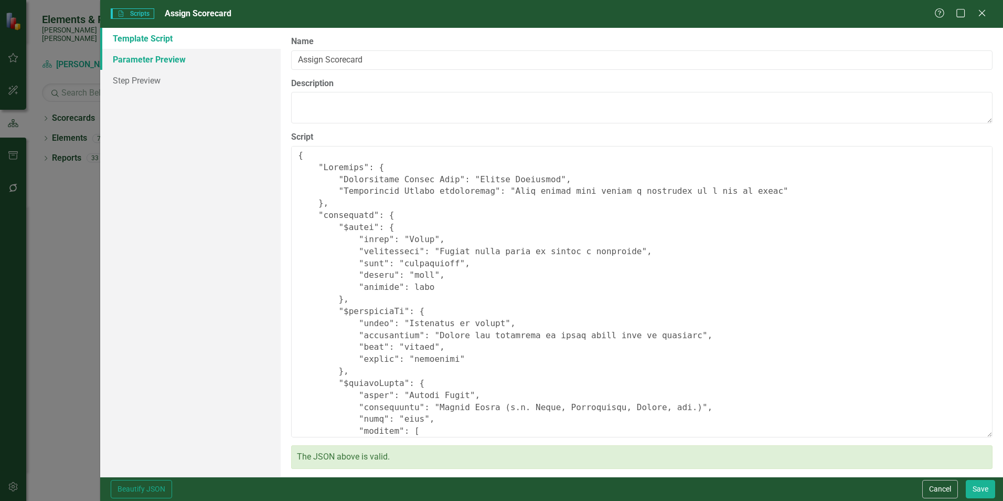
click at [149, 65] on link "Parameter Preview" at bounding box center [190, 59] width 180 height 21
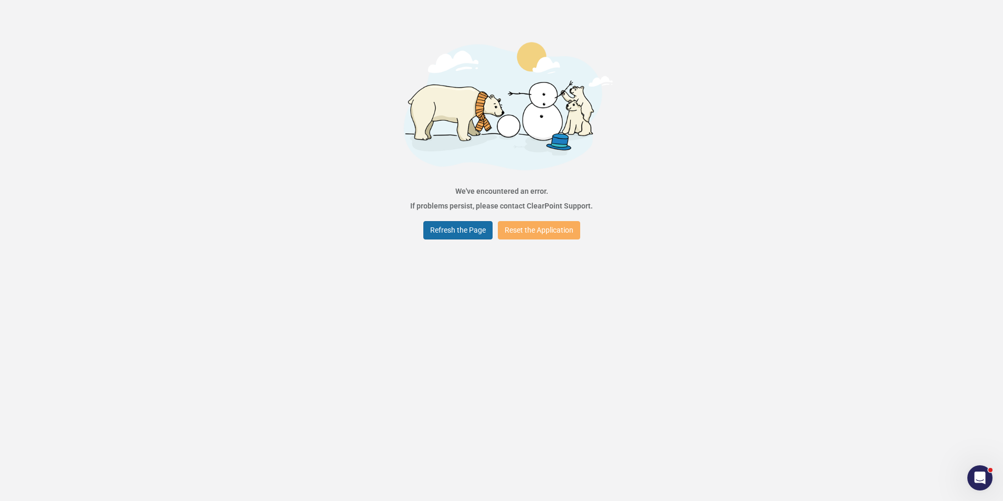
click at [456, 233] on button "Refresh the Page" at bounding box center [457, 230] width 69 height 18
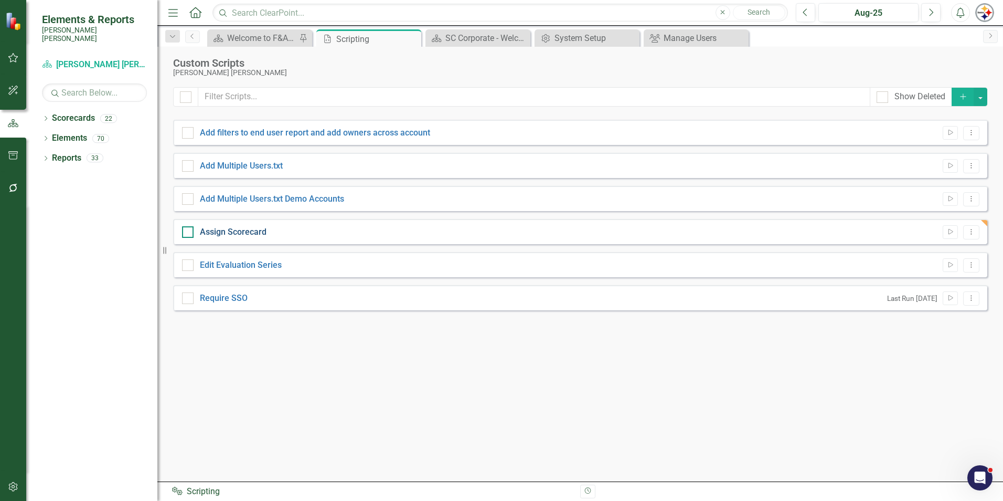
click at [259, 231] on link "Assign Scorecard" at bounding box center [233, 232] width 67 height 10
click at [189, 231] on input "Assign Scorecard" at bounding box center [185, 229] width 7 height 7
checkbox input "true"
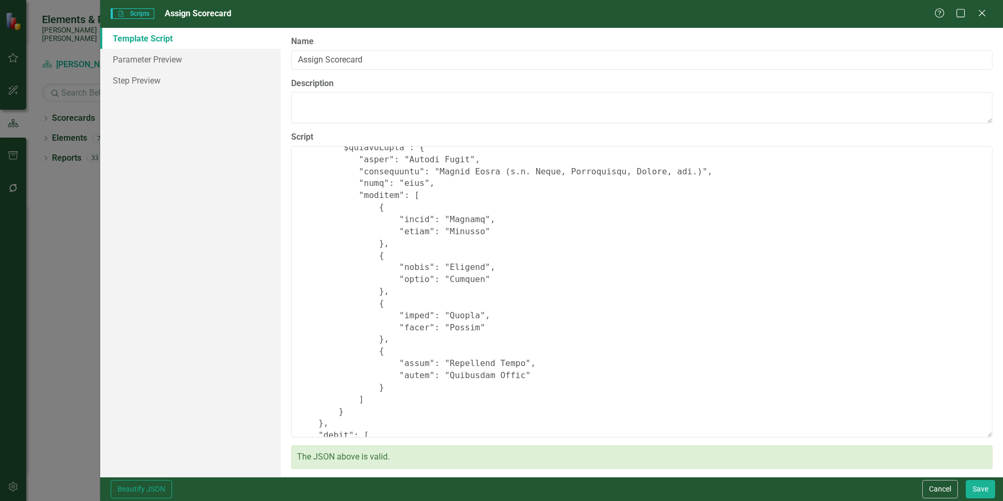
scroll to position [254, 0]
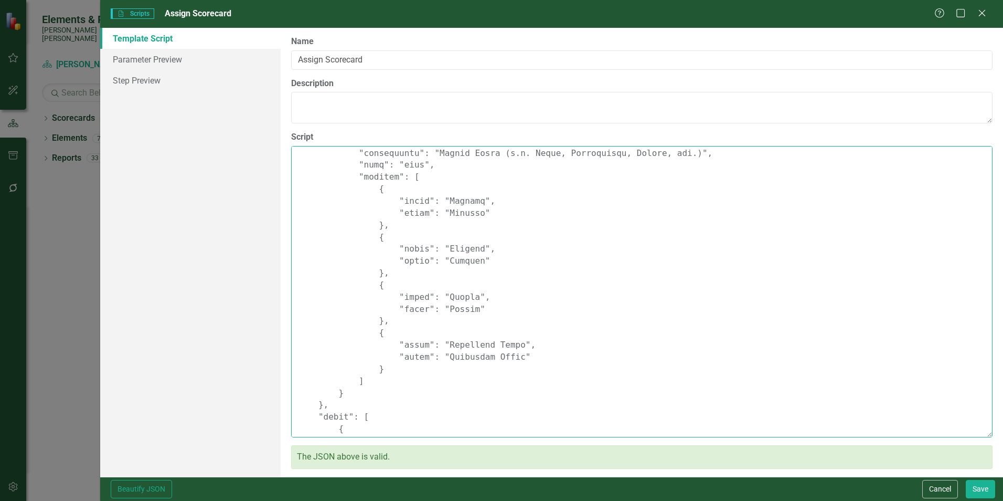
drag, startPoint x: 361, startPoint y: 380, endPoint x: 420, endPoint y: 164, distance: 224.2
click at [420, 164] on textarea "Script" at bounding box center [642, 291] width 702 height 291
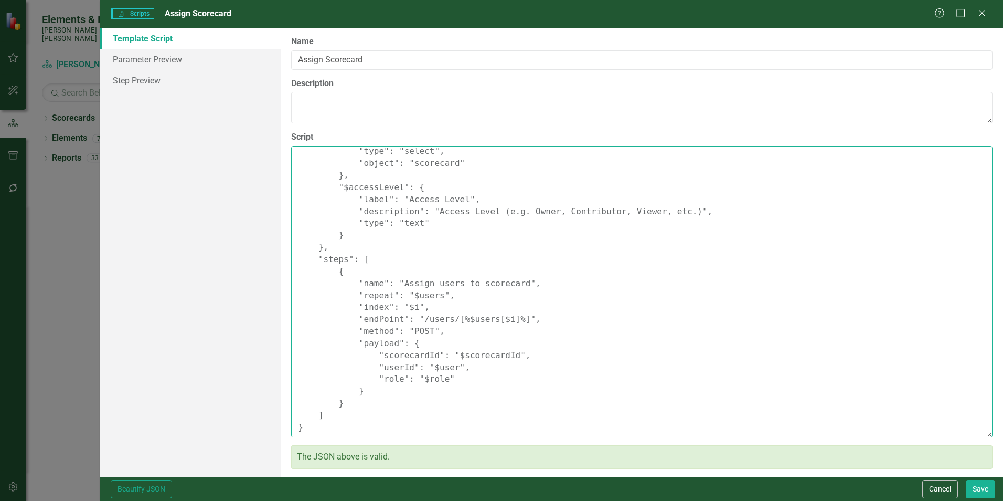
scroll to position [143, 0]
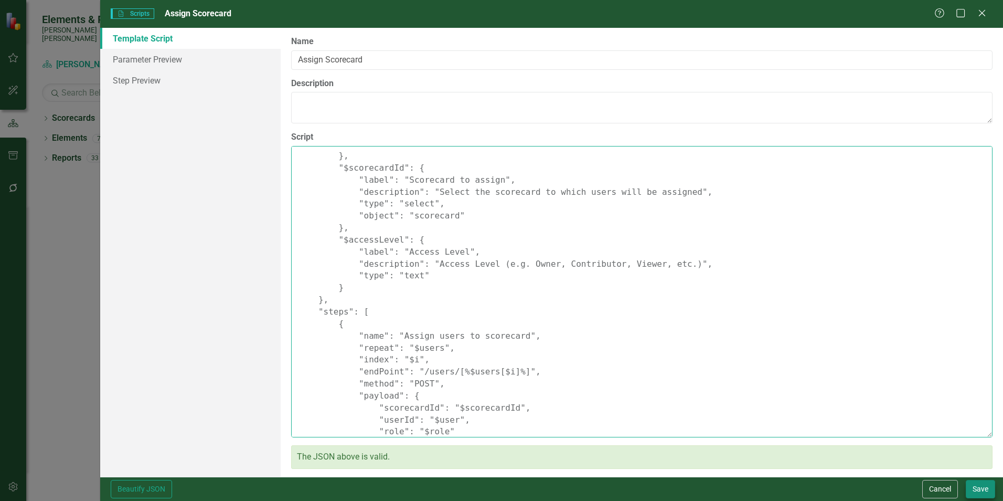
type textarea "{ "Comments": { "Recommended Script Name": "Assign Scorecard", "Recommended Scr…"
click at [979, 483] on button "Save" at bounding box center [980, 489] width 29 height 18
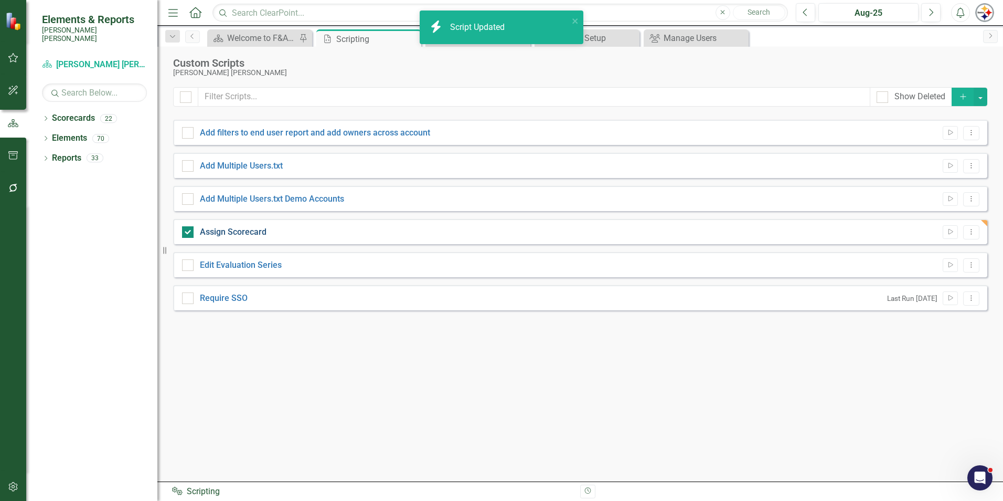
click at [249, 232] on link "Assign Scorecard" at bounding box center [233, 232] width 67 height 10
click at [189, 232] on input "Assign Scorecard" at bounding box center [185, 229] width 7 height 7
checkbox input "false"
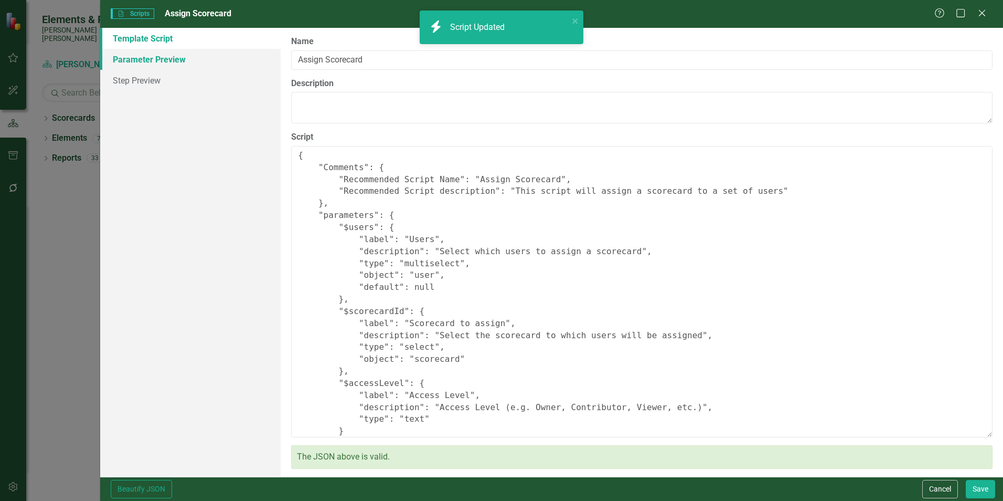
click at [152, 60] on link "Parameter Preview" at bounding box center [190, 59] width 180 height 21
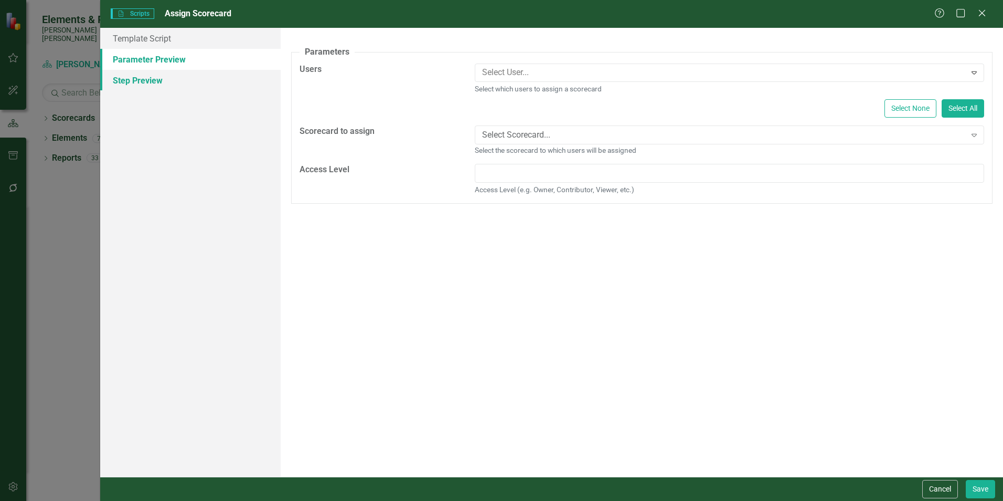
click at [152, 77] on link "Step Preview" at bounding box center [190, 80] width 180 height 21
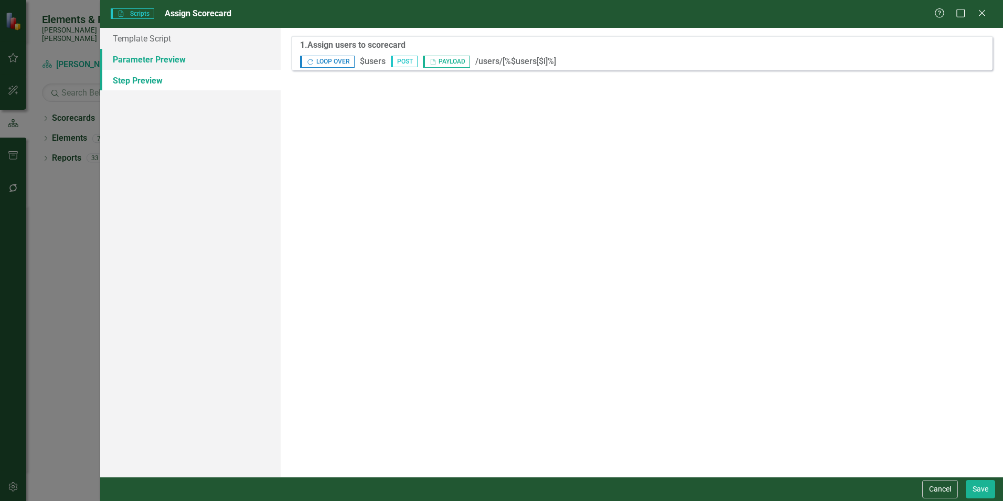
click at [151, 66] on link "Parameter Preview" at bounding box center [190, 59] width 180 height 21
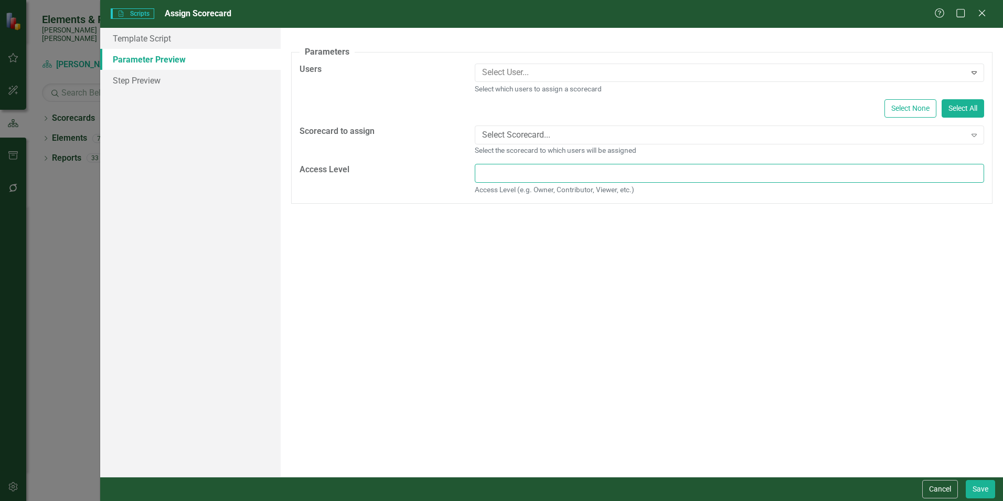
click at [504, 169] on input "Access Level" at bounding box center [729, 173] width 509 height 19
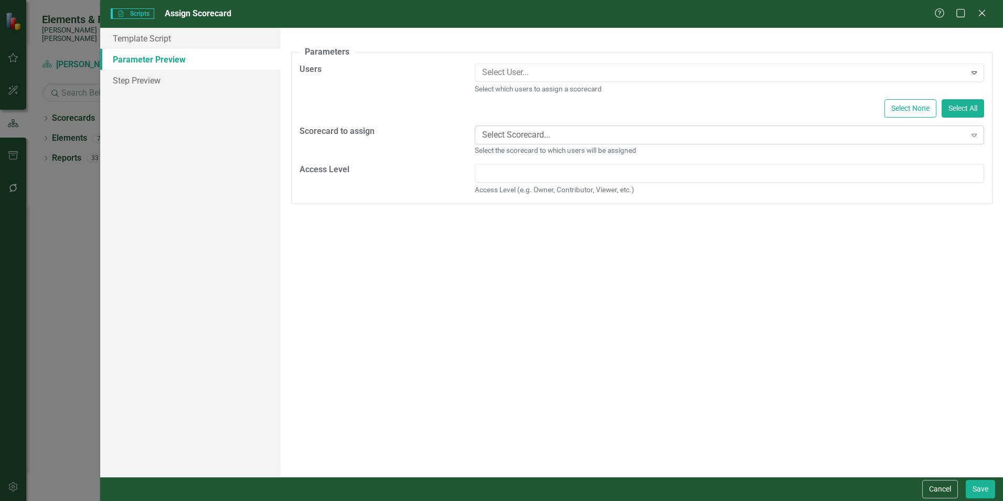
click at [568, 137] on div "Select Scorecard..." at bounding box center [724, 135] width 484 height 12
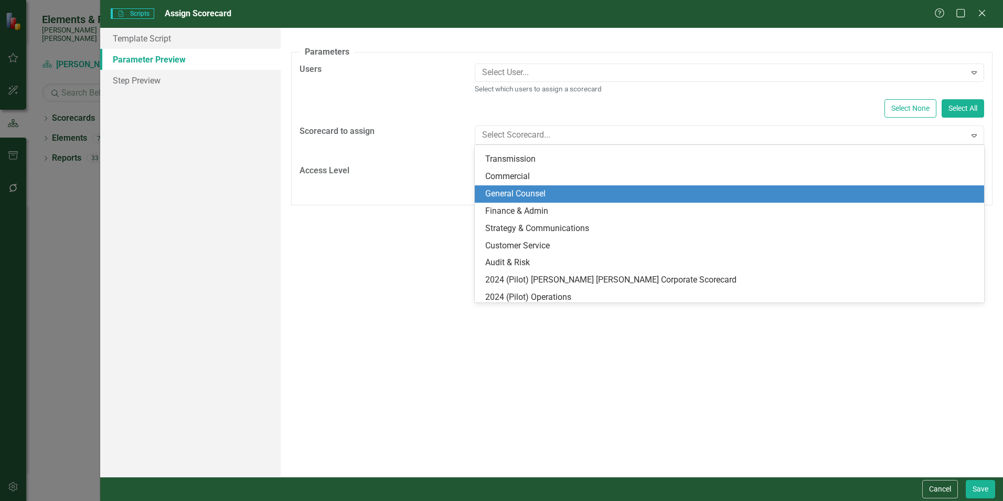
scroll to position [0, 0]
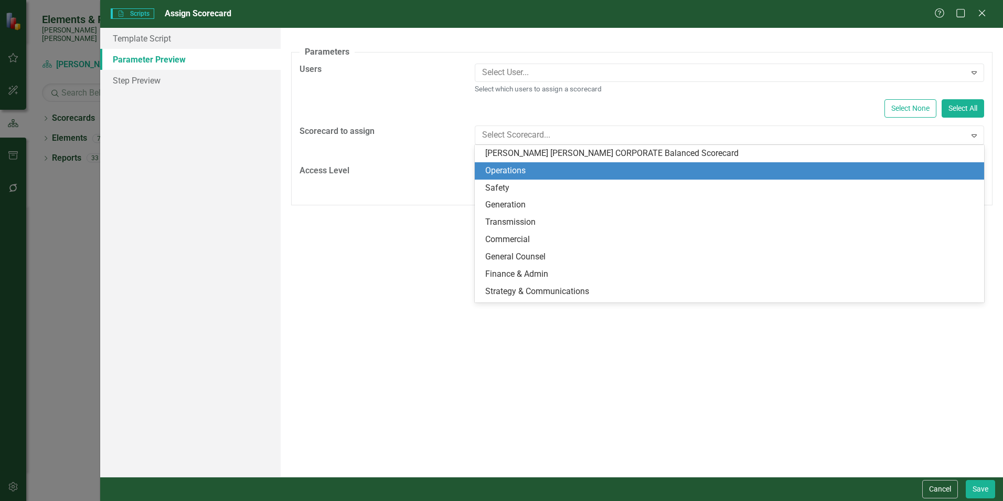
click at [529, 171] on div "Operations" at bounding box center [731, 171] width 493 height 12
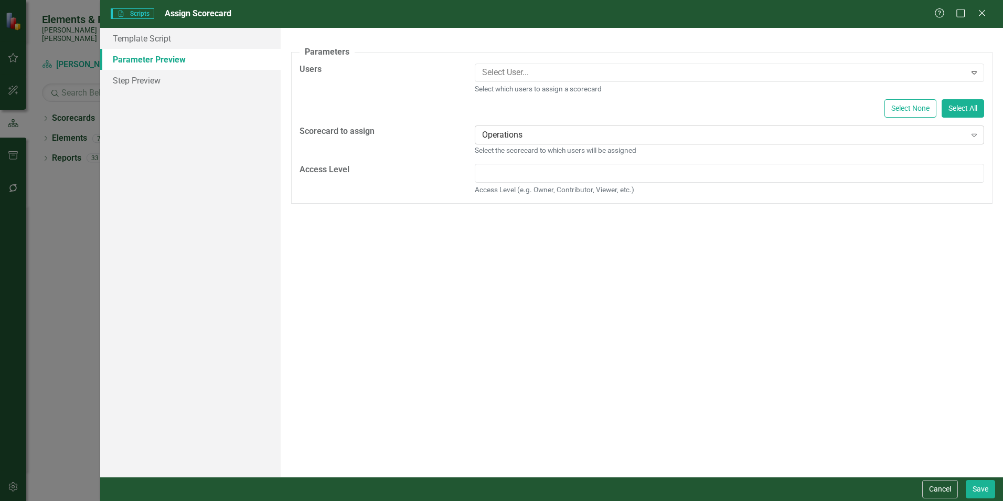
click at [539, 137] on div "Operations" at bounding box center [724, 135] width 484 height 12
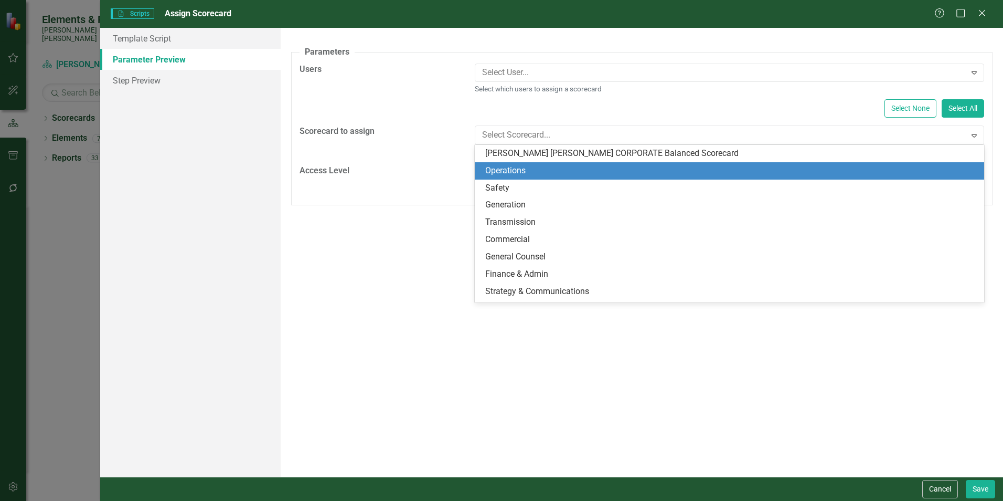
scroll to position [17, 0]
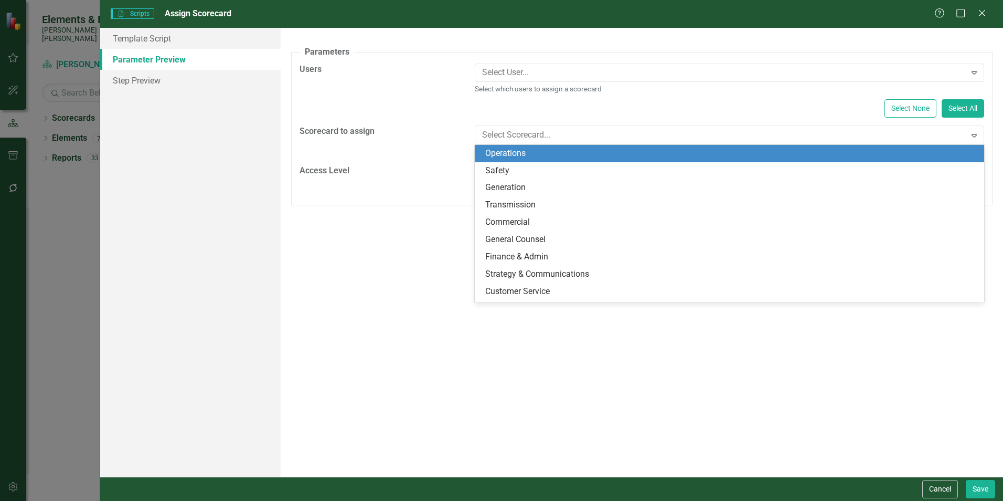
click at [521, 153] on div "Operations" at bounding box center [731, 153] width 493 height 12
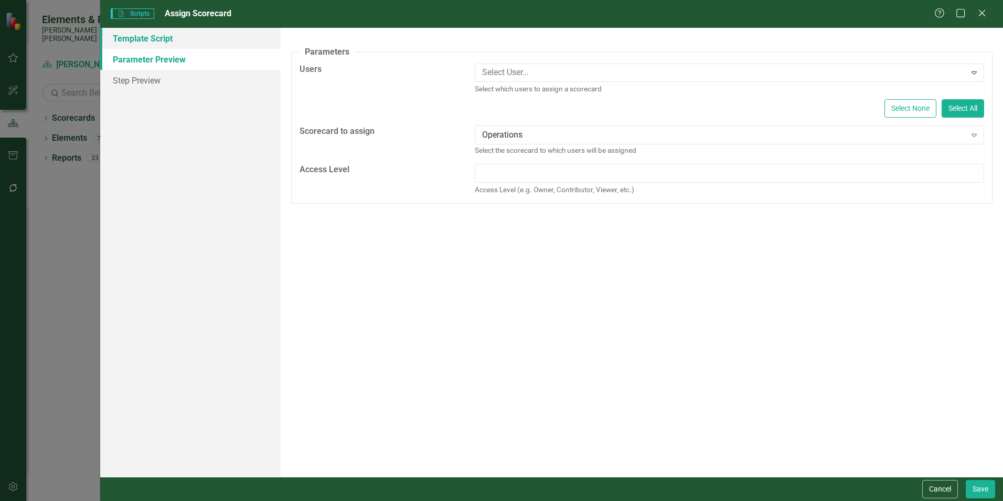
click at [144, 46] on link "Template Script" at bounding box center [190, 38] width 180 height 21
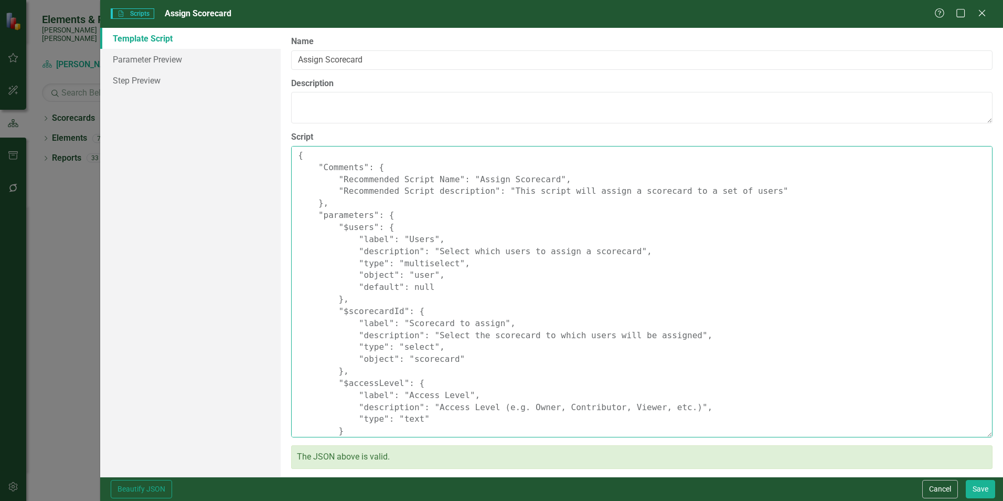
drag, startPoint x: 421, startPoint y: 347, endPoint x: 394, endPoint y: 347, distance: 27.8
click at [394, 347] on textarea "{ "Comments": { "Recommended Script Name": "Assign Scorecard", "Recommended Scr…" at bounding box center [642, 291] width 702 height 291
click at [394, 348] on textarea "{ "Comments": { "Recommended Script Name": "Assign Scorecard", "Recommended Scr…" at bounding box center [642, 291] width 702 height 291
type textarea "{ "Comments": { "Recommended Script Name": "Assign Scorecard", "Recommended Scr…"
click at [984, 488] on button "Save" at bounding box center [980, 489] width 29 height 18
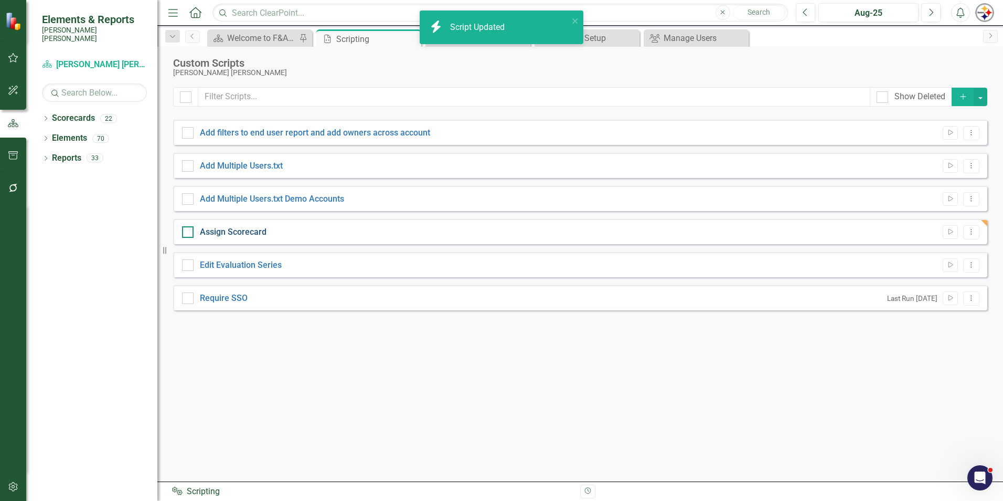
click at [237, 233] on link "Assign Scorecard" at bounding box center [233, 232] width 67 height 10
click at [189, 233] on input "Assign Scorecard" at bounding box center [185, 229] width 7 height 7
checkbox input "true"
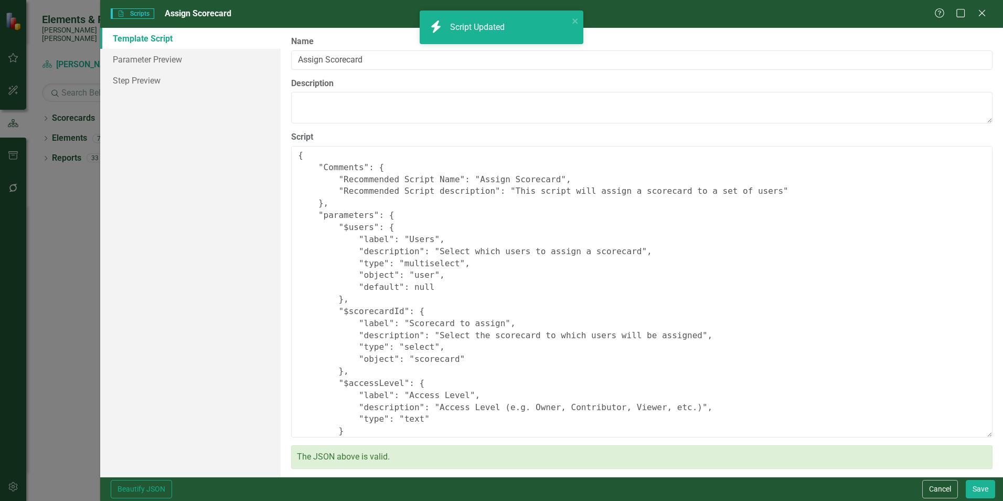
type textarea "{ "Comments": { "Recommended Script Name": "Assign Scorecard", "Recommended Scr…"
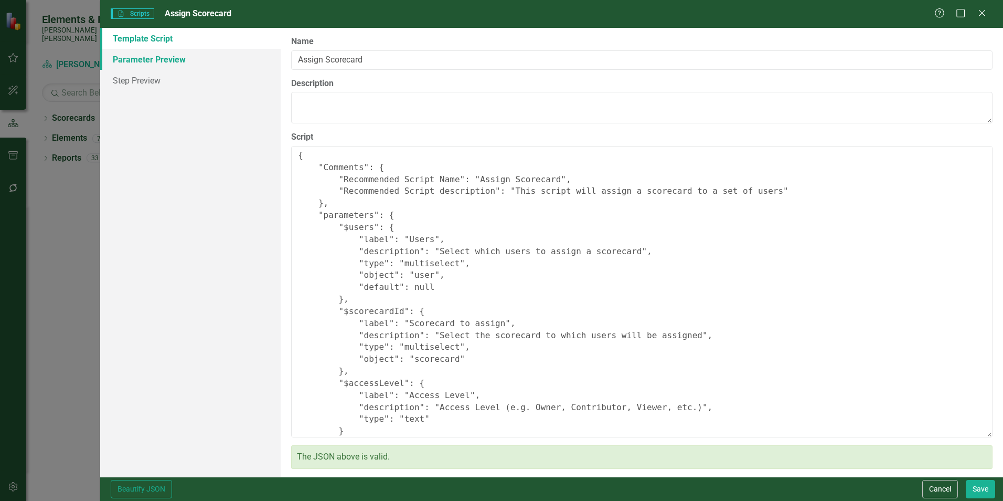
click at [168, 61] on link "Parameter Preview" at bounding box center [190, 59] width 180 height 21
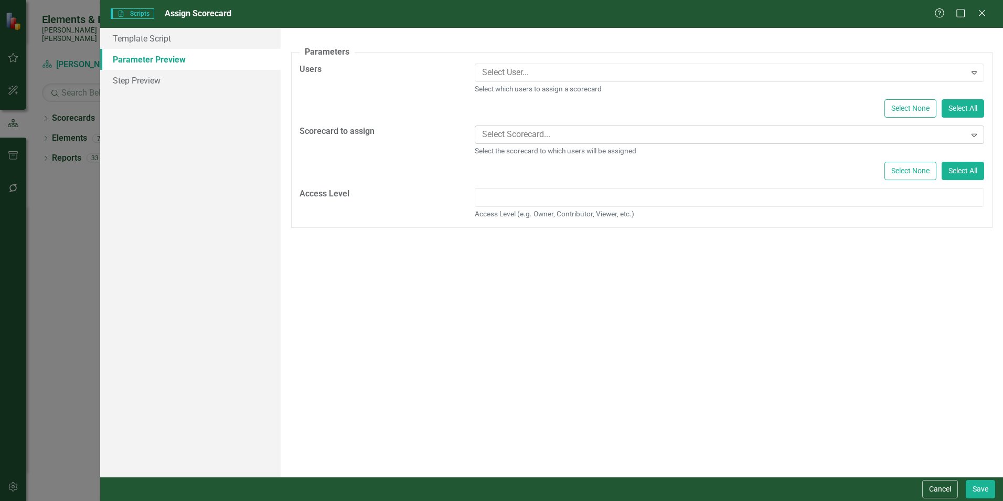
click at [864, 138] on div at bounding box center [722, 135] width 488 height 14
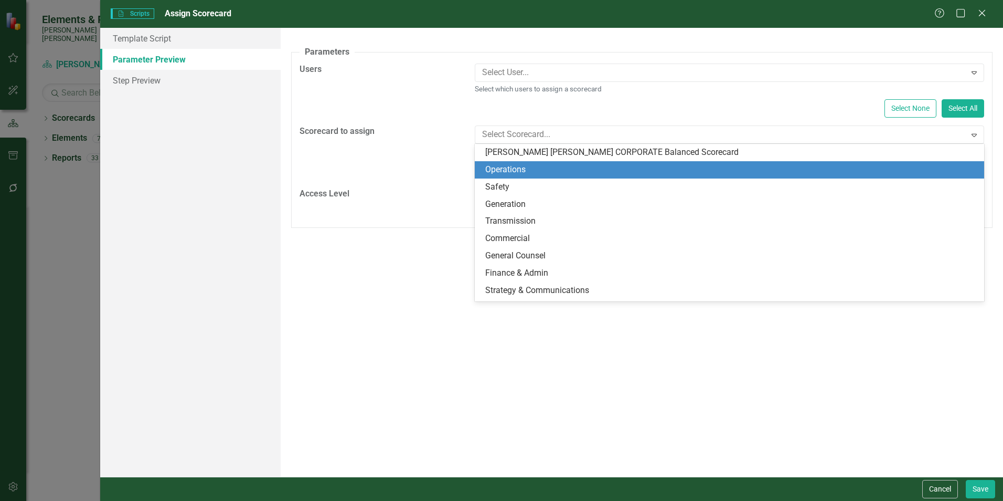
click at [510, 172] on div "Operations" at bounding box center [731, 170] width 493 height 12
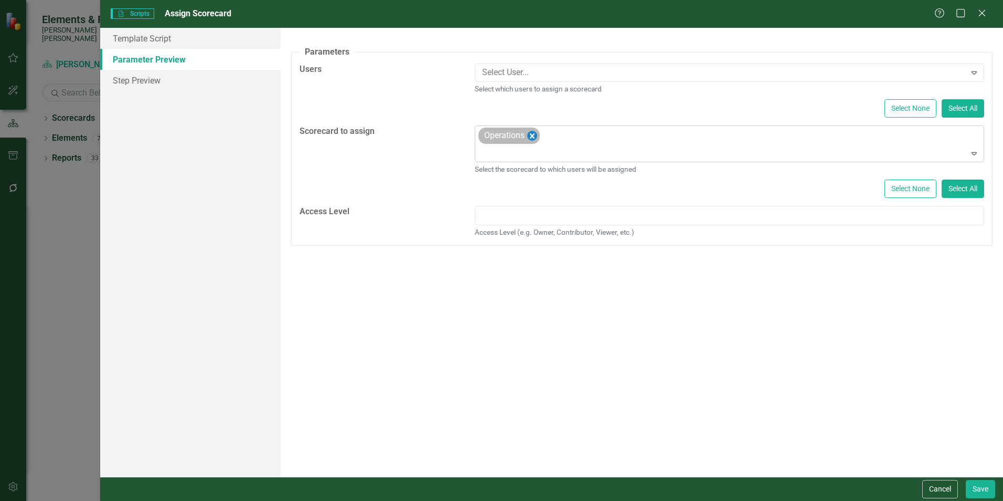
click at [531, 137] on icon "Remove Operations" at bounding box center [532, 135] width 5 height 5
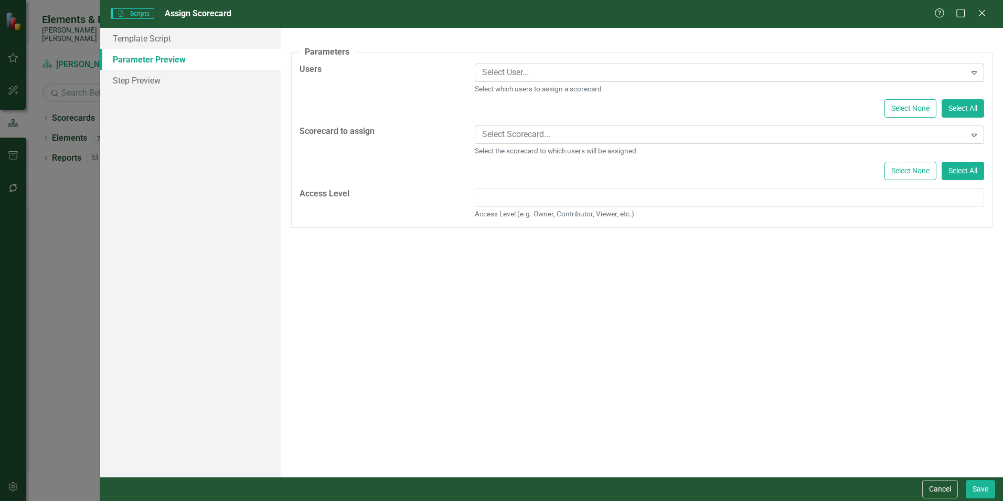
click at [522, 70] on div at bounding box center [722, 73] width 488 height 14
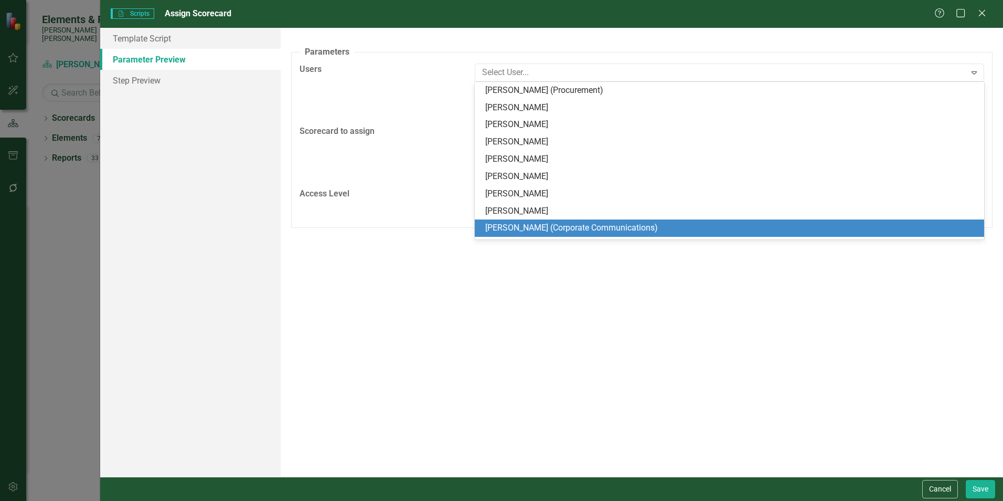
click at [602, 277] on div "A preview of the parameters (i.e., the changes you can make at runtime) for thi…" at bounding box center [642, 252] width 723 height 449
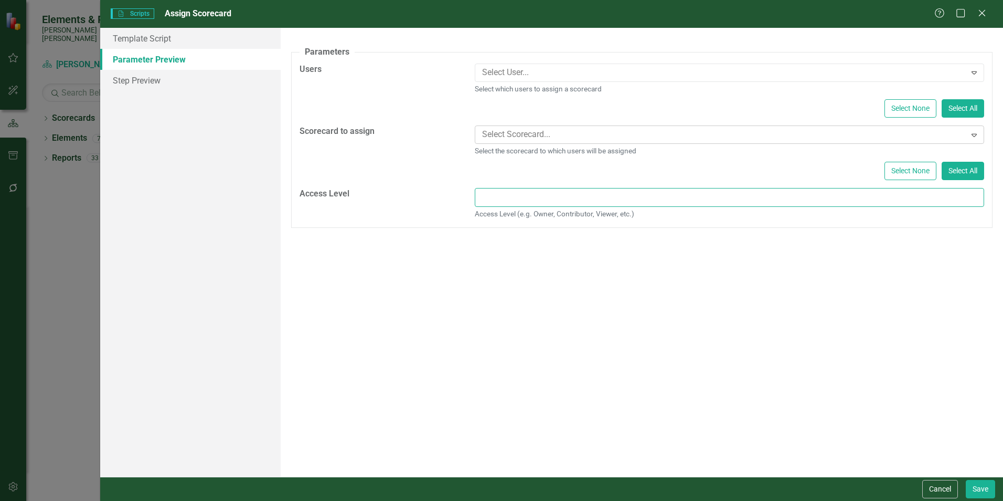
click at [554, 194] on input "Access Level" at bounding box center [729, 197] width 509 height 19
click at [158, 44] on link "Template Script" at bounding box center [190, 38] width 180 height 21
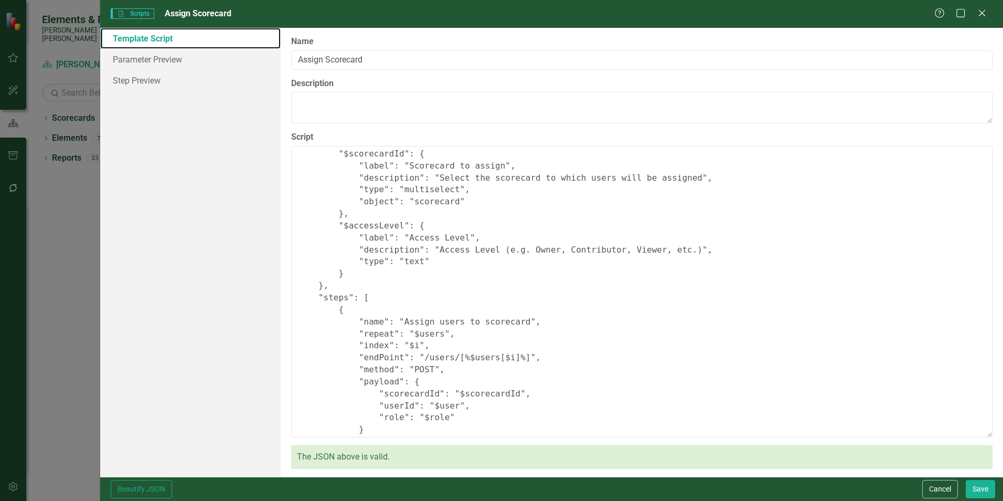
scroll to position [196, 0]
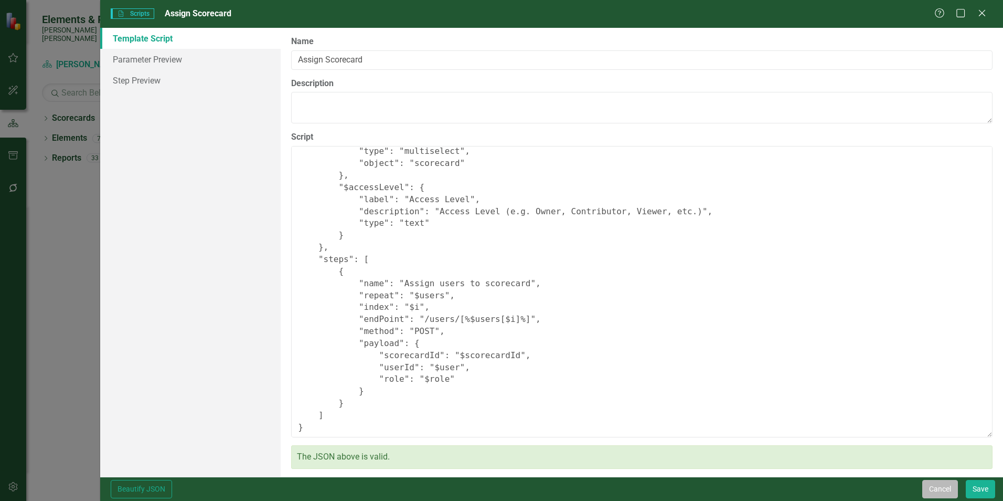
click at [936, 492] on button "Cancel" at bounding box center [940, 489] width 36 height 18
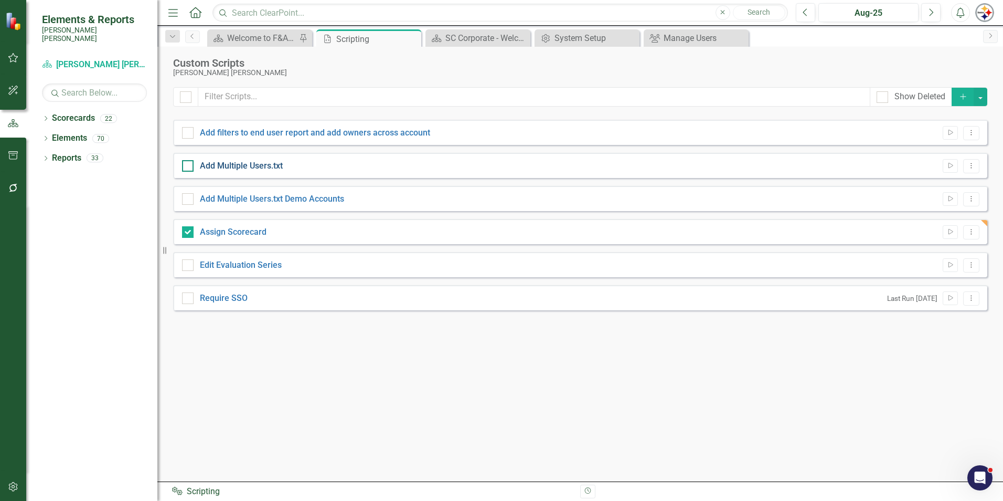
click at [244, 167] on link "Add Multiple Users.txt" at bounding box center [241, 166] width 83 height 10
click at [189, 167] on input "Add Multiple Users.txt" at bounding box center [185, 163] width 7 height 7
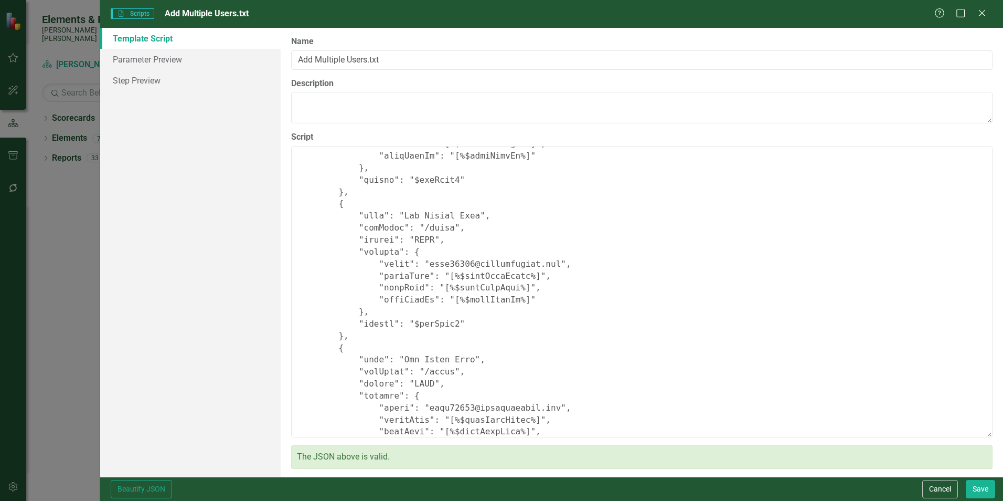
scroll to position [1469, 0]
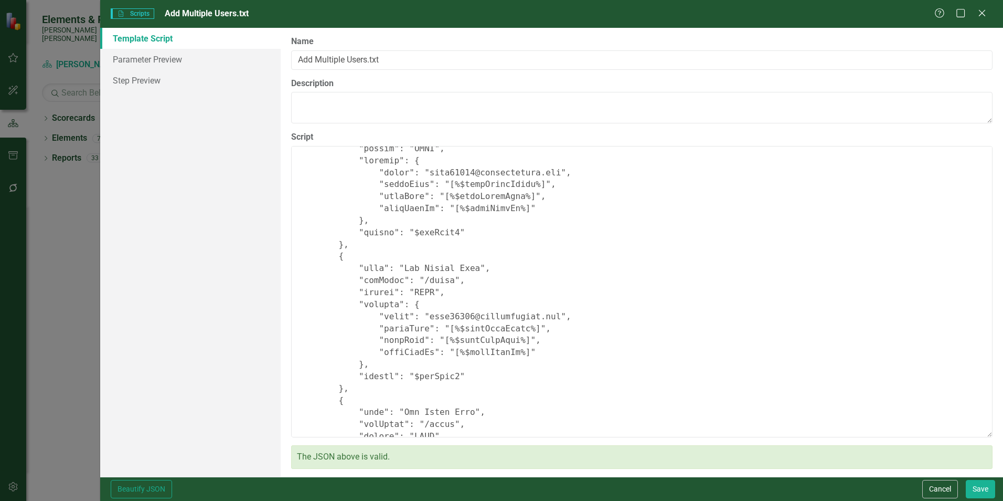
drag, startPoint x: 978, startPoint y: 13, endPoint x: 963, endPoint y: 15, distance: 14.3
click at [978, 13] on icon "Close" at bounding box center [982, 13] width 10 height 8
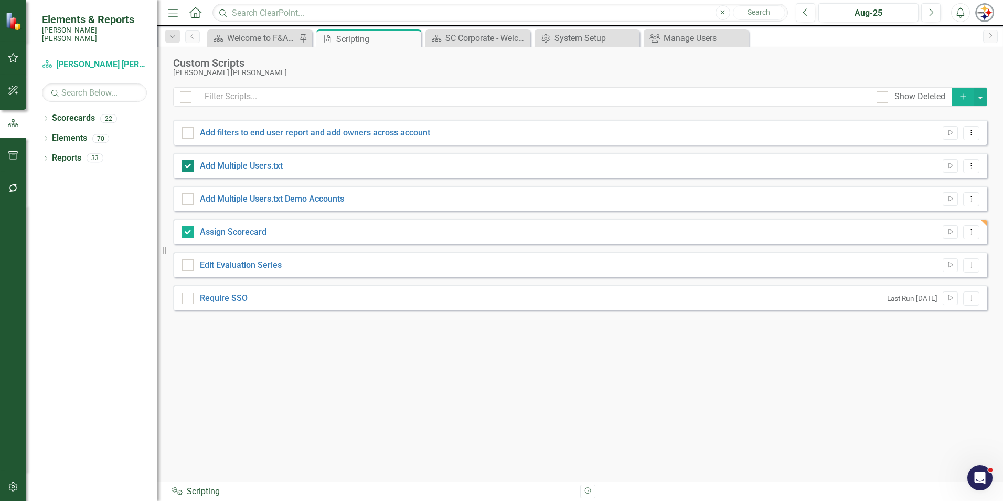
click at [189, 164] on div at bounding box center [188, 166] width 12 height 12
click at [189, 164] on input "Add Multiple Users.txt" at bounding box center [185, 163] width 7 height 7
checkbox input "false"
click at [191, 231] on div at bounding box center [188, 232] width 12 height 12
click at [189, 231] on input "Assign Scorecard" at bounding box center [185, 229] width 7 height 7
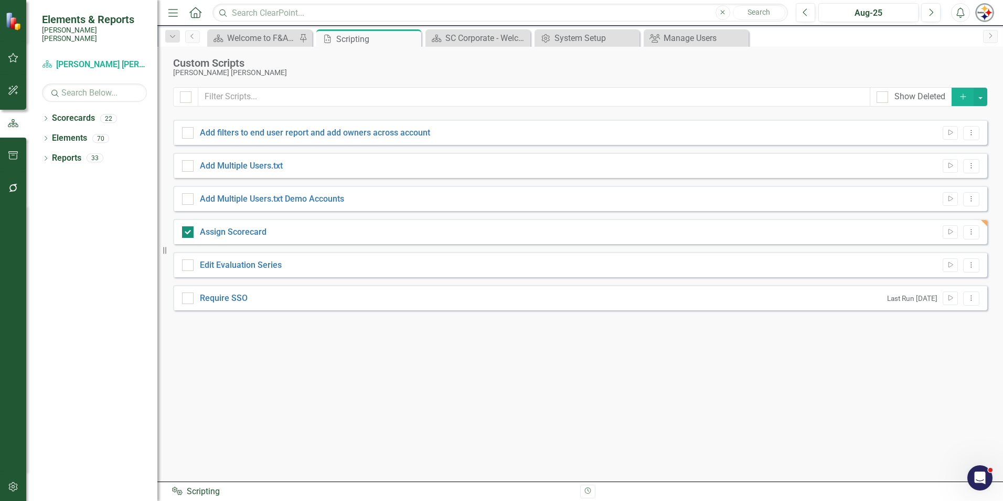
checkbox input "false"
click at [263, 135] on link "Add filters to end user report and add owners across account" at bounding box center [315, 133] width 230 height 10
click at [189, 134] on input "Add filters to end user report and add owners across account" at bounding box center [185, 130] width 7 height 7
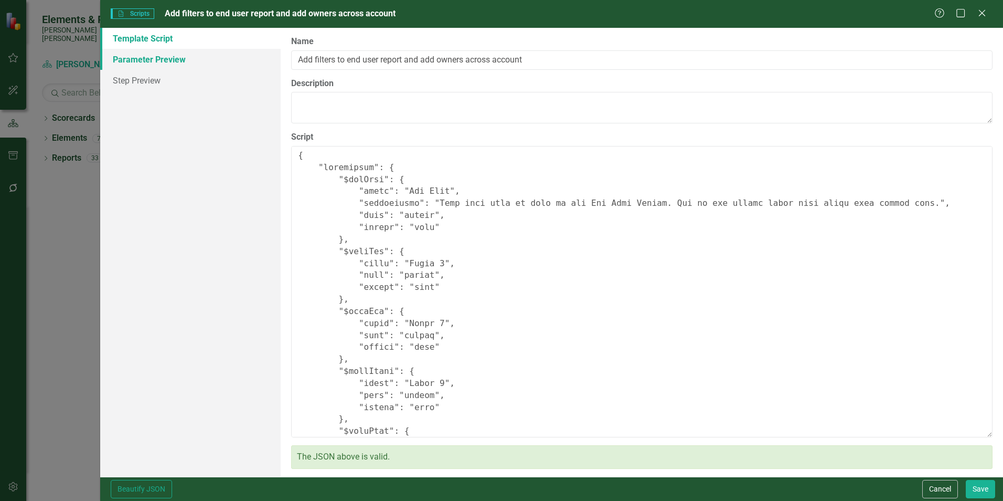
click at [141, 62] on link "Parameter Preview" at bounding box center [190, 59] width 180 height 21
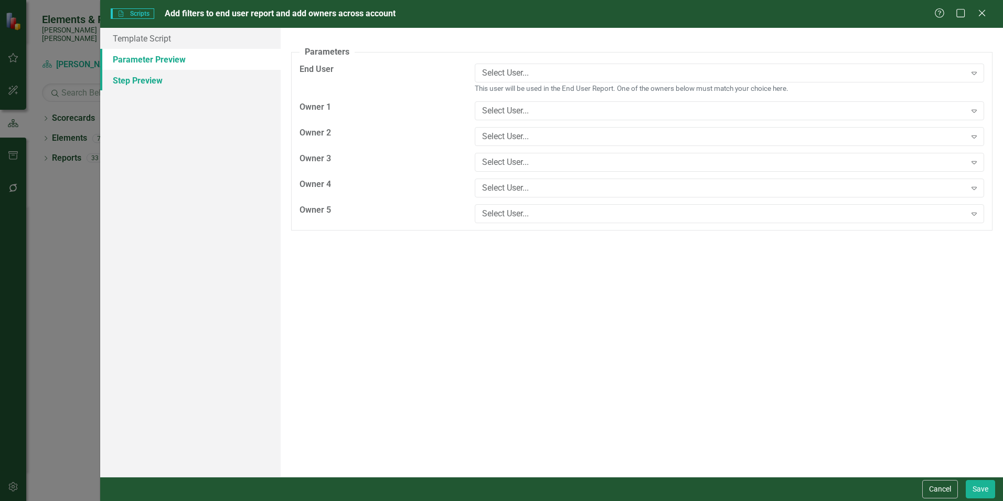
click at [141, 78] on link "Step Preview" at bounding box center [190, 80] width 180 height 21
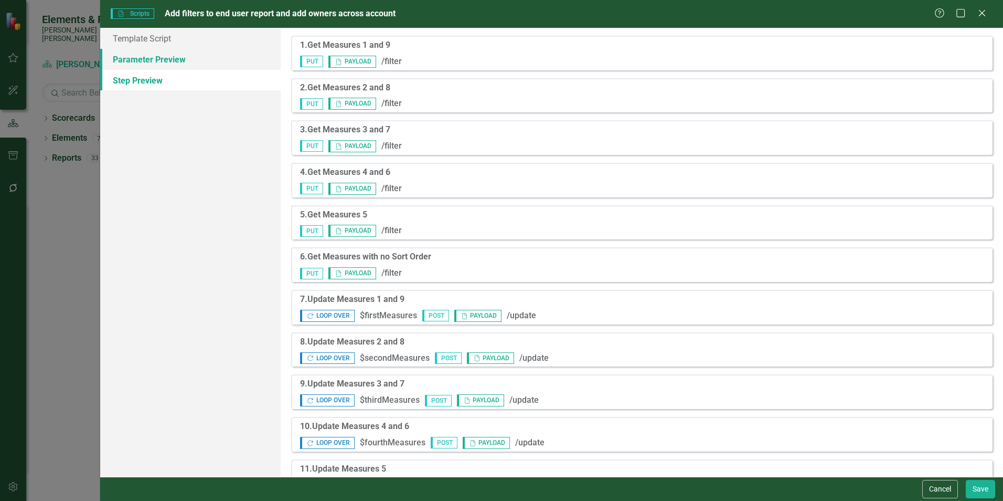
click at [148, 65] on link "Parameter Preview" at bounding box center [190, 59] width 180 height 21
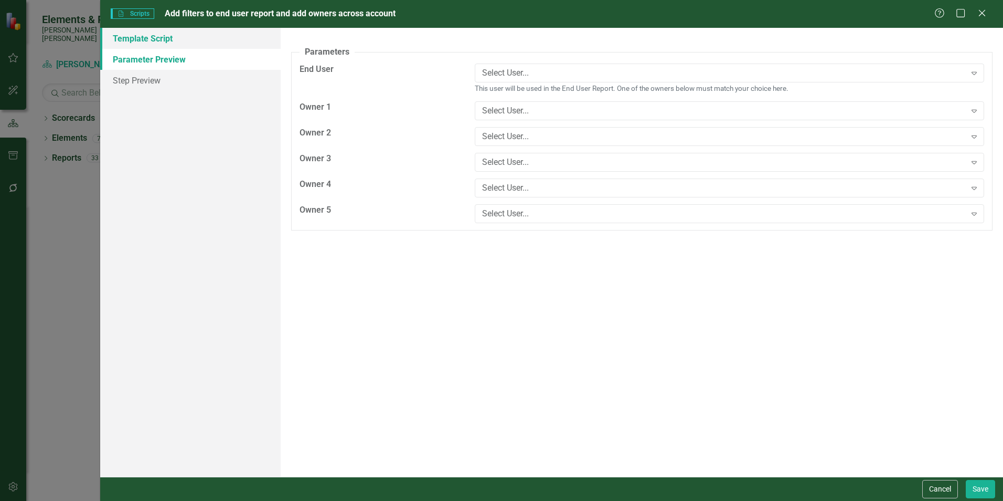
click at [149, 41] on link "Template Script" at bounding box center [190, 38] width 180 height 21
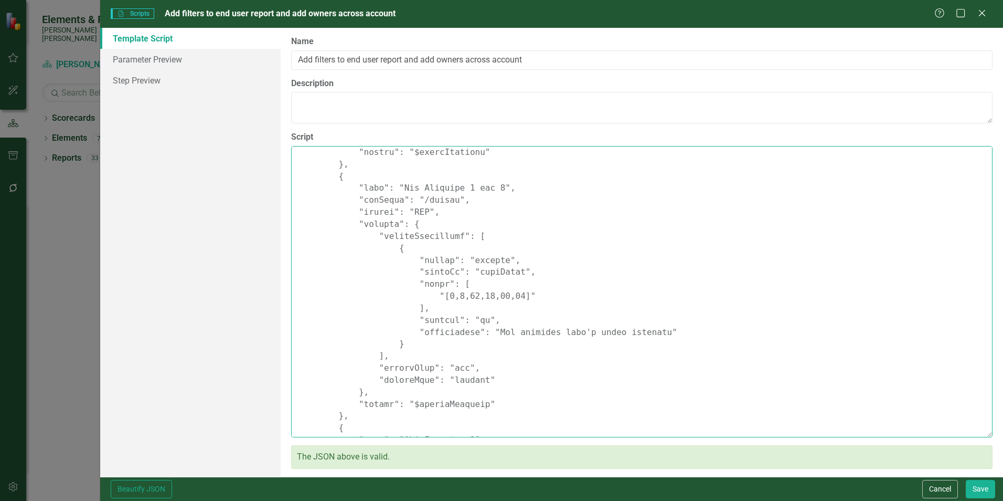
scroll to position [0, 0]
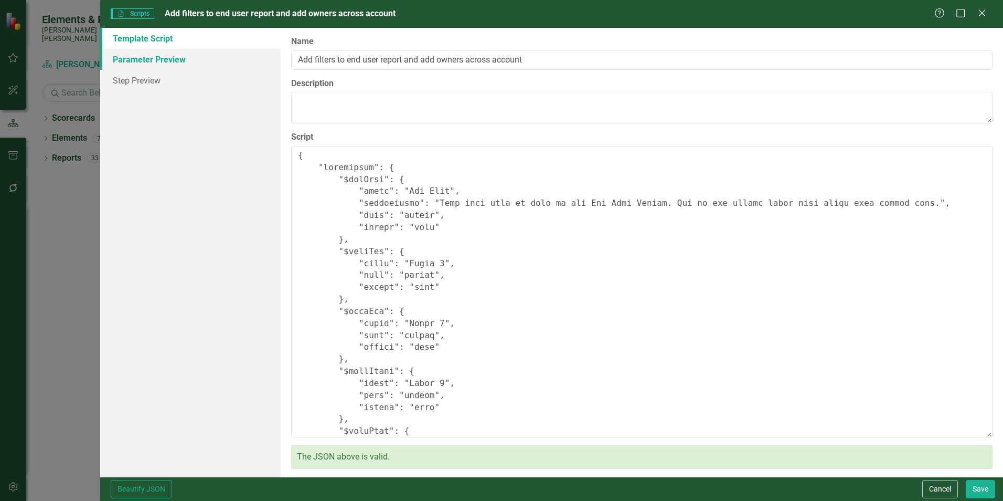
click at [134, 57] on link "Parameter Preview" at bounding box center [190, 59] width 180 height 21
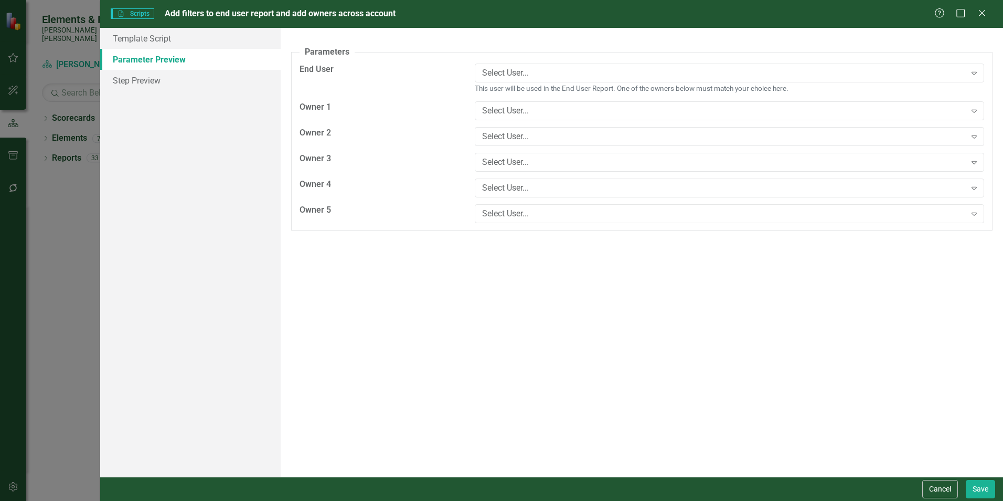
drag, startPoint x: 982, startPoint y: 12, endPoint x: 964, endPoint y: 12, distance: 17.8
click at [982, 12] on icon "Close" at bounding box center [982, 13] width 10 height 8
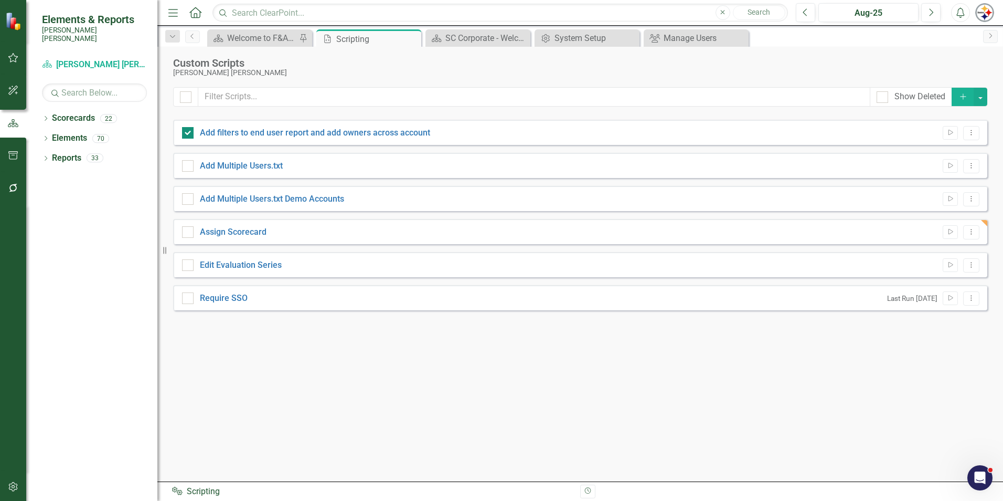
click at [189, 133] on div at bounding box center [188, 133] width 12 height 12
click at [189, 133] on input "Add filters to end user report and add owners across account" at bounding box center [185, 130] width 7 height 7
checkbox input "false"
click at [245, 166] on link "Add Multiple Users.txt" at bounding box center [241, 166] width 83 height 10
click at [189, 166] on input "Add Multiple Users.txt" at bounding box center [185, 163] width 7 height 7
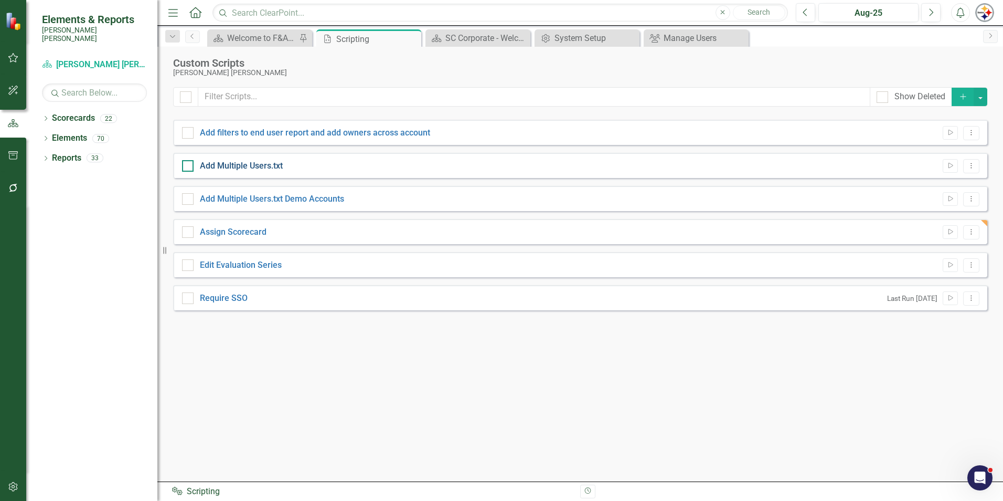
checkbox input "true"
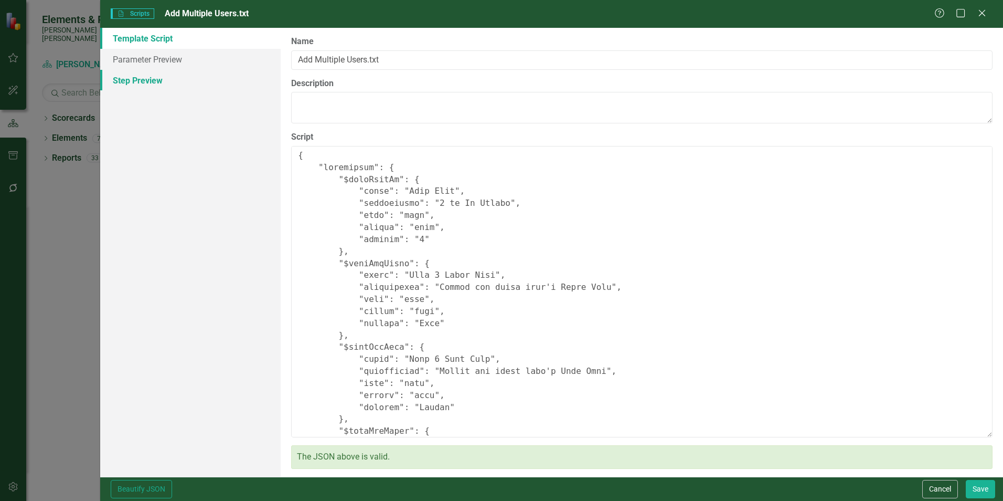
click at [150, 82] on link "Step Preview" at bounding box center [190, 80] width 180 height 21
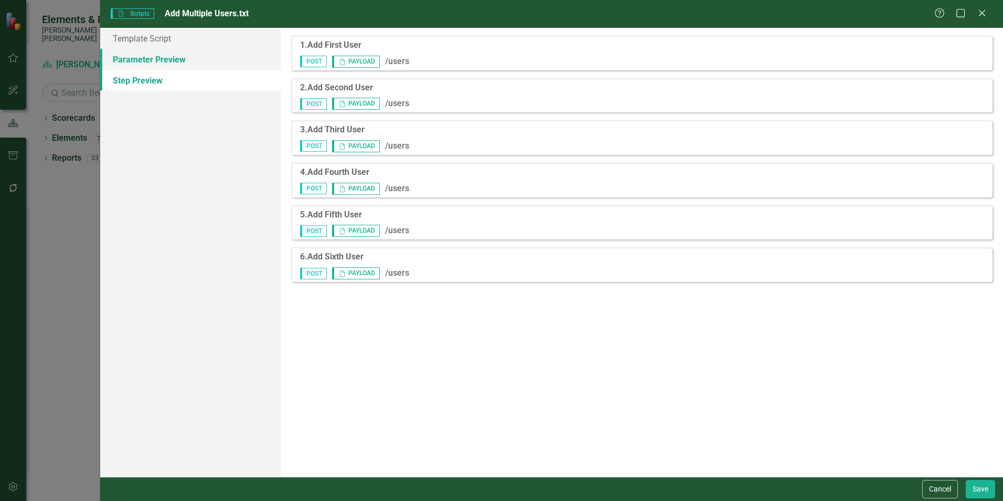
click at [144, 62] on link "Parameter Preview" at bounding box center [190, 59] width 180 height 21
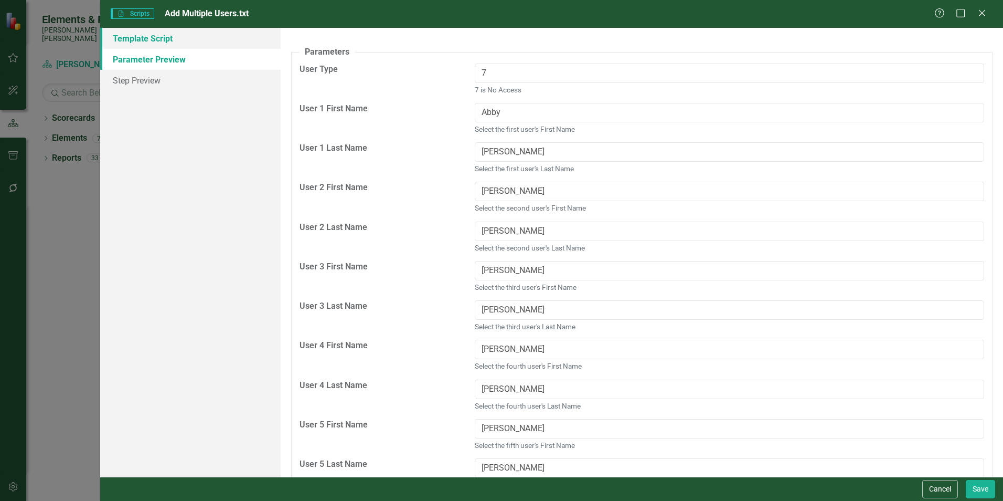
click at [137, 44] on link "Template Script" at bounding box center [190, 38] width 180 height 21
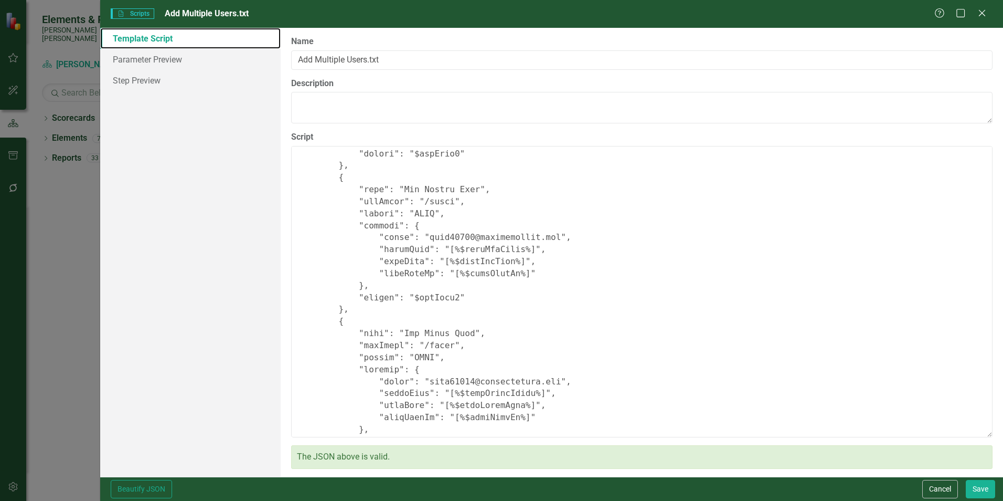
scroll to position [1259, 0]
click at [983, 13] on icon at bounding box center [982, 13] width 8 height 8
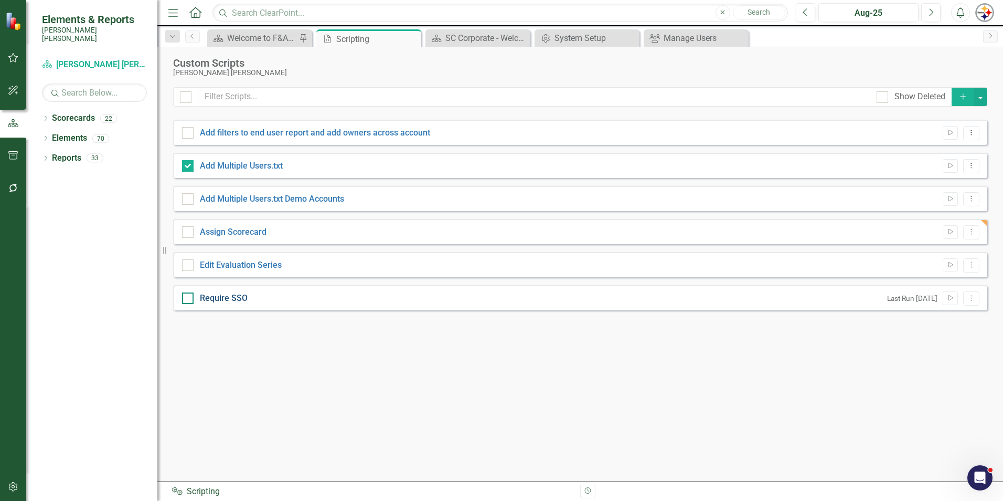
click at [219, 298] on link "Require SSO" at bounding box center [224, 298] width 48 height 10
click at [189, 298] on input "Require SSO" at bounding box center [185, 295] width 7 height 7
checkbox input "true"
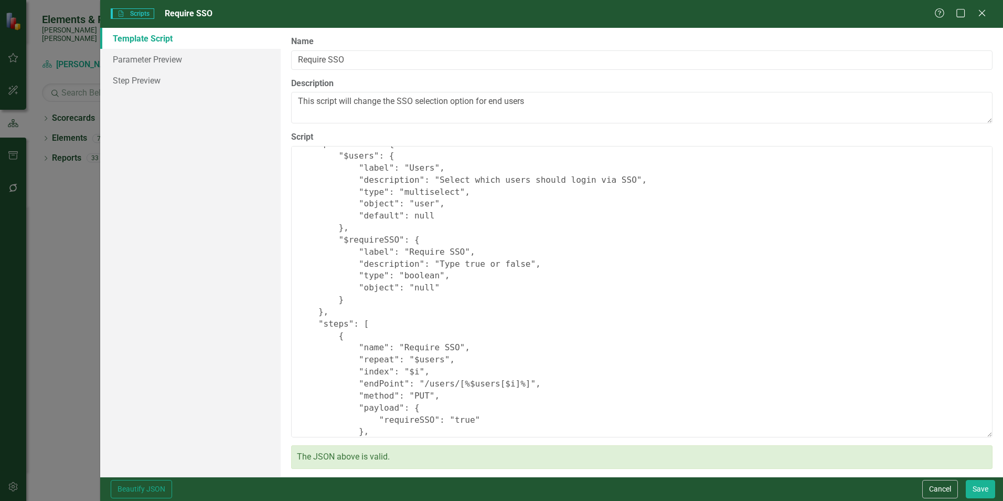
scroll to position [124, 0]
